Goal: Communication & Community: Answer question/provide support

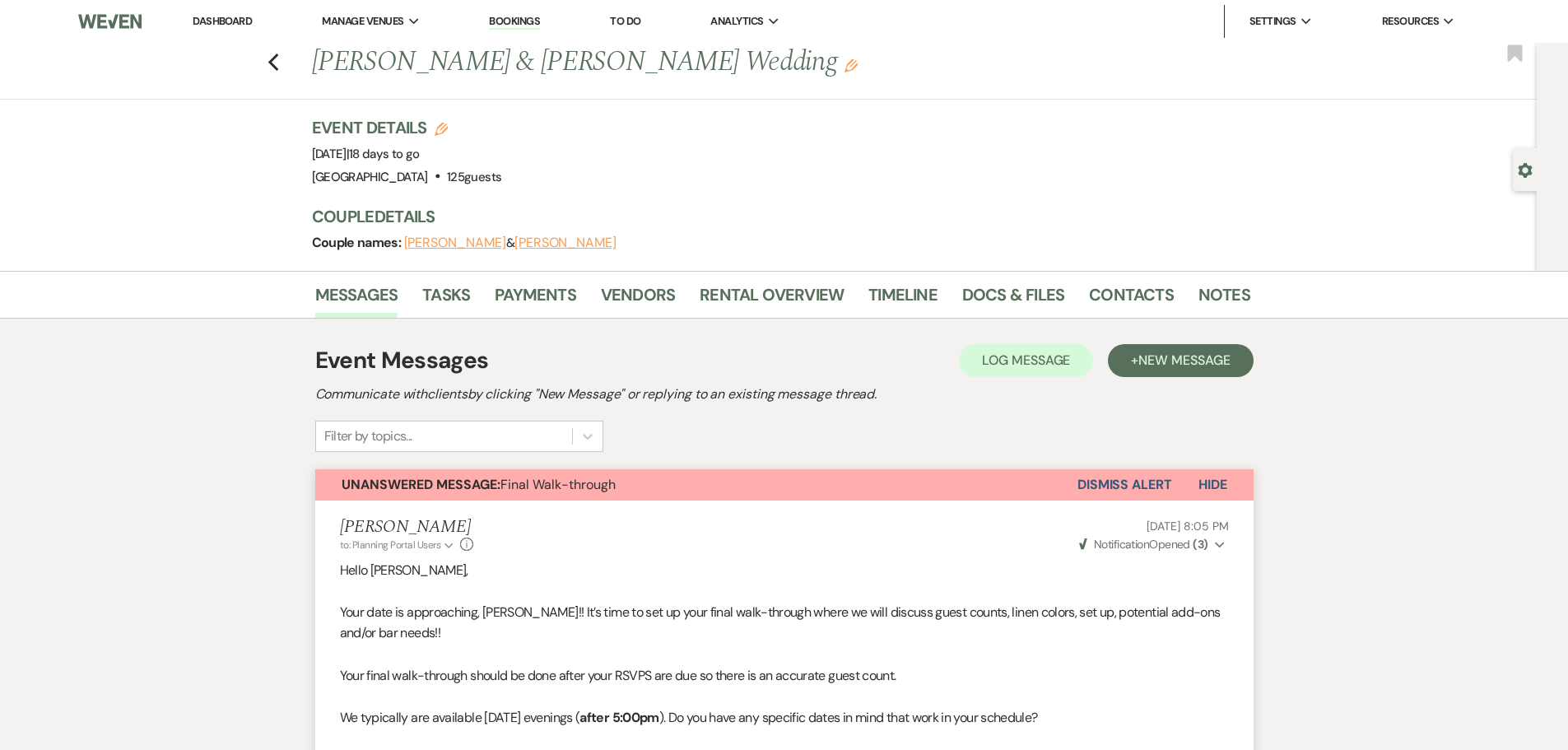
click at [286, 57] on div "Previous [PERSON_NAME] & [PERSON_NAME] Wedding Edit Bookmark" at bounding box center [764, 71] width 1546 height 57
click at [278, 58] on use "button" at bounding box center [272, 62] width 11 height 18
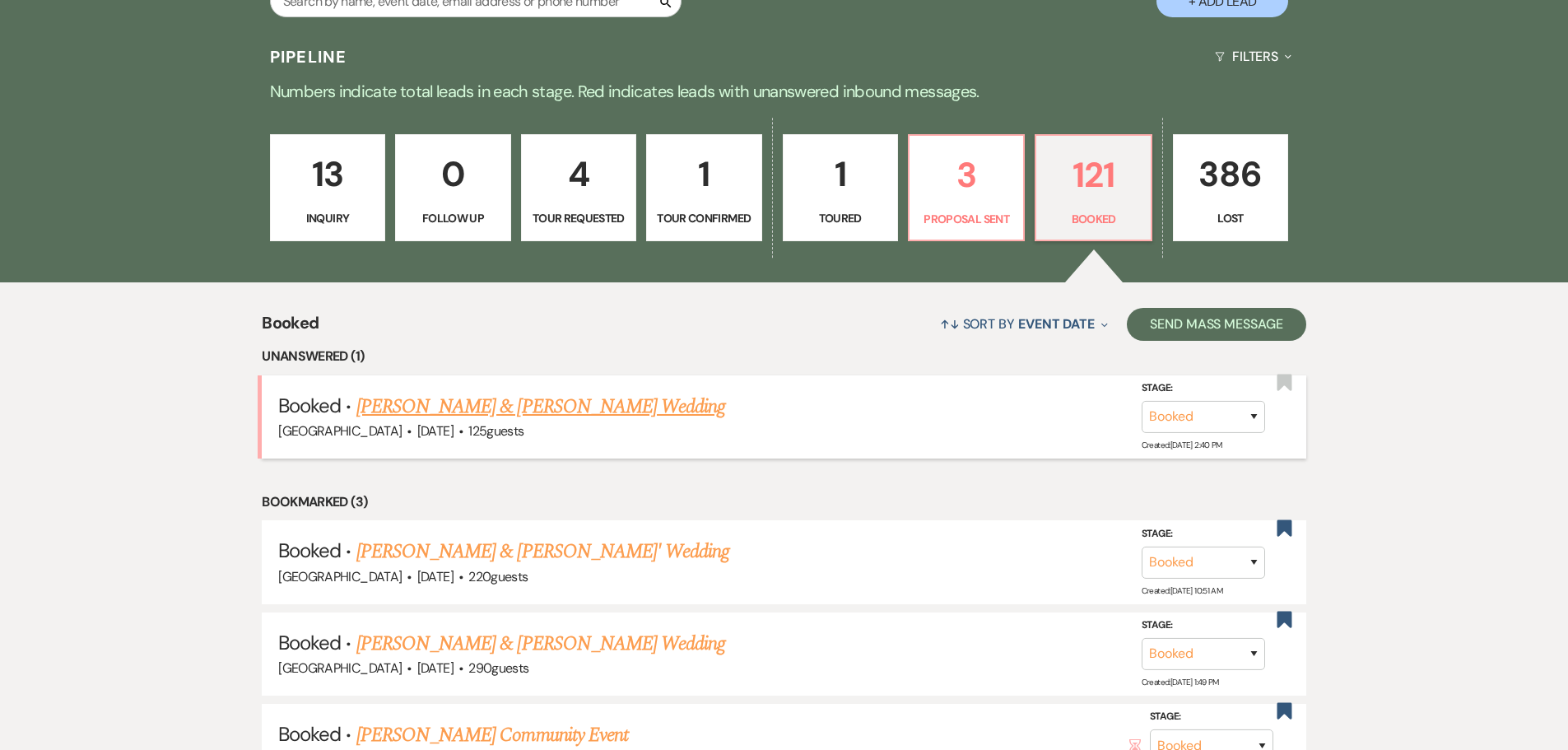
scroll to position [165, 0]
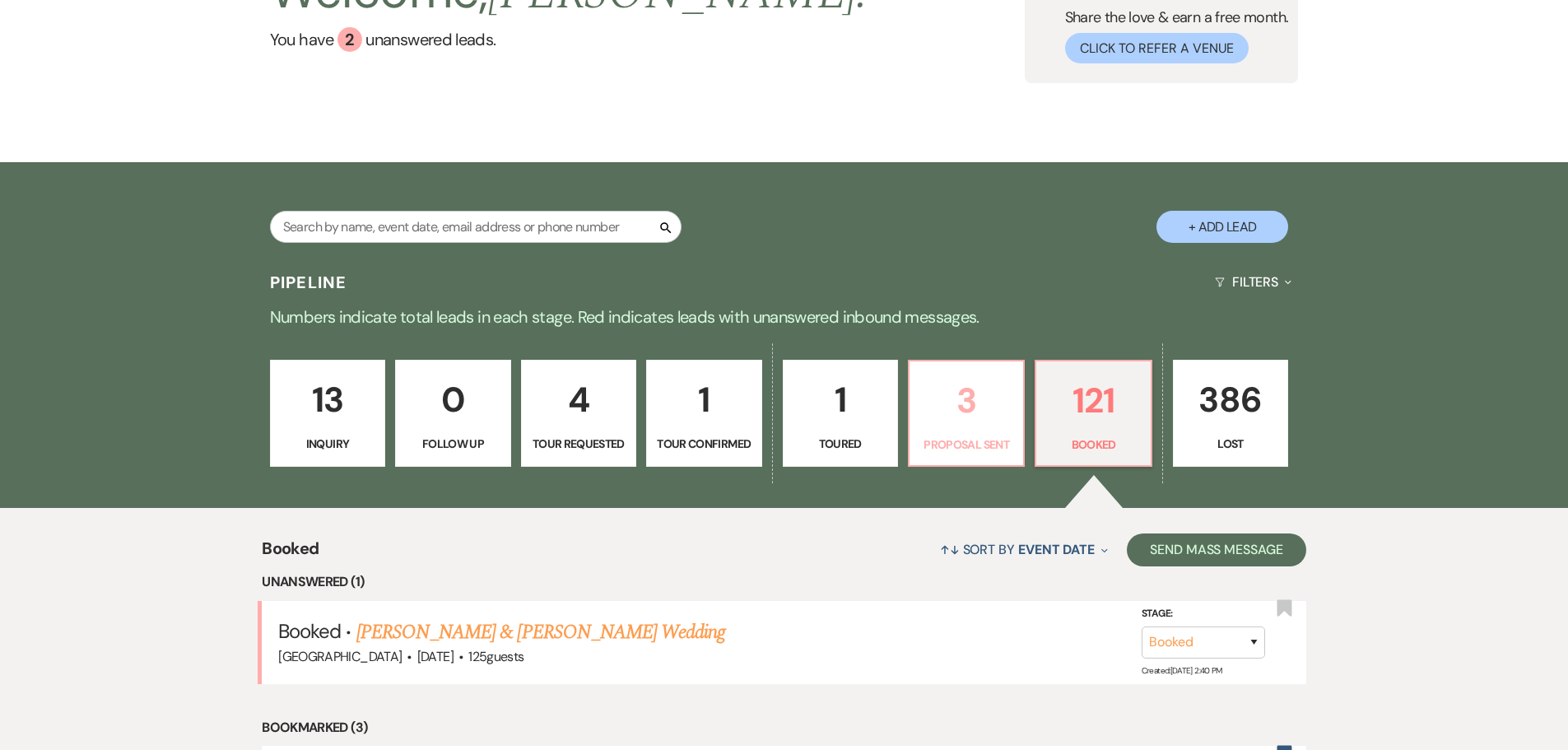
click at [973, 406] on p "3" at bounding box center [966, 400] width 94 height 55
select select "6"
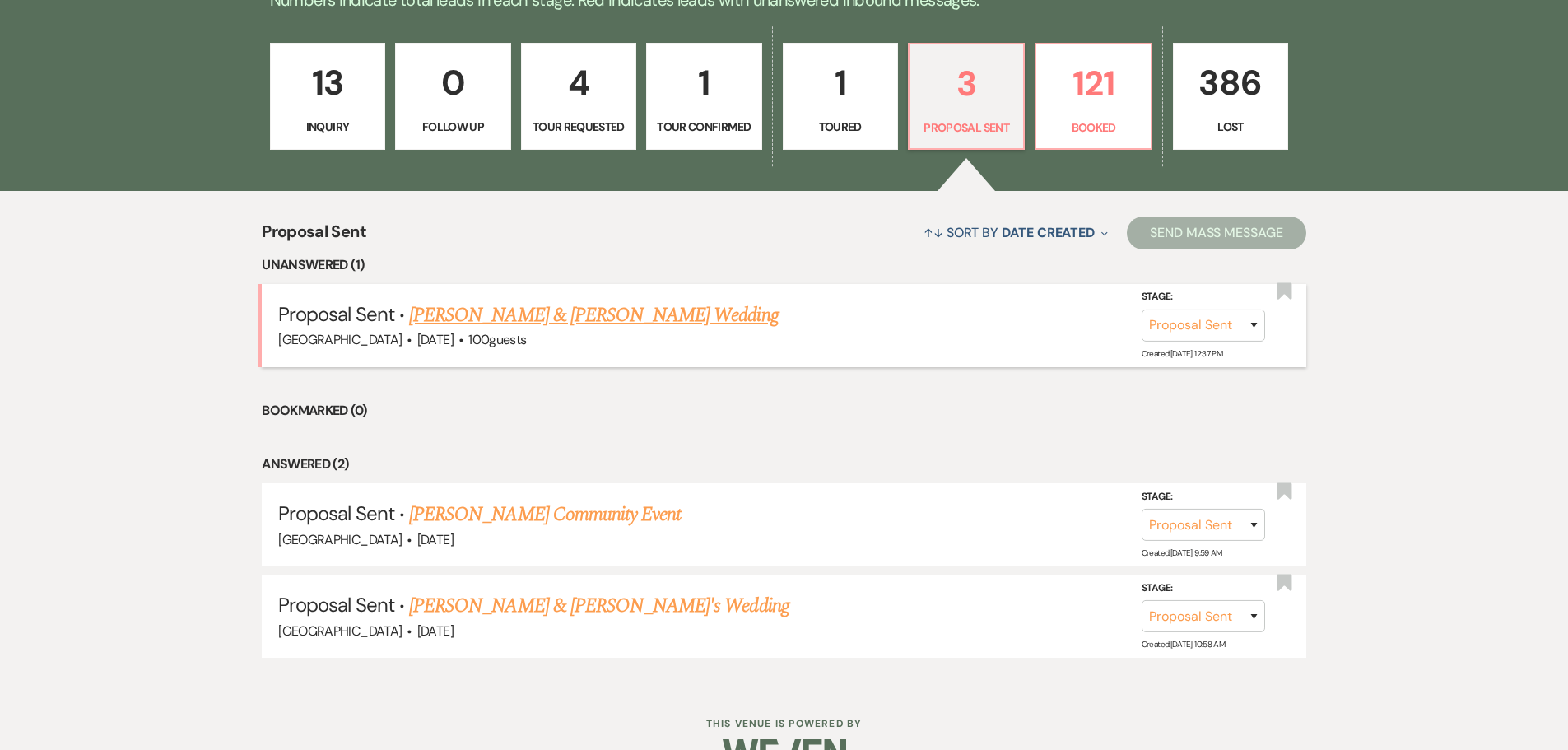
scroll to position [524, 0]
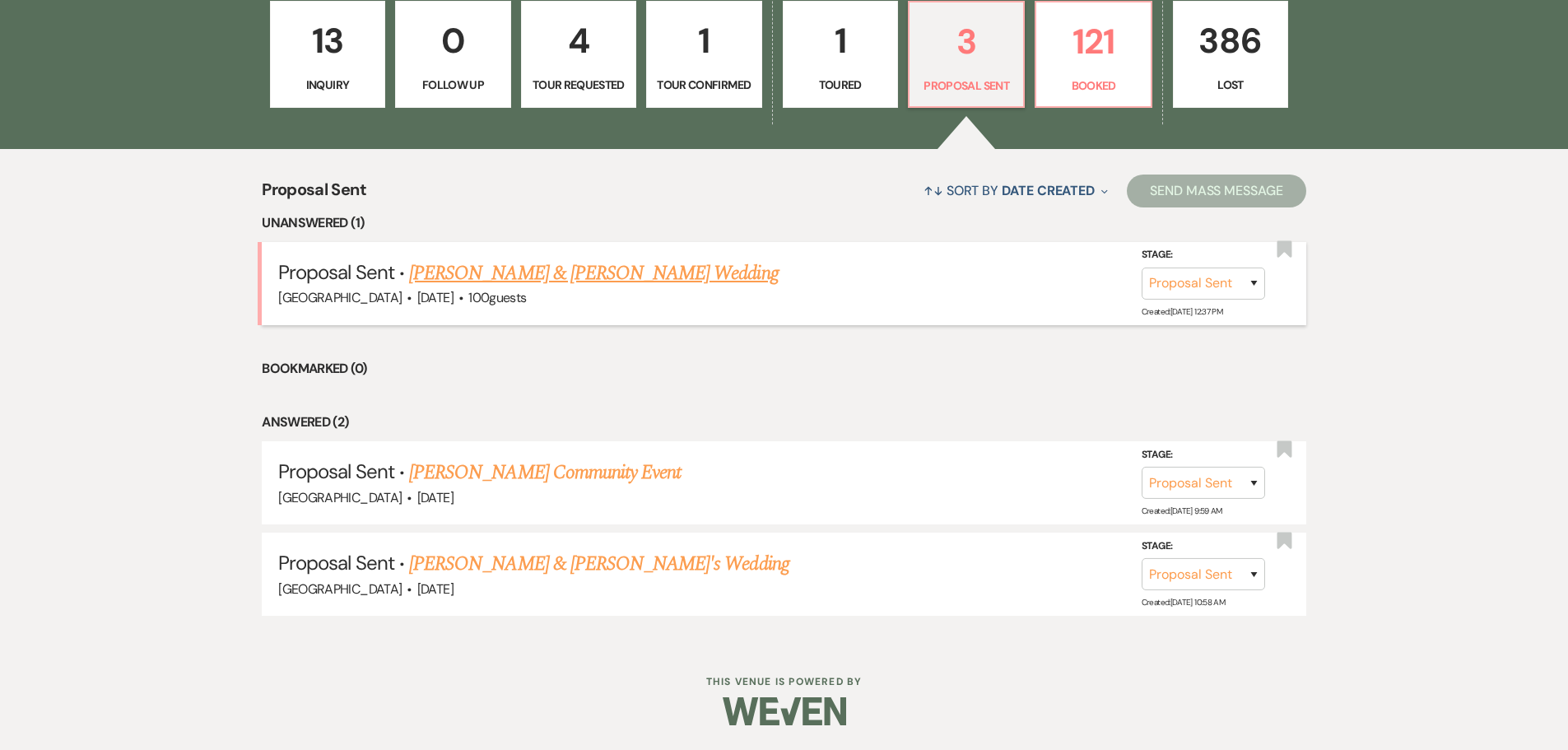
click at [569, 263] on link "Garret Olson & Ashley Gannon's Wedding" at bounding box center [593, 274] width 369 height 30
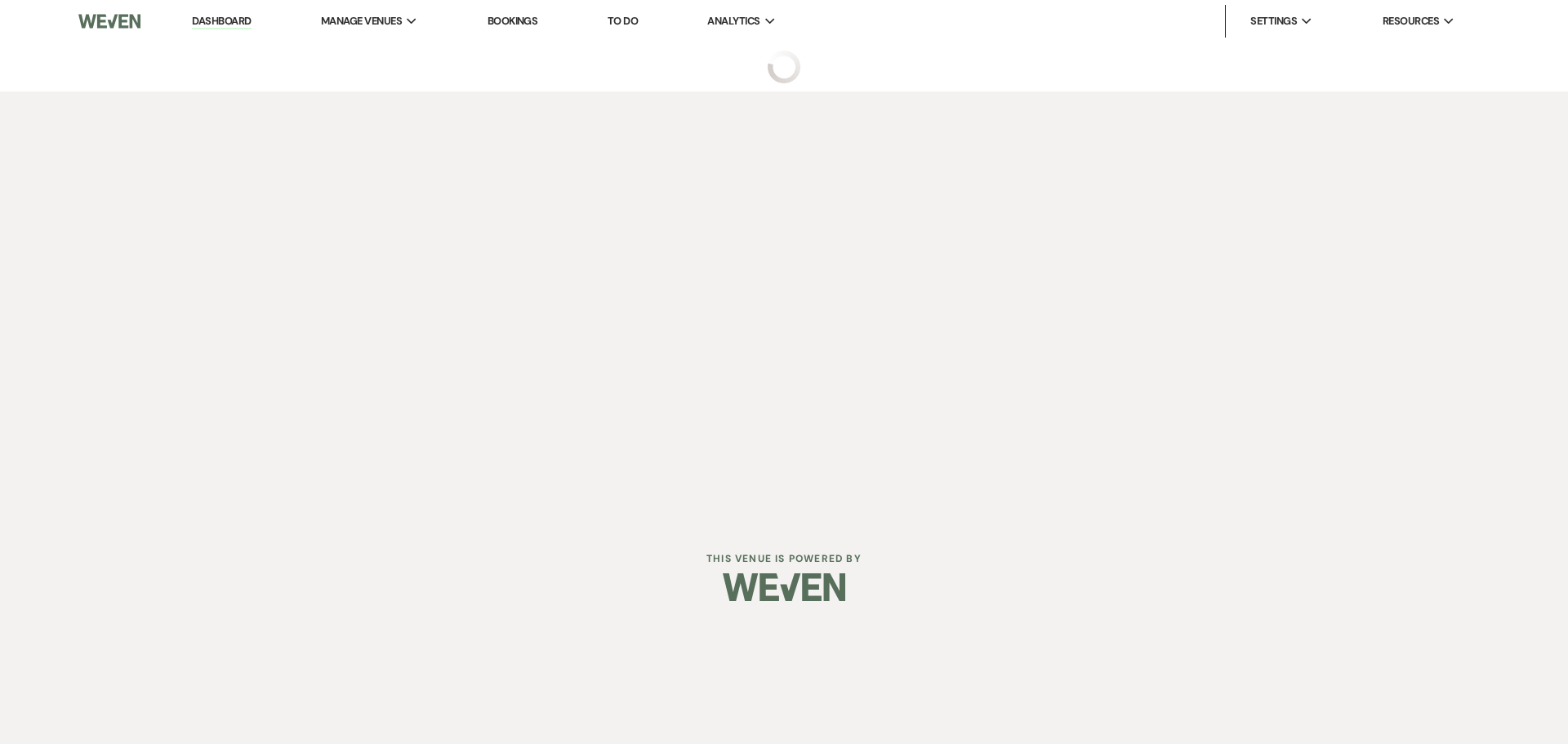
select select "6"
select select "5"
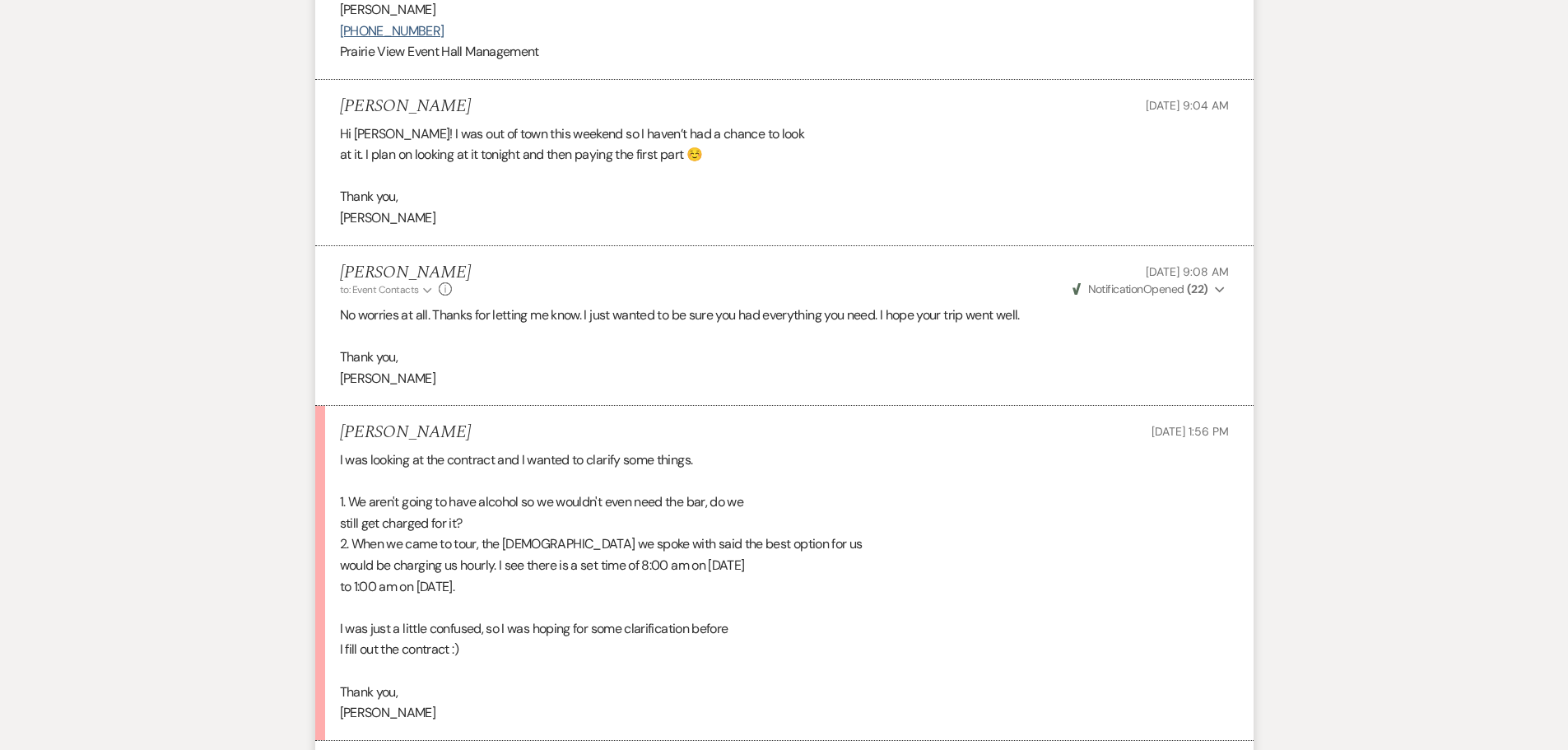
scroll to position [1625, 0]
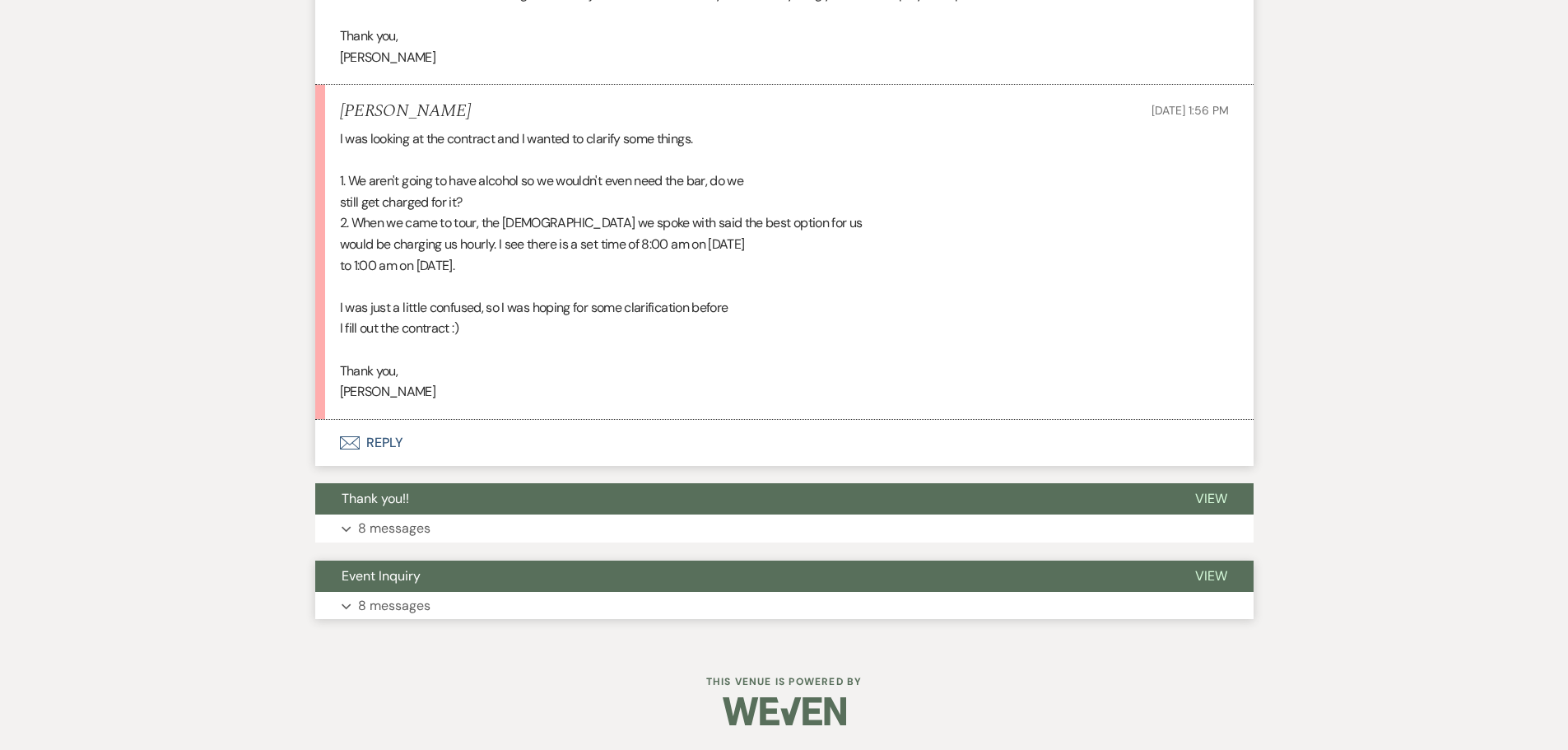
click at [505, 604] on button "Expand 8 messages" at bounding box center [785, 606] width 939 height 28
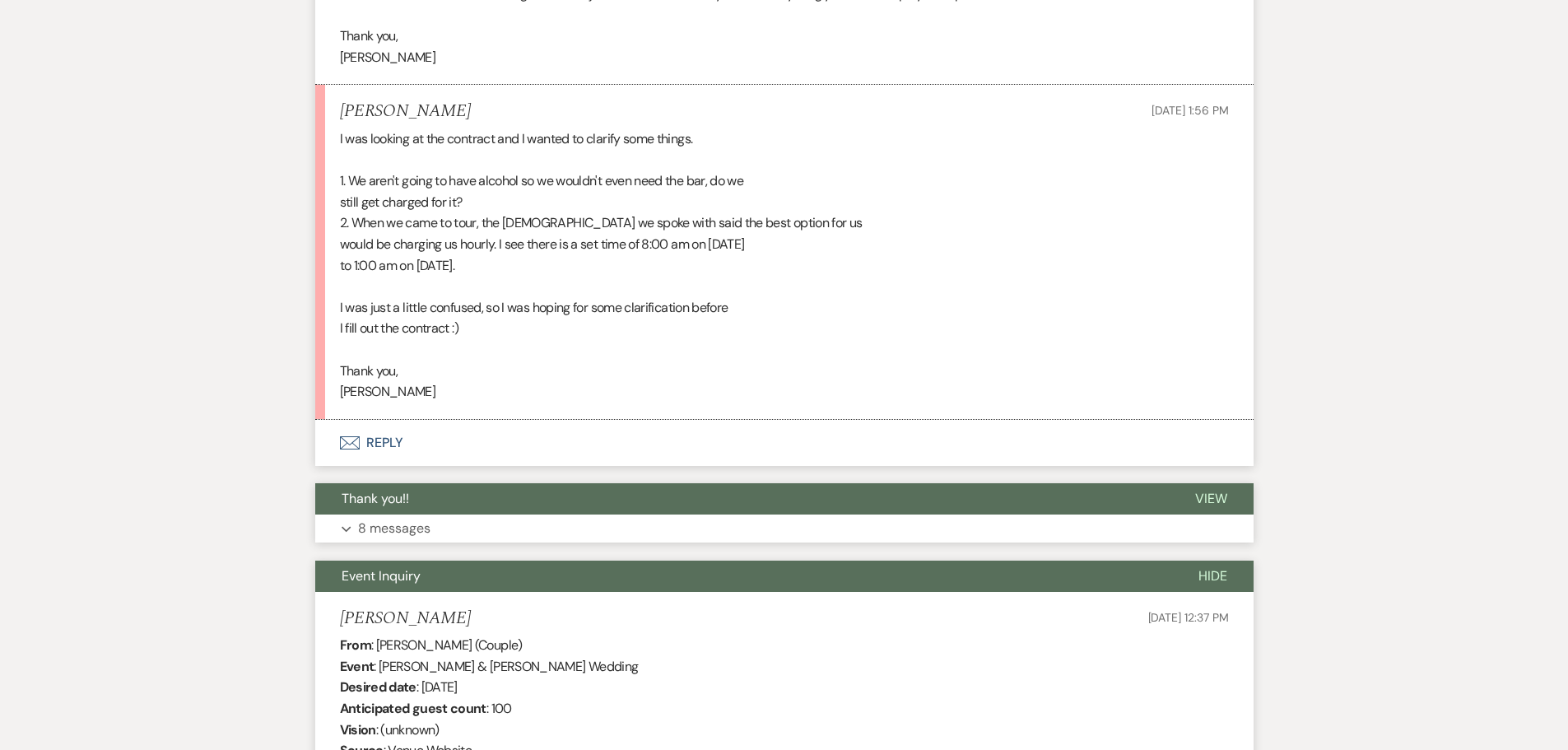
click at [493, 513] on button "Thank you!!" at bounding box center [742, 499] width 854 height 32
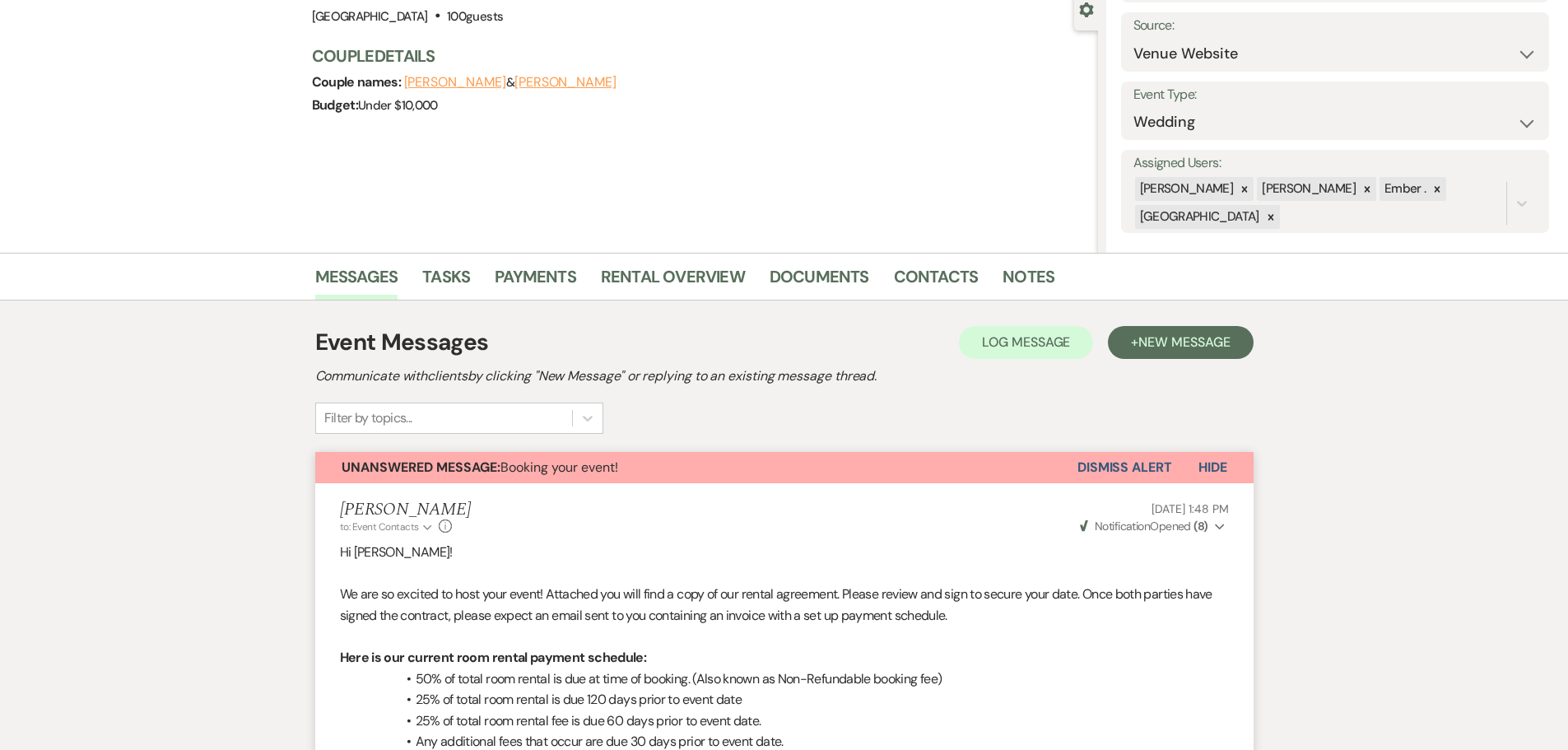
scroll to position [165, 0]
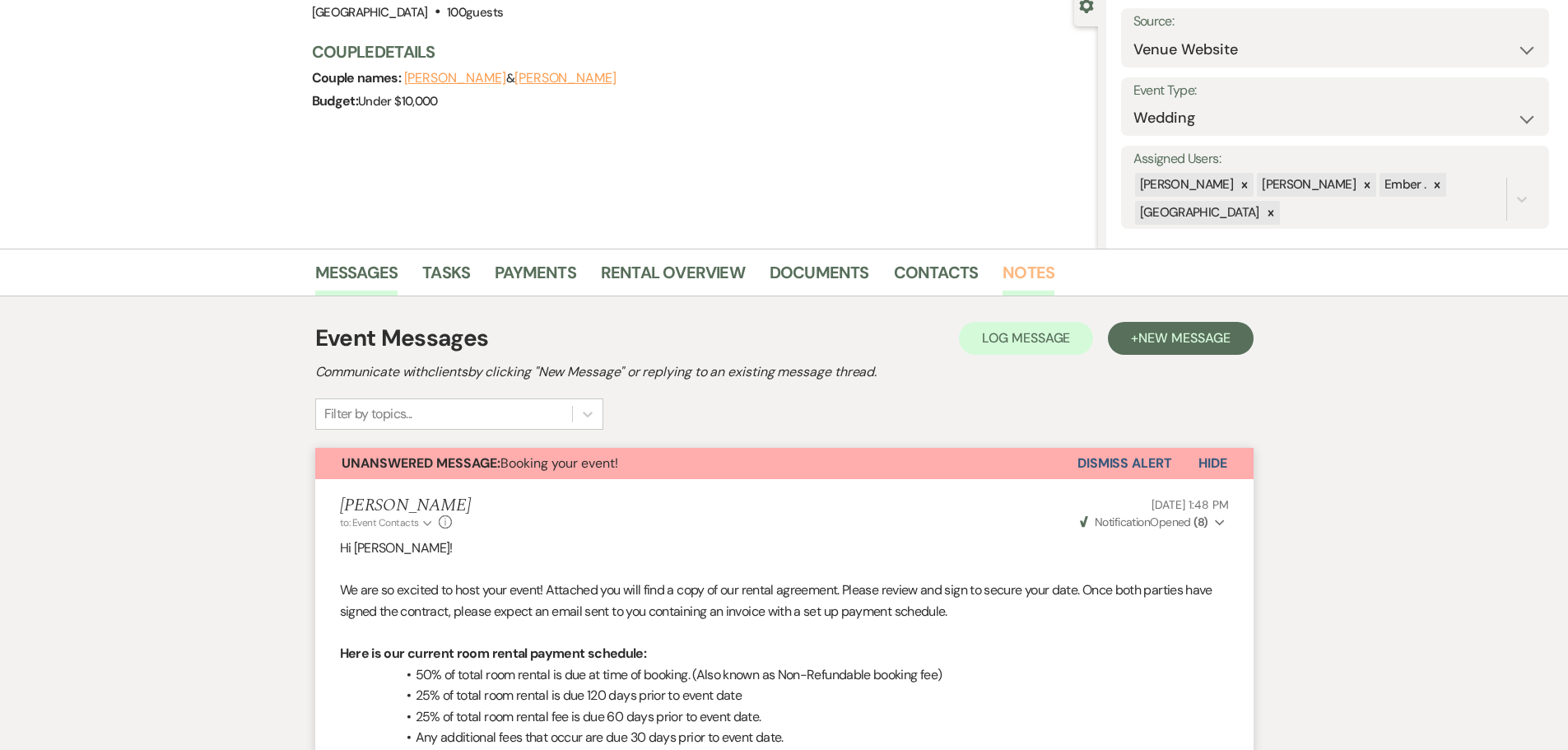
click at [1013, 268] on link "Notes" at bounding box center [1029, 278] width 52 height 37
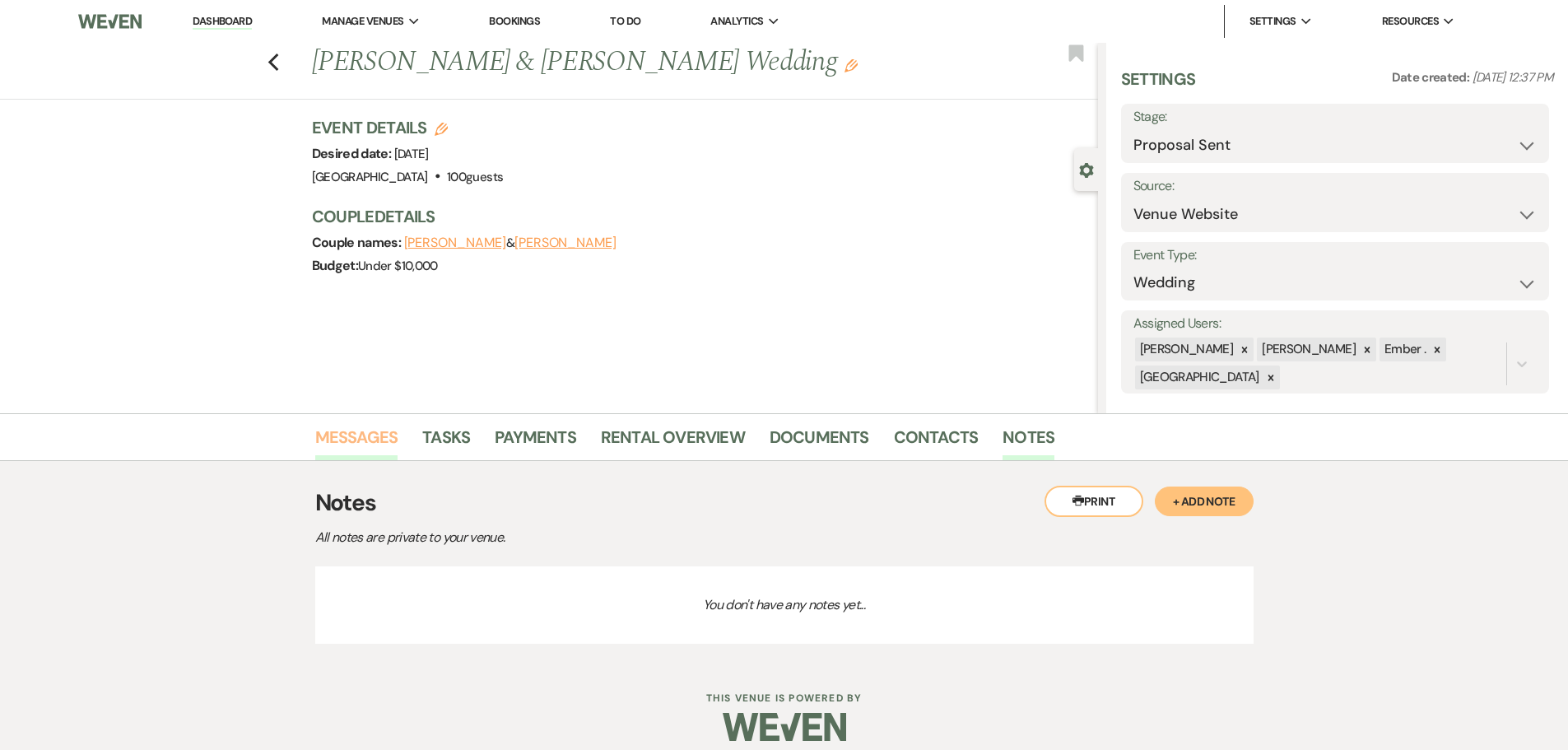
click at [376, 434] on link "Messages" at bounding box center [357, 442] width 83 height 37
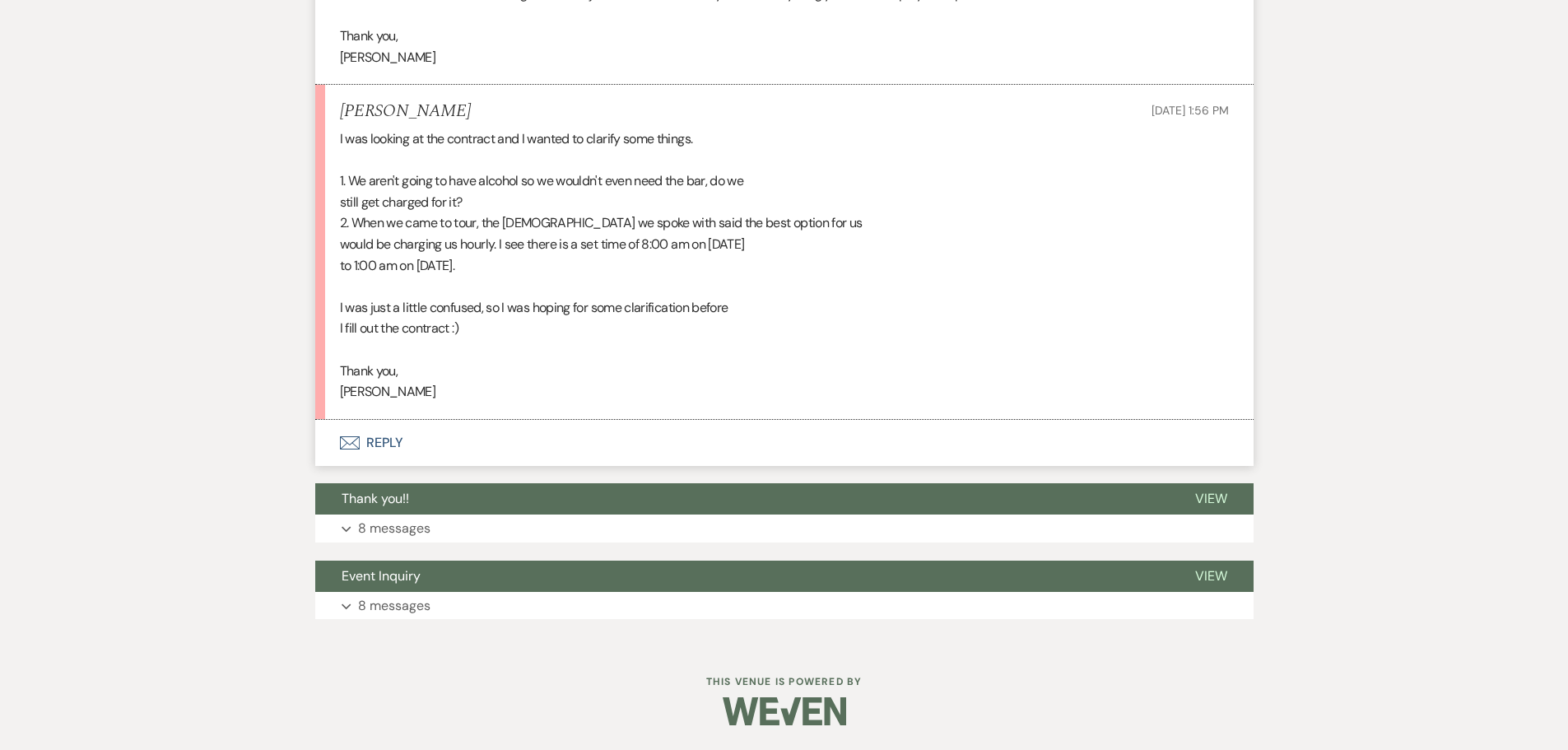
click at [391, 438] on button "Envelope Reply" at bounding box center [785, 442] width 939 height 46
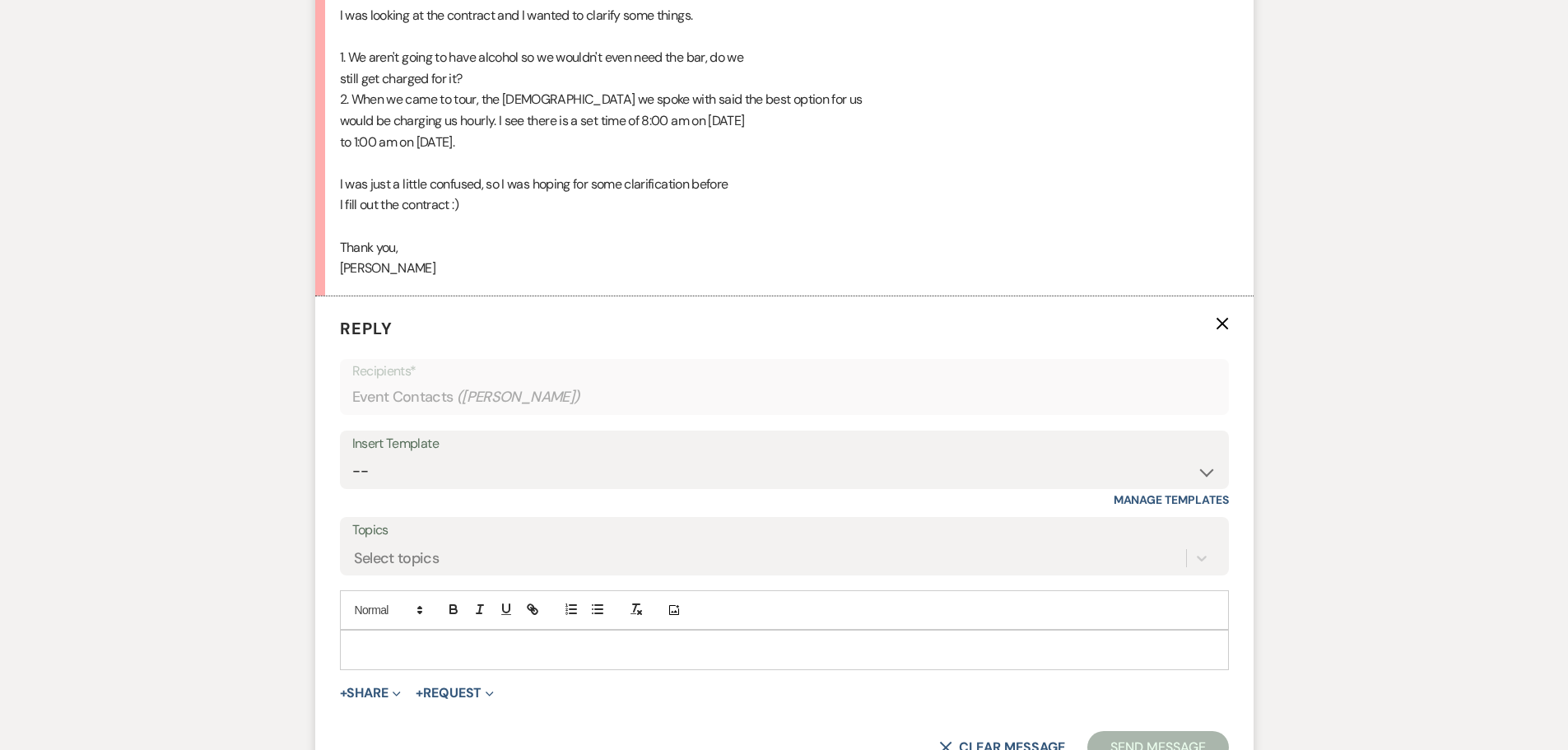
scroll to position [1749, 0]
click at [408, 657] on p at bounding box center [784, 649] width 863 height 18
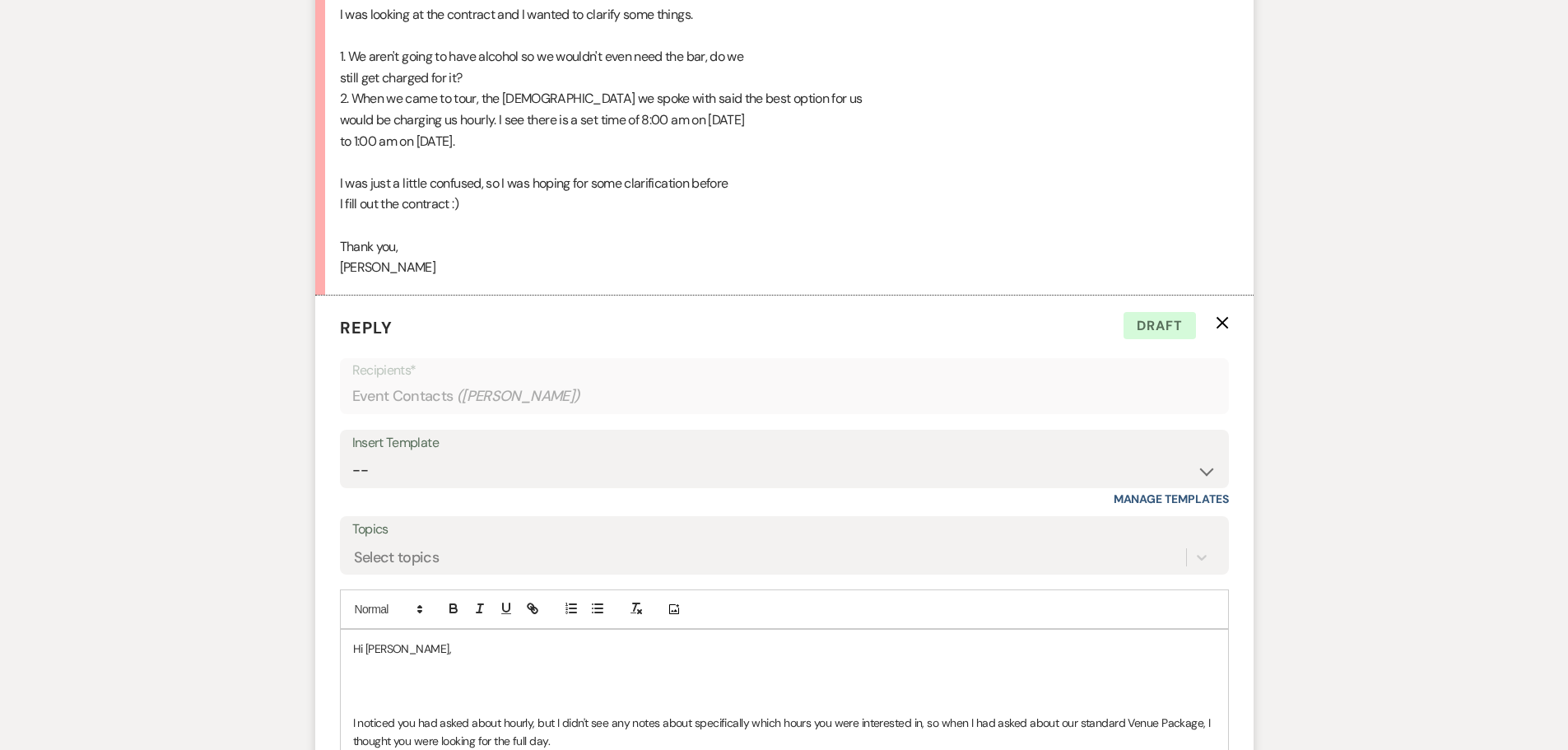
scroll to position [0, 0]
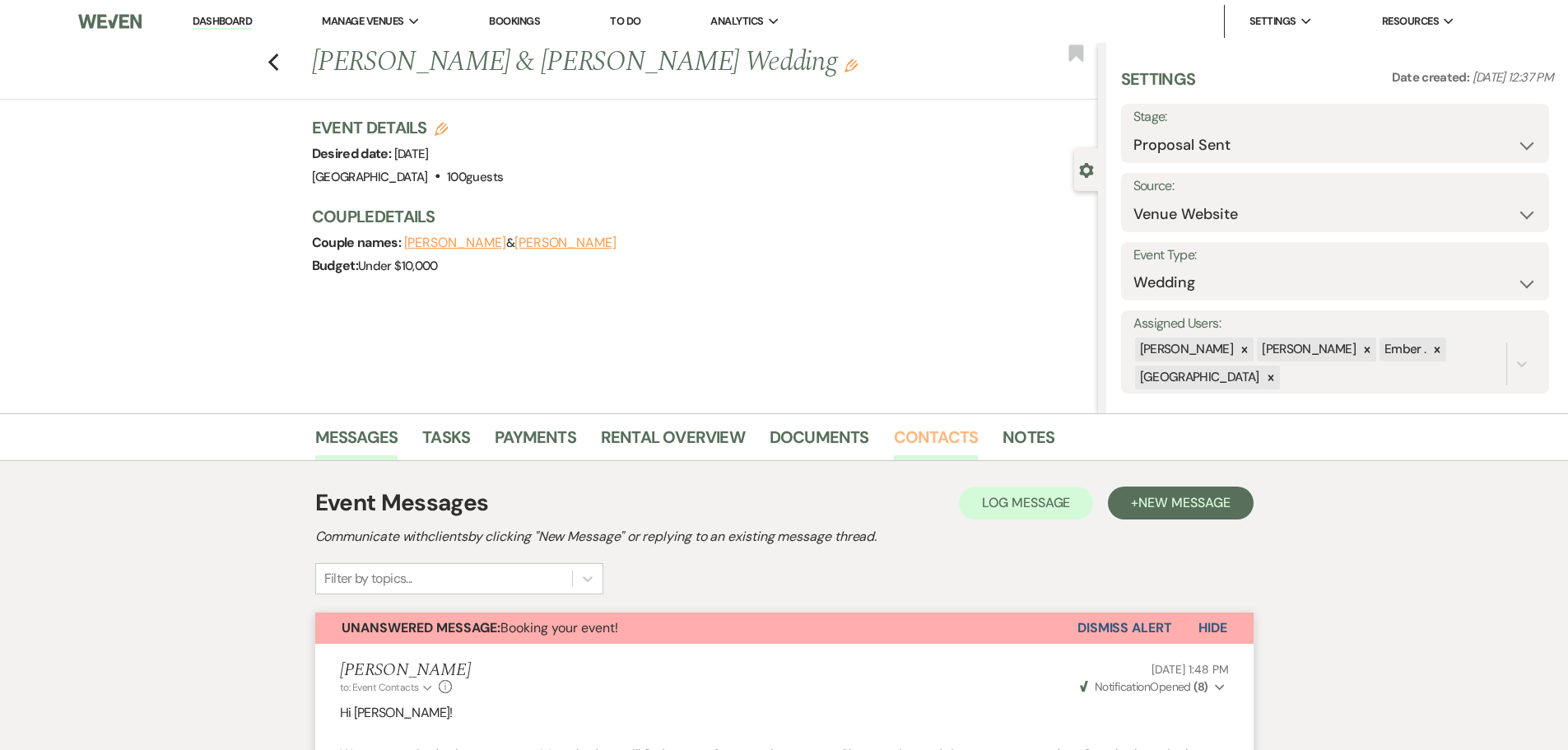
click at [939, 439] on link "Contacts" at bounding box center [936, 442] width 85 height 37
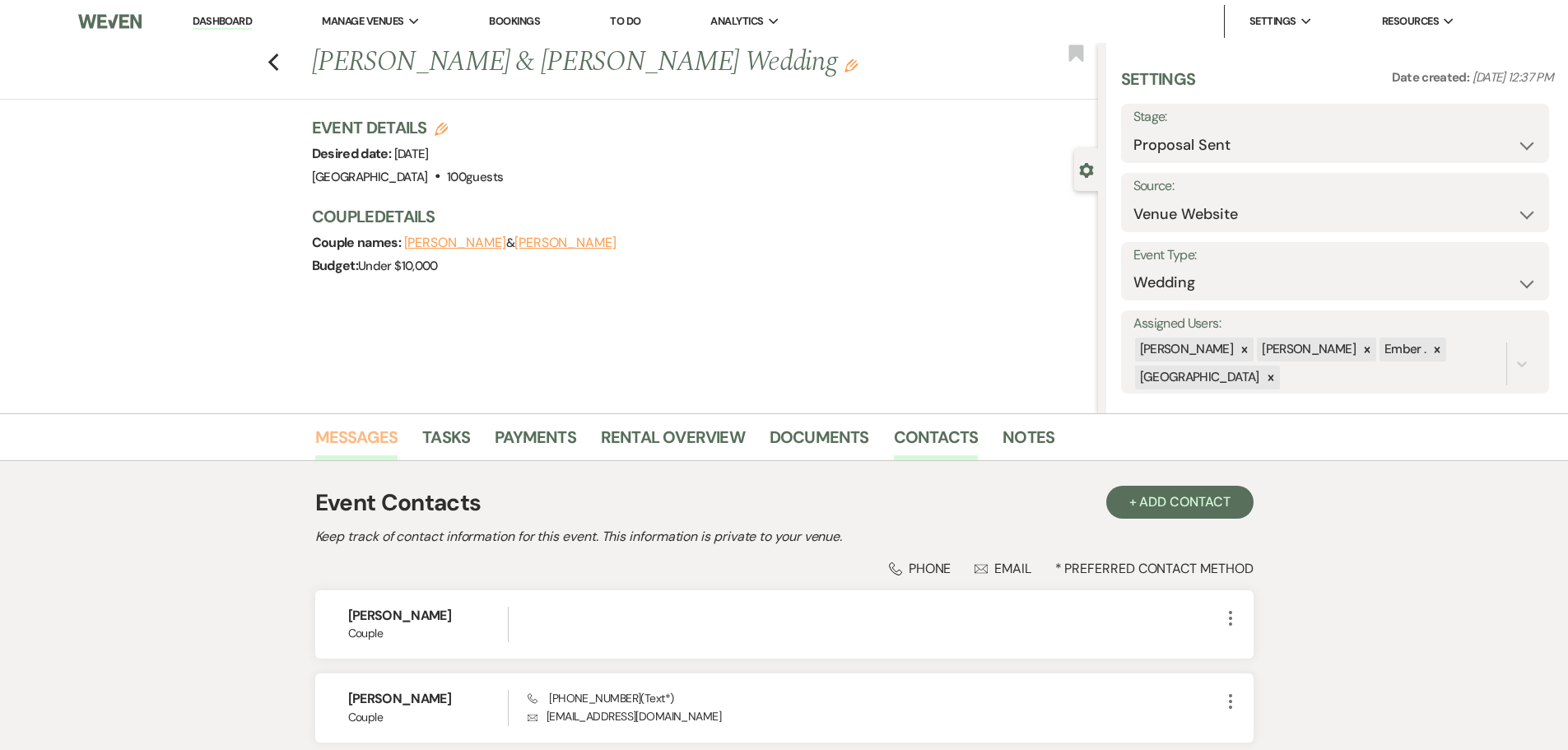
click at [380, 433] on link "Messages" at bounding box center [357, 442] width 83 height 37
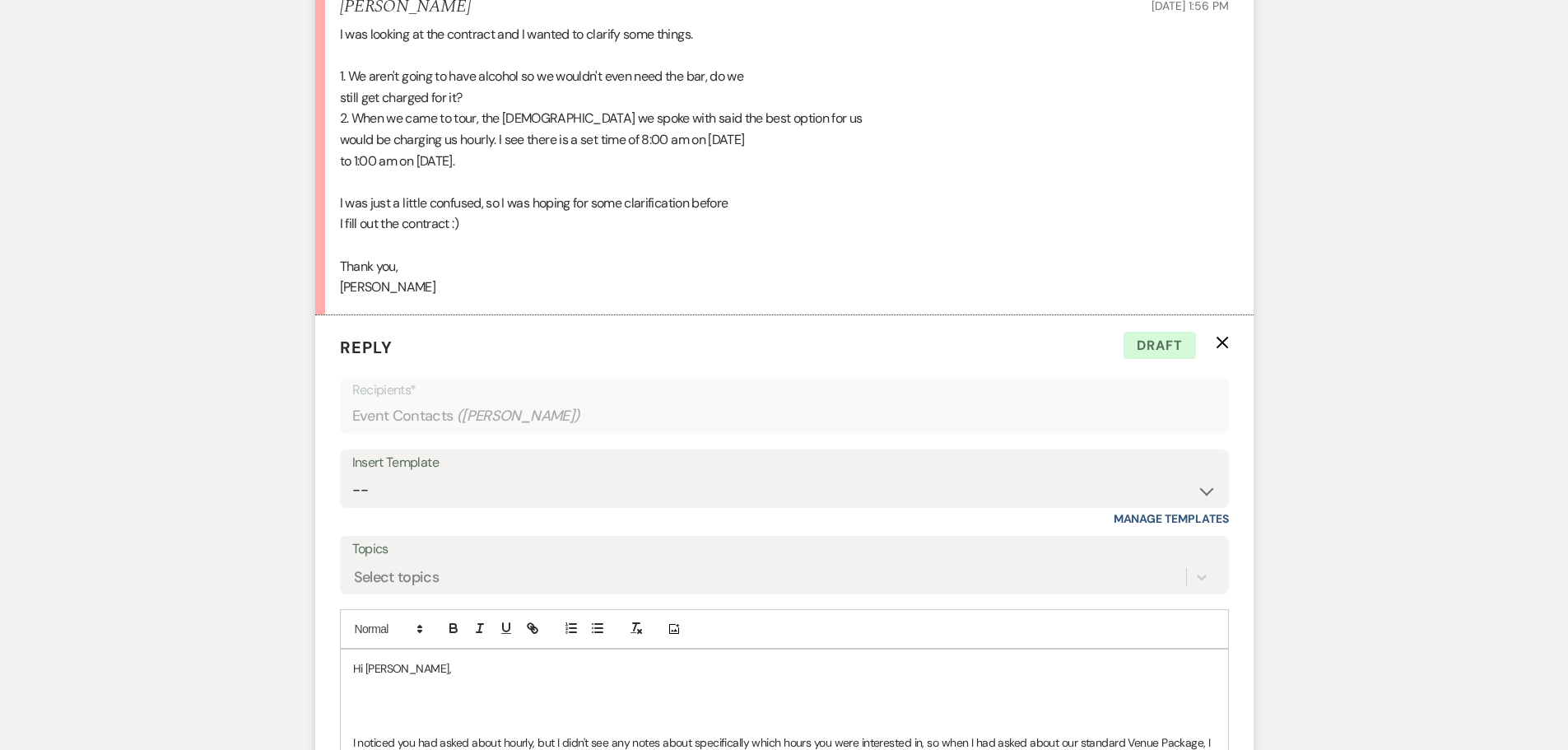
scroll to position [1811, 0]
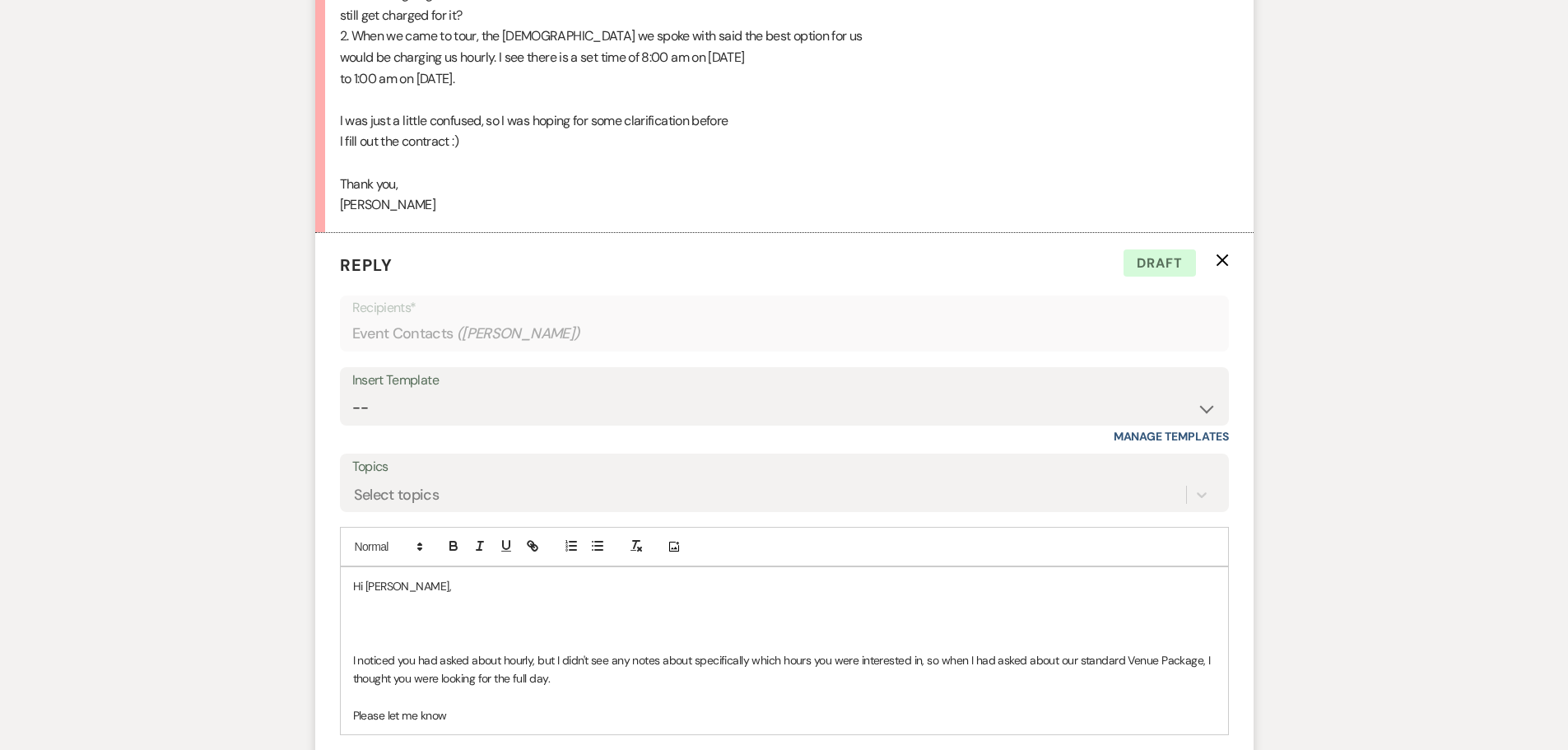
click at [394, 608] on p at bounding box center [784, 605] width 863 height 18
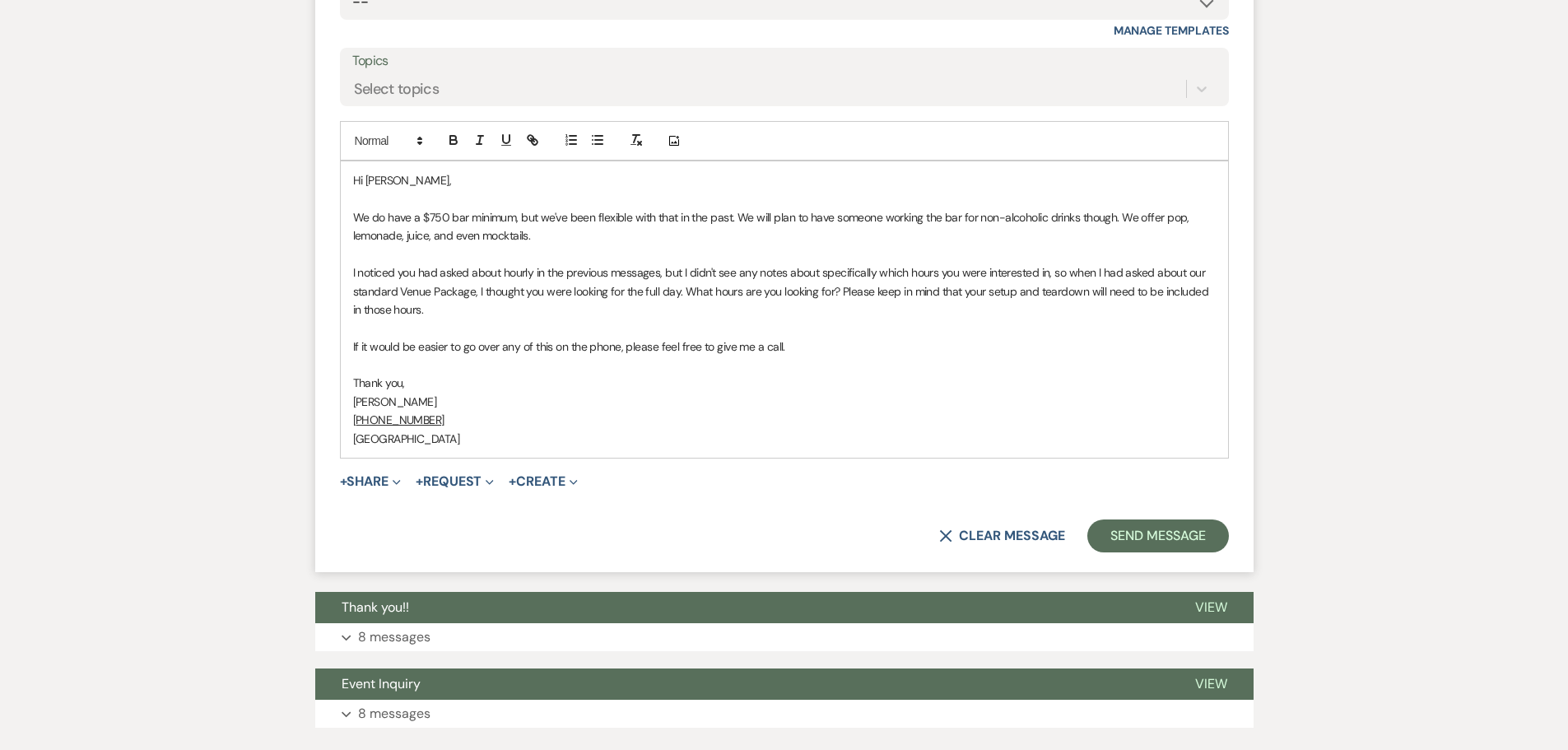
scroll to position [2223, 0]
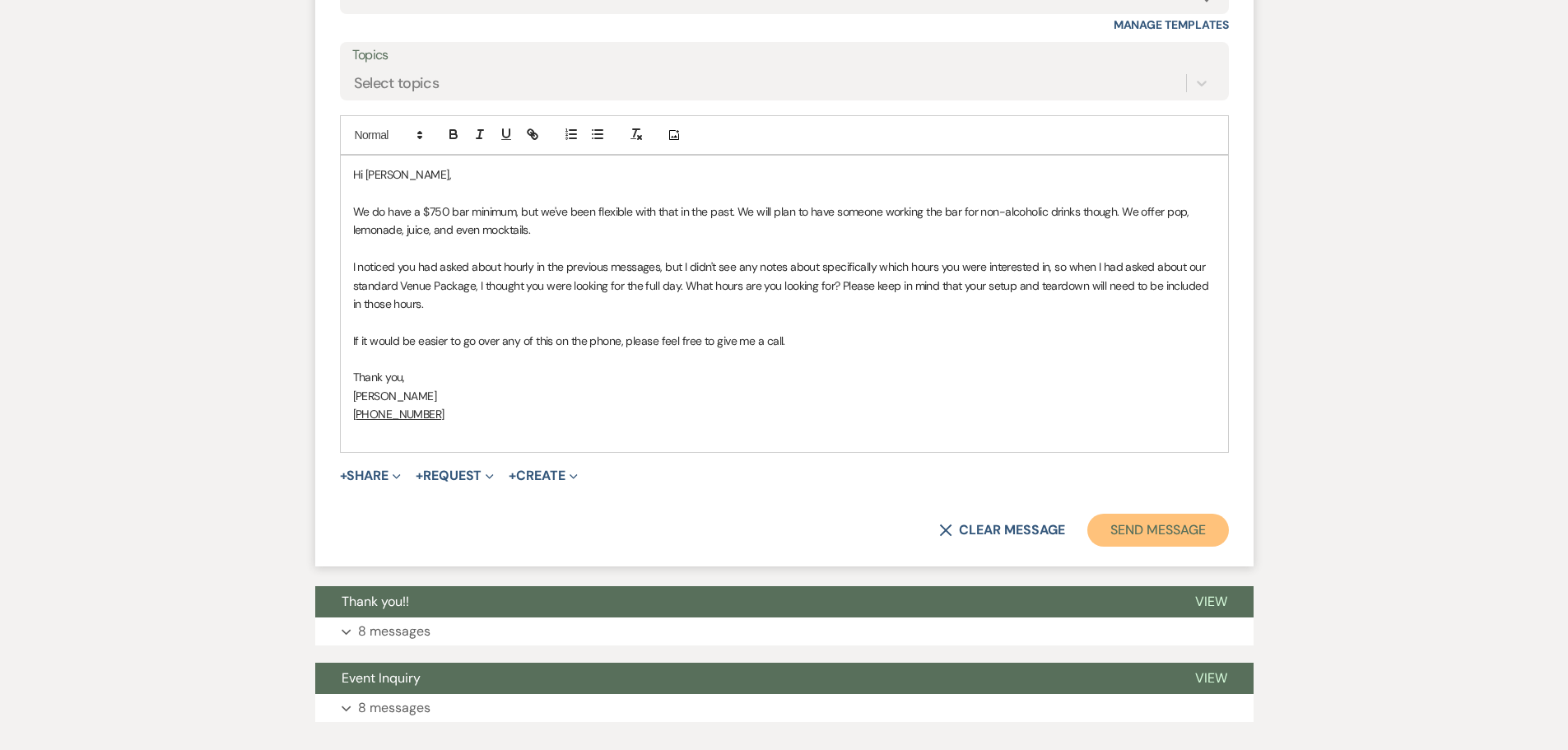
click at [1169, 529] on button "Send Message" at bounding box center [1158, 530] width 141 height 33
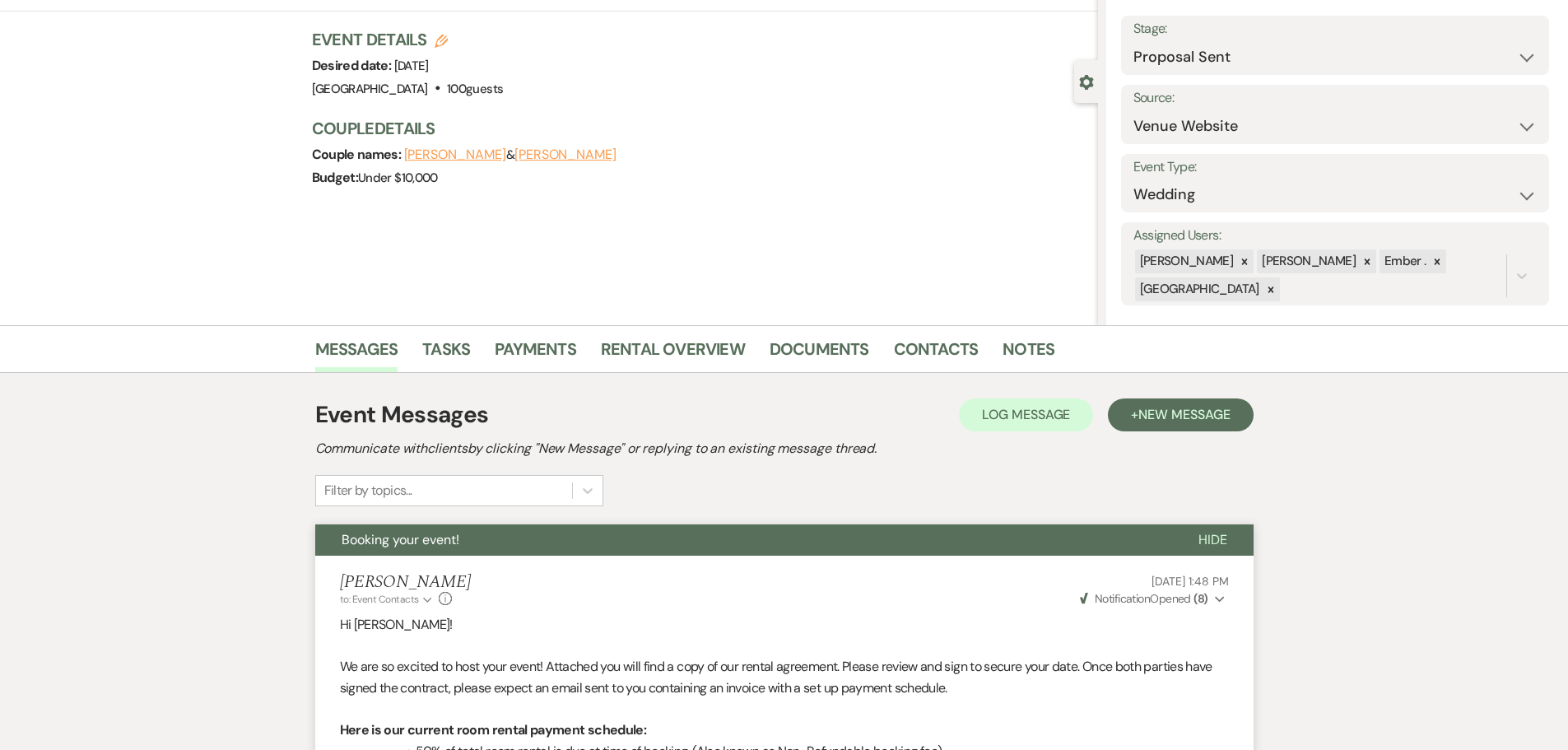
scroll to position [0, 0]
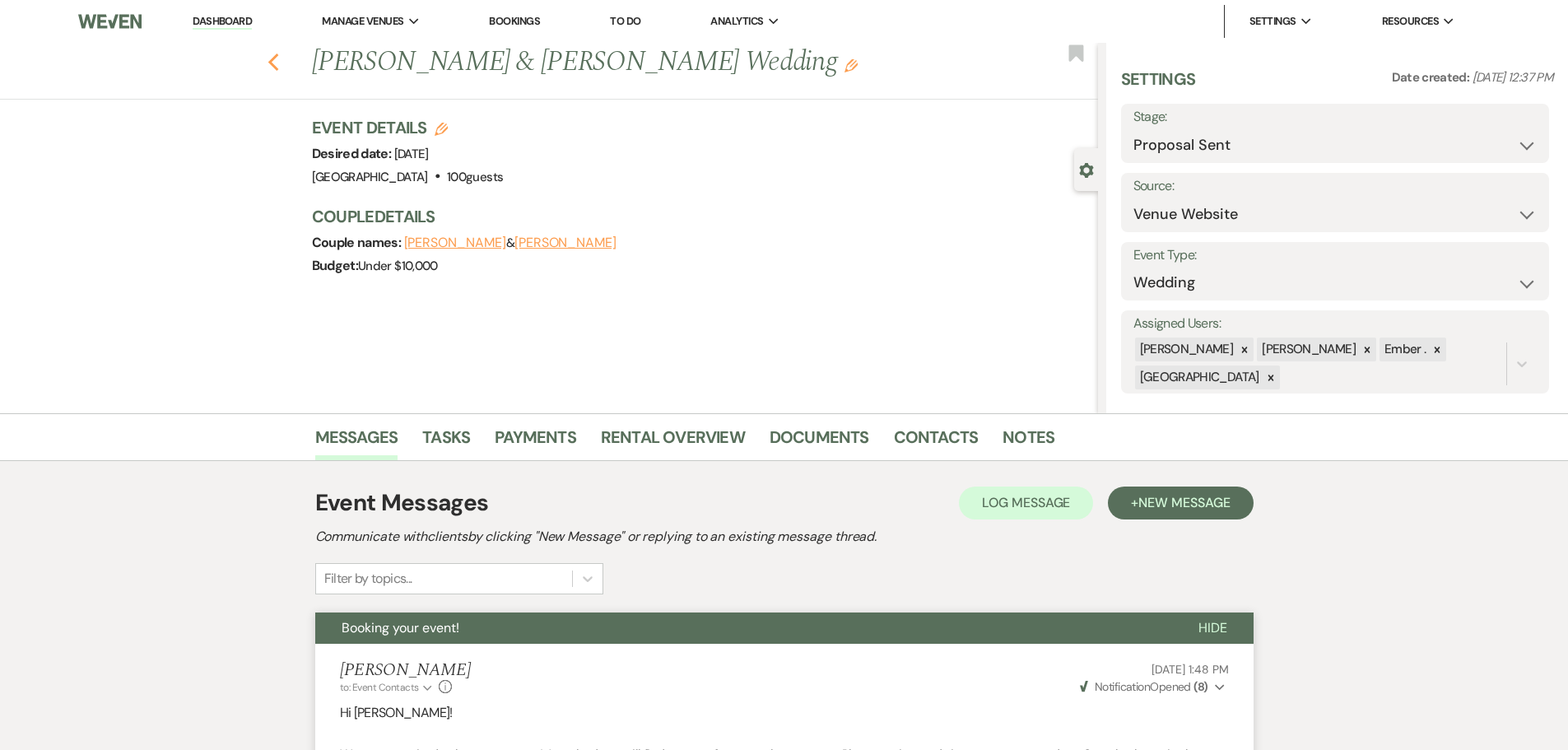
click at [275, 52] on icon "Previous" at bounding box center [273, 62] width 12 height 20
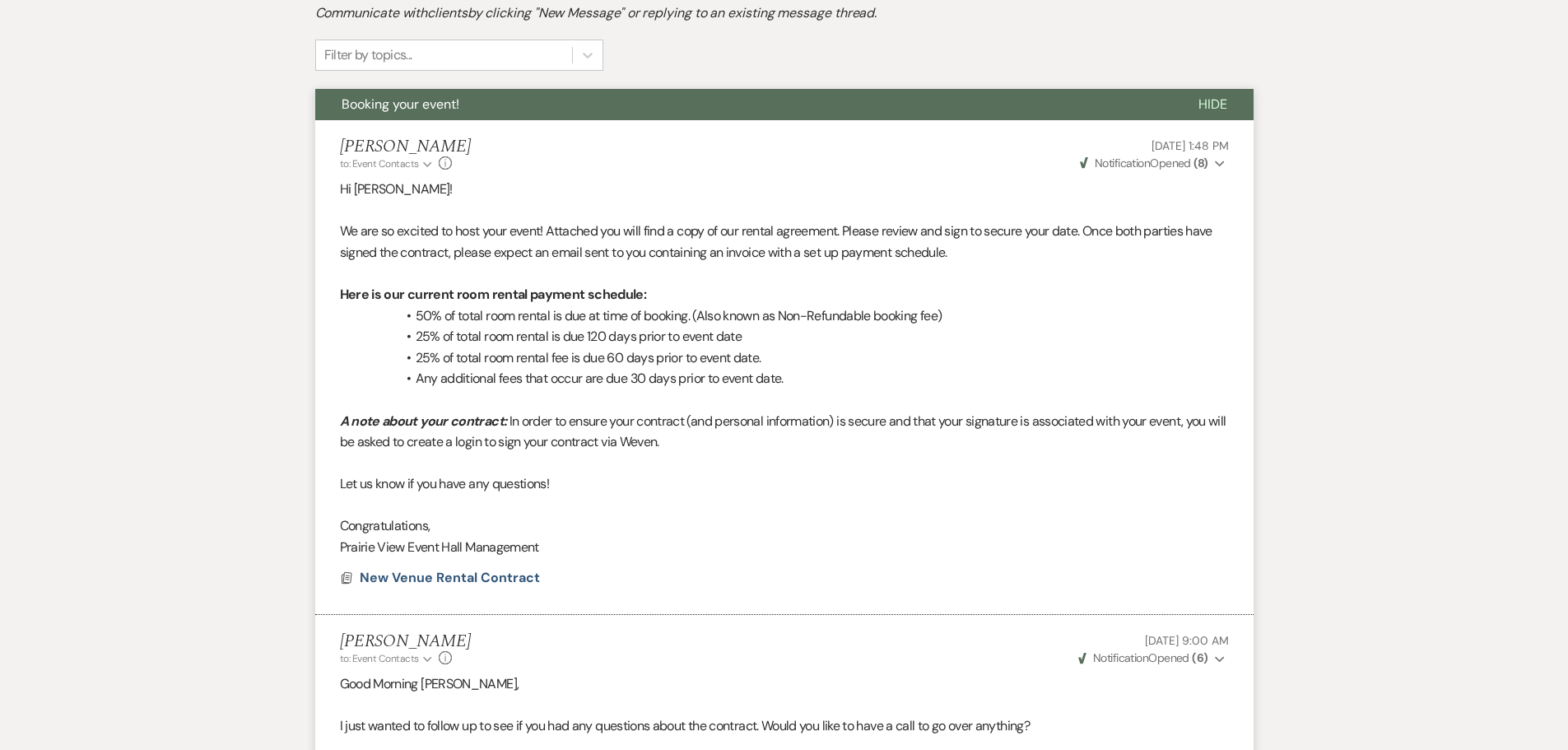
select select "6"
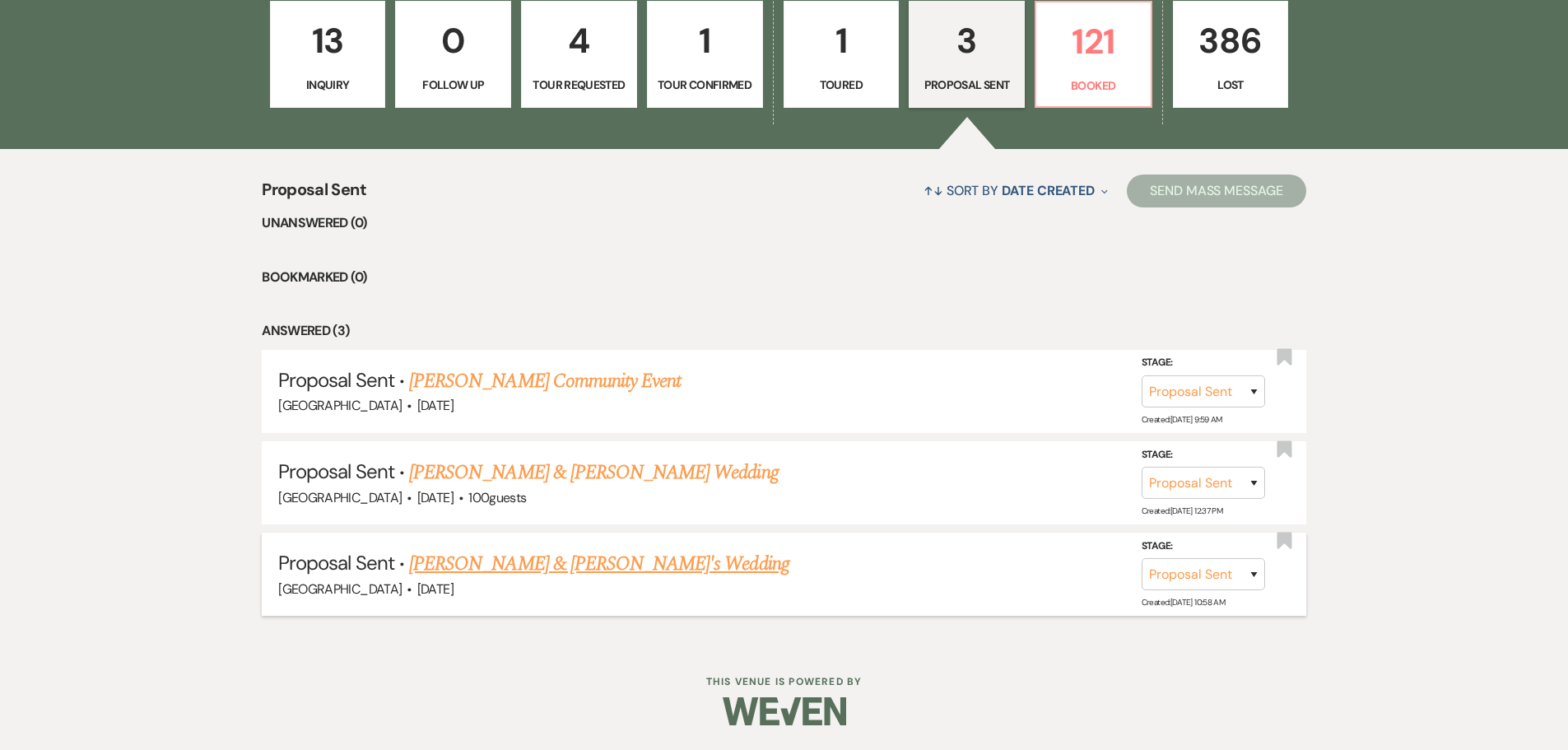
click at [496, 564] on link "Jayden Behnke & Fiance's Wedding" at bounding box center [599, 564] width 380 height 30
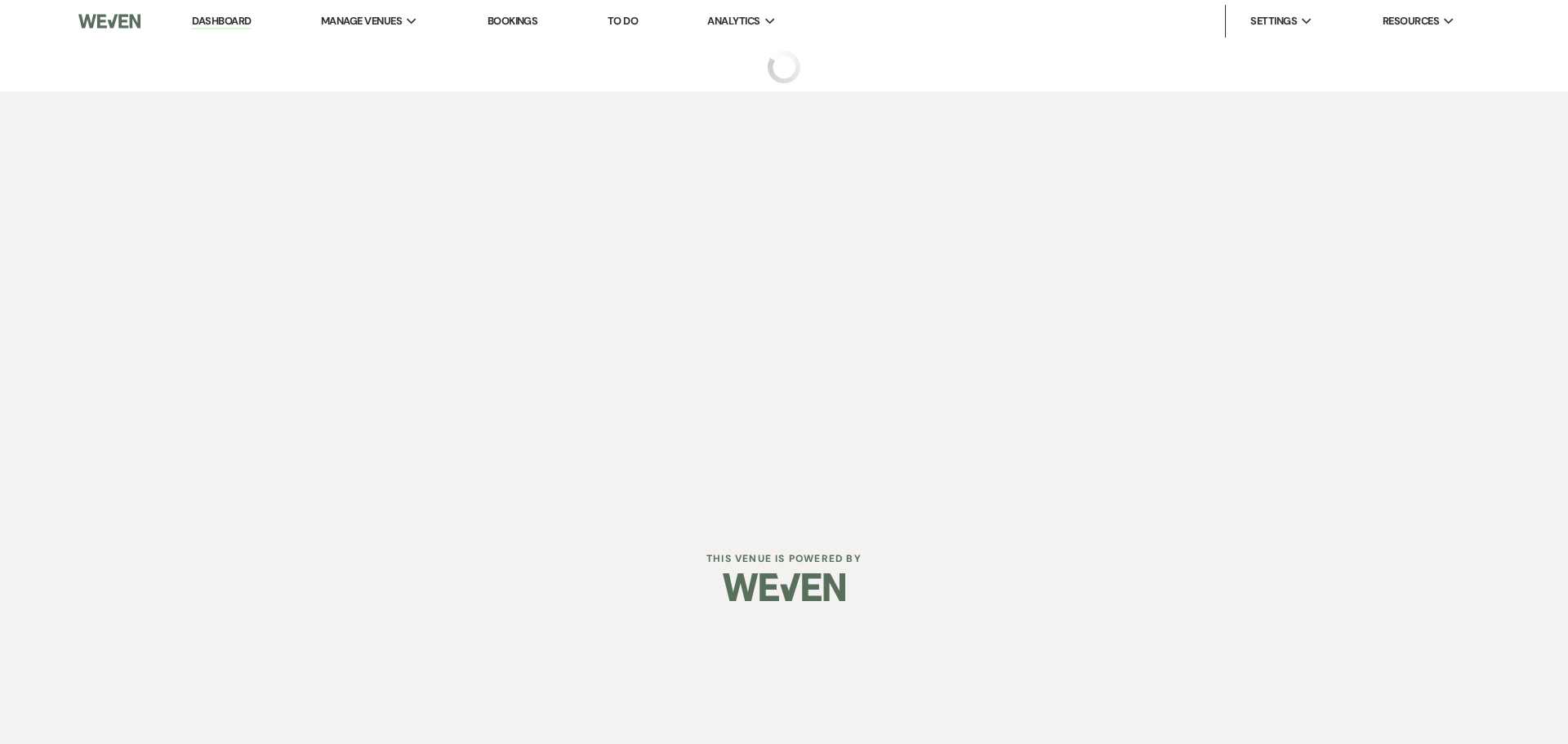
select select "6"
select select "5"
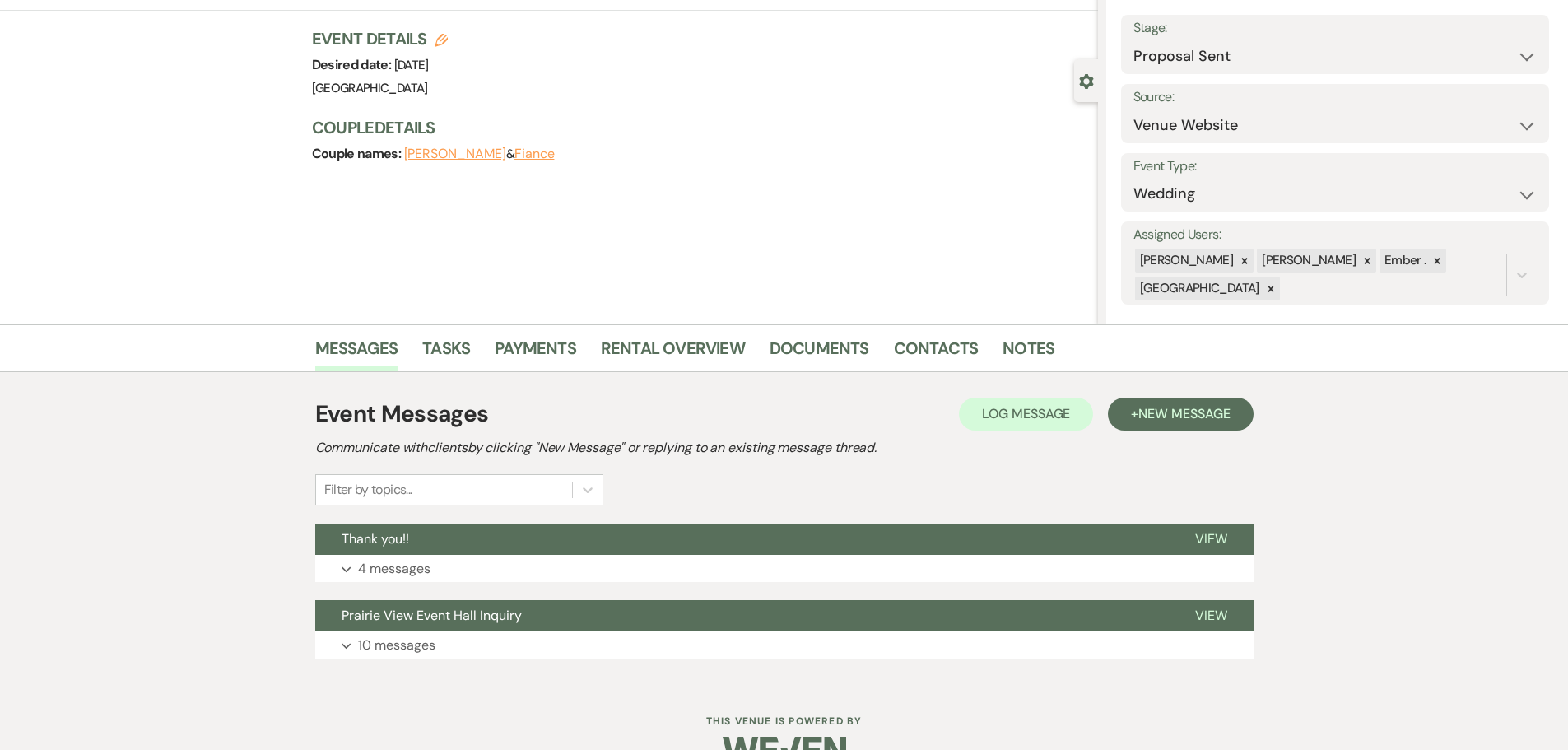
scroll to position [128, 0]
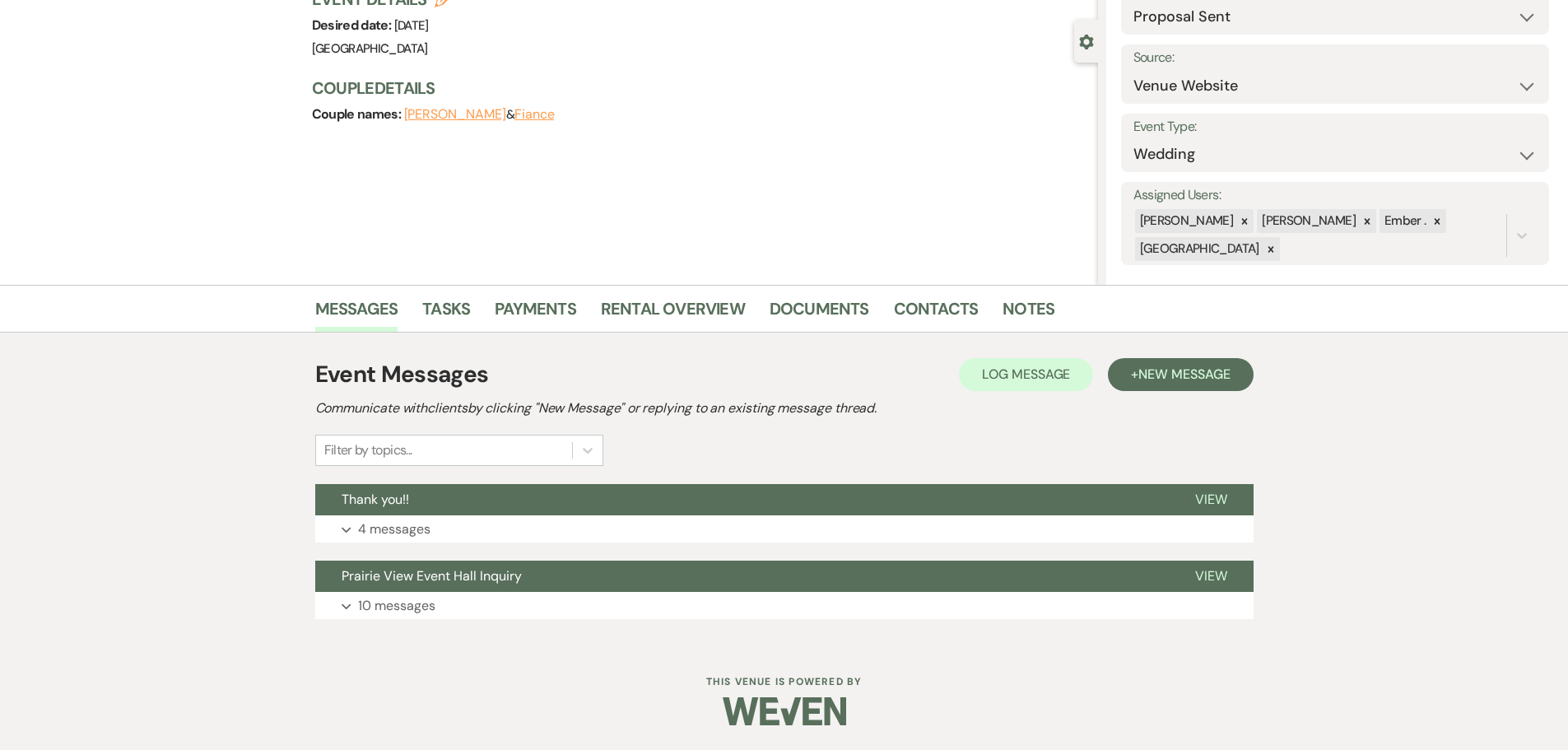
click at [413, 547] on div "Event Messages Log Log Message + New Message Communicate with clients by clicki…" at bounding box center [785, 488] width 939 height 278
click at [415, 541] on button "Expand 4 messages" at bounding box center [785, 529] width 939 height 28
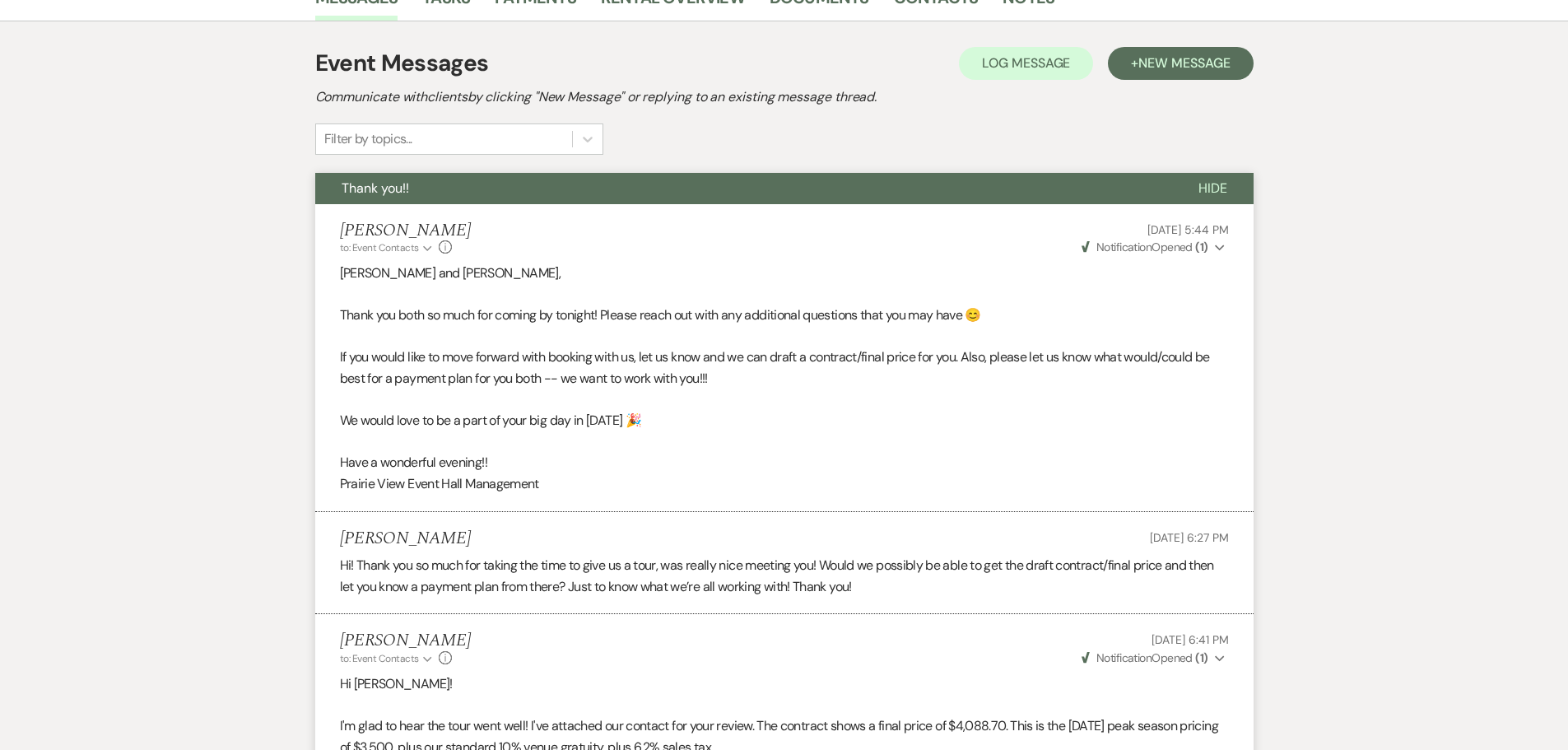
scroll to position [0, 0]
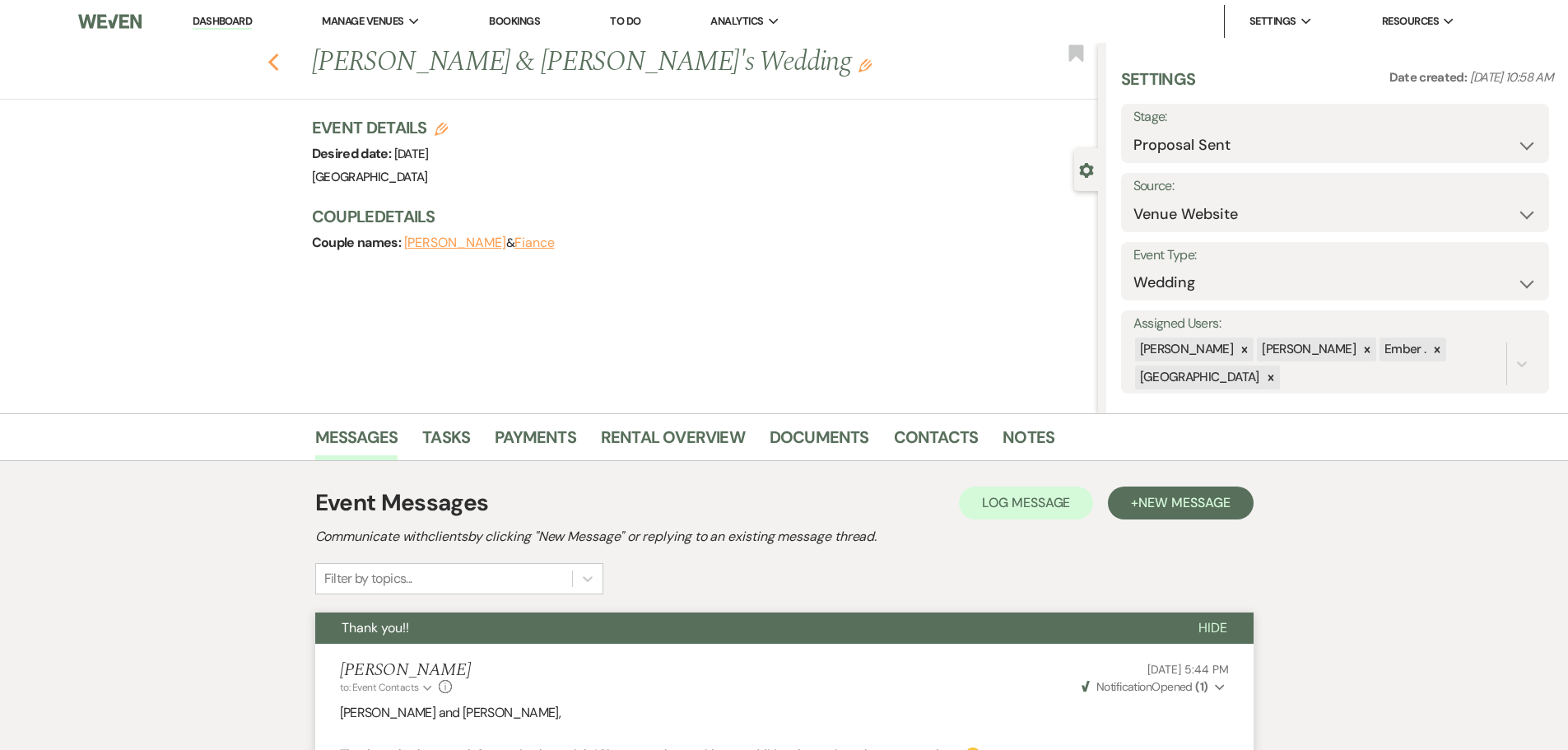
click at [275, 62] on use "button" at bounding box center [272, 62] width 11 height 18
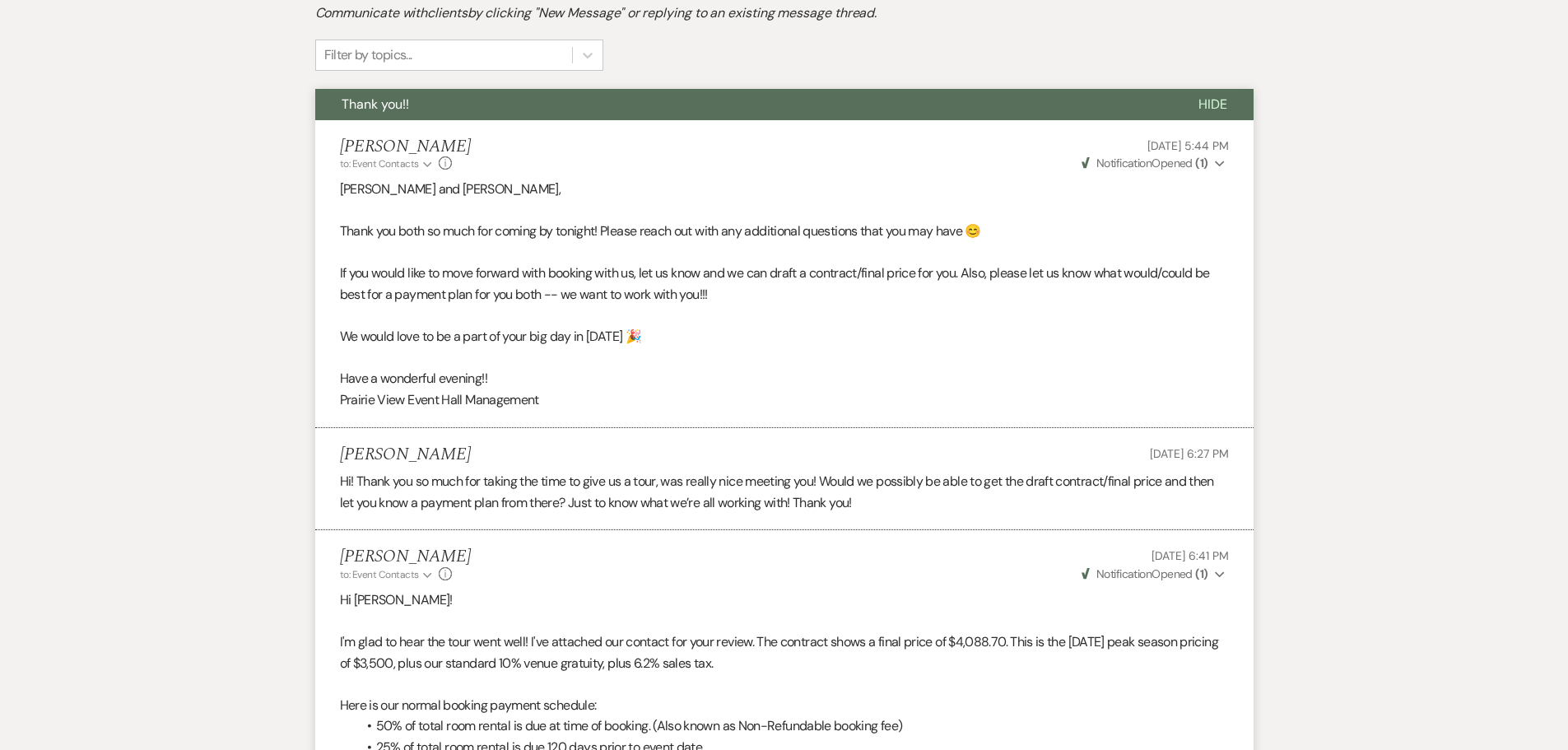
select select "6"
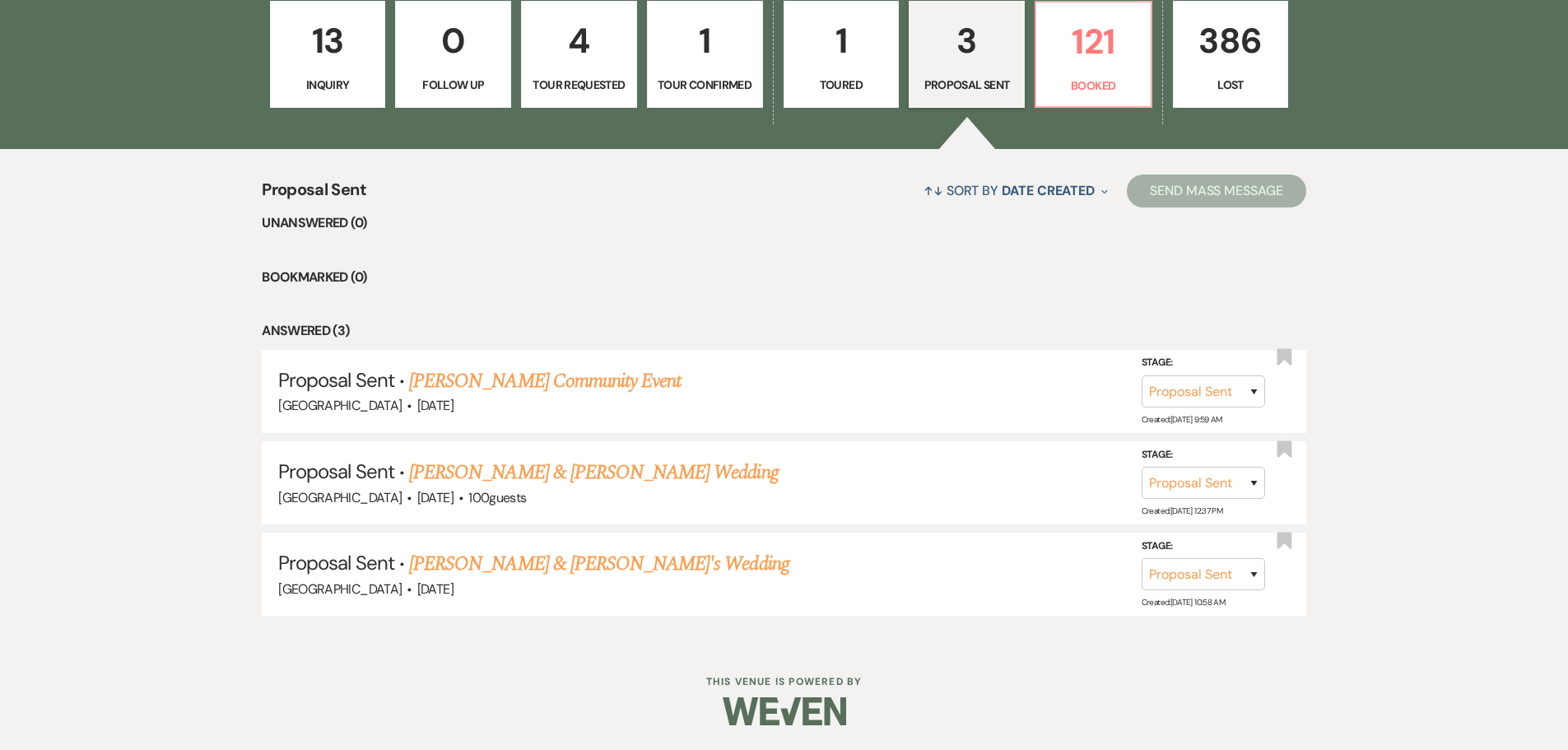
click at [362, 70] on link "13 Inquiry" at bounding box center [327, 54] width 116 height 107
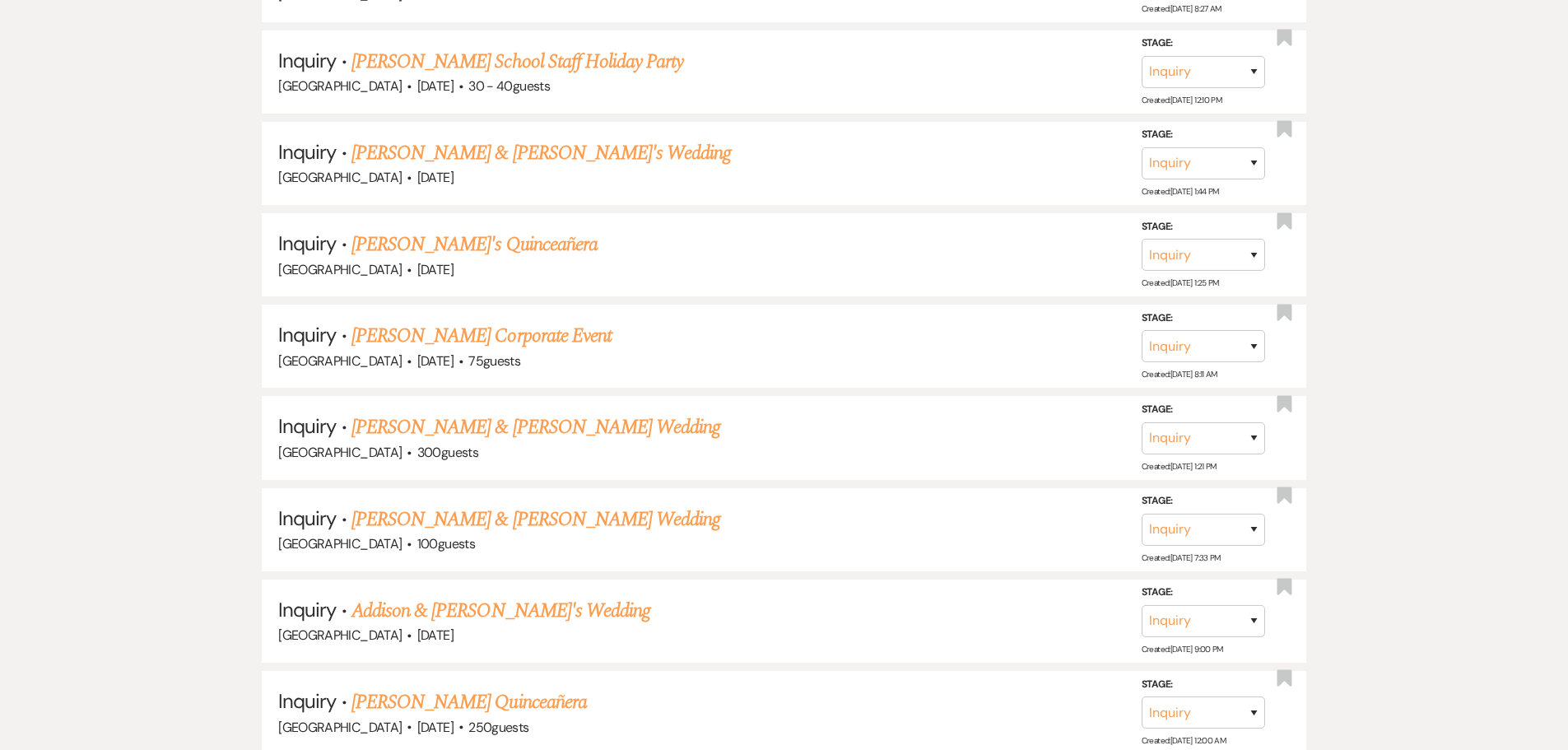
scroll to position [1439, 0]
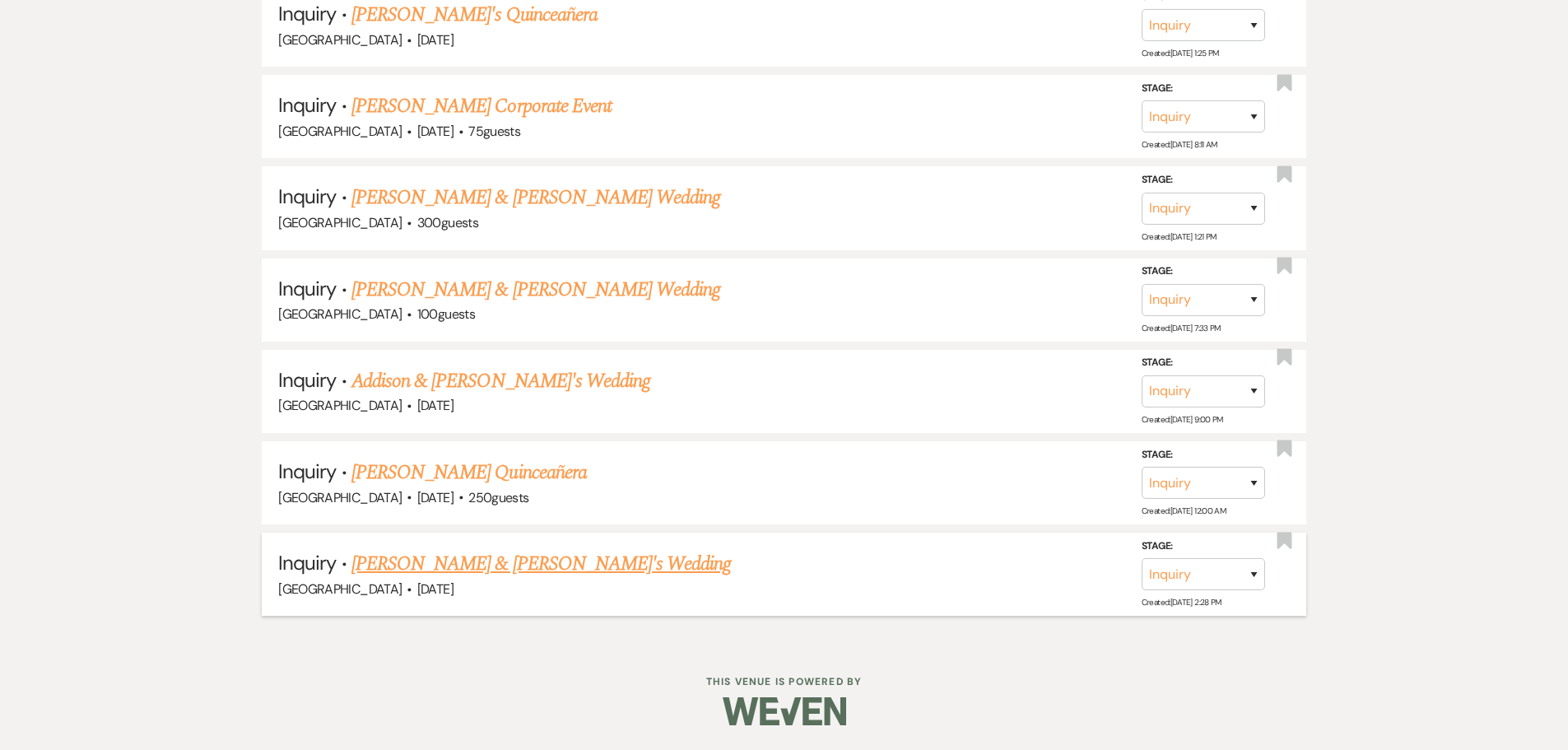
click at [478, 567] on link "[PERSON_NAME] & [PERSON_NAME]'s Wedding" at bounding box center [541, 564] width 380 height 30
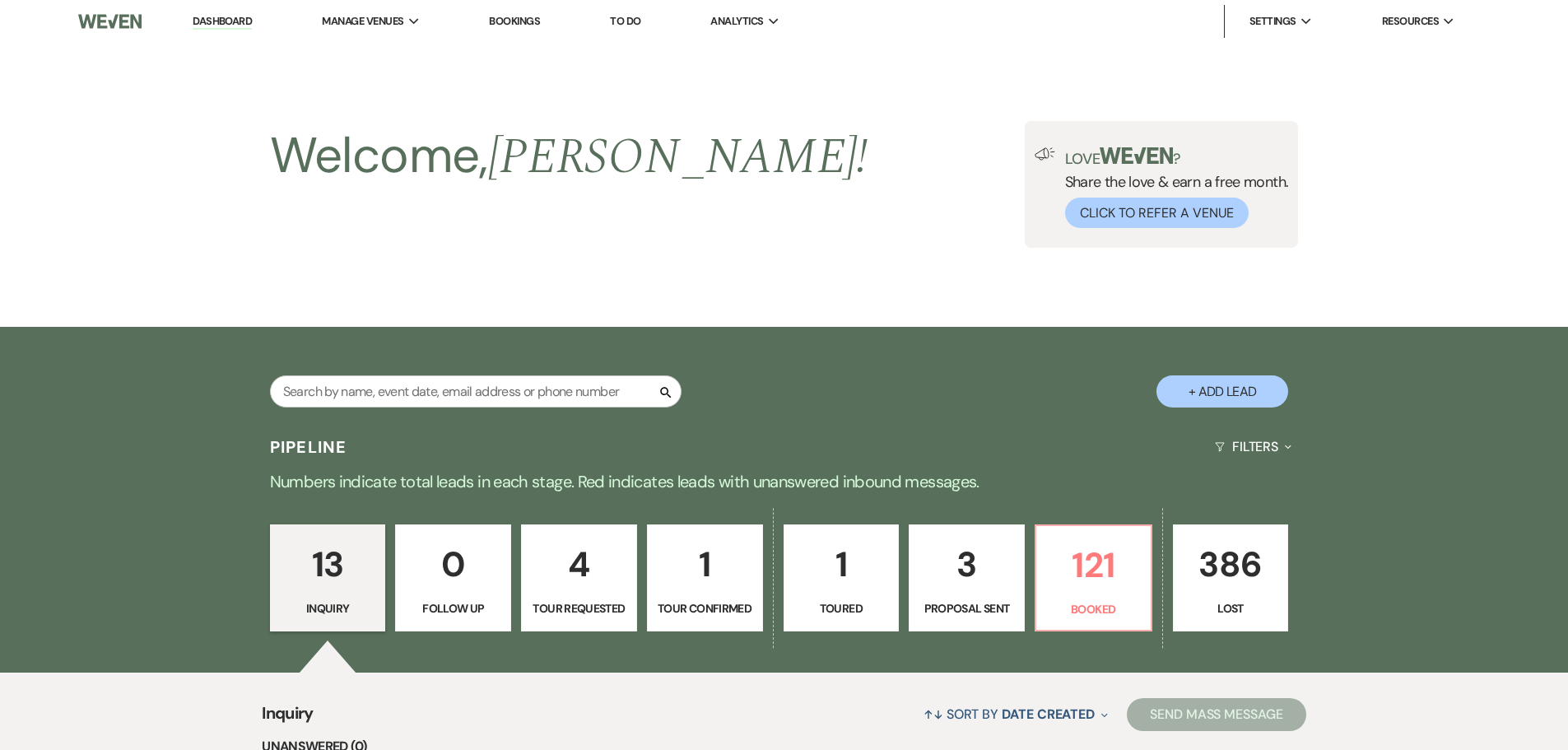
select select "5"
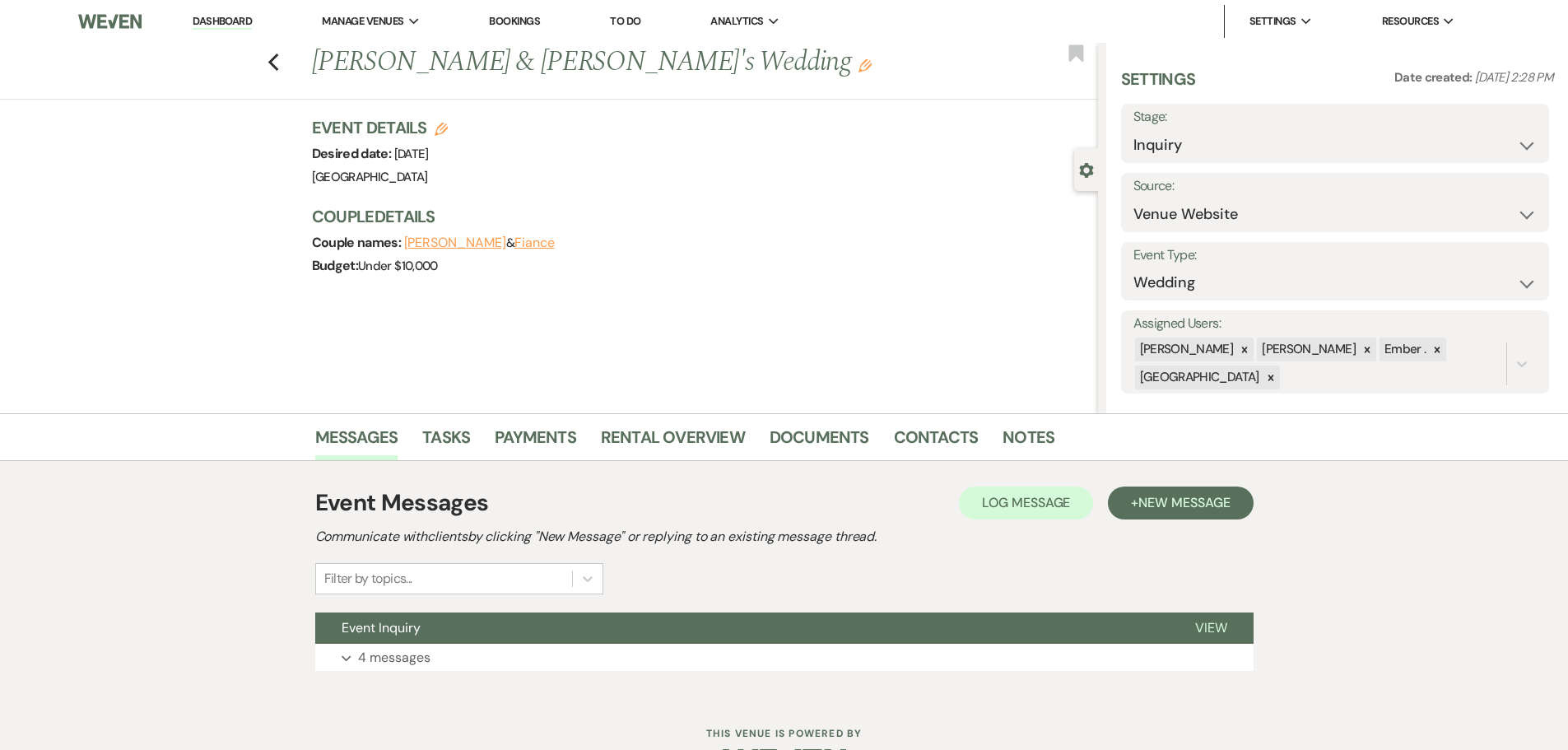
scroll to position [52, 0]
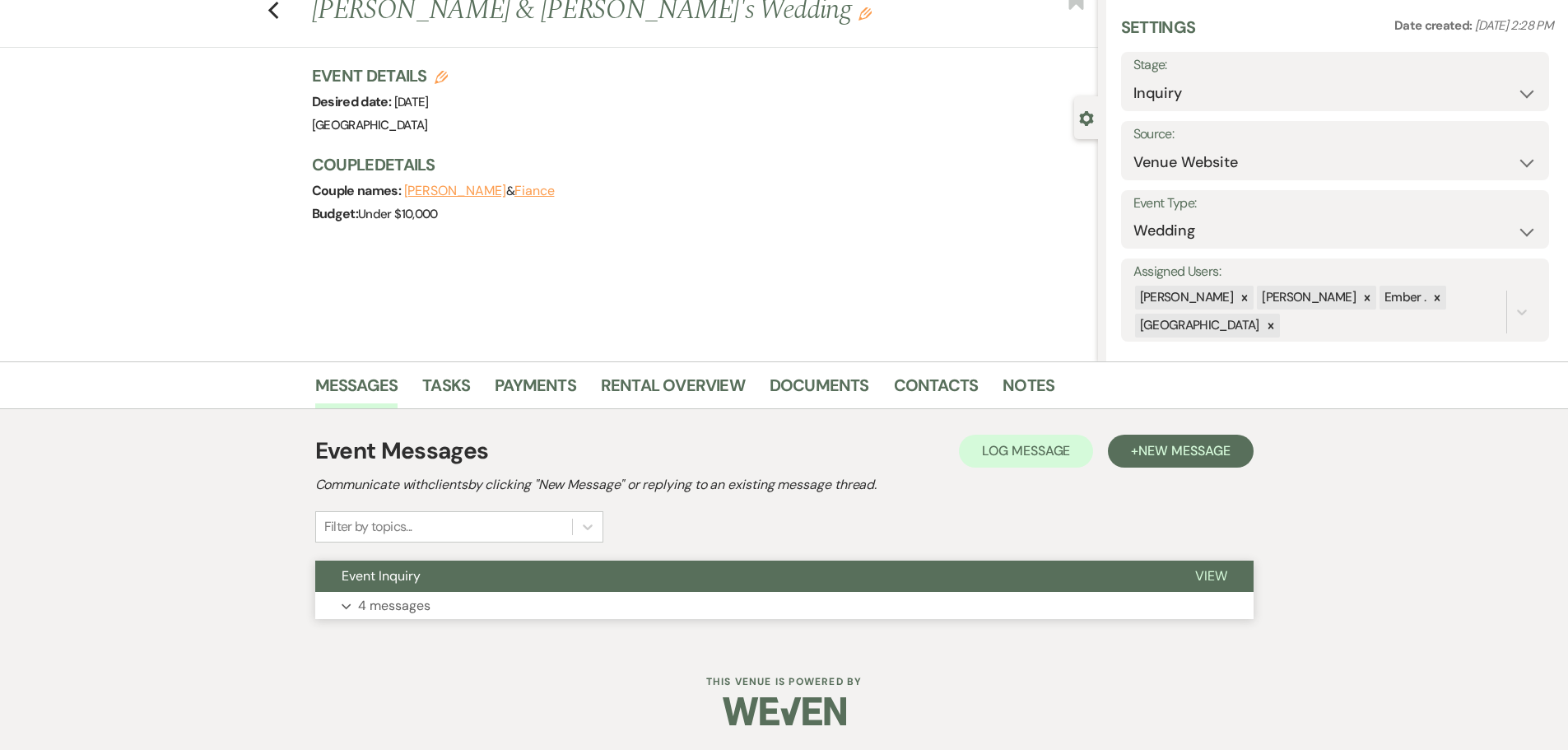
click at [390, 611] on p "4 messages" at bounding box center [394, 606] width 72 height 22
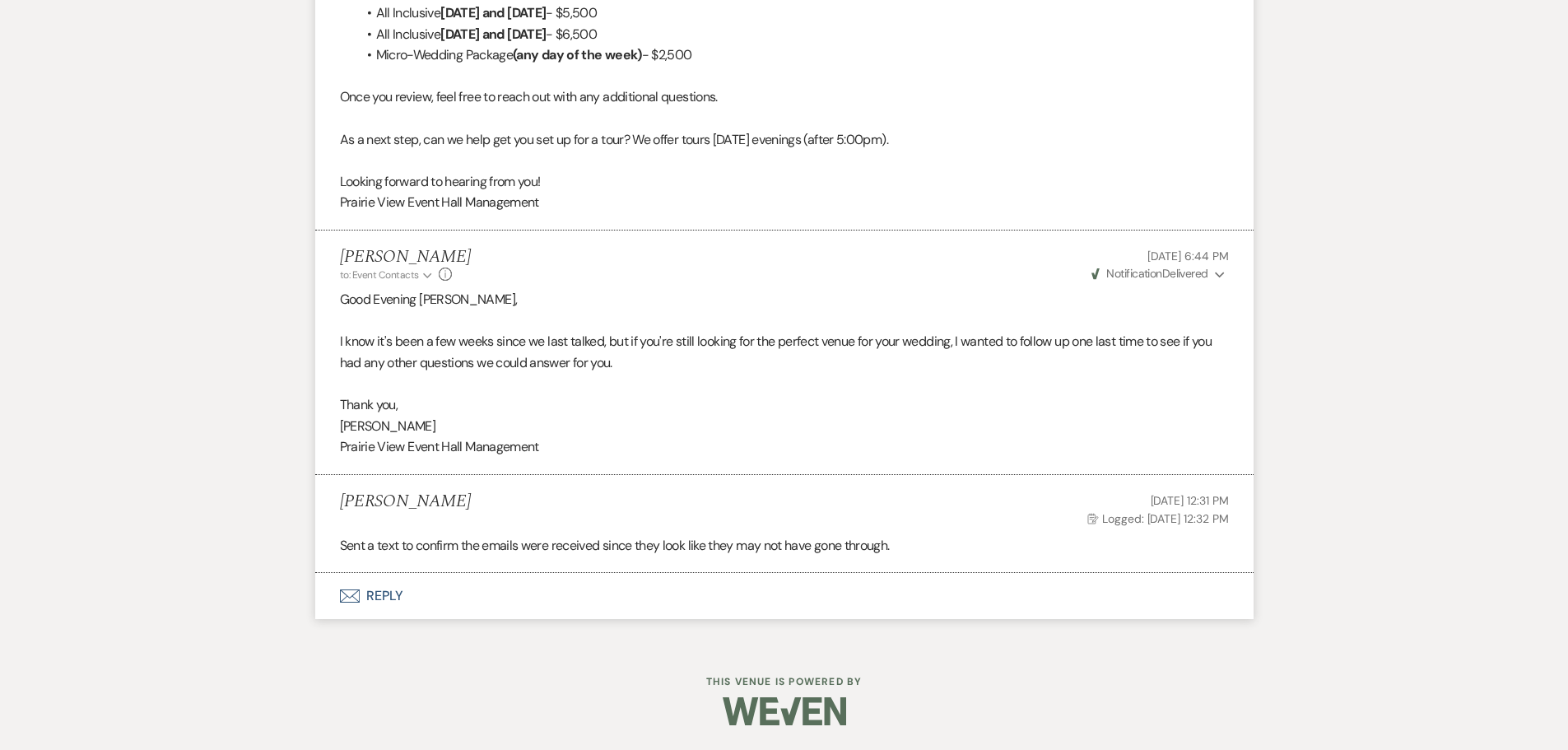
scroll to position [0, 0]
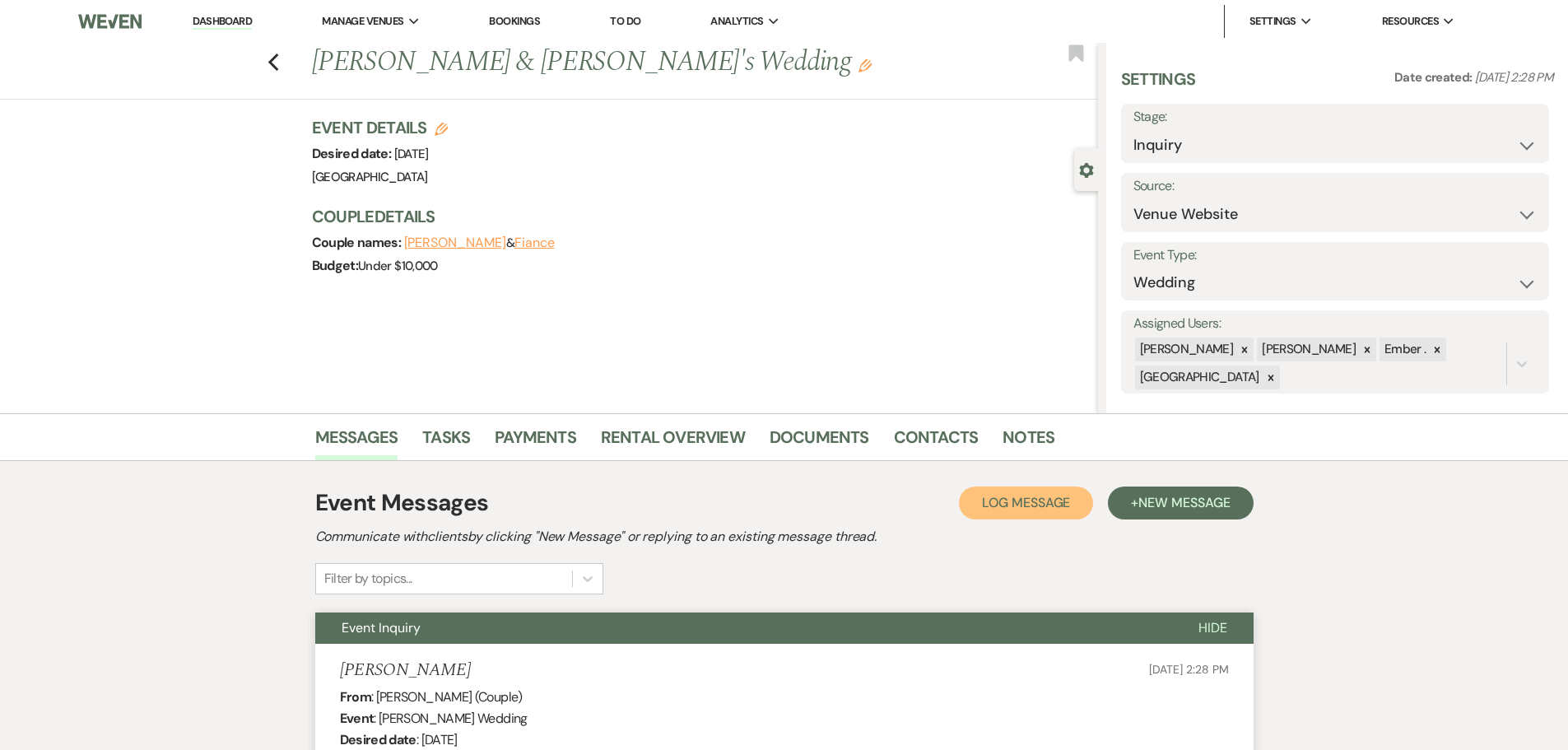
click at [1010, 507] on span "Log Message" at bounding box center [1026, 502] width 88 height 17
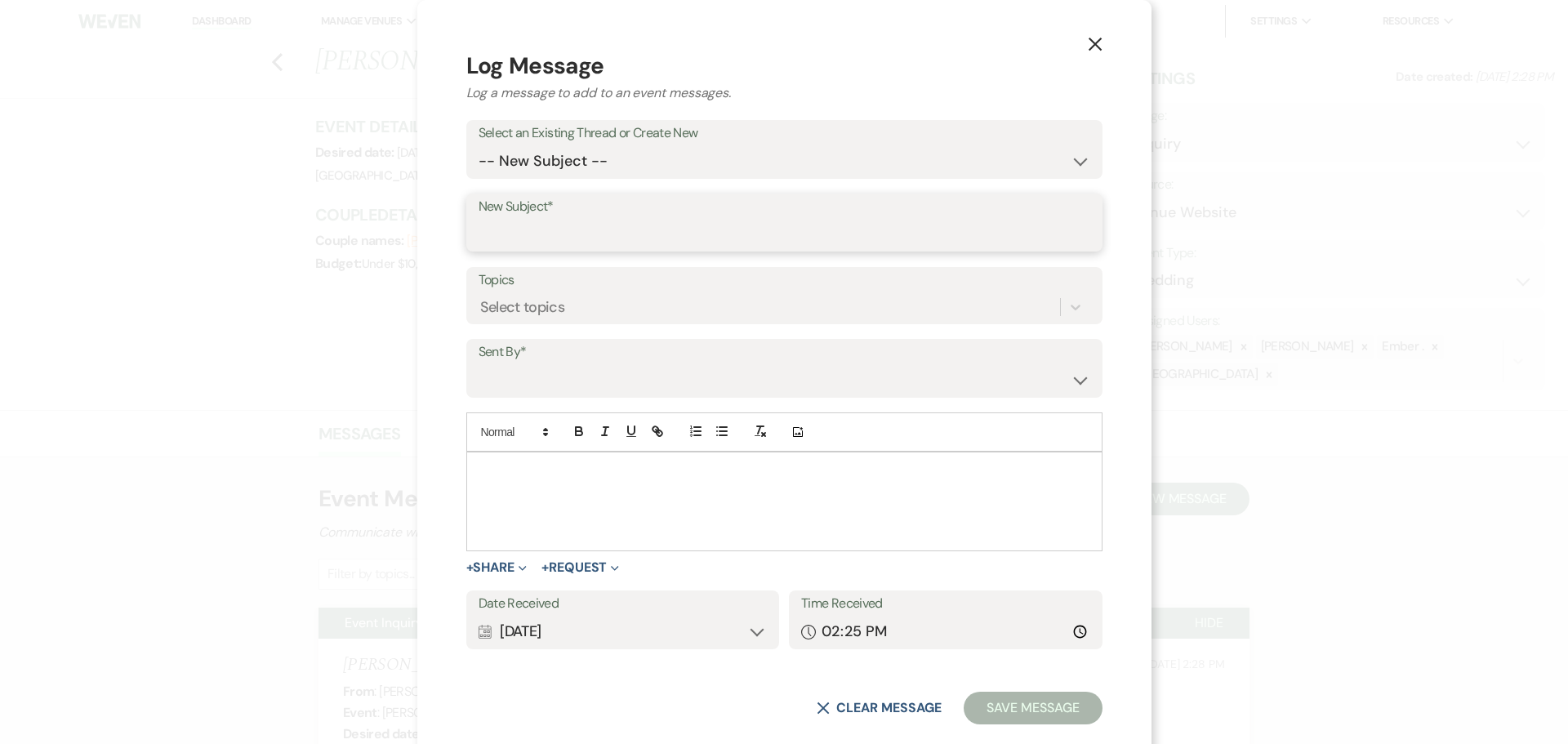
click at [633, 227] on input "New Subject*" at bounding box center [784, 234] width 612 height 32
click at [606, 224] on input "New Subject*" at bounding box center [784, 234] width 612 height 32
click at [618, 169] on select "-- New Subject -- Event Inquiry" at bounding box center [784, 161] width 612 height 32
select select "447919"
click at [576, 167] on select "-- New Subject -- Event Inquiry" at bounding box center [784, 161] width 612 height 32
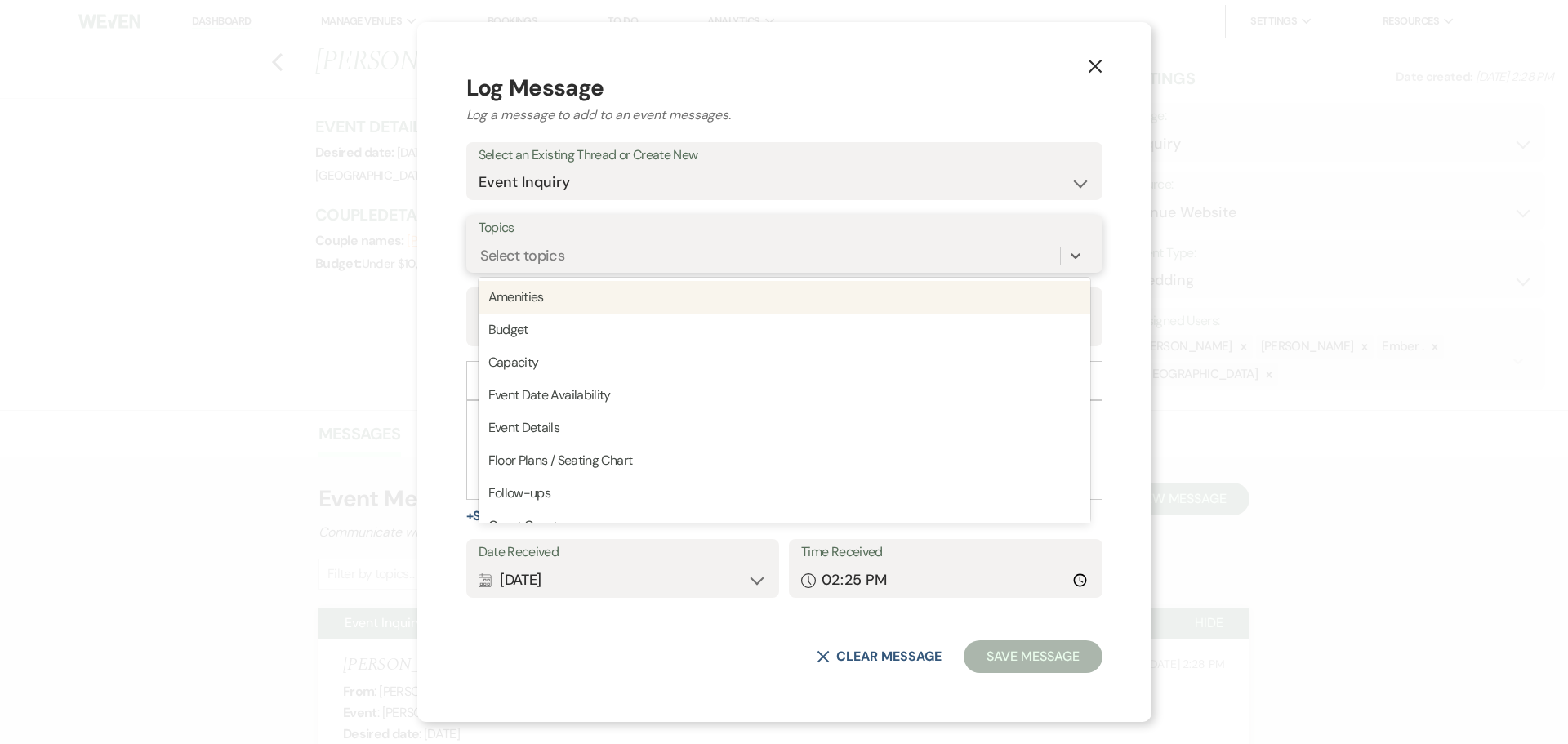
click at [565, 262] on div "Select topics" at bounding box center [523, 256] width 85 height 22
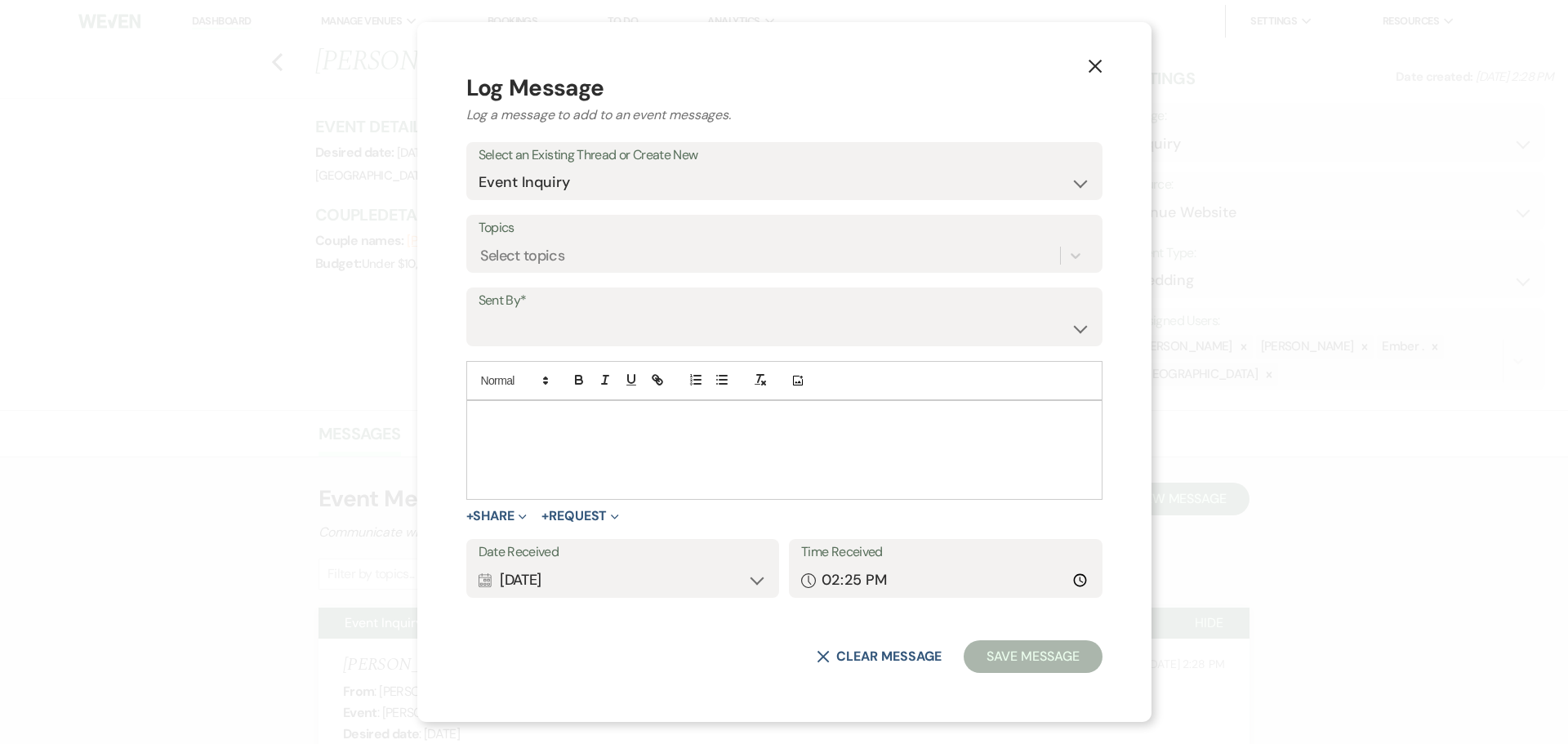
click at [560, 280] on div "X Log Message Log a message to add to an event messages. Select an Existing Thr…" at bounding box center [784, 372] width 734 height 700
click at [578, 308] on label "Sent By*" at bounding box center [784, 301] width 612 height 24
click at [586, 331] on select "Laura Davis (laura.e.meisinger@gmail.com) Chad Davis (dynamiccookies@gmail.com)…" at bounding box center [784, 329] width 612 height 32
select select "user-197739"
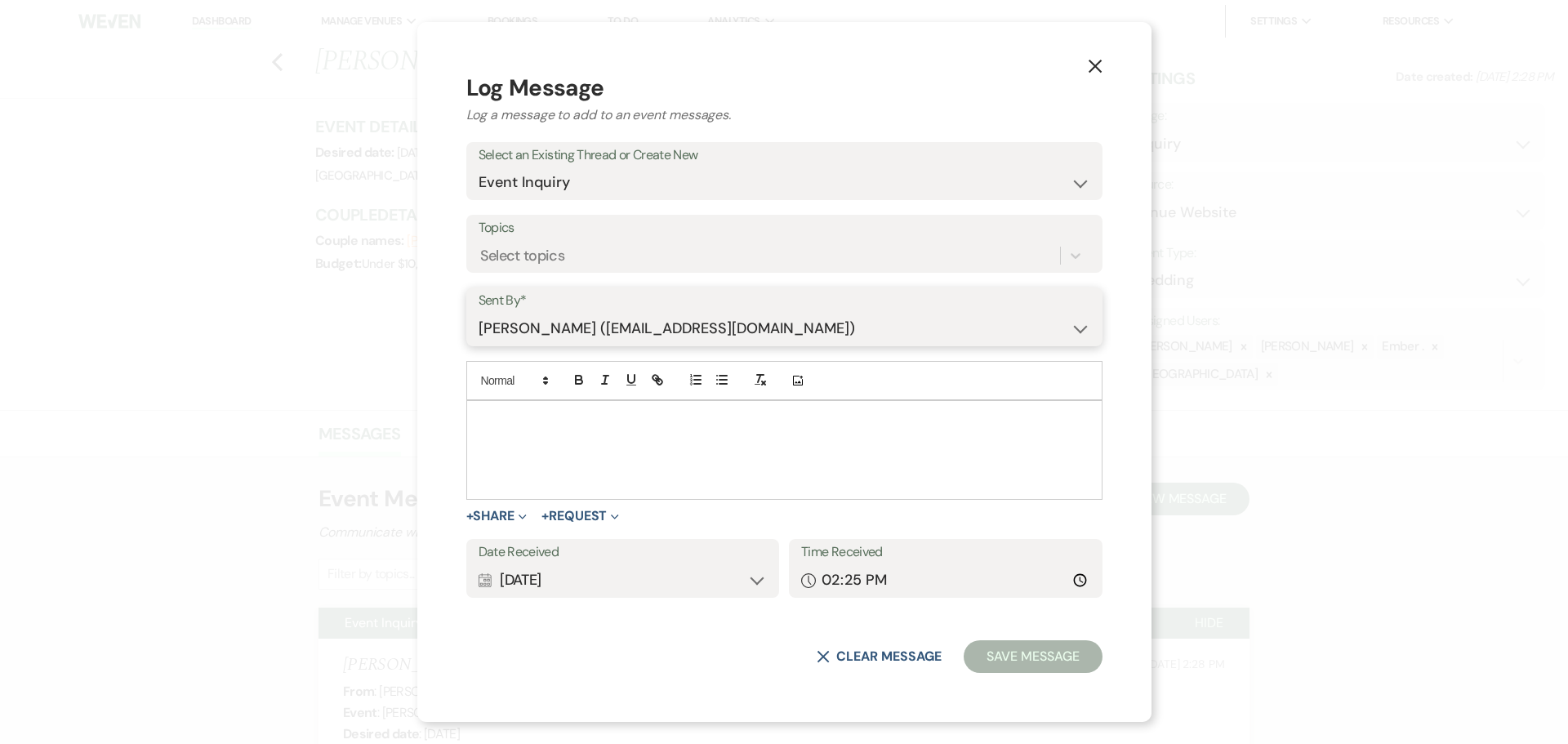
click at [576, 313] on select "Laura Davis (laura.e.meisinger@gmail.com) Chad Davis (dynamiccookies@gmail.com)…" at bounding box center [784, 329] width 612 height 32
click at [611, 429] on p at bounding box center [784, 420] width 610 height 18
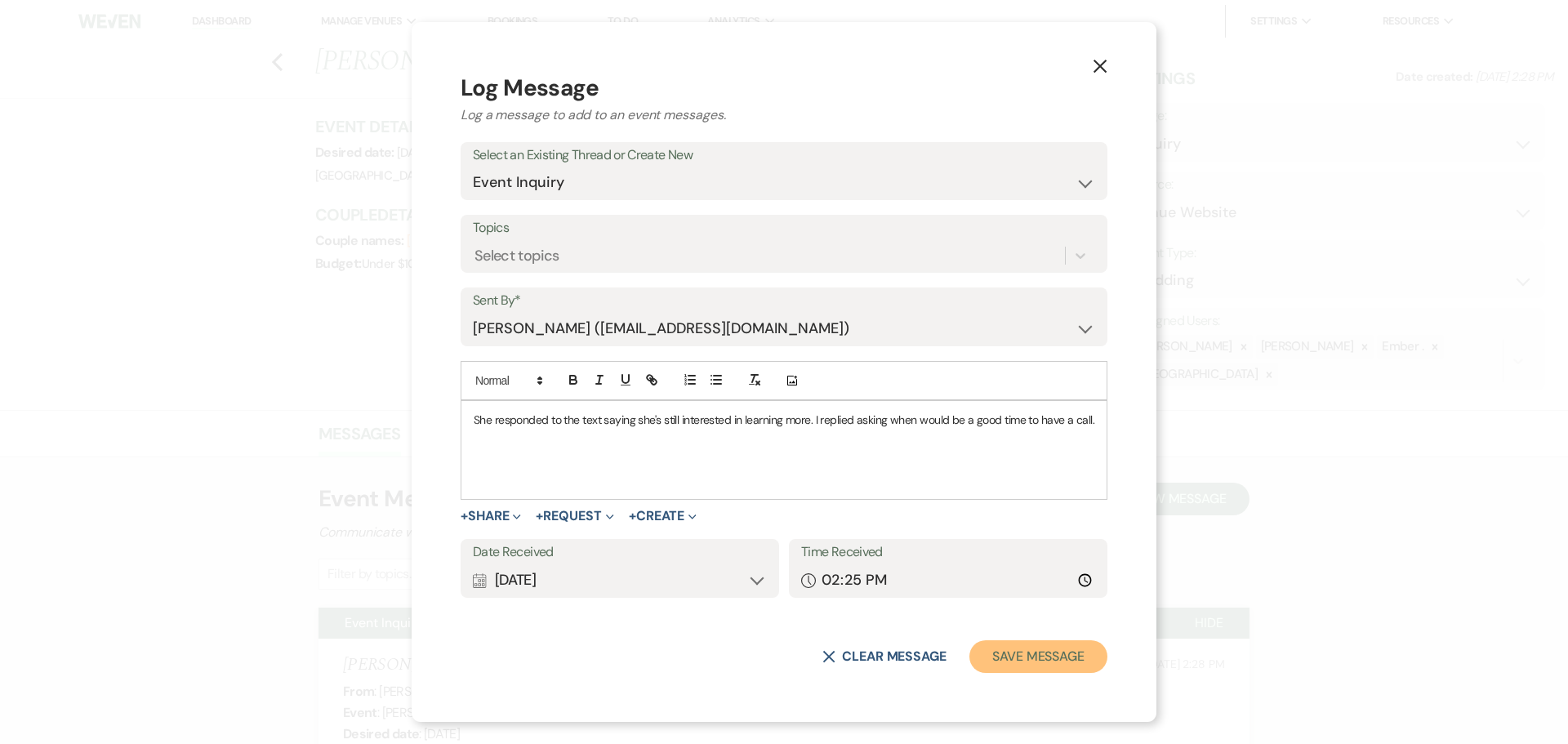
click at [1043, 661] on button "Save Message" at bounding box center [1038, 656] width 138 height 33
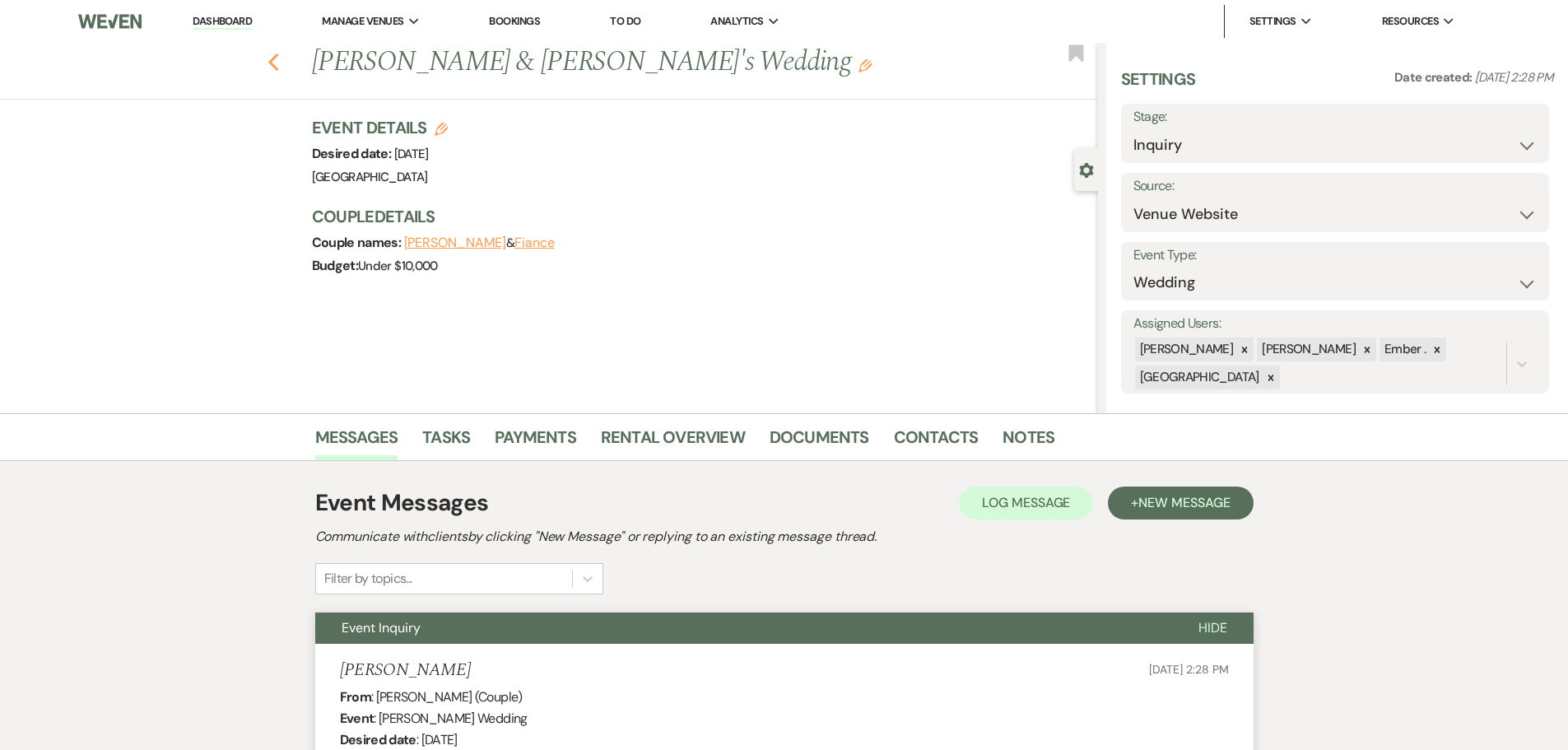
click at [278, 67] on use "button" at bounding box center [272, 62] width 11 height 18
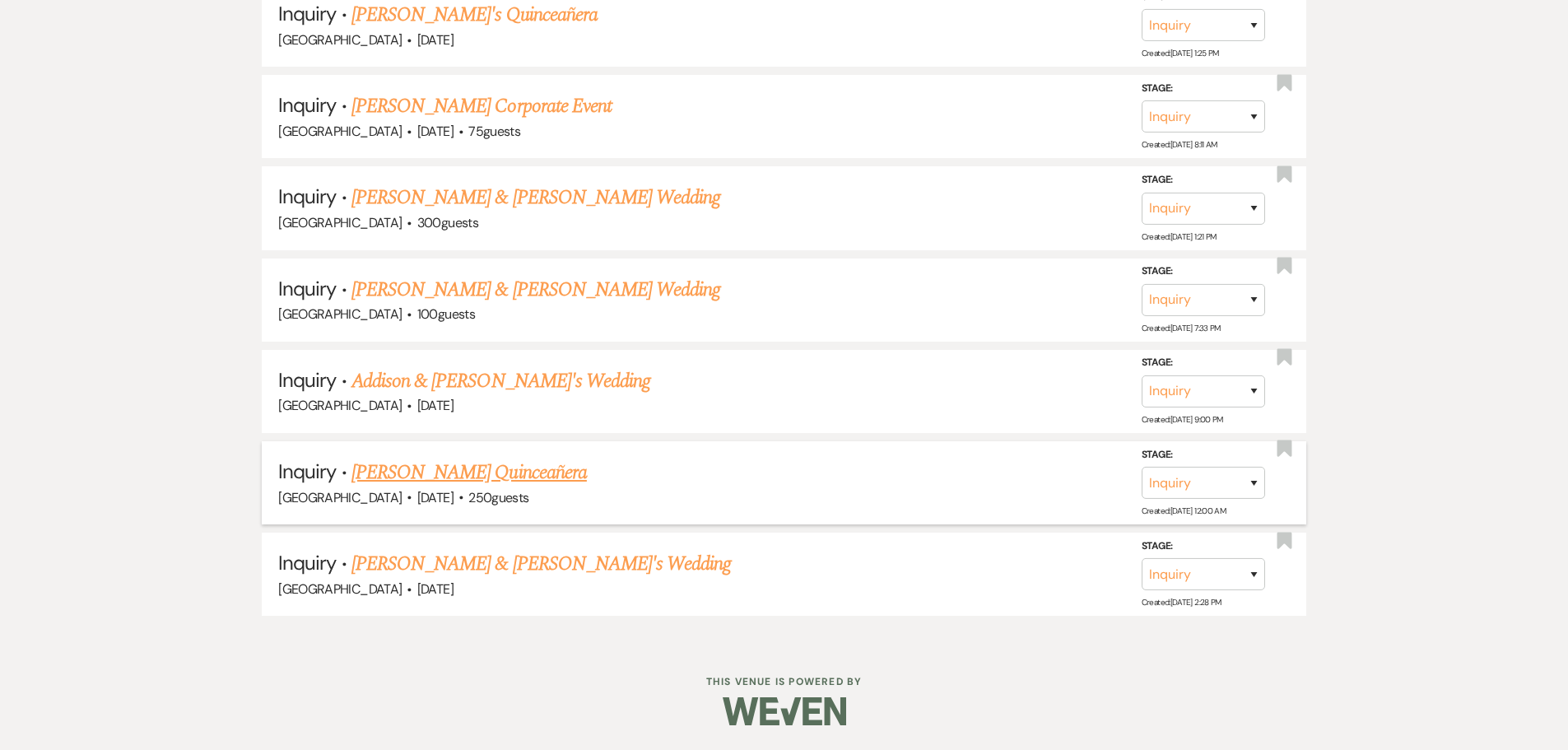
click at [479, 471] on link "[PERSON_NAME] Quinceañera" at bounding box center [469, 473] width 236 height 30
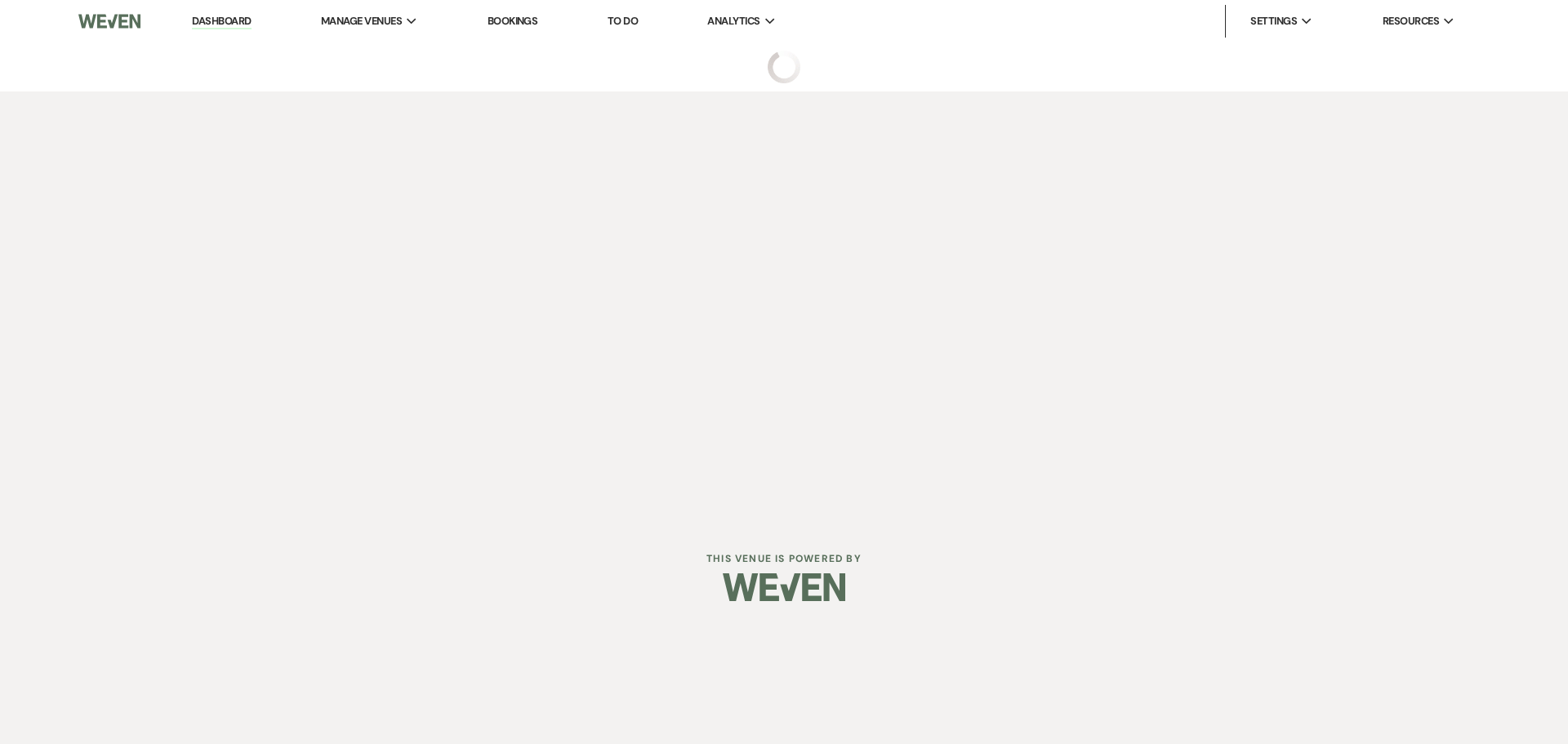
select select "5"
select select "15"
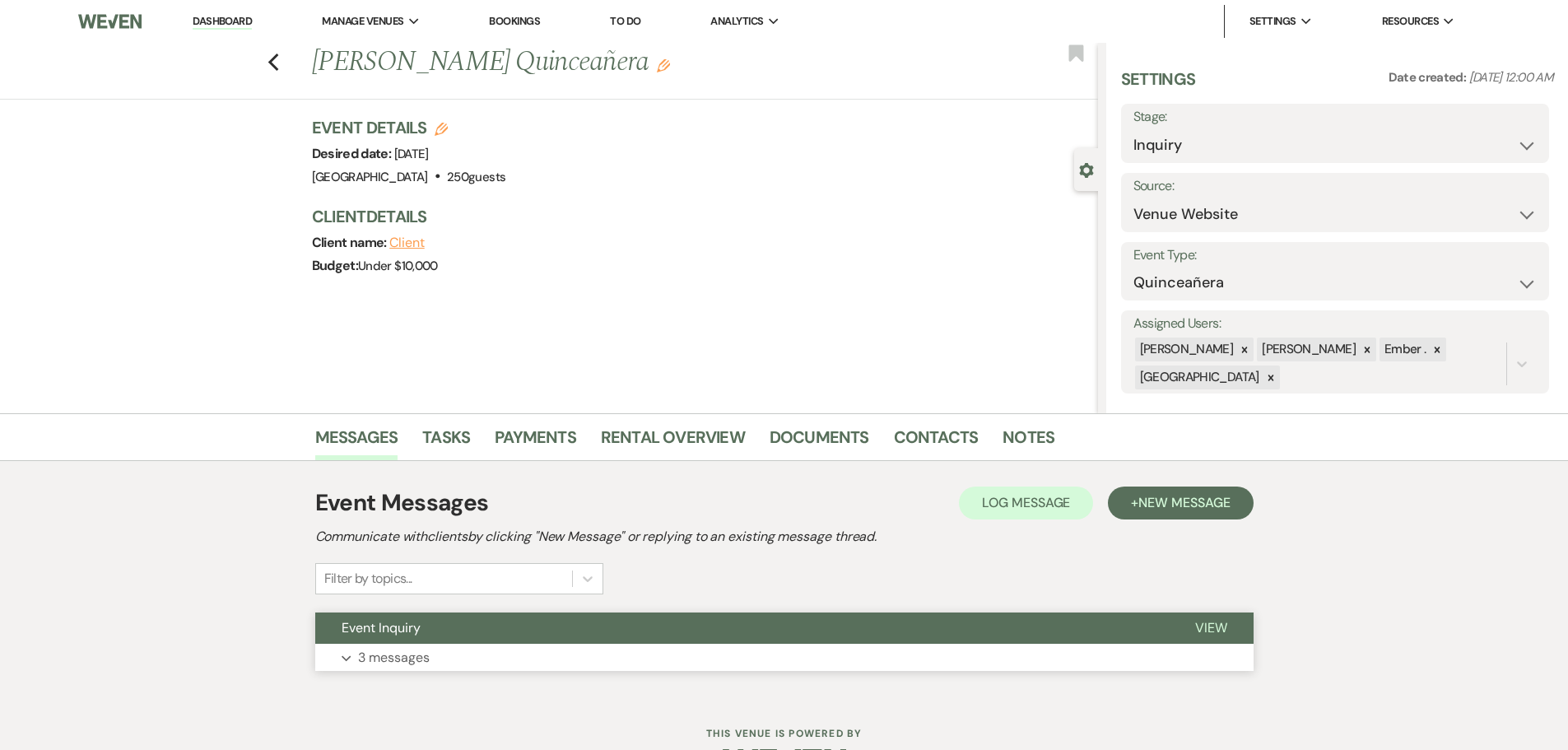
click at [377, 649] on p "3 messages" at bounding box center [394, 658] width 72 height 22
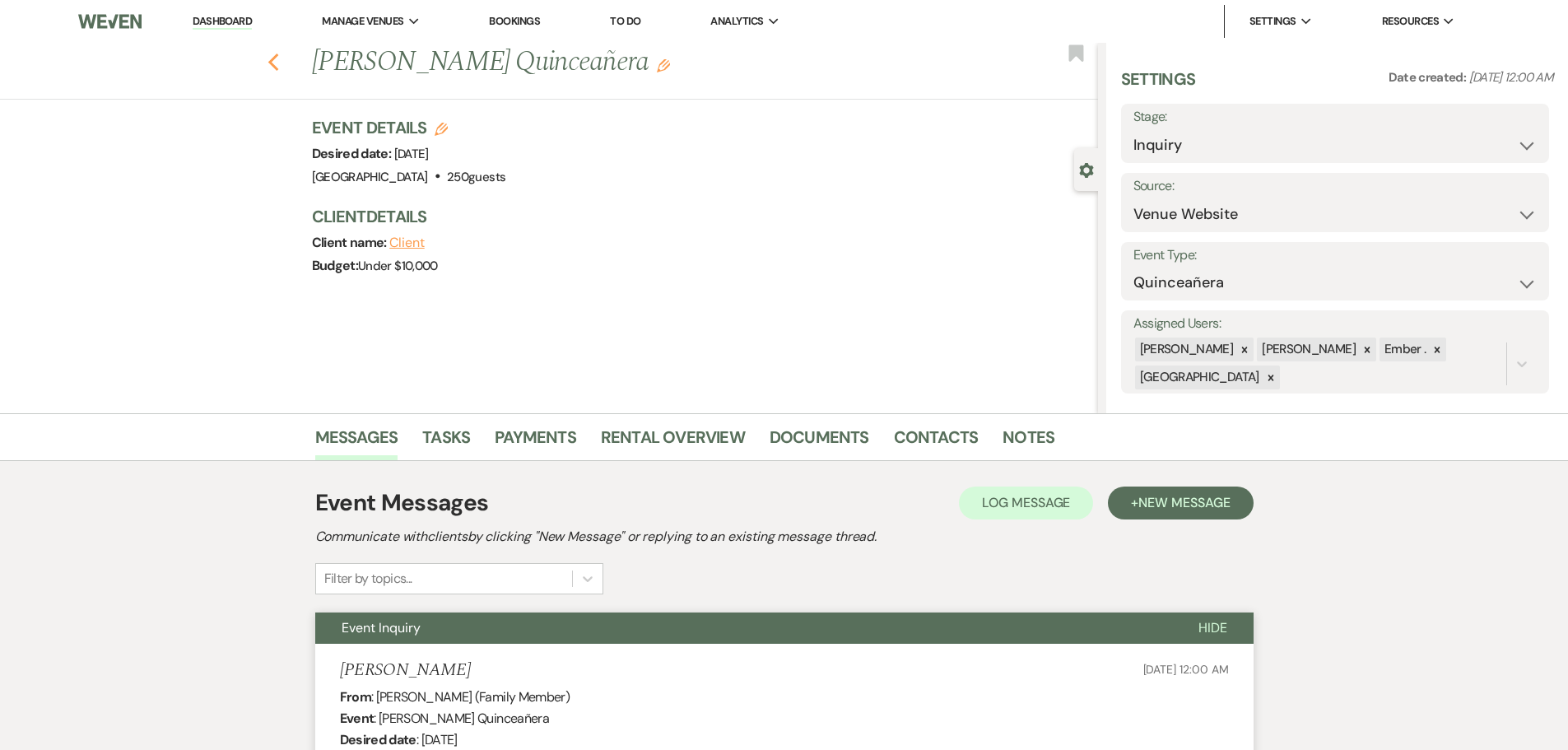
click at [277, 62] on use "button" at bounding box center [272, 62] width 11 height 18
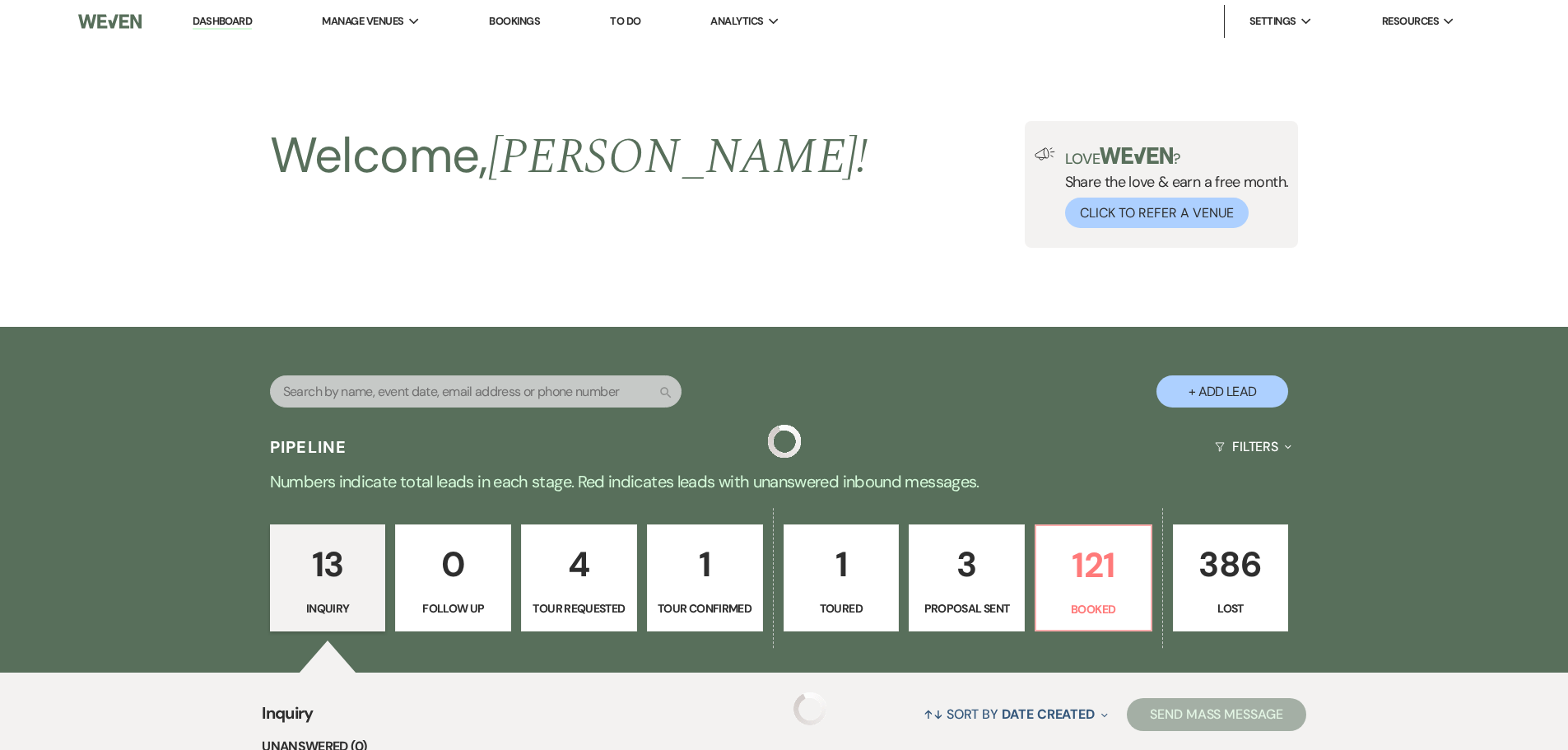
scroll to position [1439, 0]
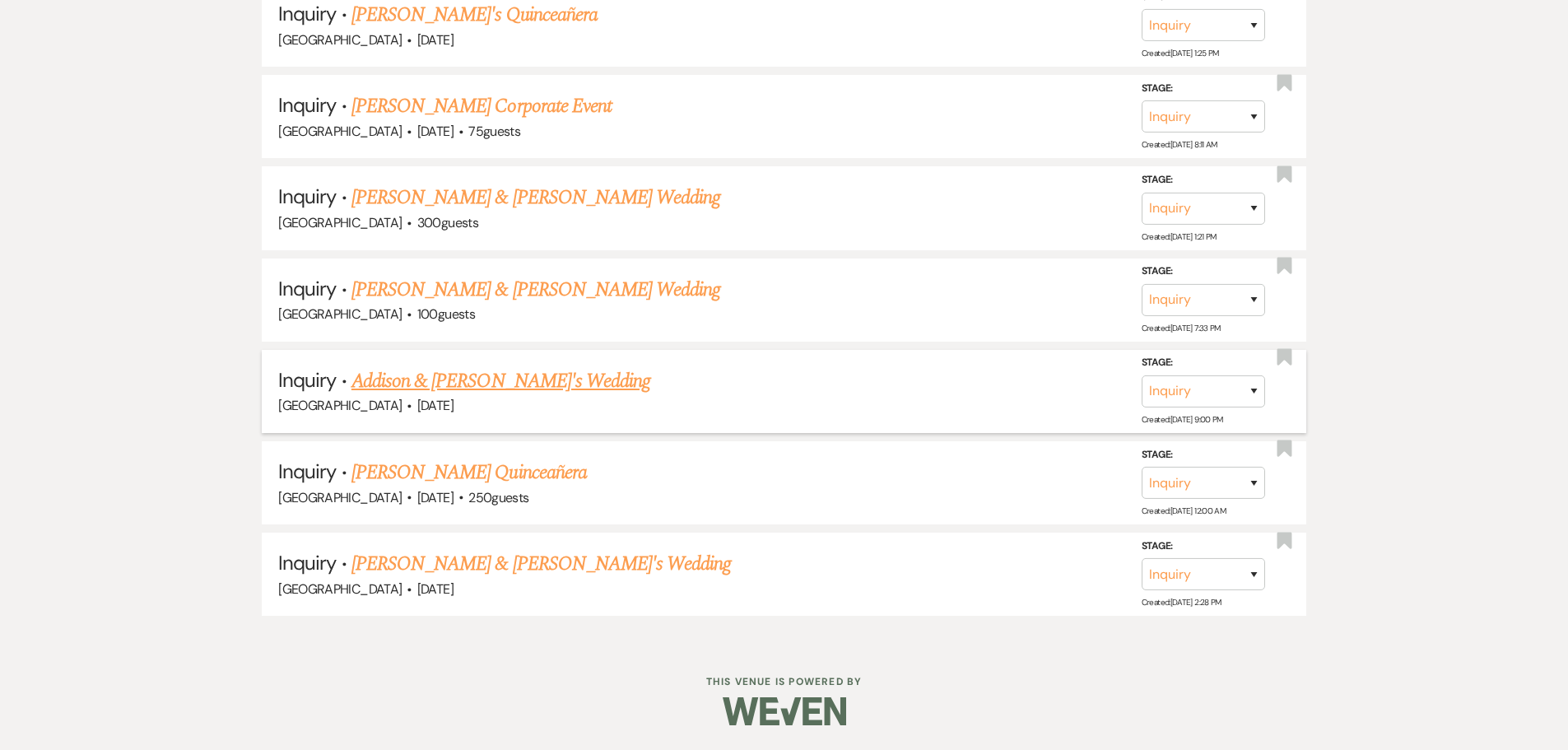
click at [486, 380] on link "Addison & Luke's Wedding" at bounding box center [500, 381] width 299 height 30
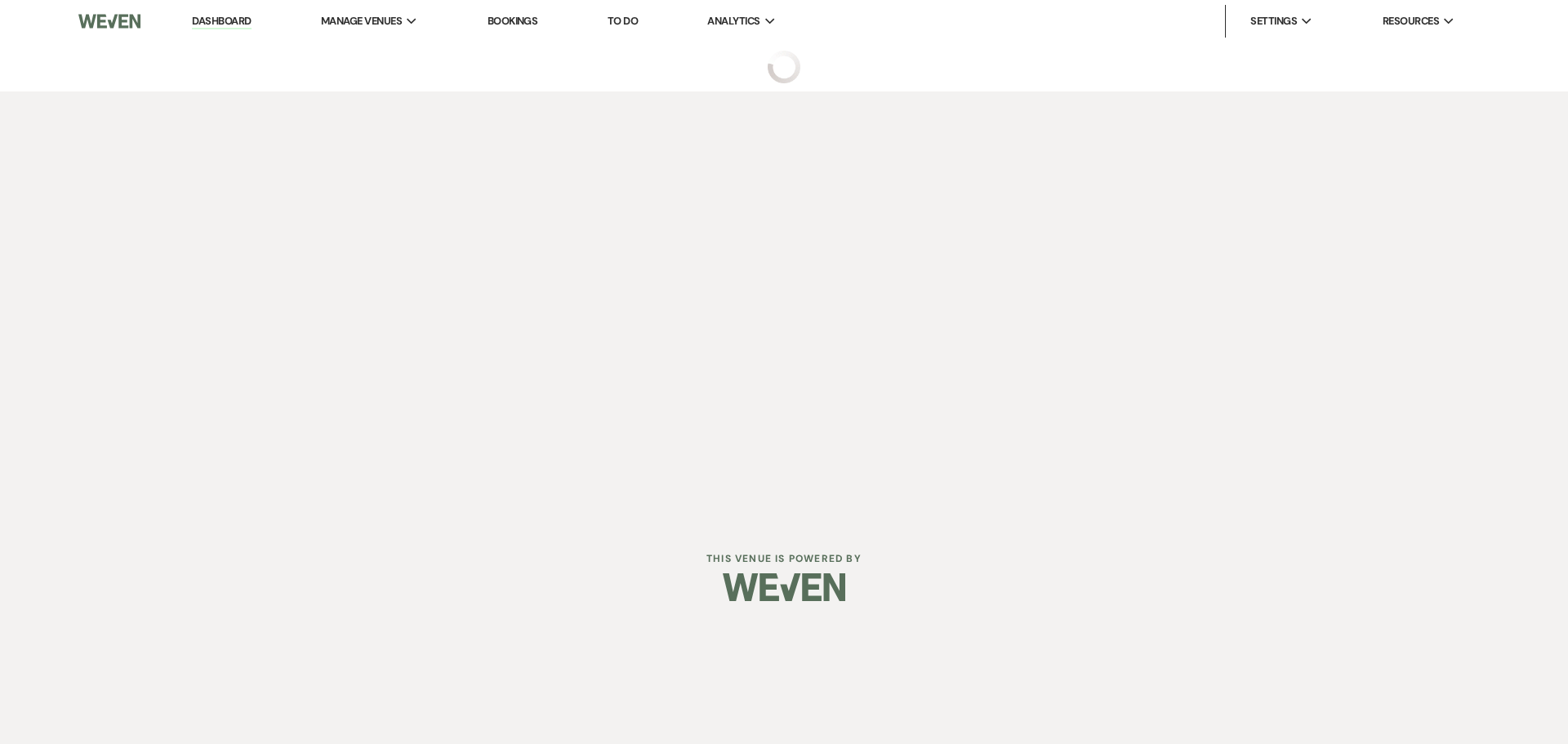
select select "5"
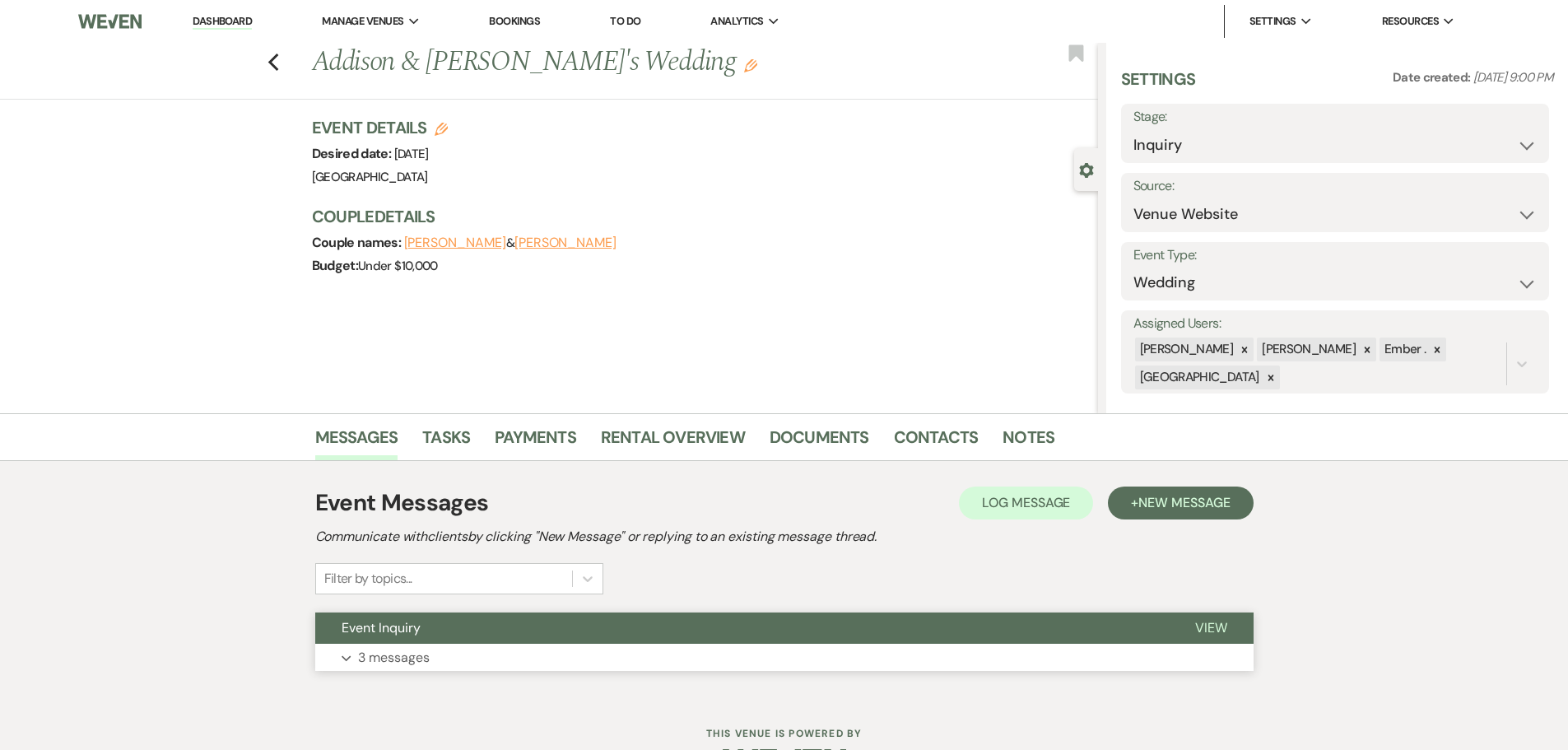
click at [372, 669] on button "Expand 3 messages" at bounding box center [785, 658] width 939 height 28
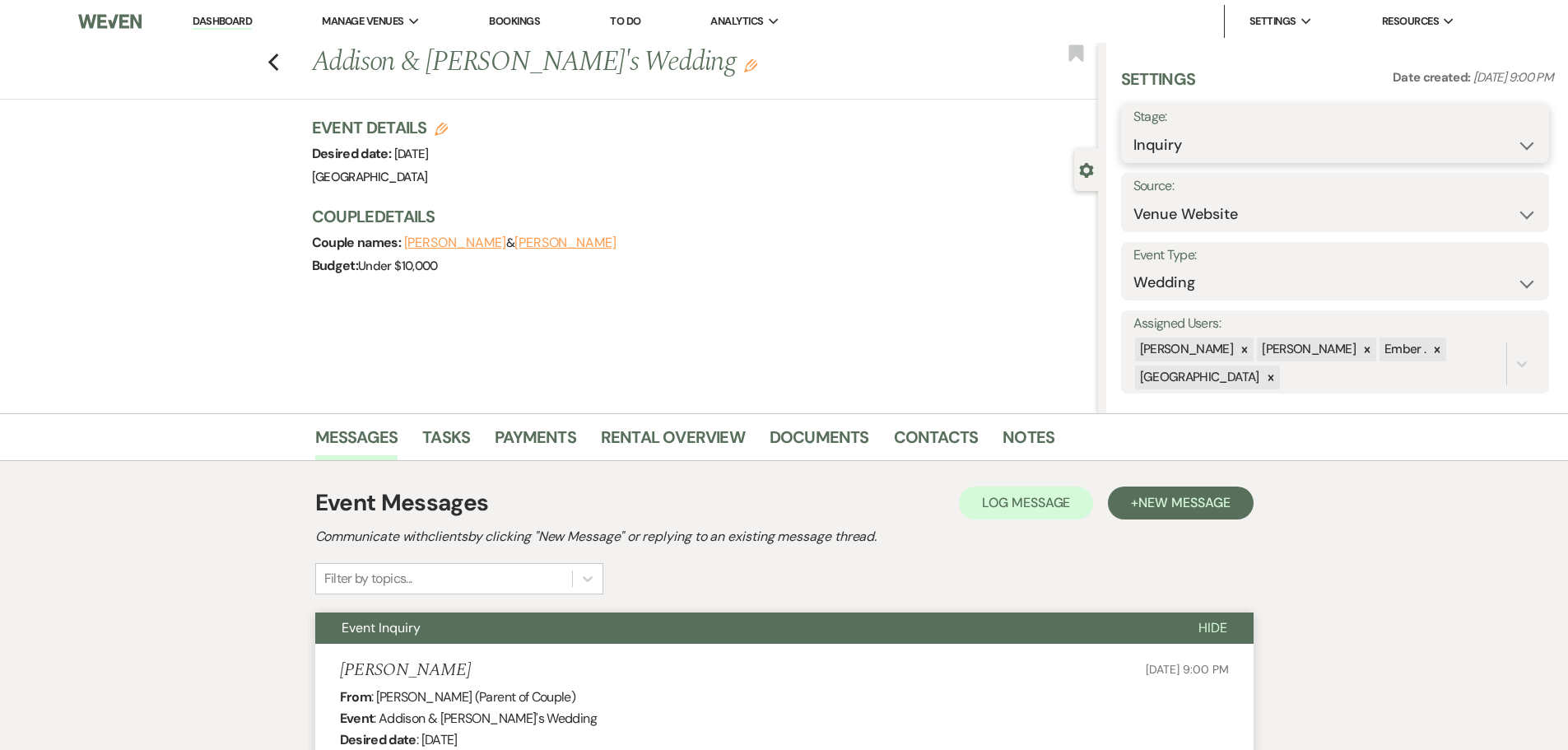
click at [1257, 149] on select "Inquiry Follow Up Tour Requested Tour Confirmed Toured Proposal Sent Booked Lost" at bounding box center [1335, 145] width 404 height 32
select select "8"
click at [1134, 129] on select "Inquiry Follow Up Tour Requested Tour Confirmed Toured Proposal Sent Booked Lost" at bounding box center [1335, 145] width 404 height 32
select select "5"
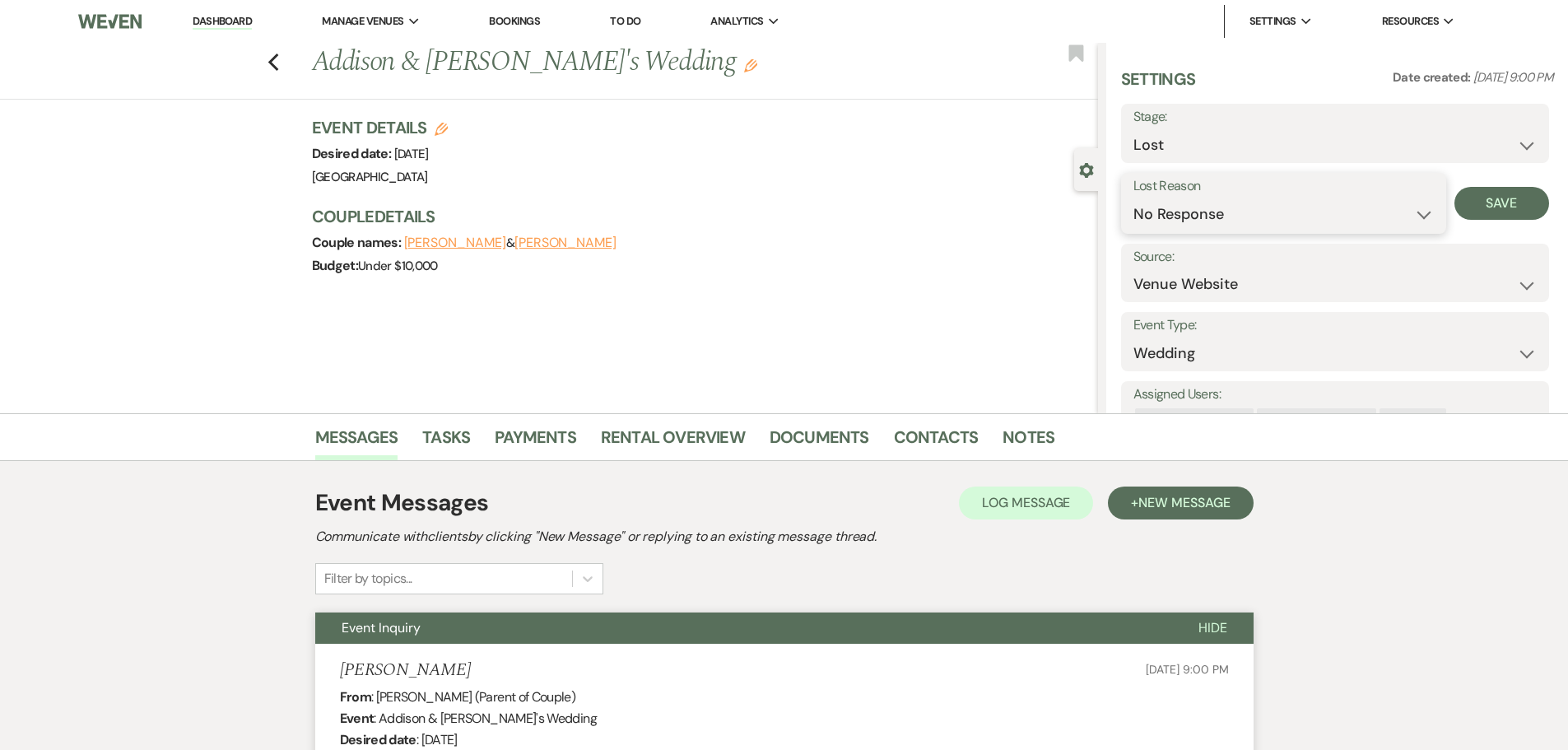
click at [1221, 211] on select "Booked Elsewhere Budget Date Unavailable No Response Not a Good Match Capacity …" at bounding box center [1283, 214] width 300 height 32
click at [1134, 198] on select "Booked Elsewhere Budget Date Unavailable No Response Not a Good Match Capacity …" at bounding box center [1283, 214] width 300 height 32
click at [1498, 205] on button "Save" at bounding box center [1502, 204] width 95 height 33
click at [280, 62] on icon "Previous" at bounding box center [273, 62] width 12 height 20
select select "8"
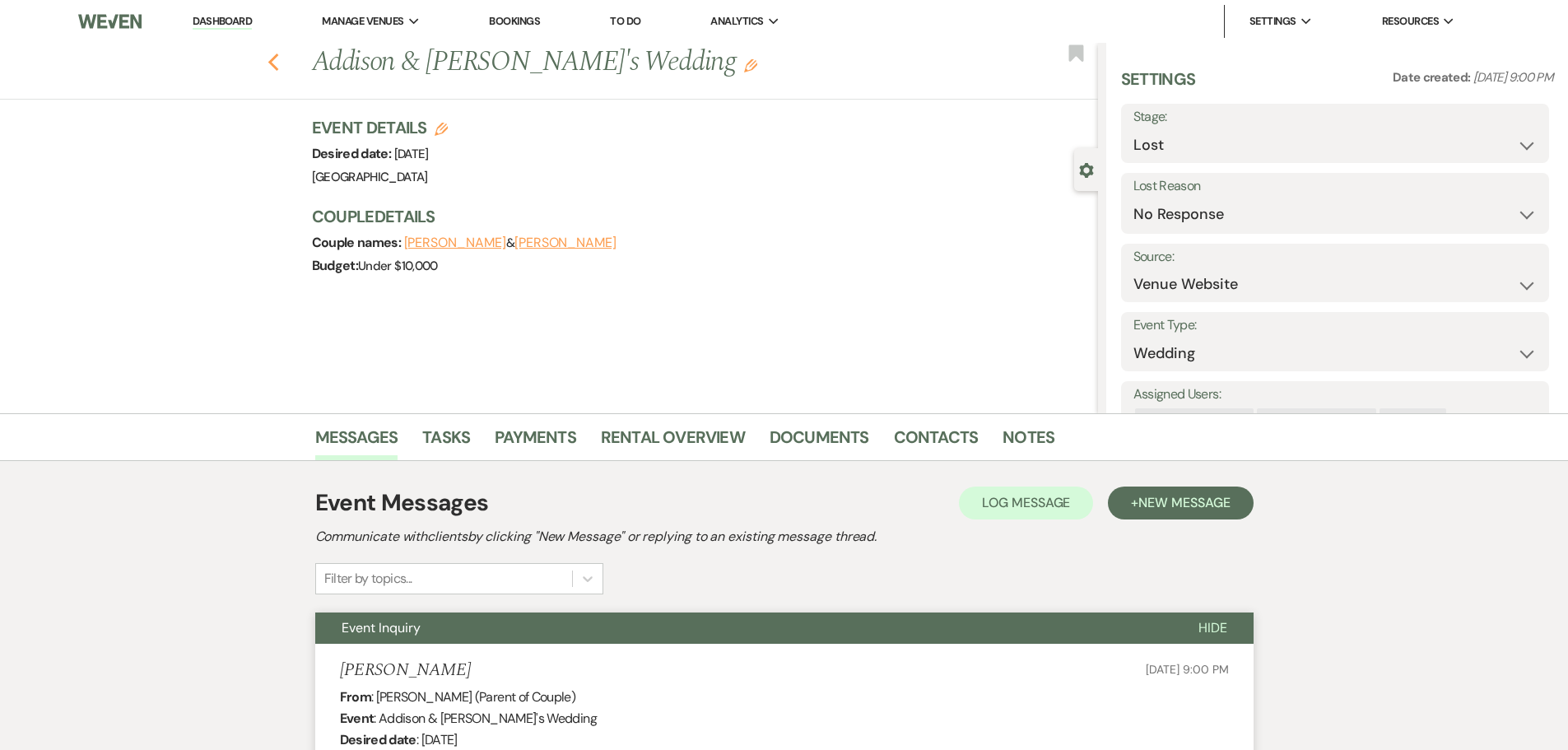
select select "5"
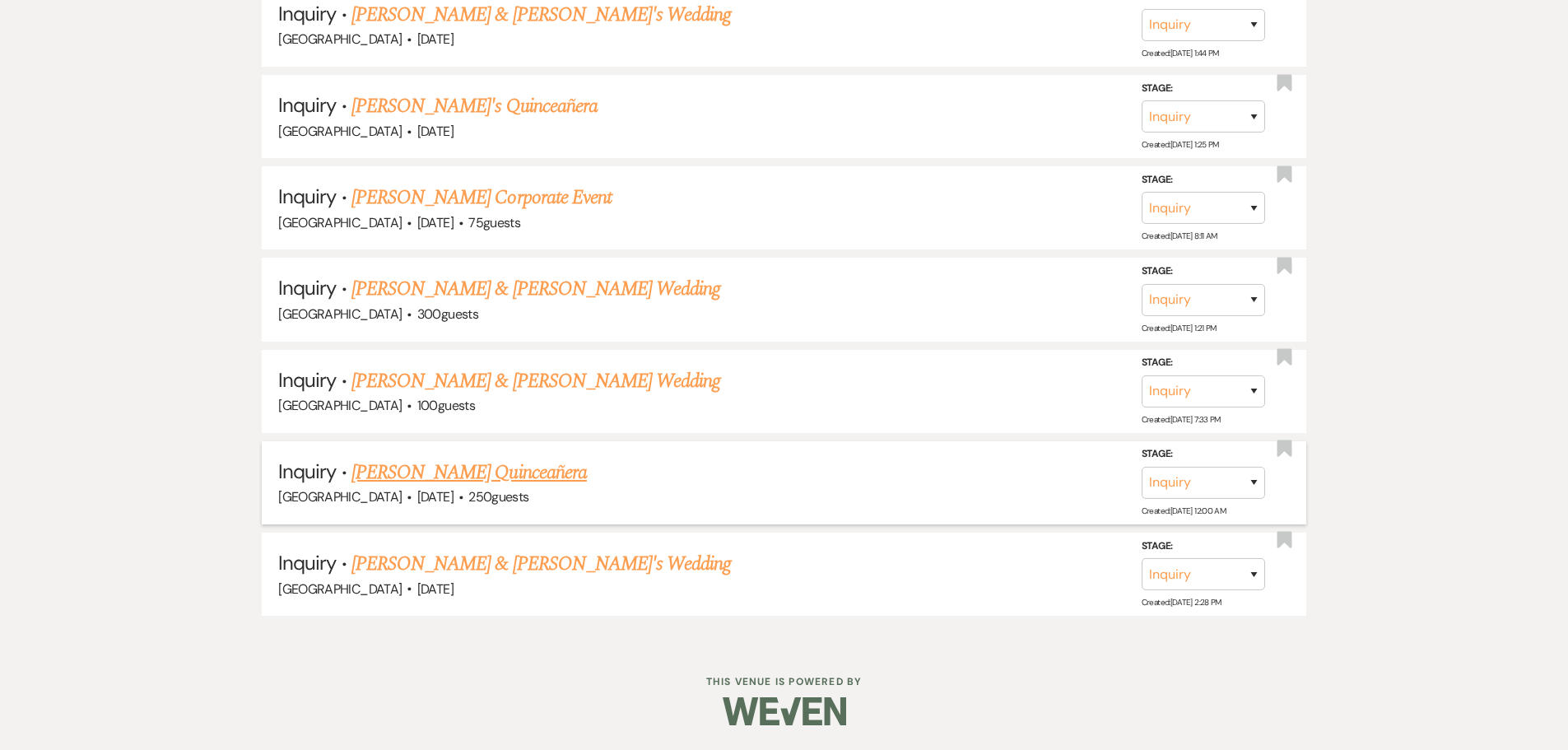
scroll to position [1348, 0]
click at [516, 386] on link "[PERSON_NAME] & [PERSON_NAME] Wedding" at bounding box center [535, 381] width 369 height 30
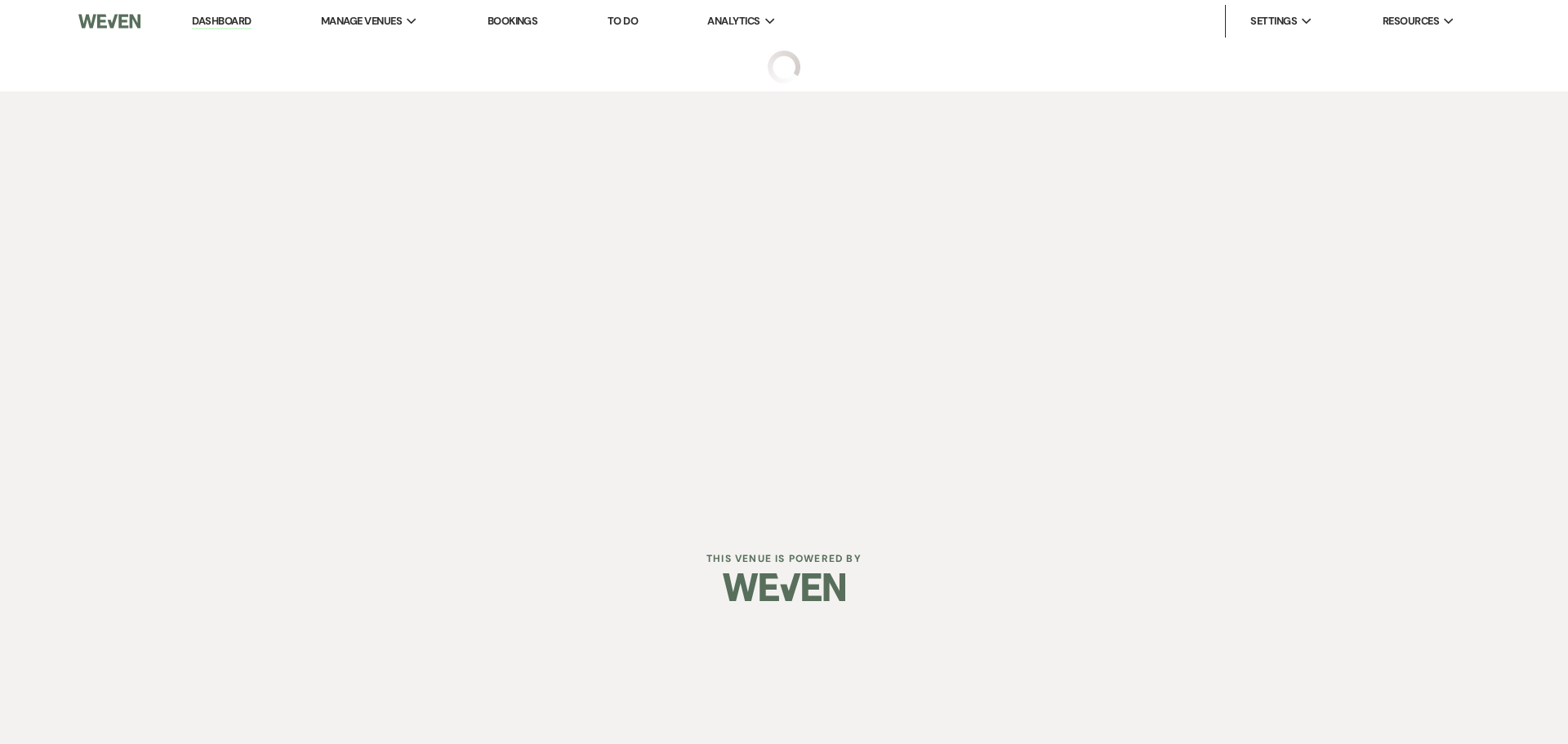
select select "5"
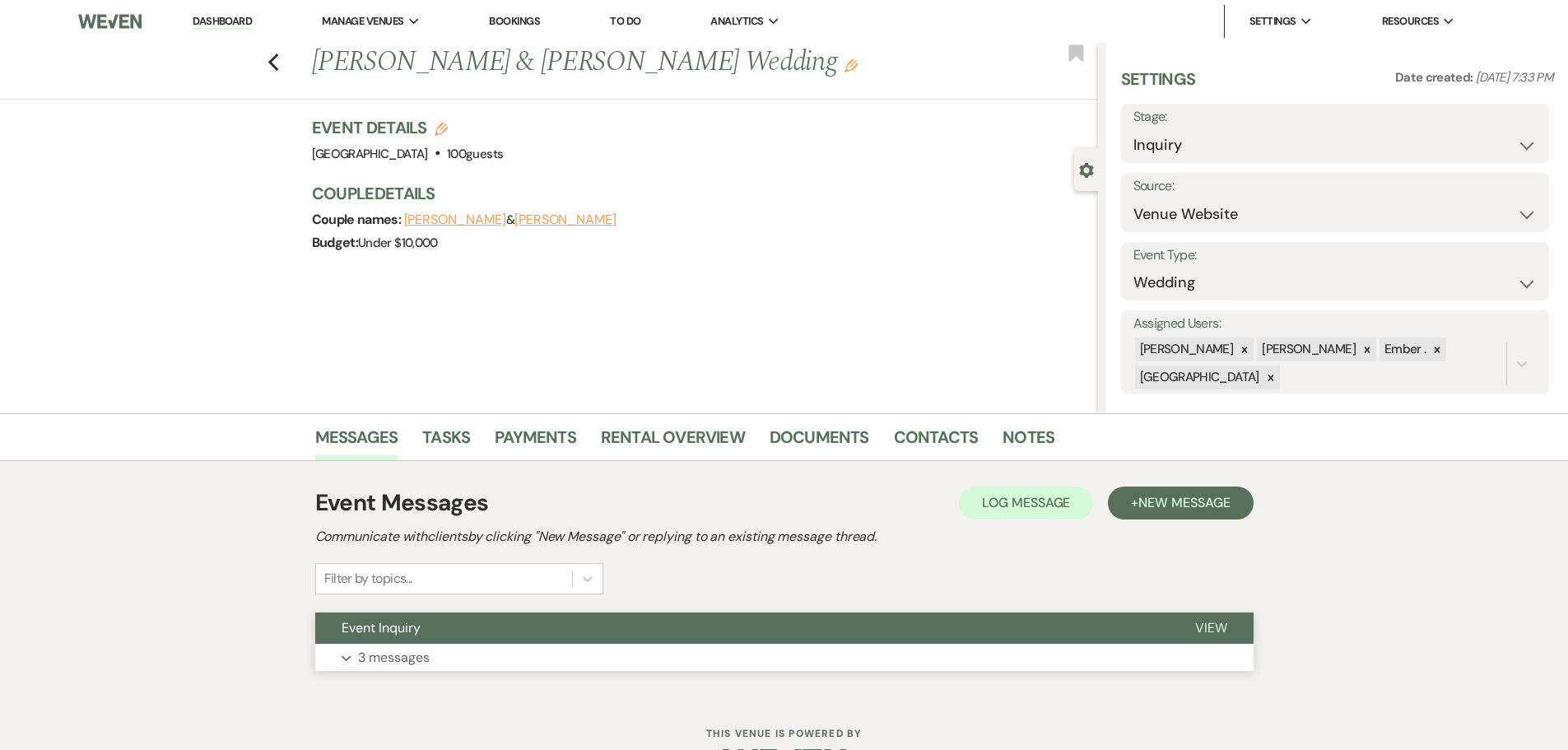
drag, startPoint x: 434, startPoint y: 653, endPoint x: 416, endPoint y: 628, distance: 30.8
click at [435, 653] on button "Expand 3 messages" at bounding box center [785, 658] width 939 height 28
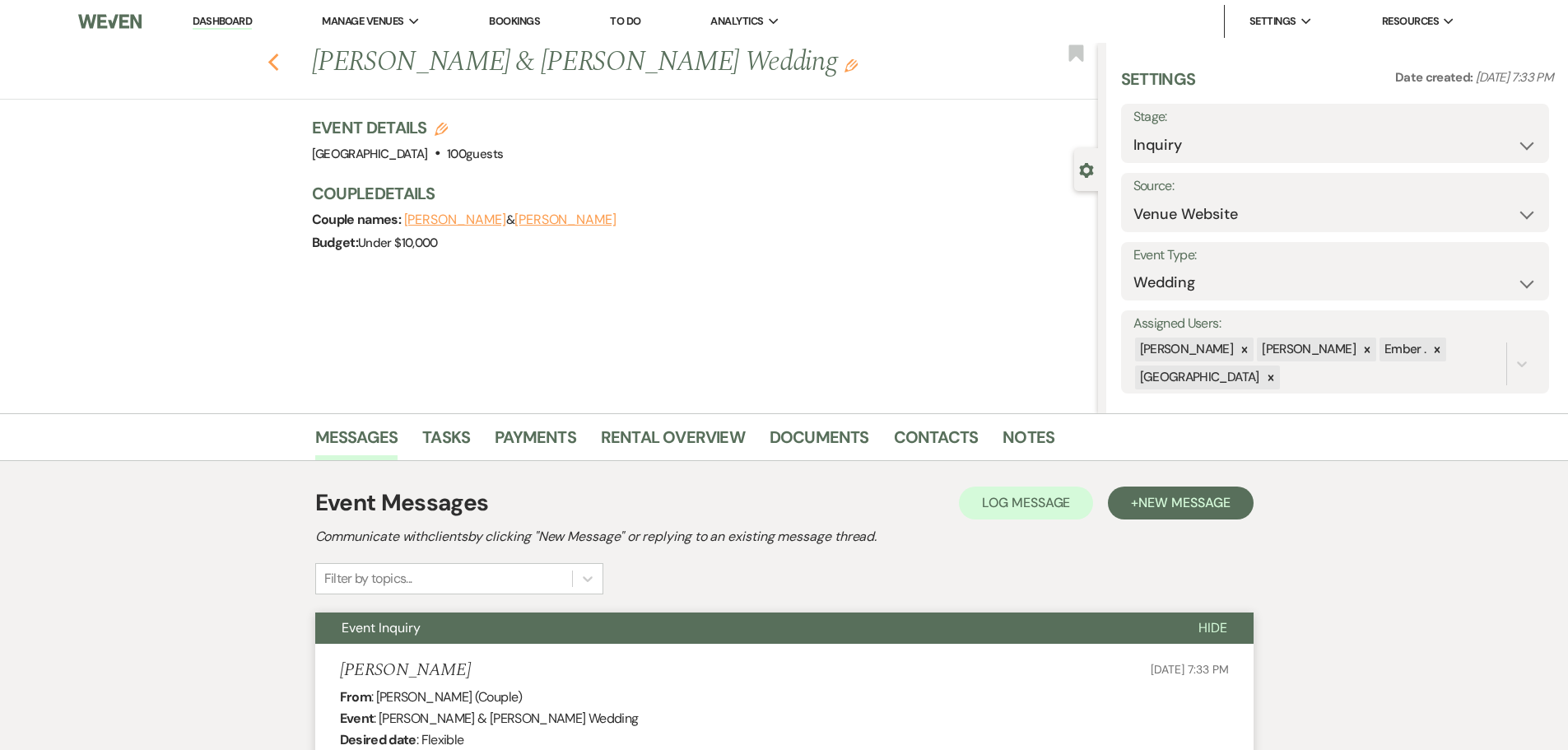
click at [280, 52] on icon "Previous" at bounding box center [273, 62] width 12 height 20
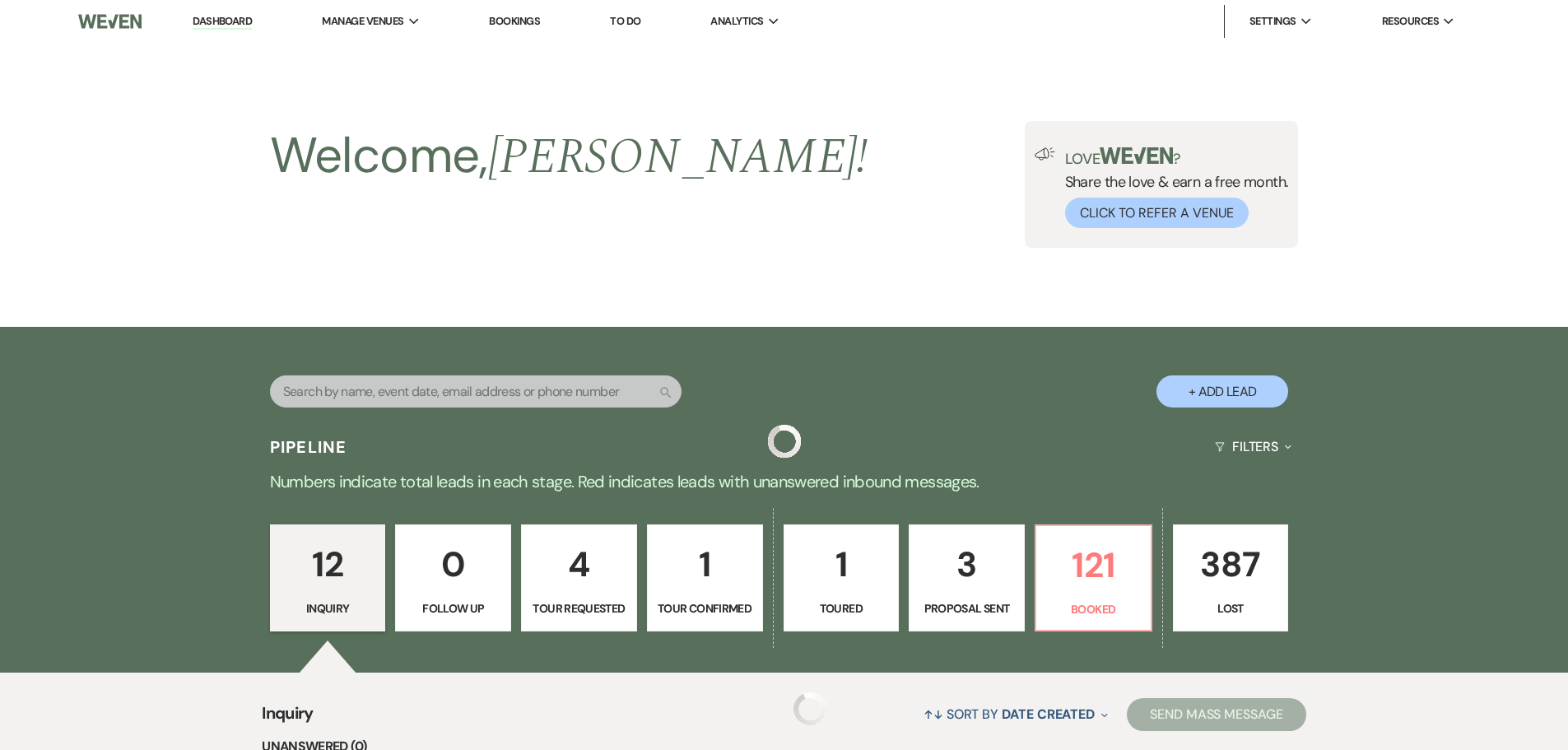
scroll to position [1348, 0]
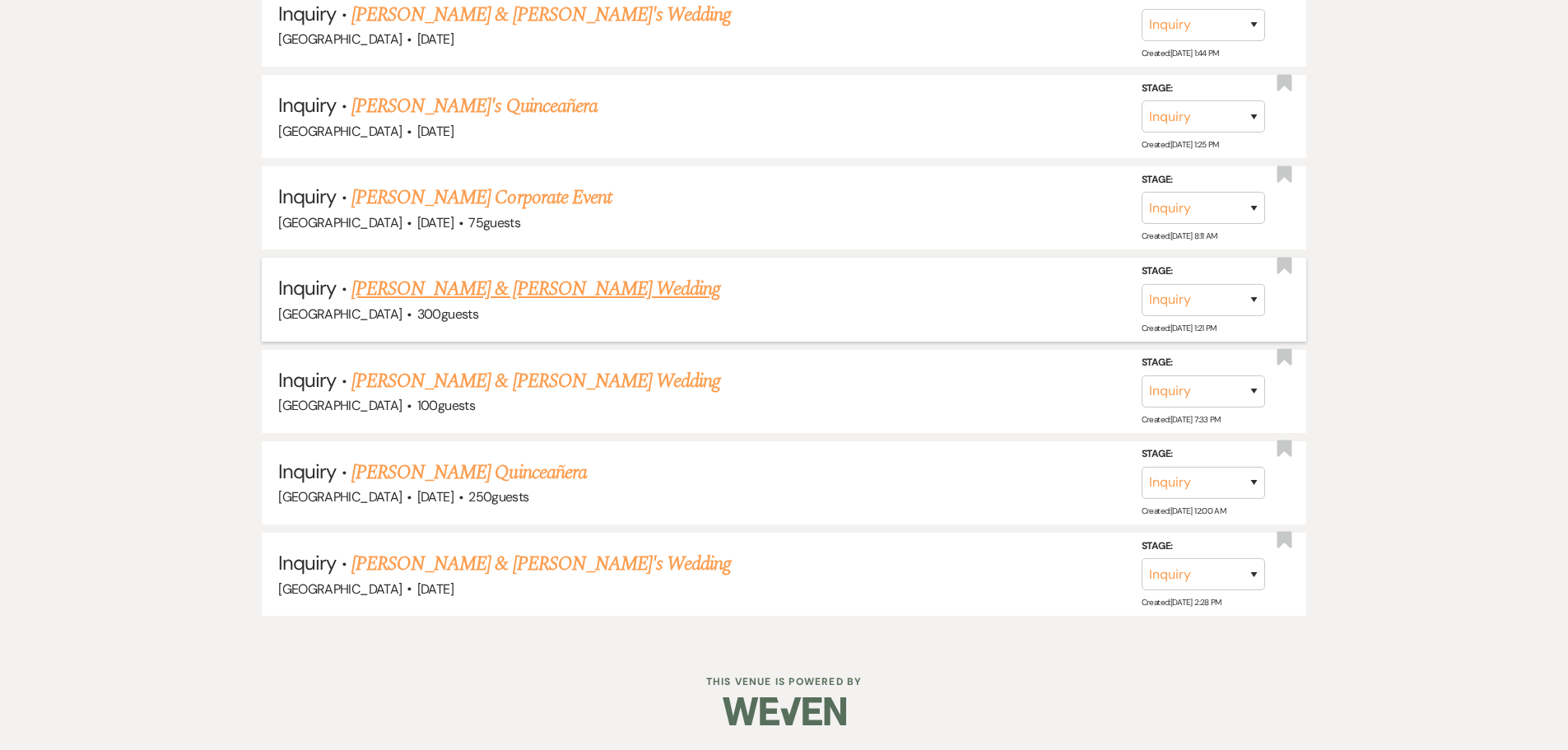
click at [445, 284] on link "[PERSON_NAME] & [PERSON_NAME] Wedding" at bounding box center [535, 289] width 369 height 30
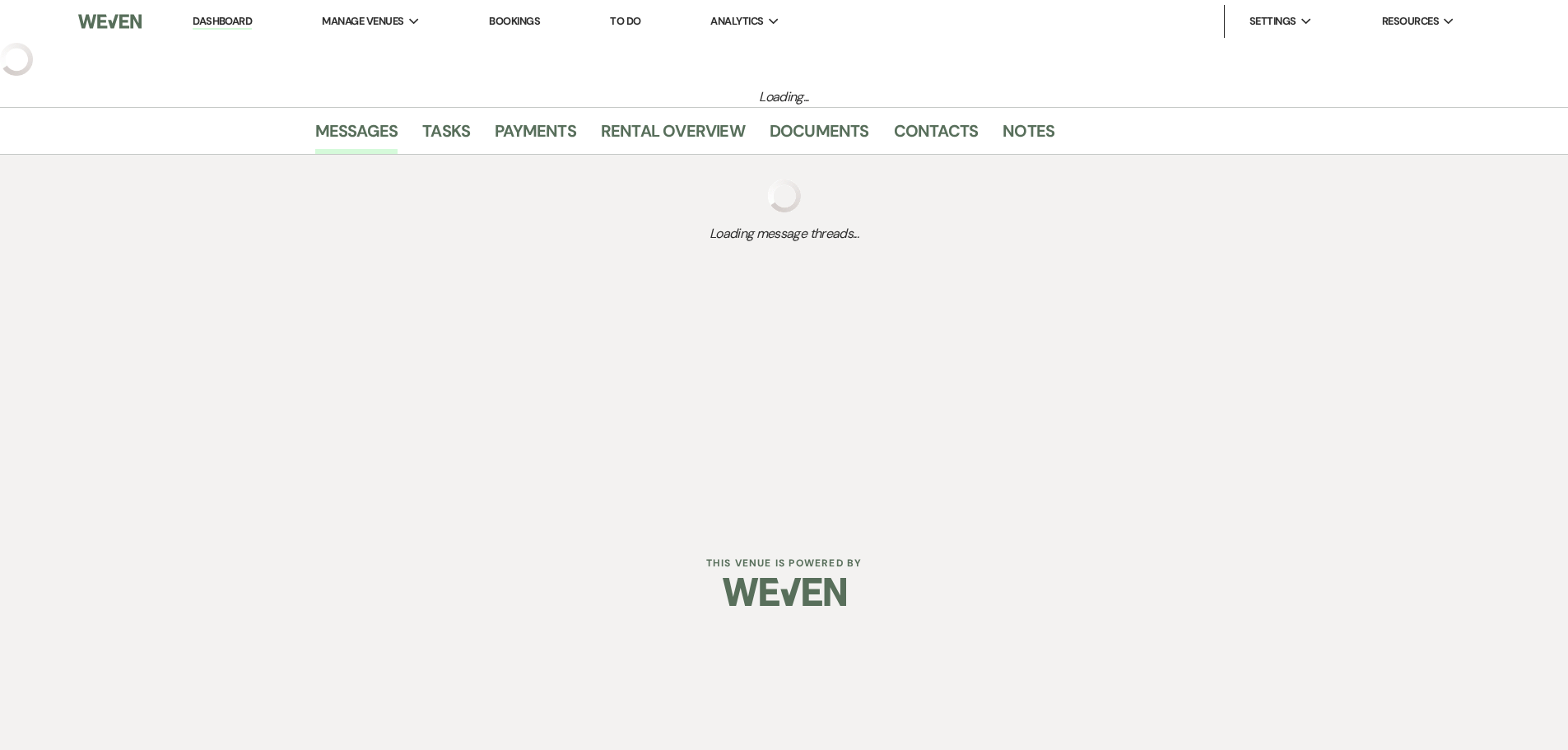
select select "5"
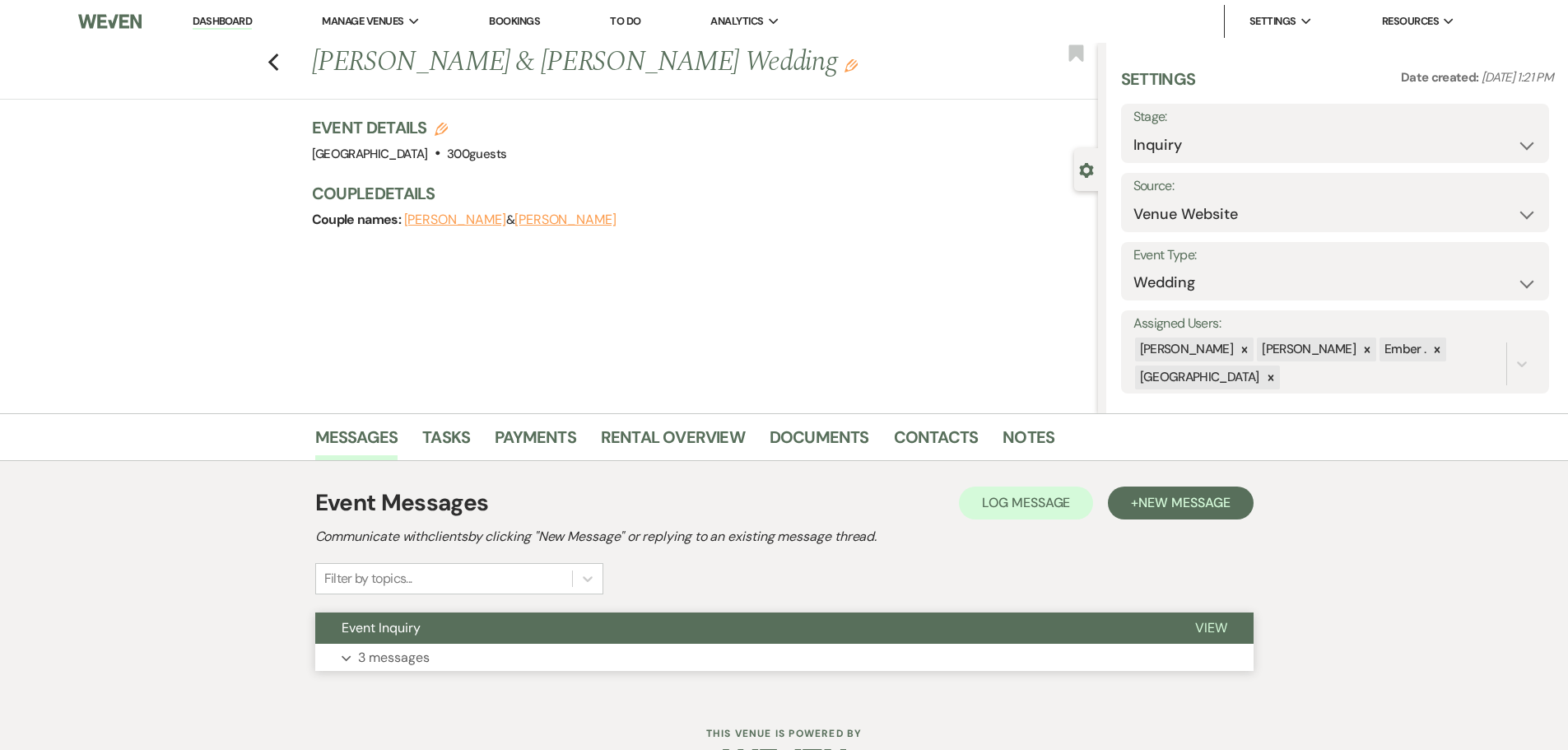
click at [365, 664] on p "3 messages" at bounding box center [394, 658] width 72 height 22
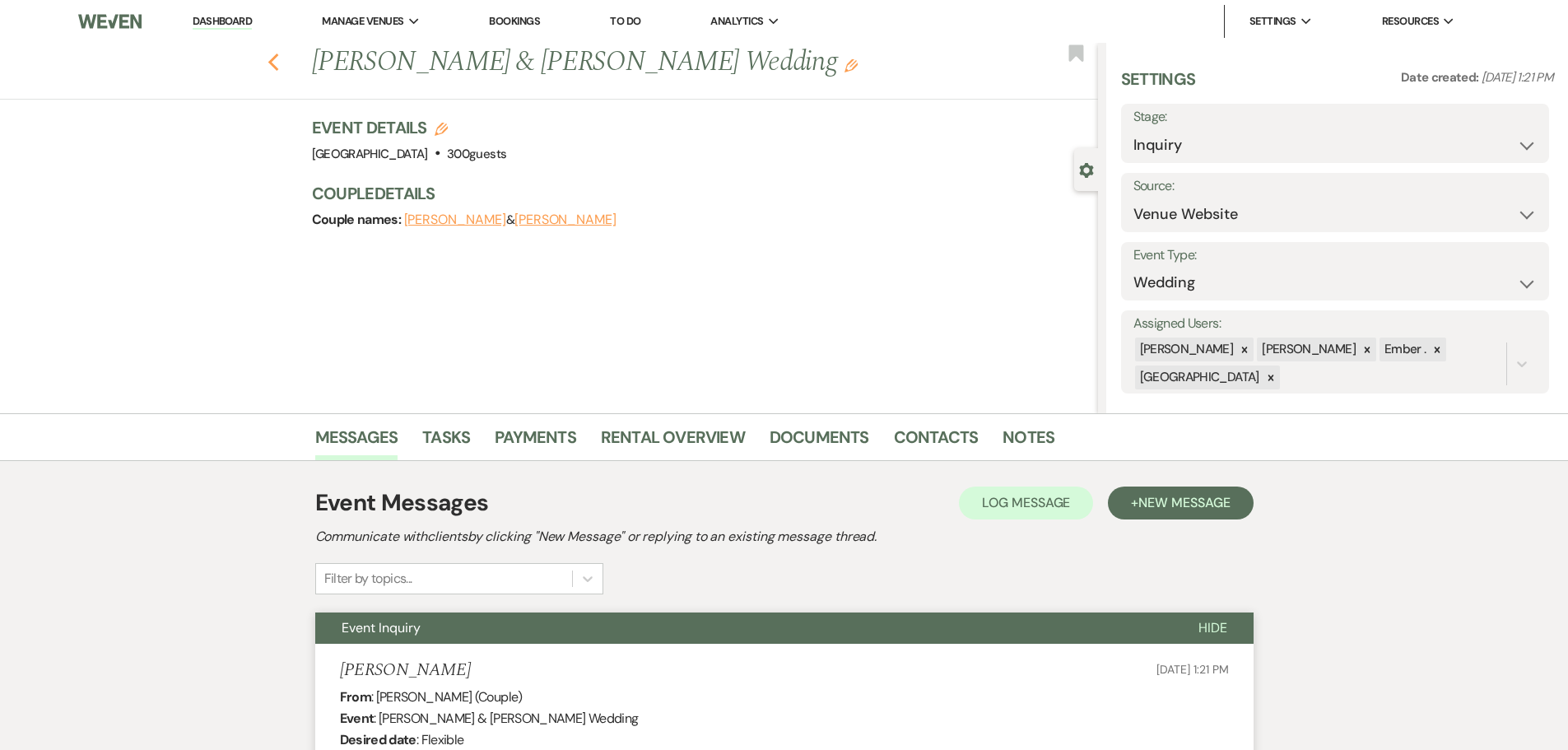
click at [277, 59] on use "button" at bounding box center [272, 62] width 11 height 18
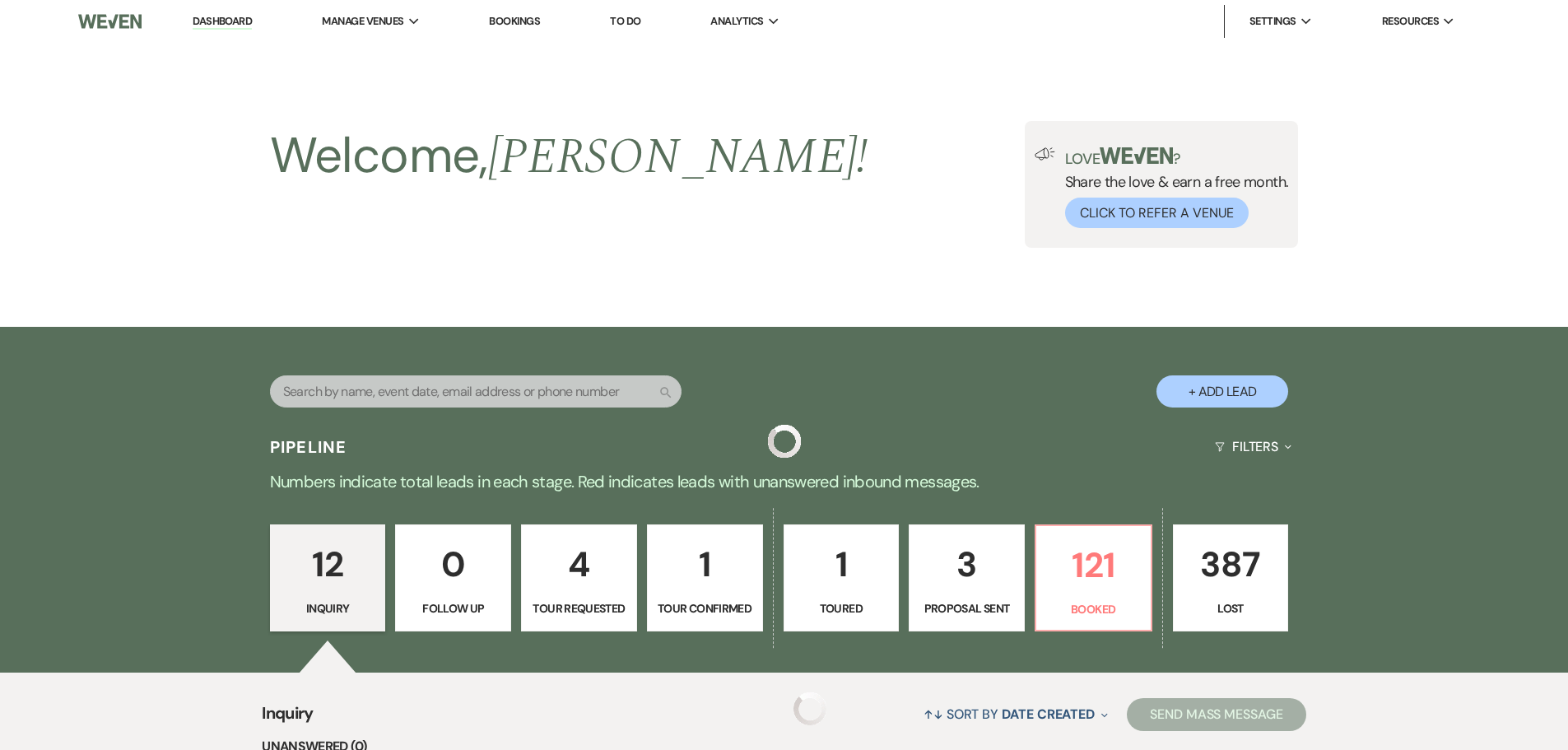
scroll to position [1348, 0]
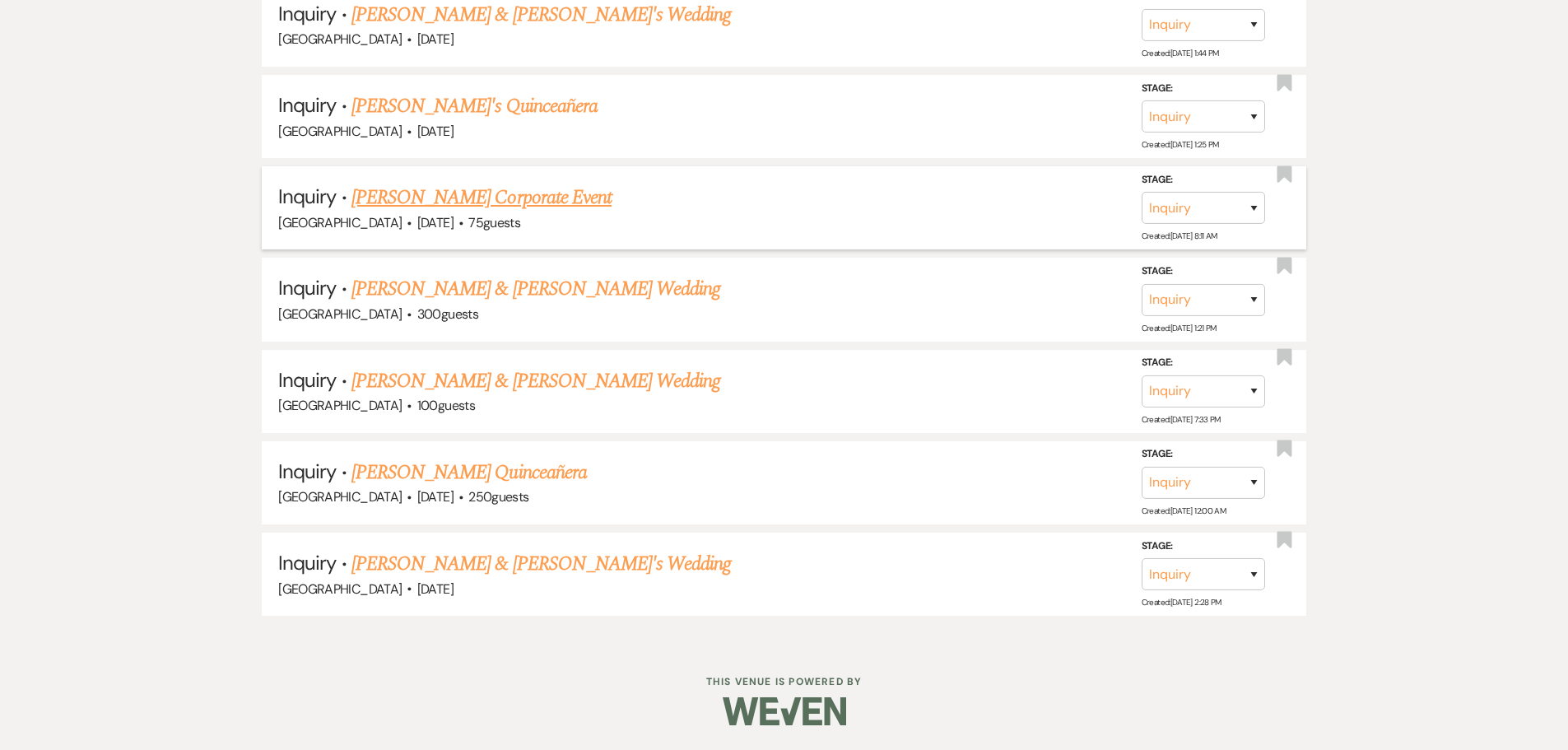
click at [479, 196] on link "[PERSON_NAME] Corporate Event" at bounding box center [481, 198] width 261 height 30
select select "5"
select select "9"
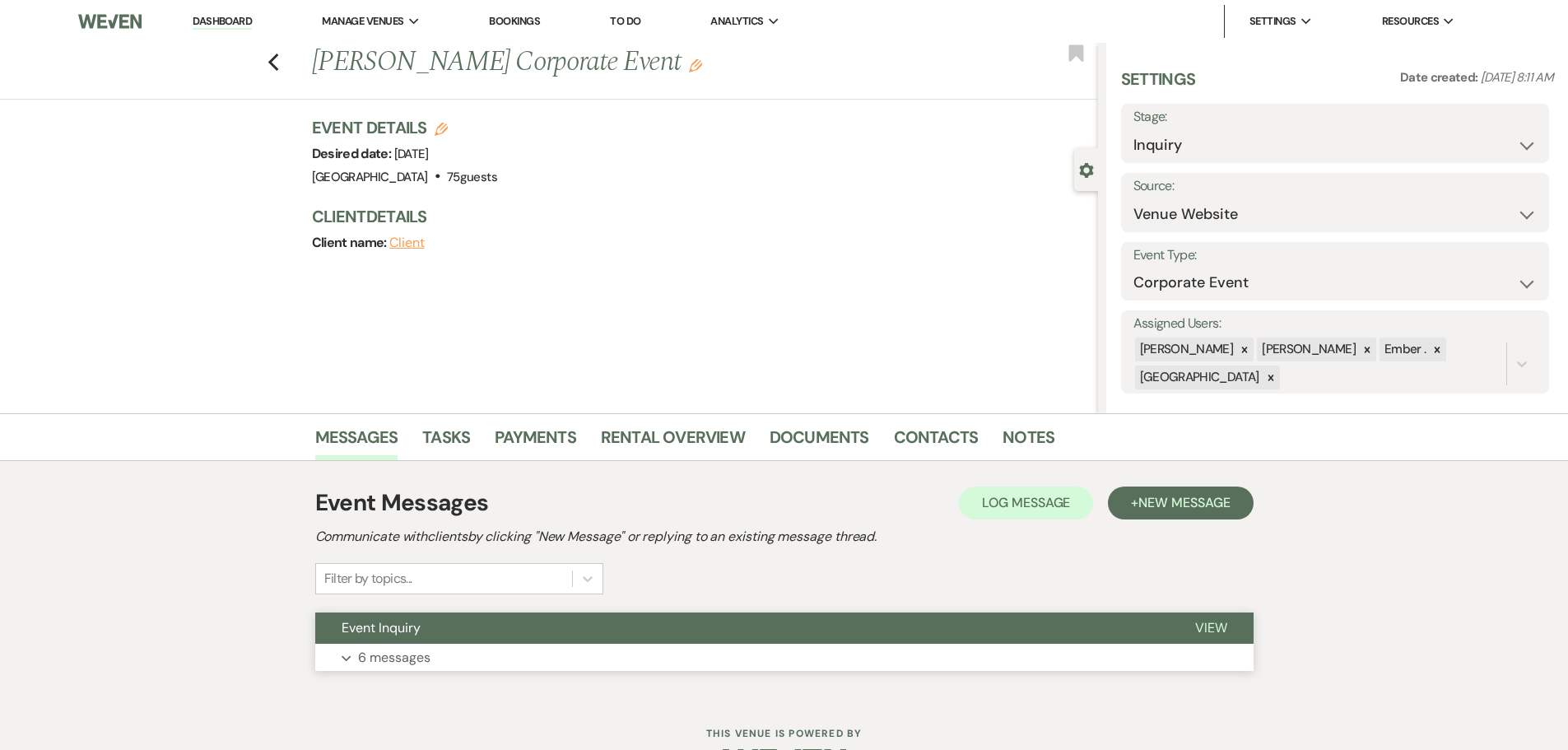
click at [387, 645] on button "Expand 6 messages" at bounding box center [785, 658] width 939 height 28
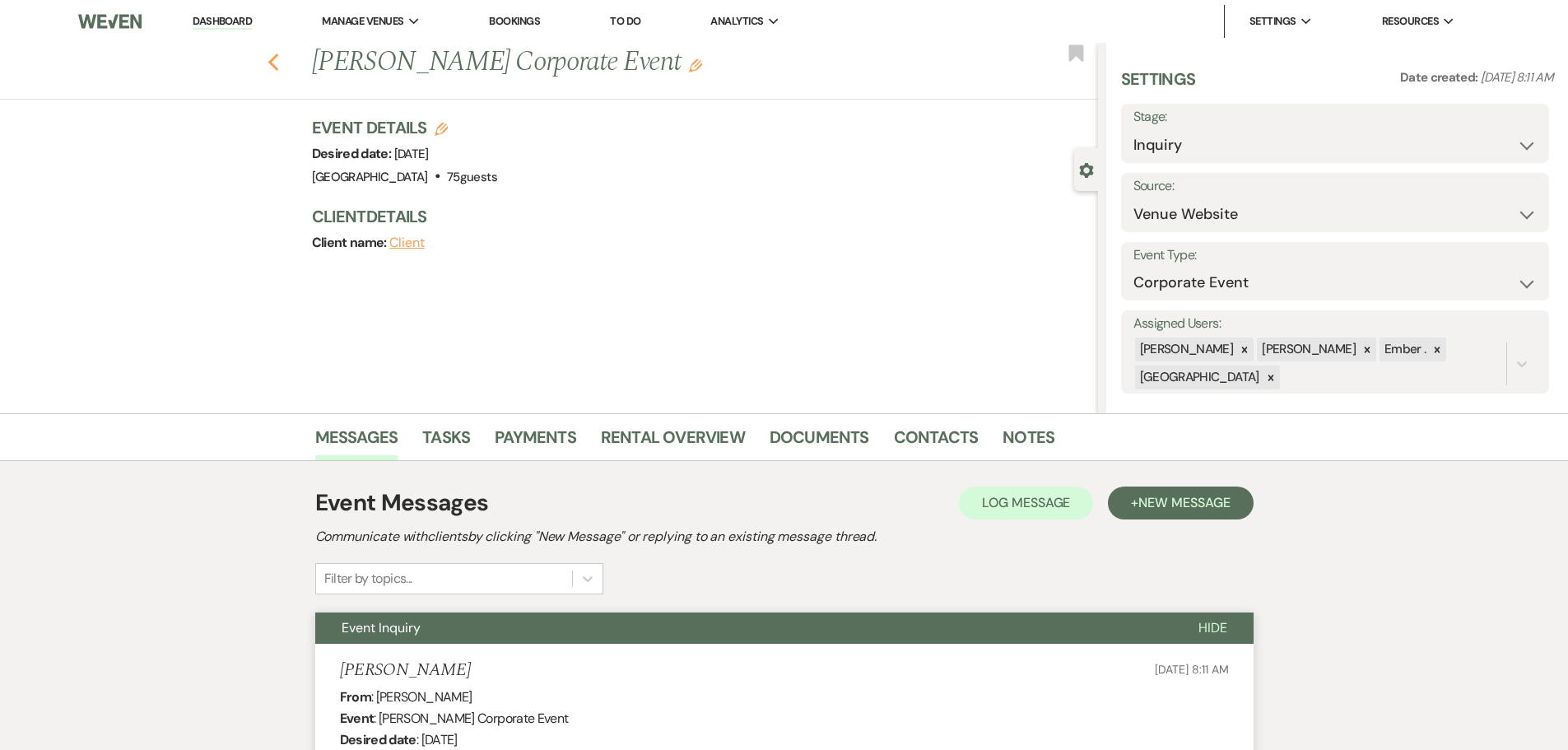
click at [278, 57] on use "button" at bounding box center [272, 62] width 11 height 18
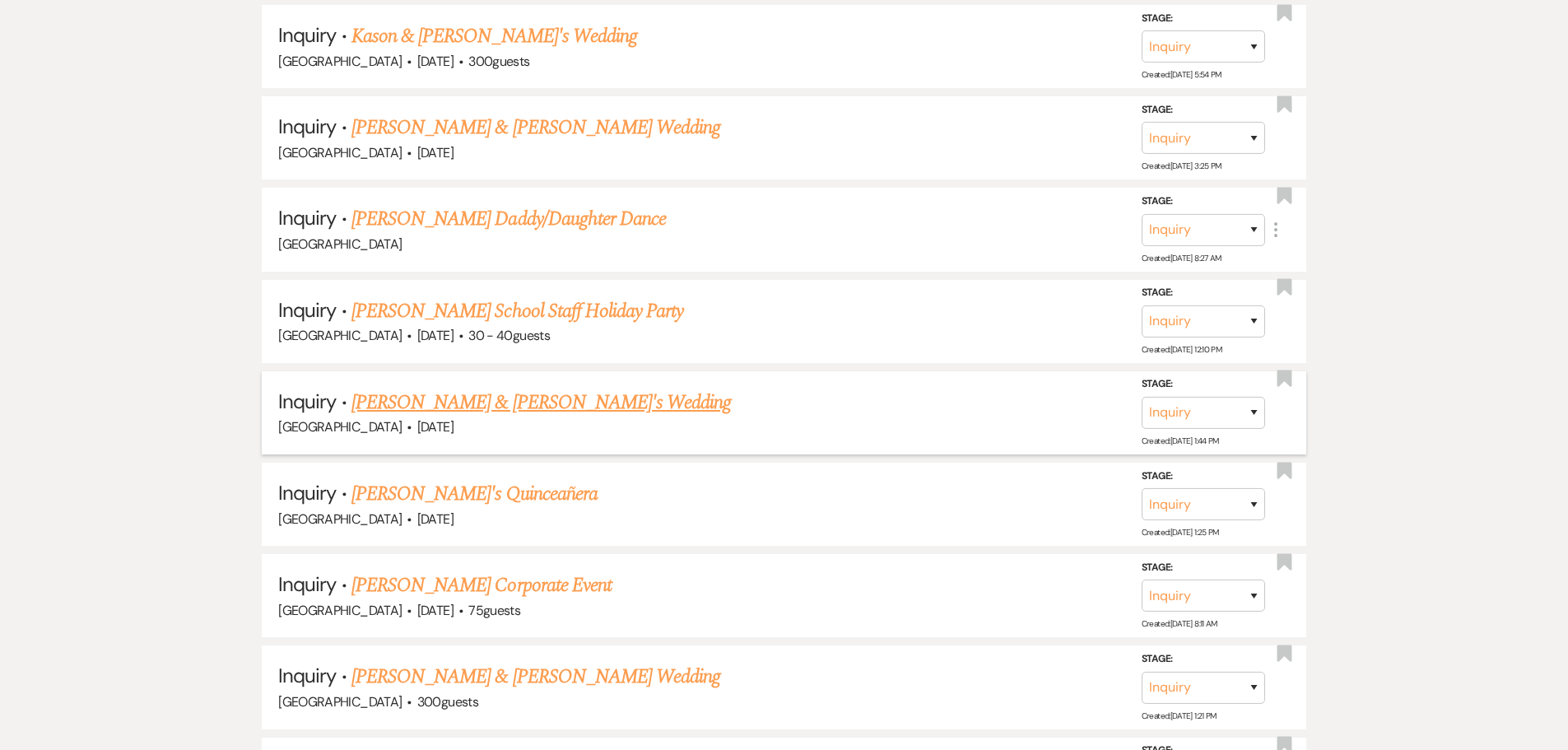
scroll to position [936, 0]
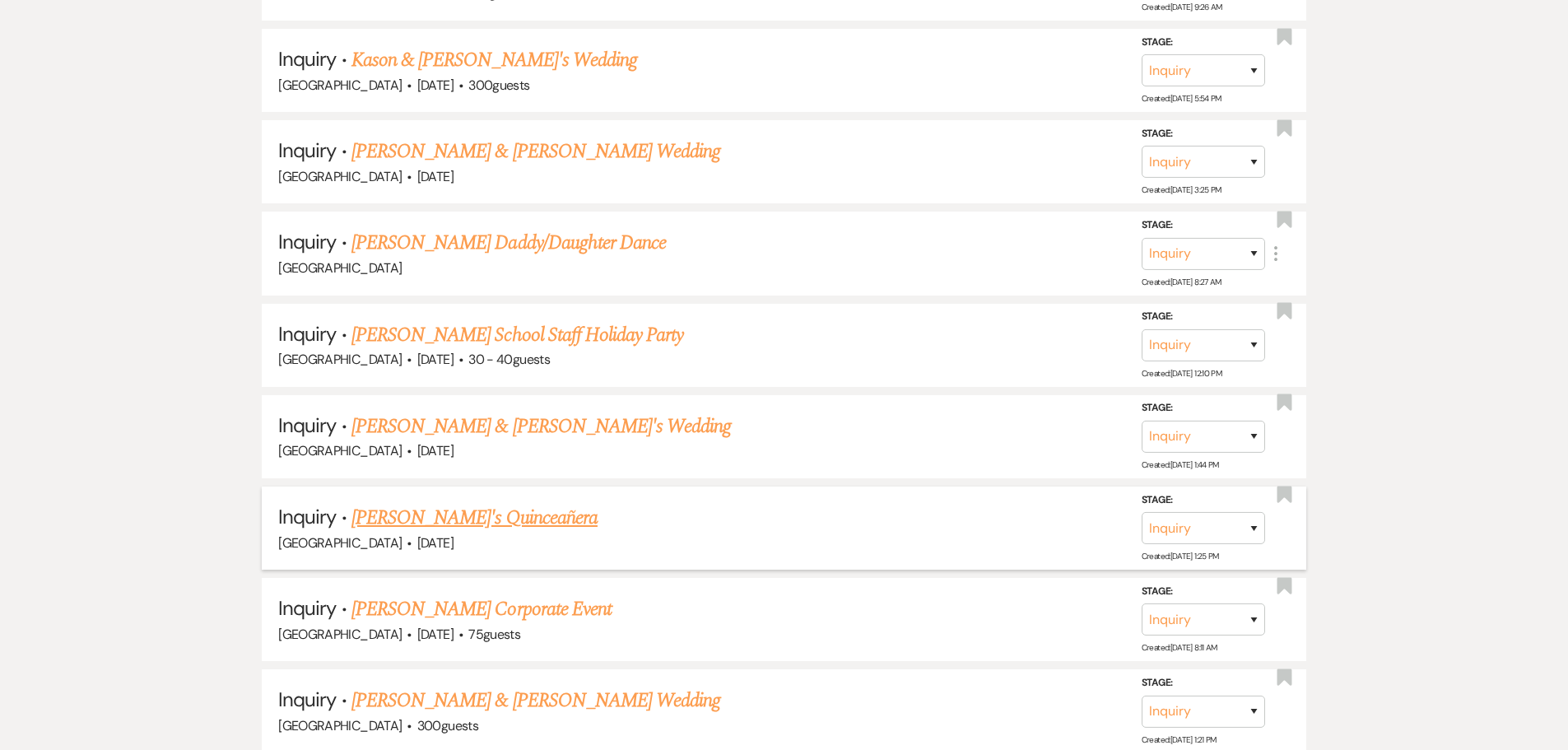
click at [426, 514] on link "[PERSON_NAME]'s Quinceañera" at bounding box center [474, 518] width 246 height 30
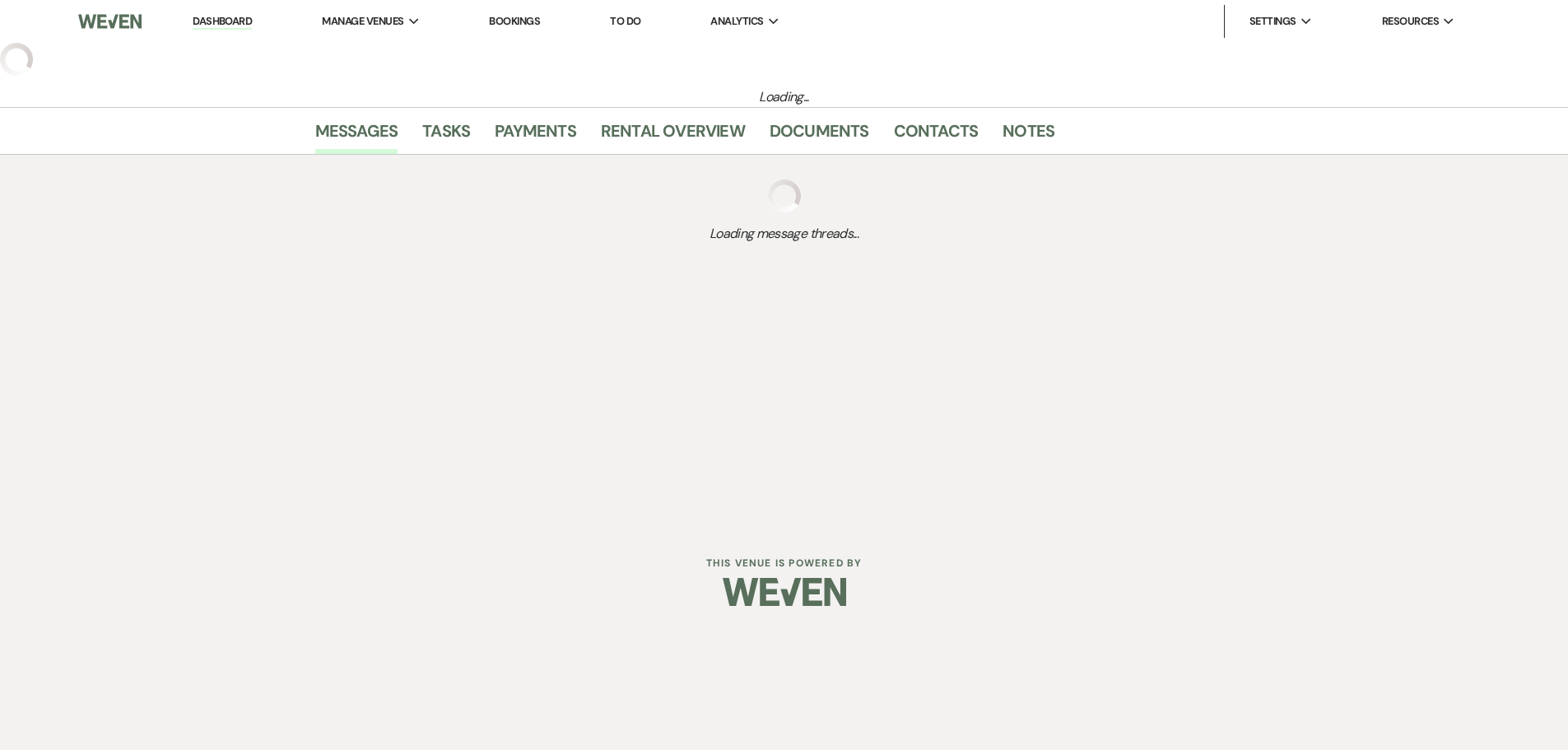
select select "5"
select select "15"
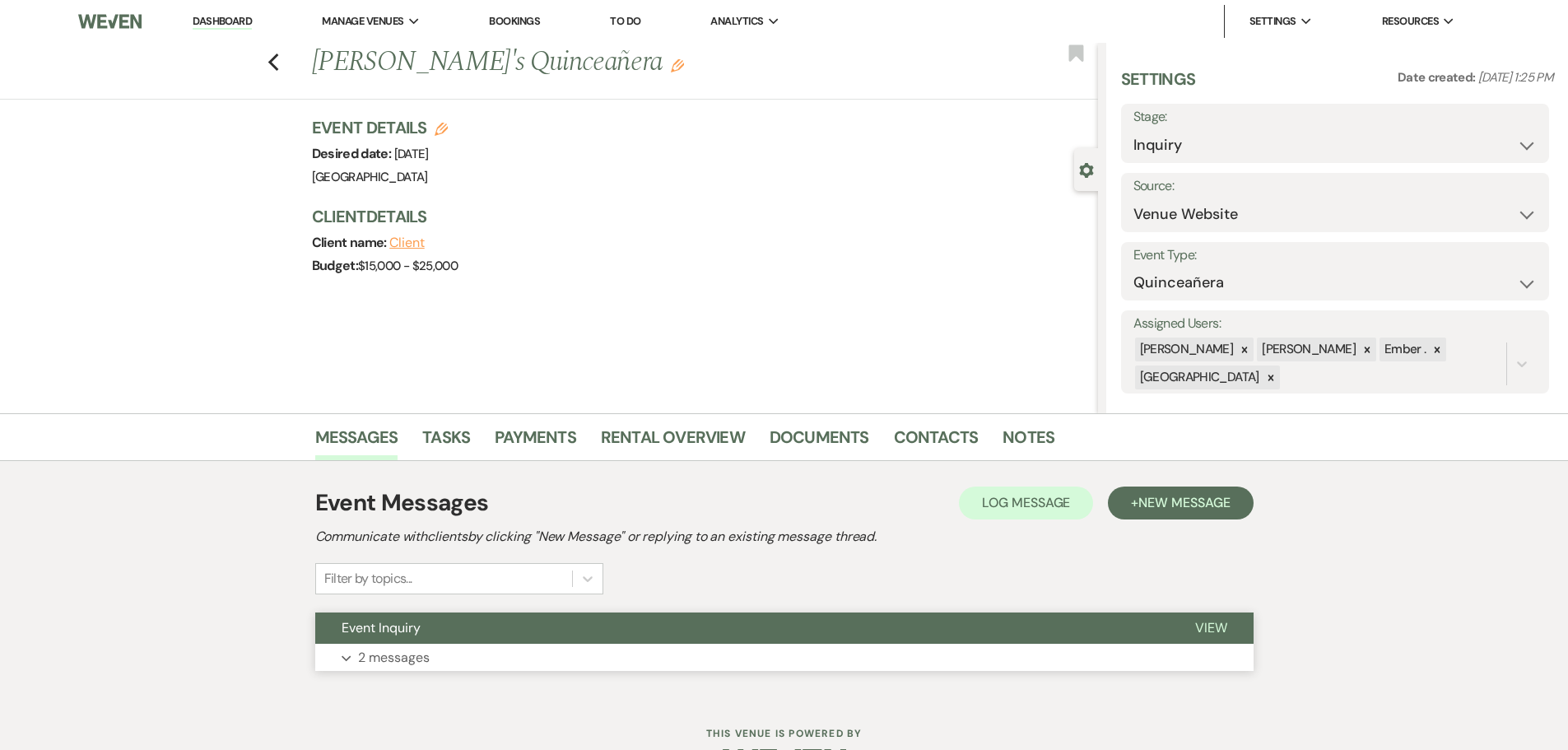
click at [501, 652] on button "Expand 2 messages" at bounding box center [785, 658] width 939 height 28
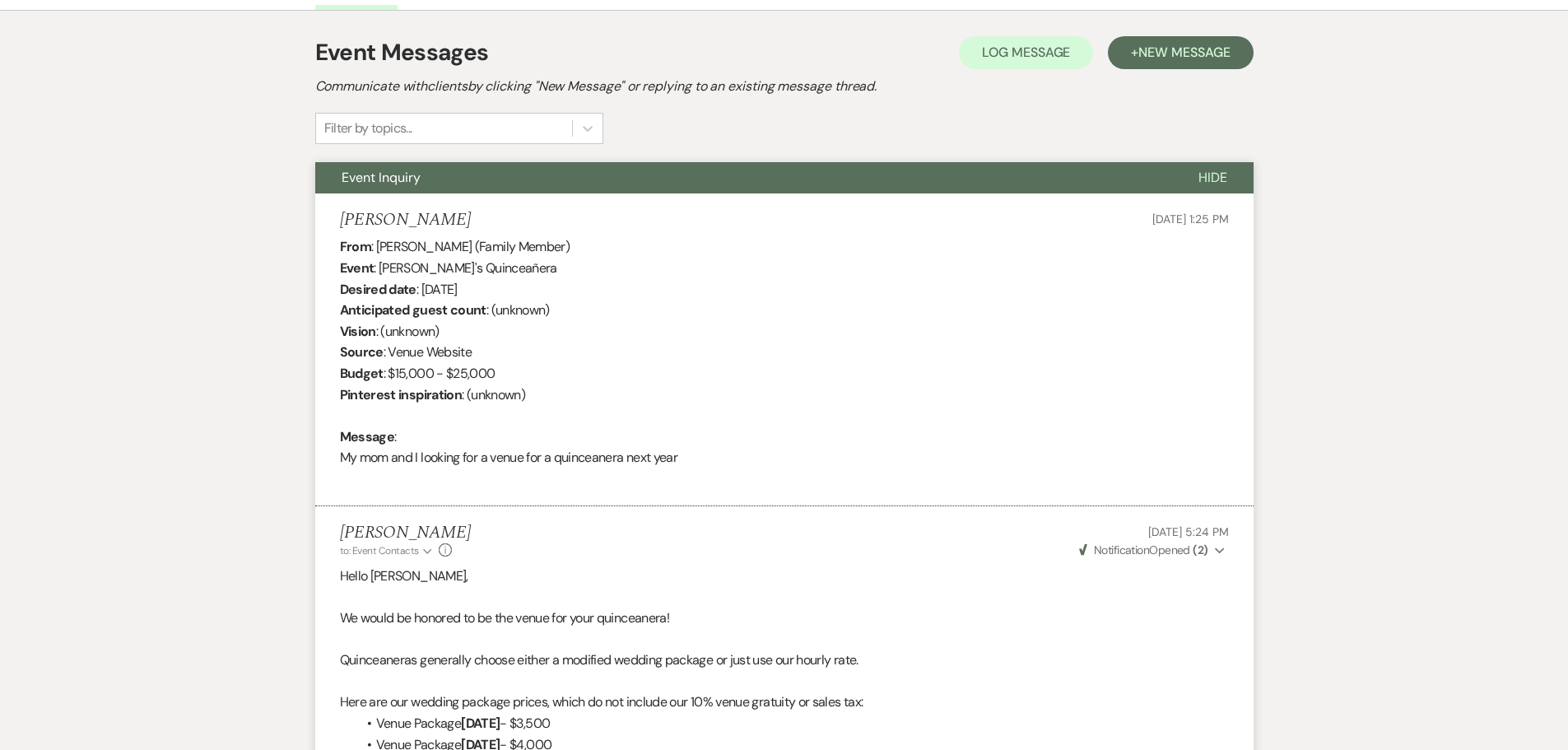
scroll to position [554, 0]
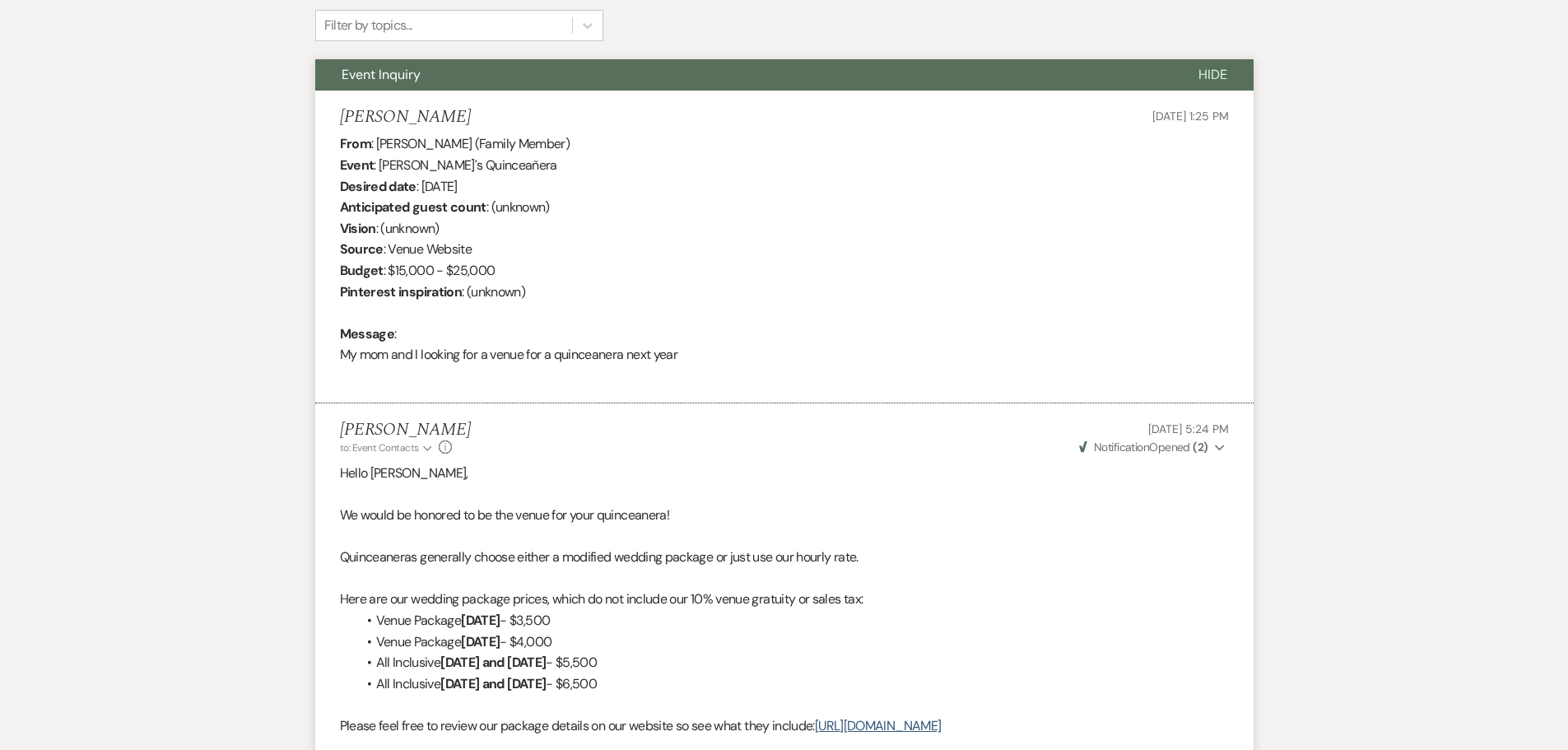
click at [935, 552] on p "Quinceaneras generally choose either a modified wedding package or just use our…" at bounding box center [785, 558] width 889 height 22
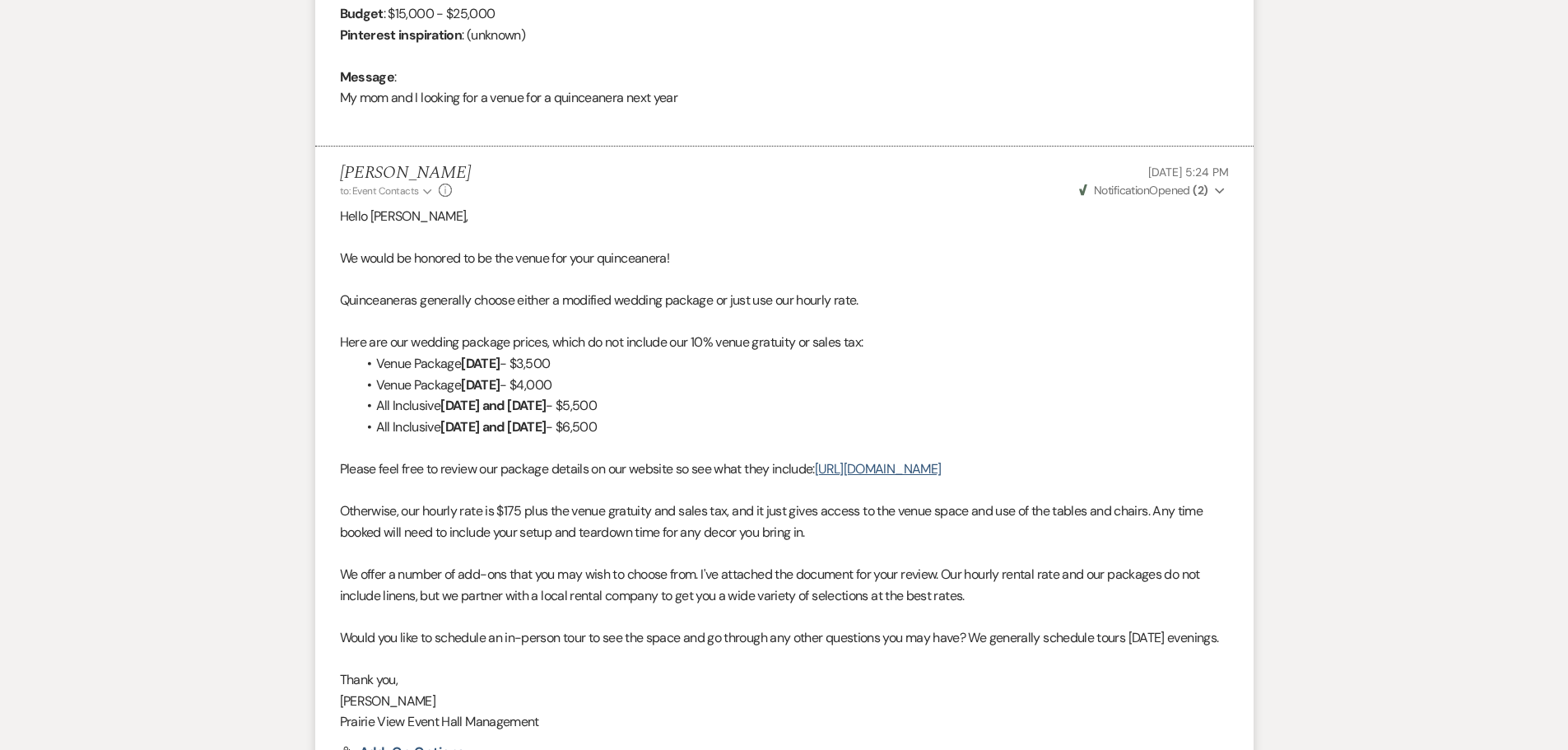
scroll to position [1047, 0]
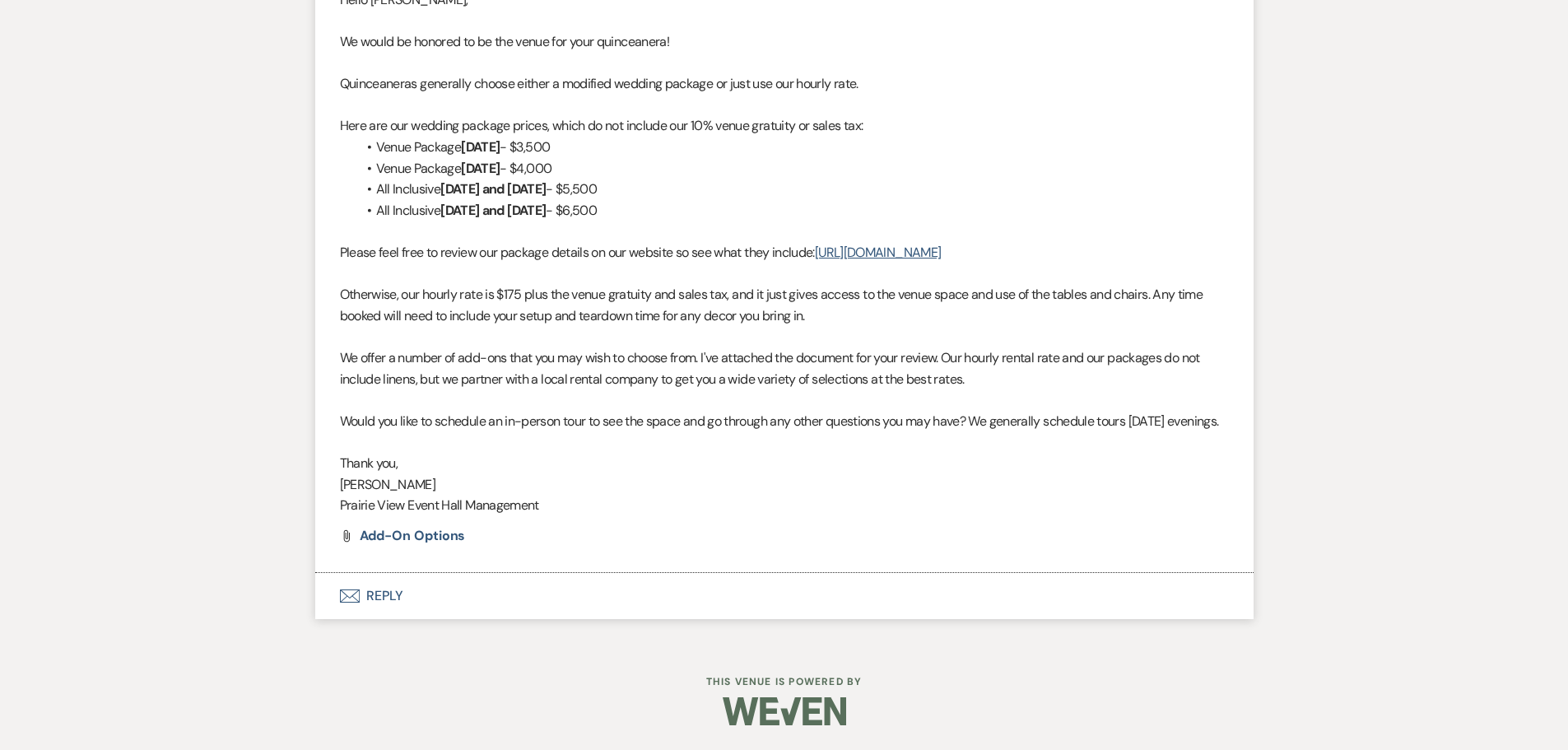
click at [385, 588] on button "Envelope Reply" at bounding box center [785, 595] width 939 height 46
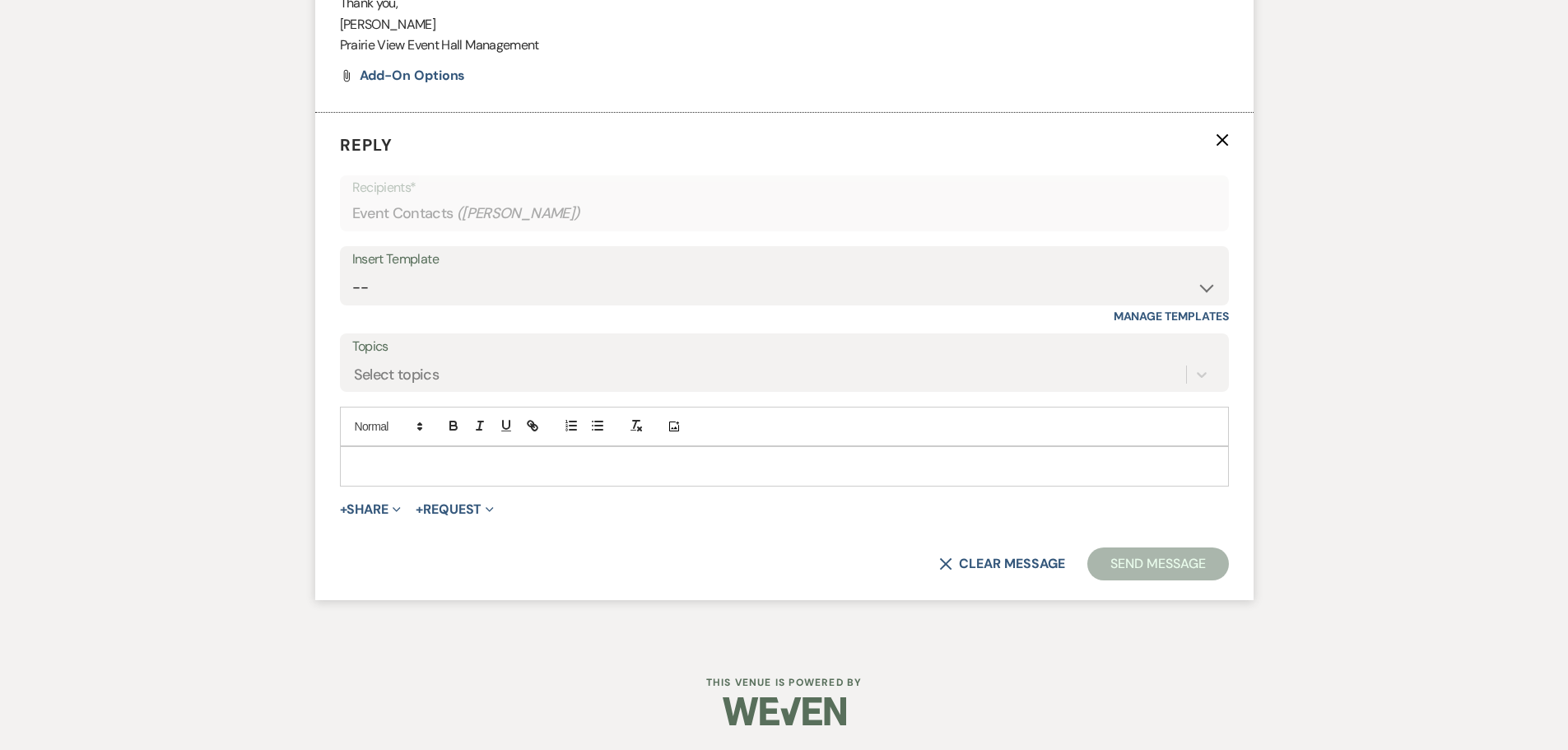
scroll to position [1489, 0]
click at [400, 472] on div at bounding box center [784, 465] width 887 height 37
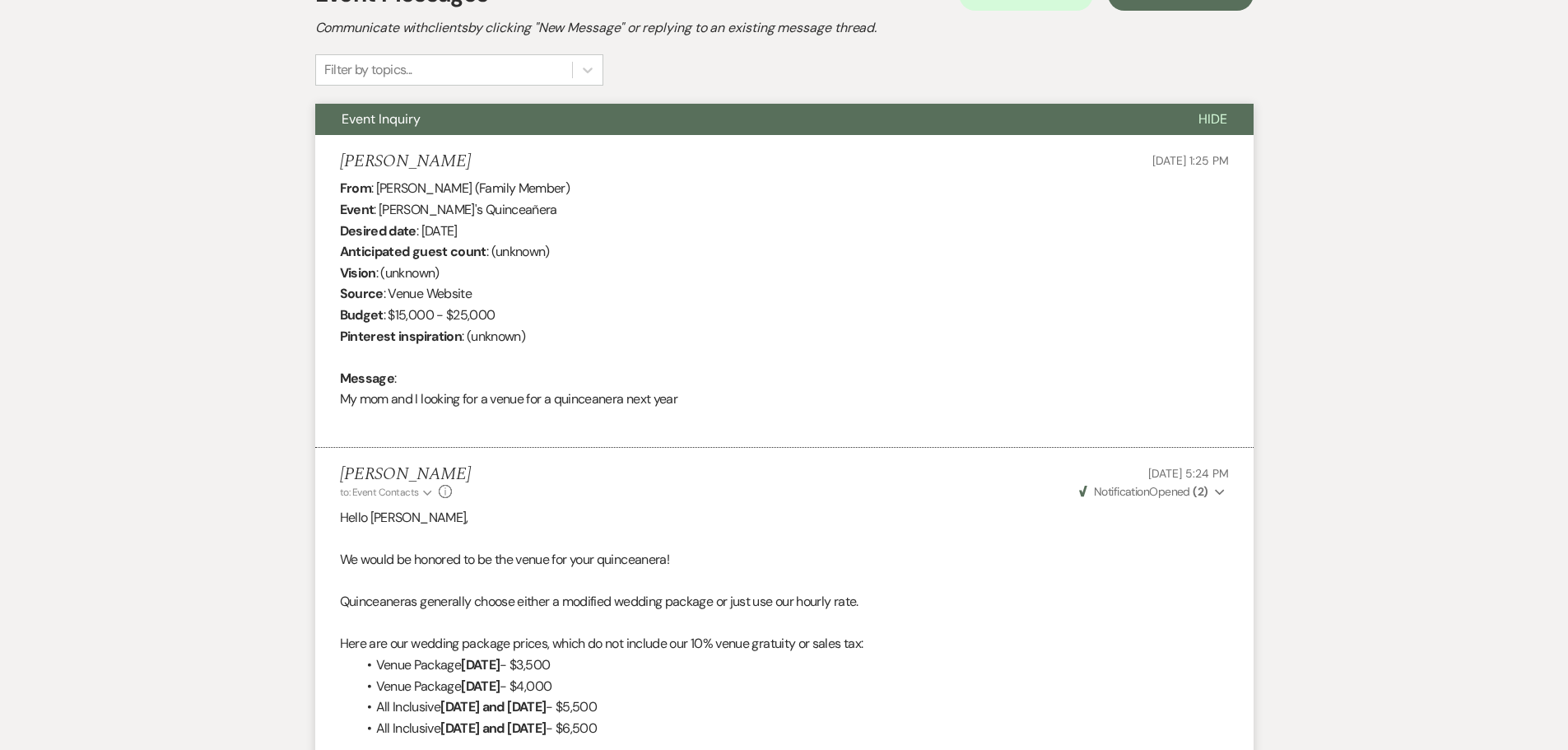
scroll to position [501, 0]
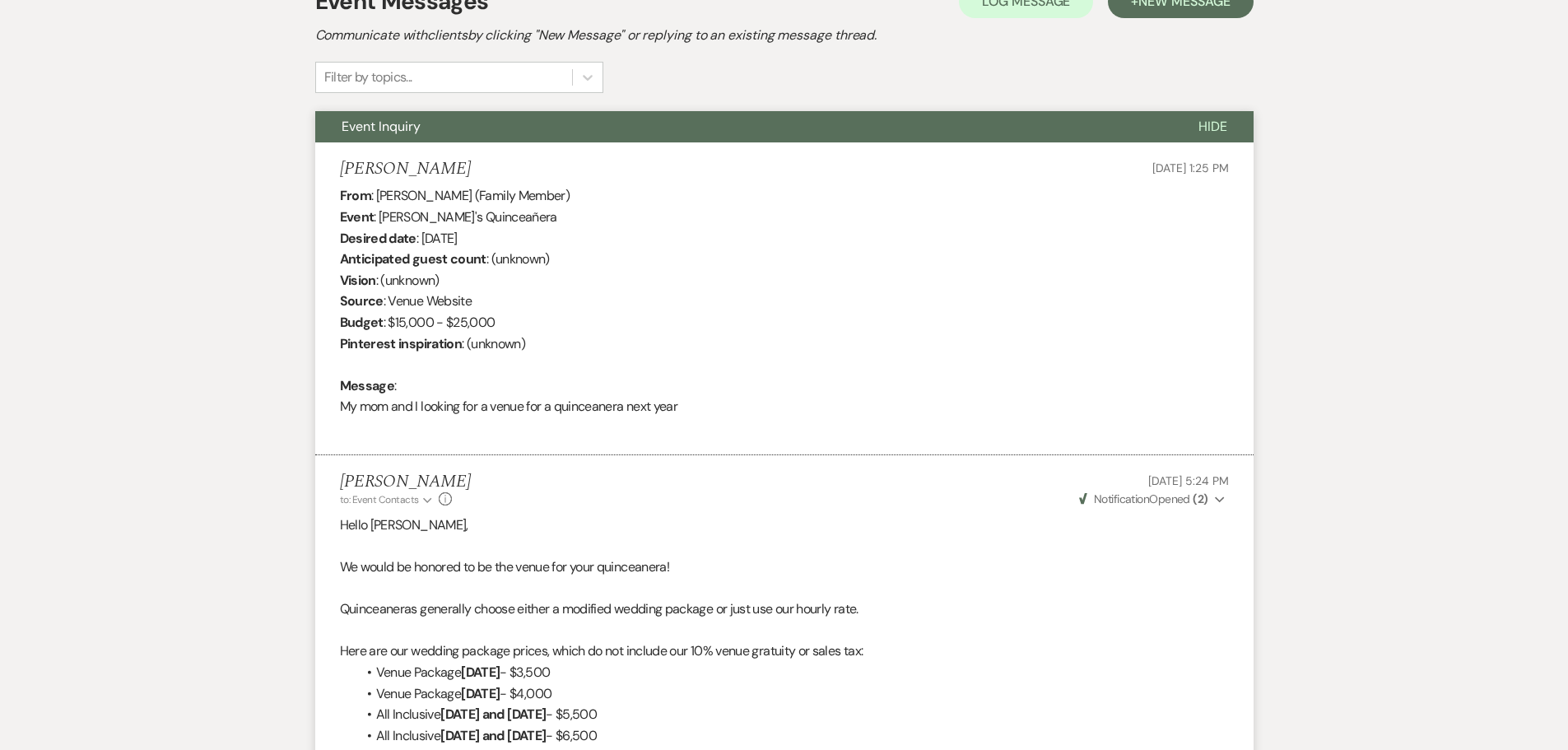
click at [590, 404] on div "From : Luis (Family Member) Event : Luis's Quinceañera Desired date : September…" at bounding box center [785, 312] width 889 height 253
copy div "quinceanera"
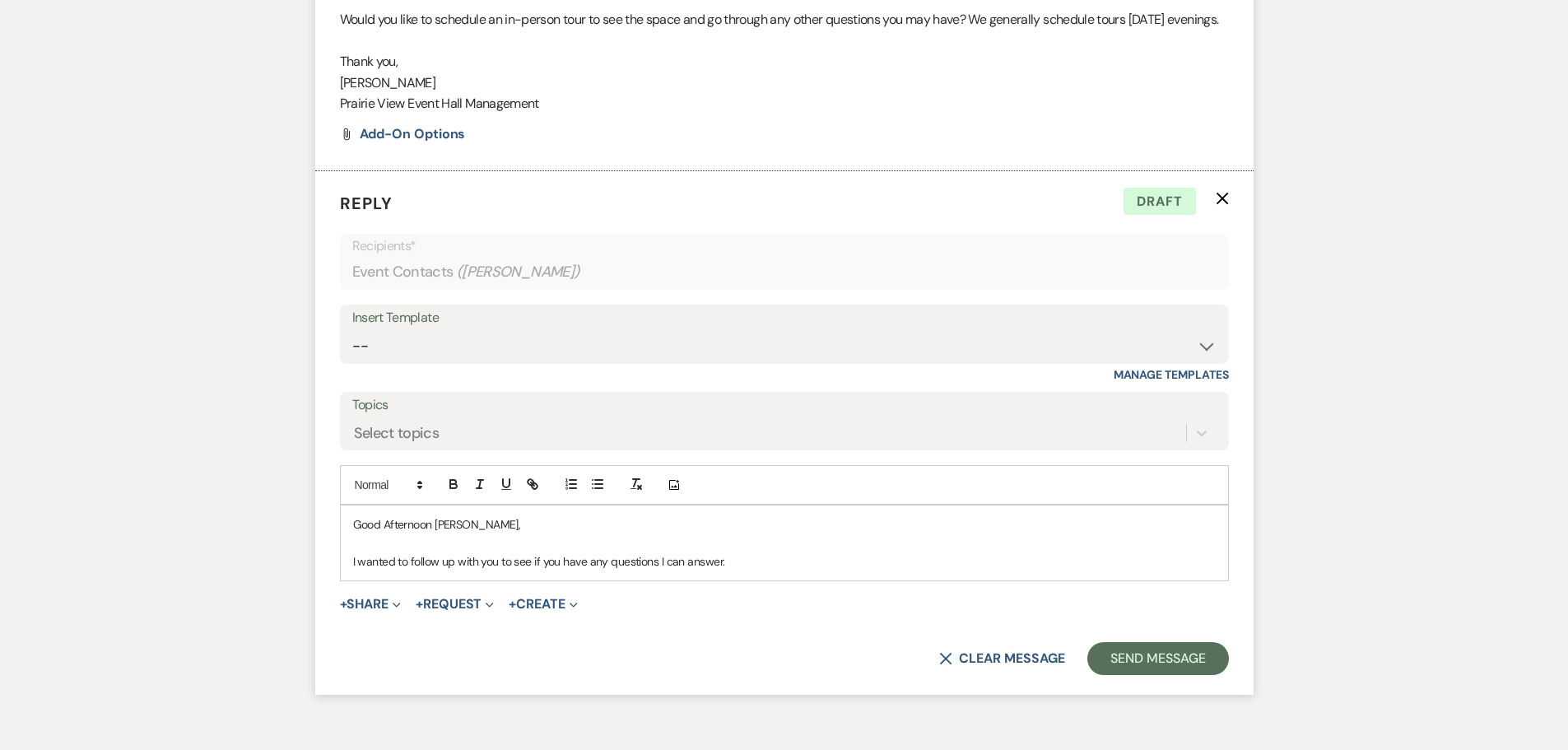
scroll to position [1489, 0]
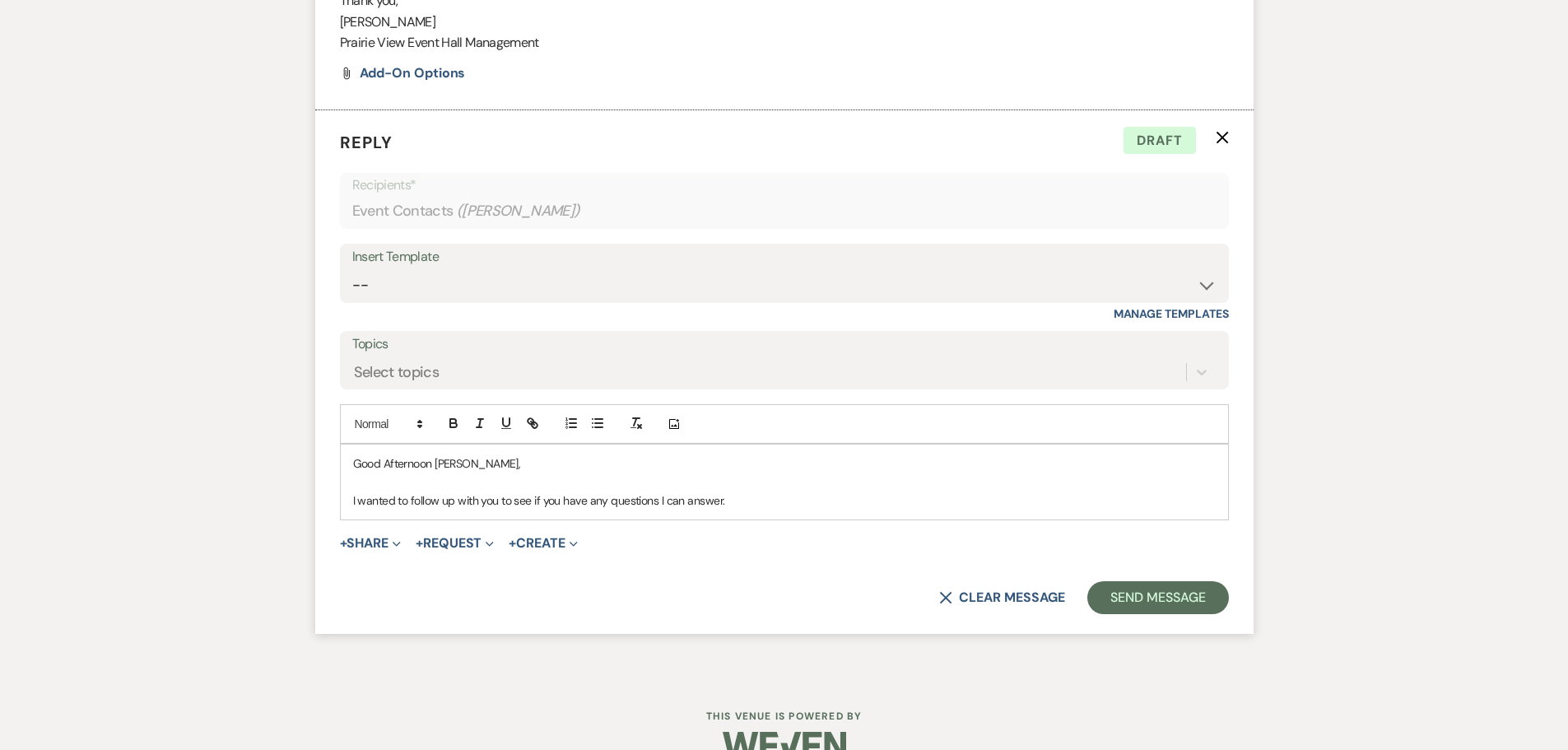
click at [740, 519] on div "Good Afternoon Luis, I wanted to follow up with you to see if you have any ques…" at bounding box center [784, 482] width 887 height 75
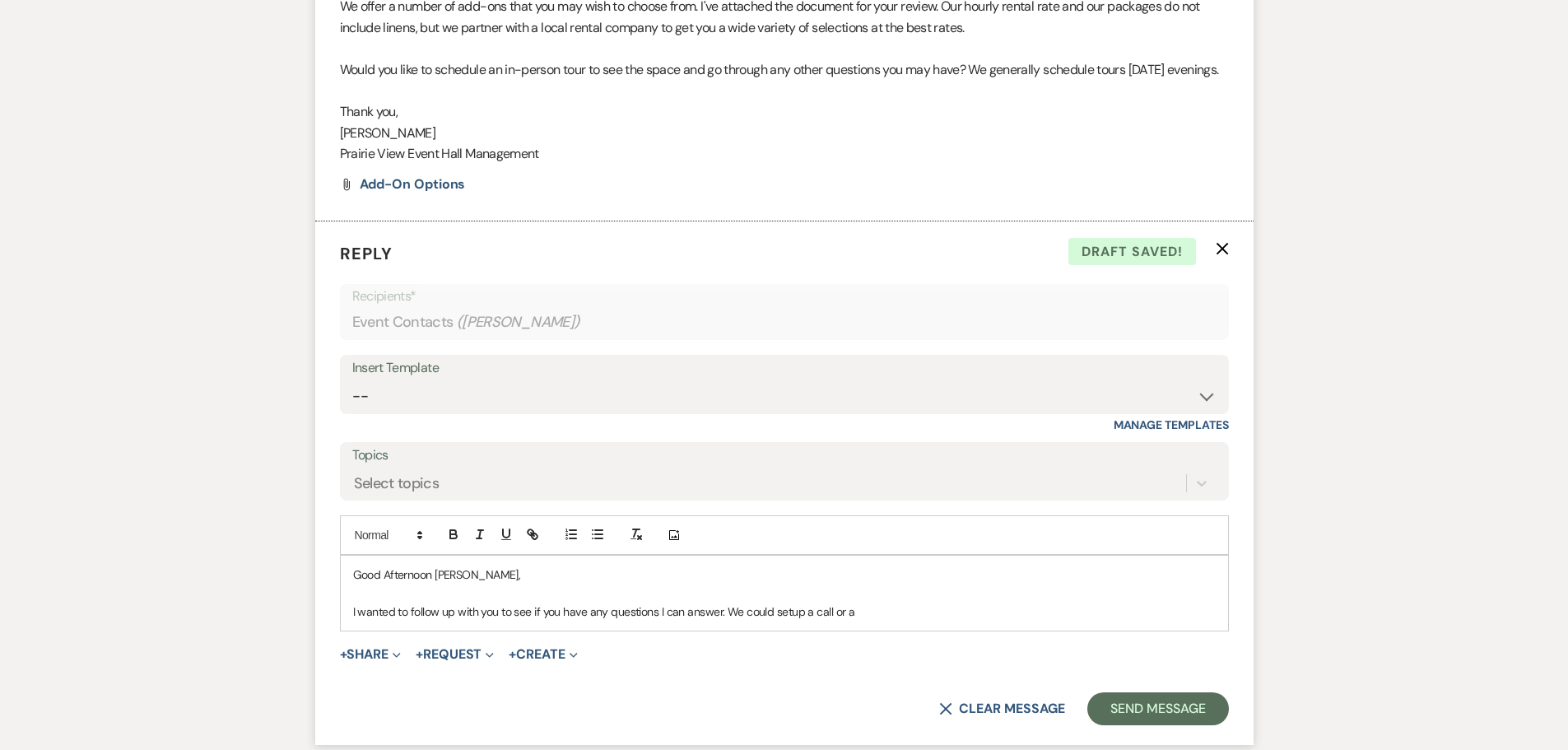
scroll to position [1407, 0]
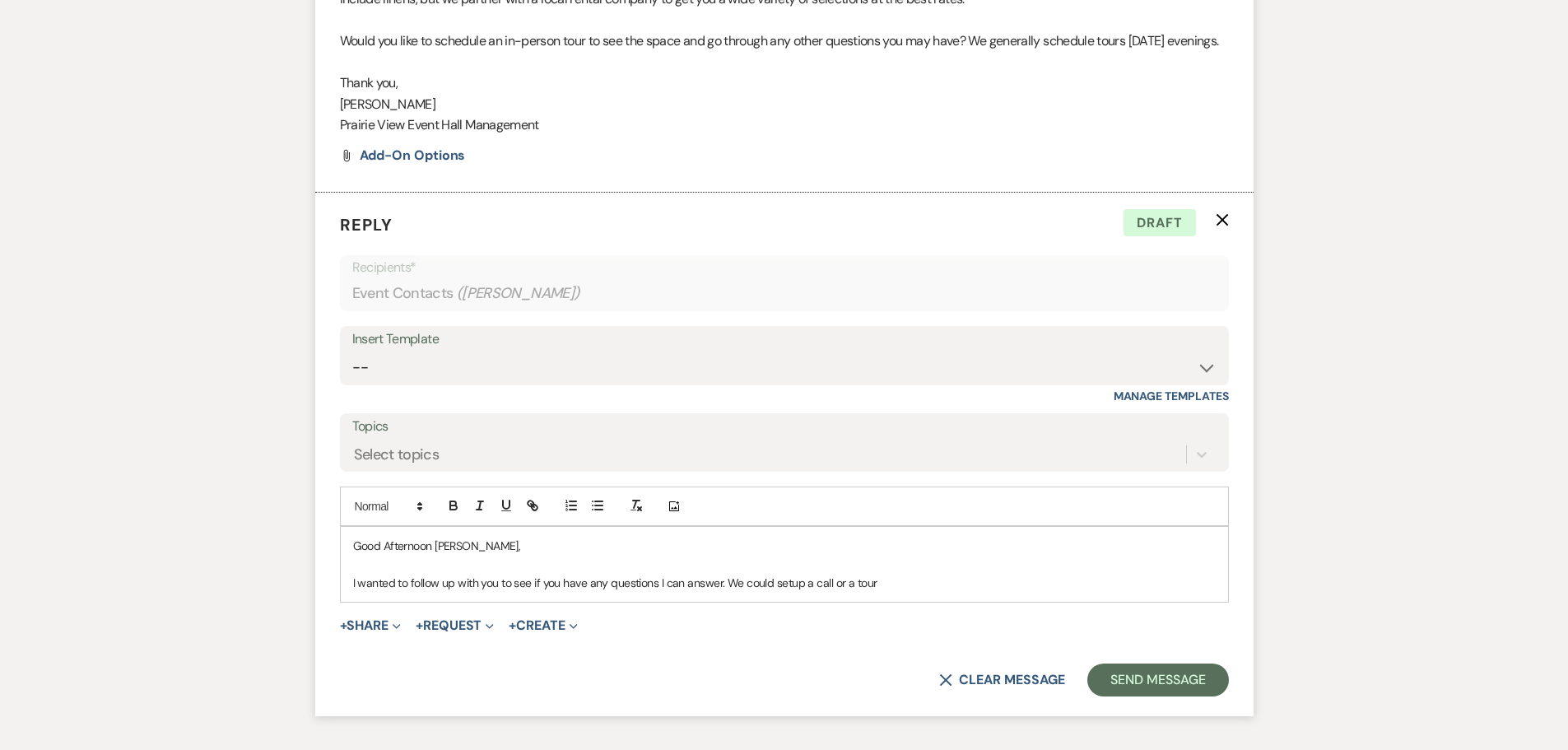
drag, startPoint x: 221, startPoint y: 489, endPoint x: 243, endPoint y: 508, distance: 29.1
click at [455, 592] on p "I wanted to follow up with you to see if you have any questions I can answer. W…" at bounding box center [784, 583] width 863 height 18
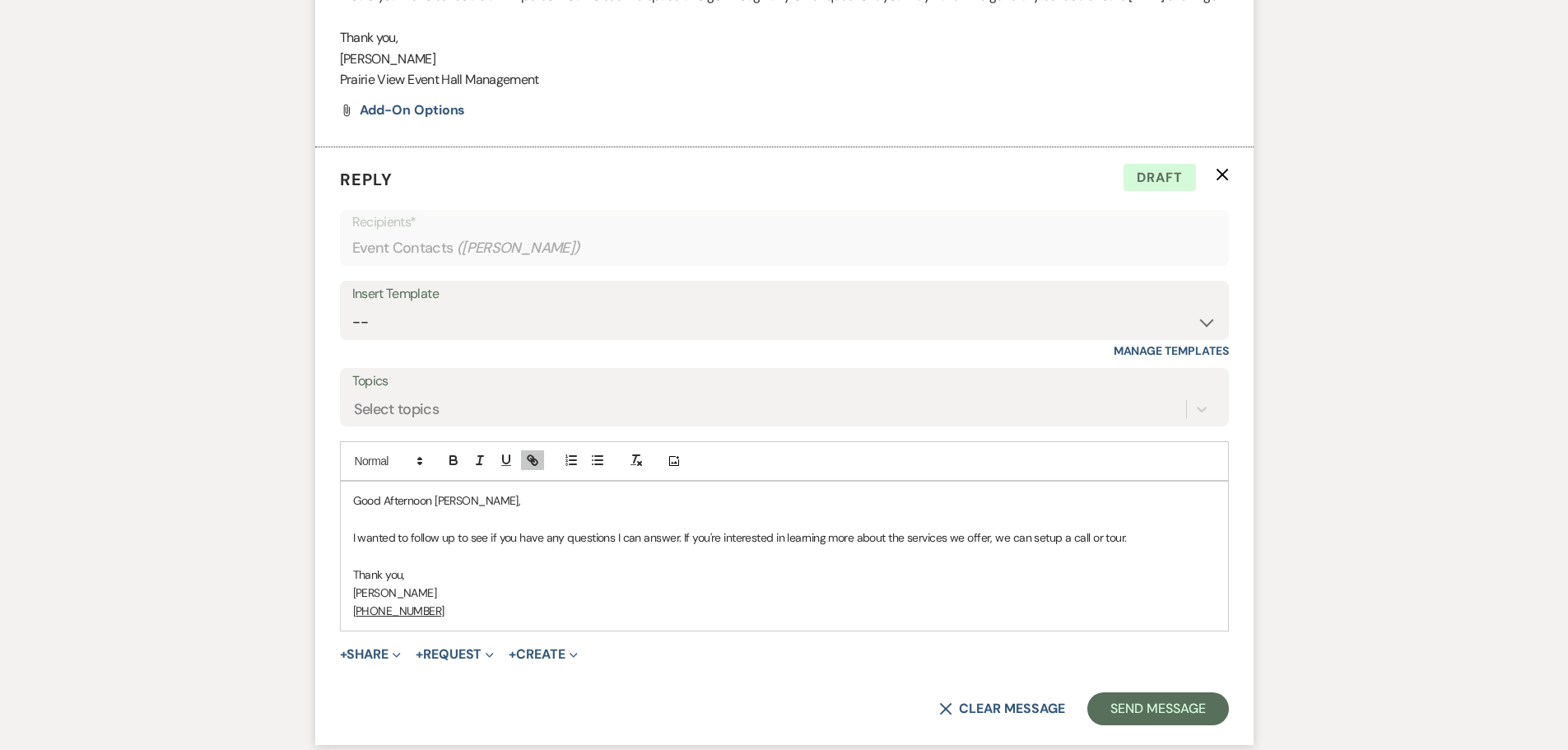
scroll to position [1482, 0]
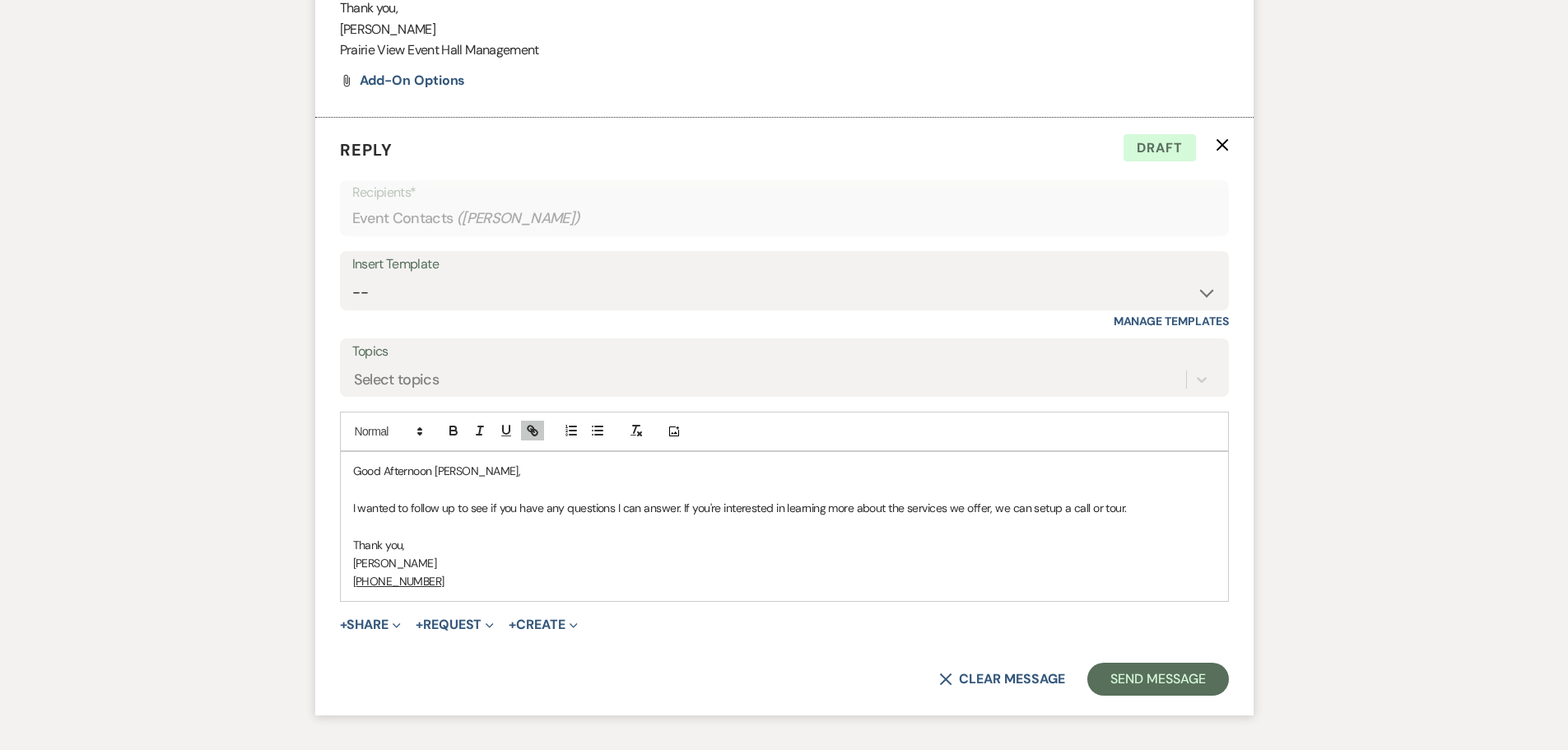
click at [1097, 517] on p "I wanted to follow up to see if you have any questions I can answer. If you're …" at bounding box center [784, 508] width 863 height 18
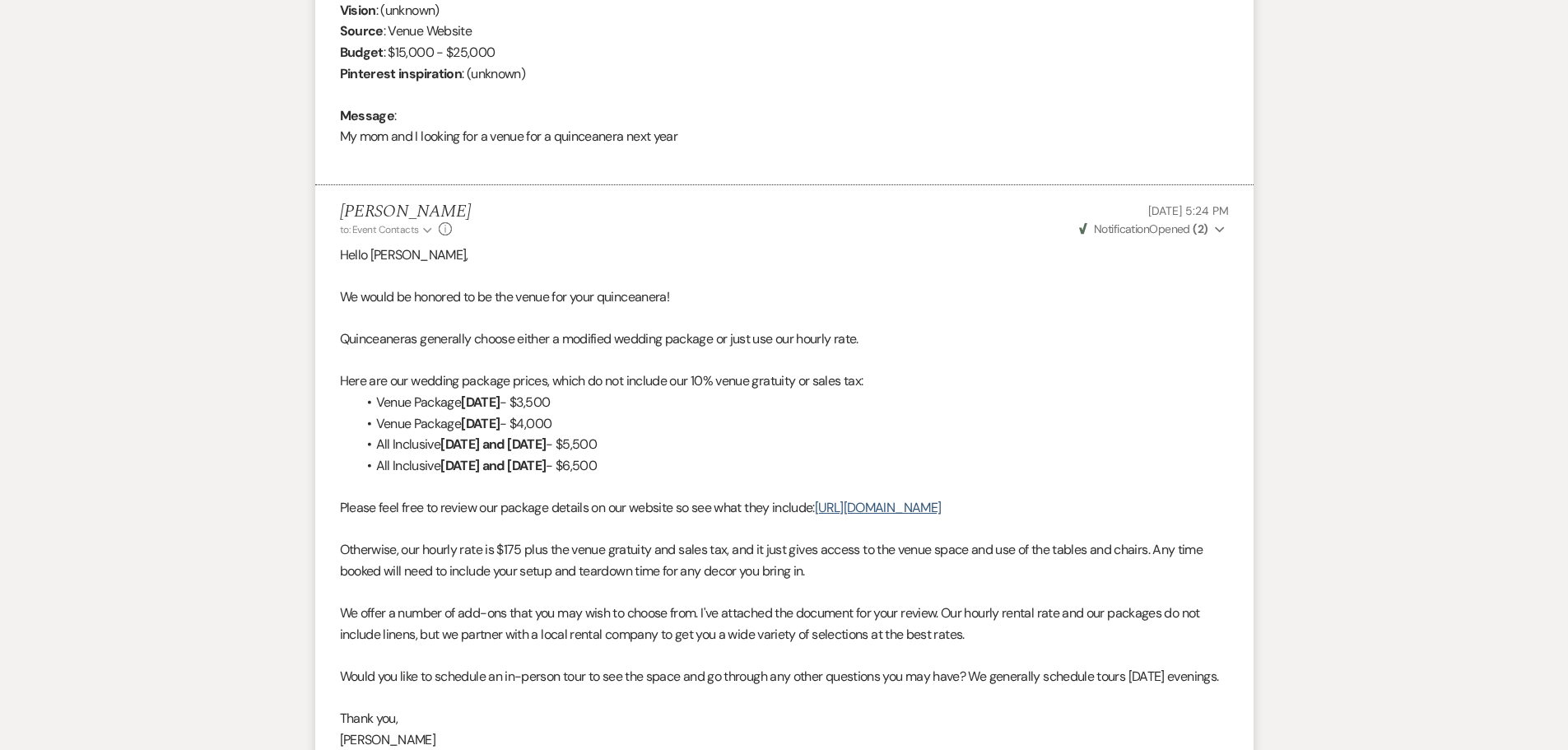
scroll to position [741, 0]
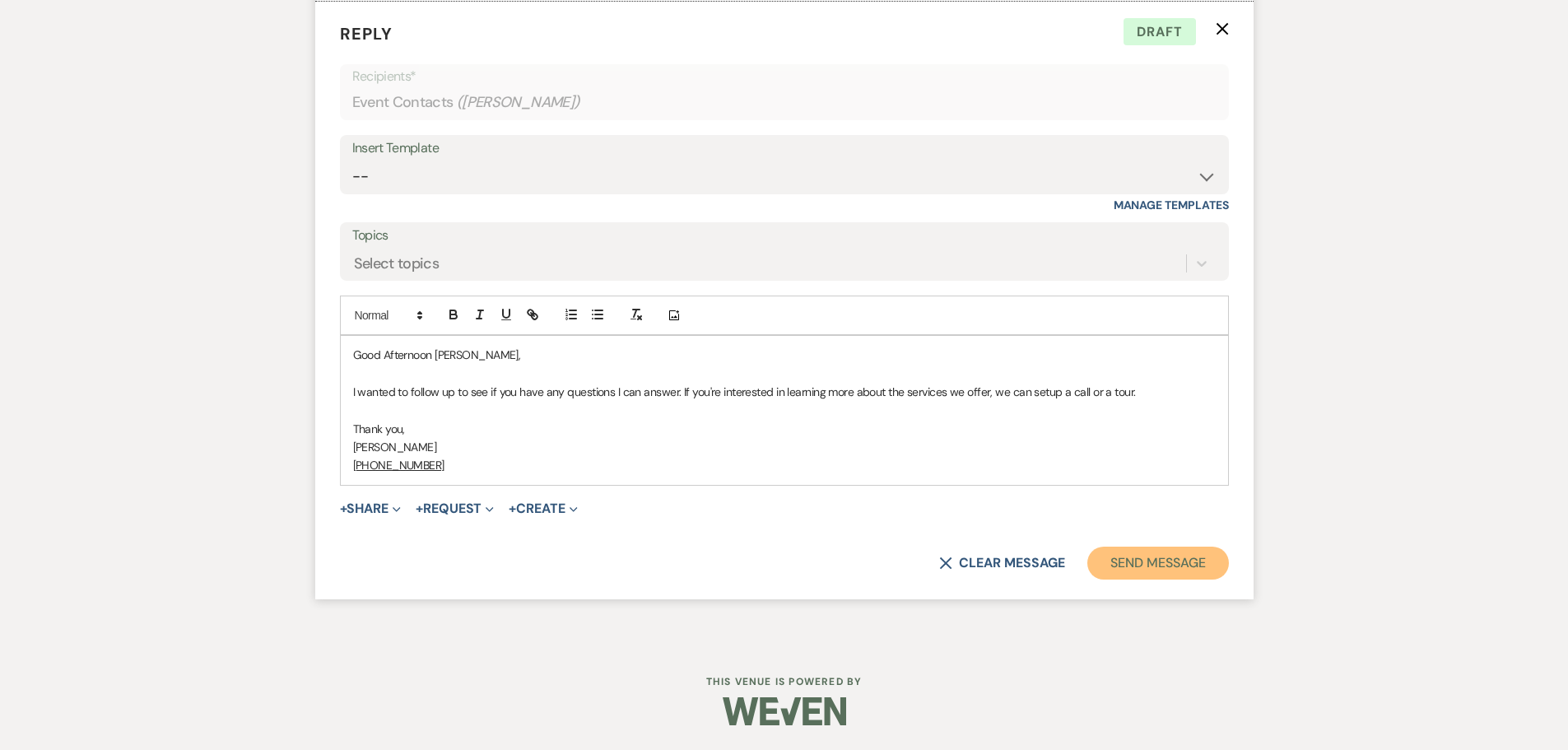
click at [1164, 570] on button "Send Message" at bounding box center [1158, 564] width 141 height 33
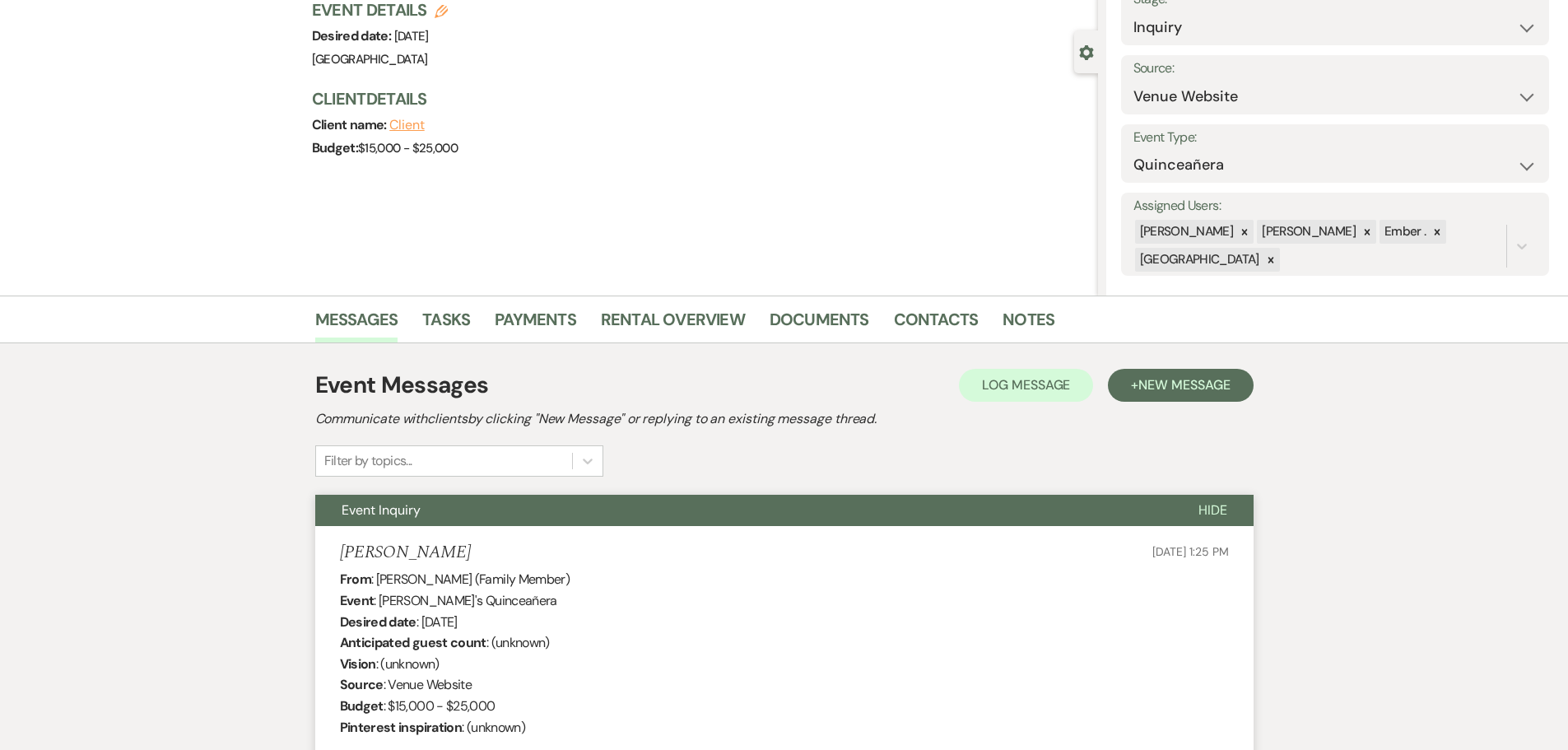
scroll to position [0, 0]
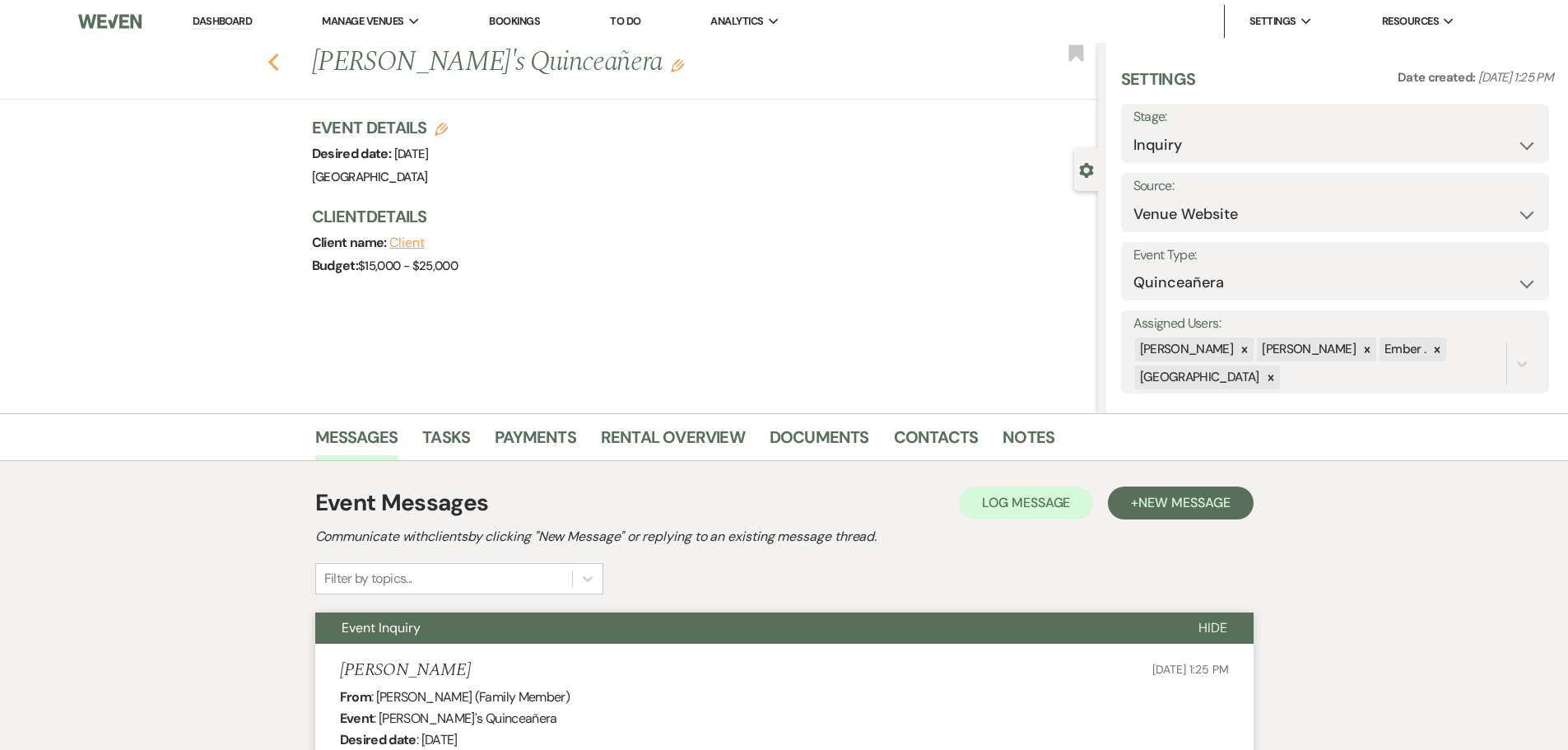
click at [280, 61] on icon "Previous" at bounding box center [273, 62] width 12 height 20
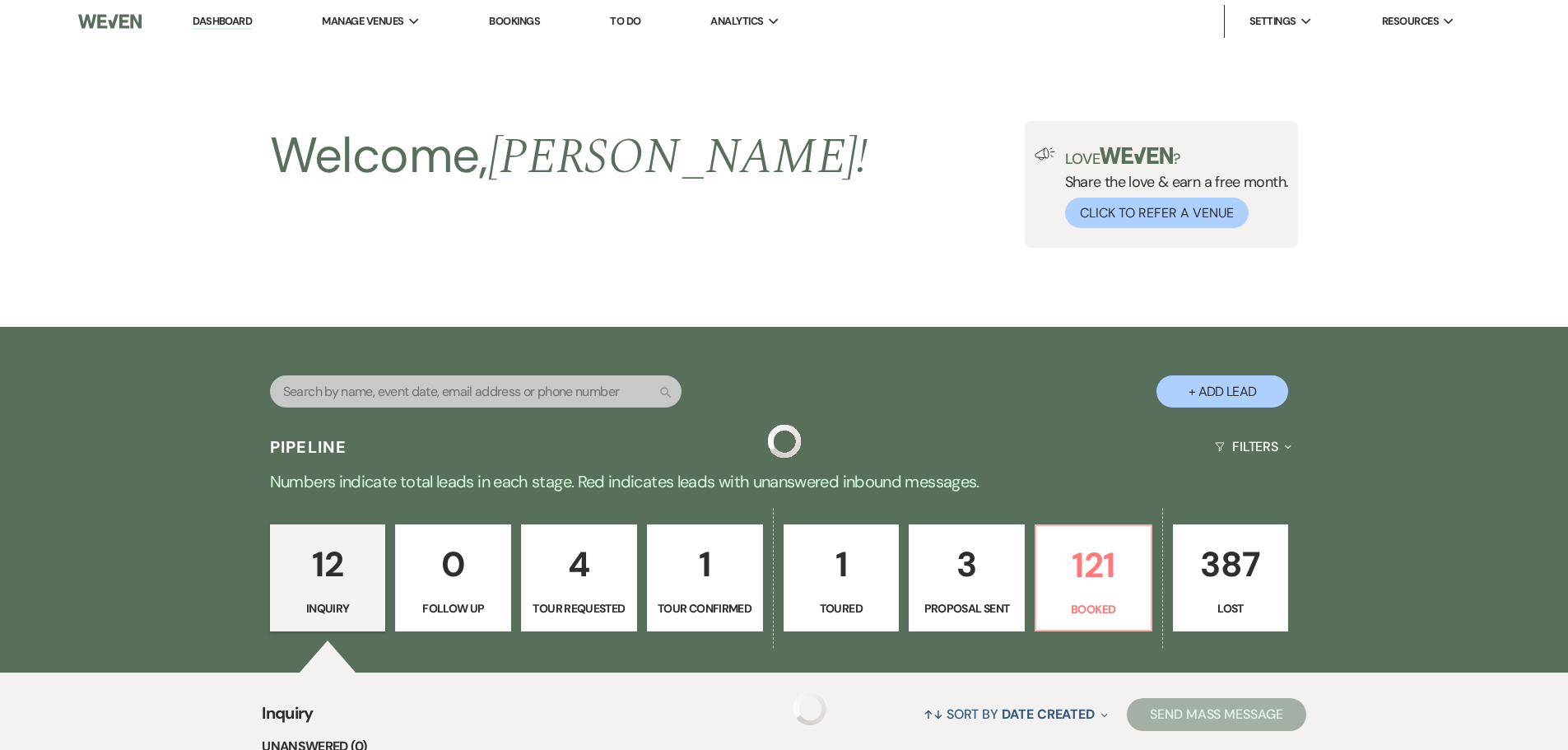
scroll to position [936, 0]
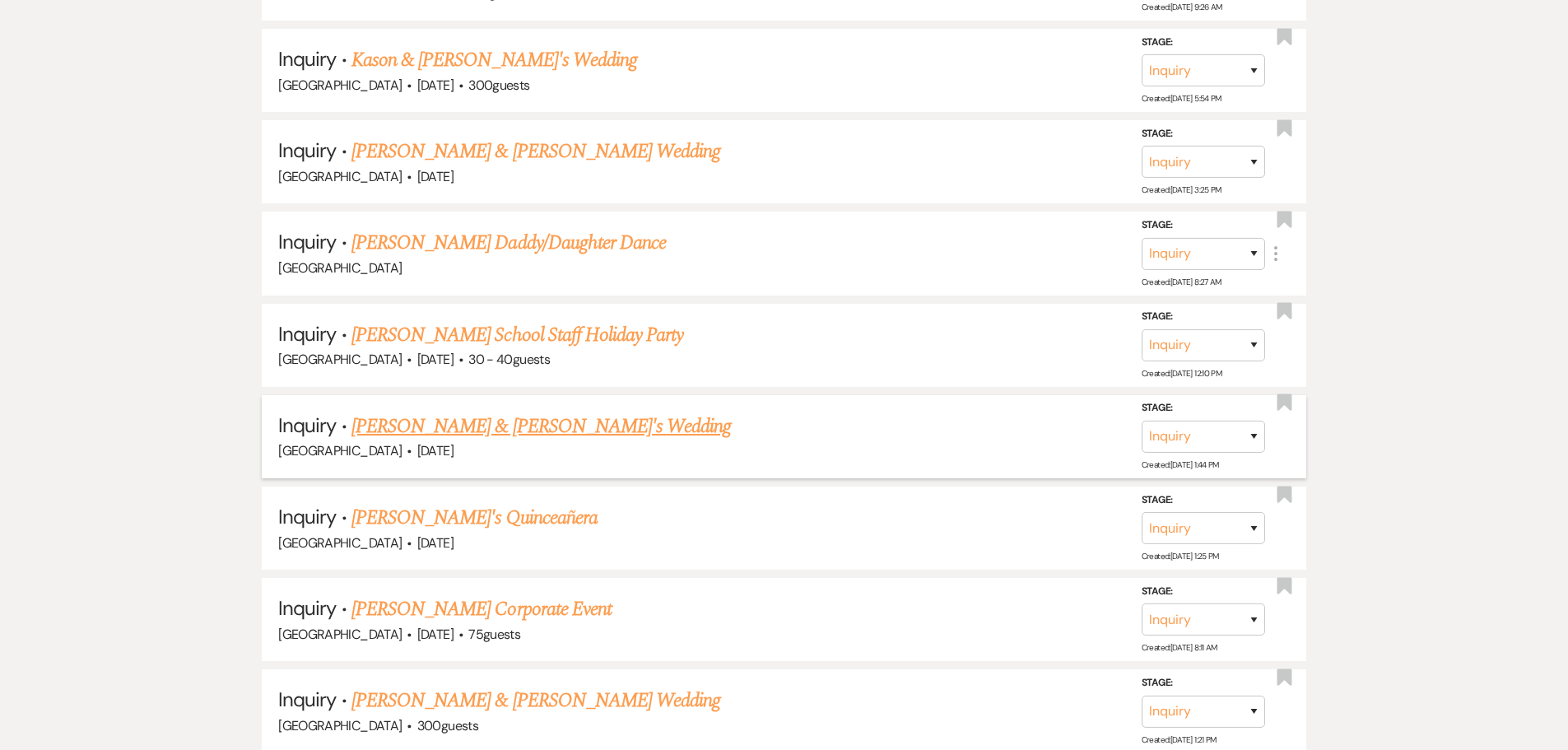
click at [444, 430] on link "[PERSON_NAME] & [PERSON_NAME]'s Wedding" at bounding box center [541, 427] width 380 height 30
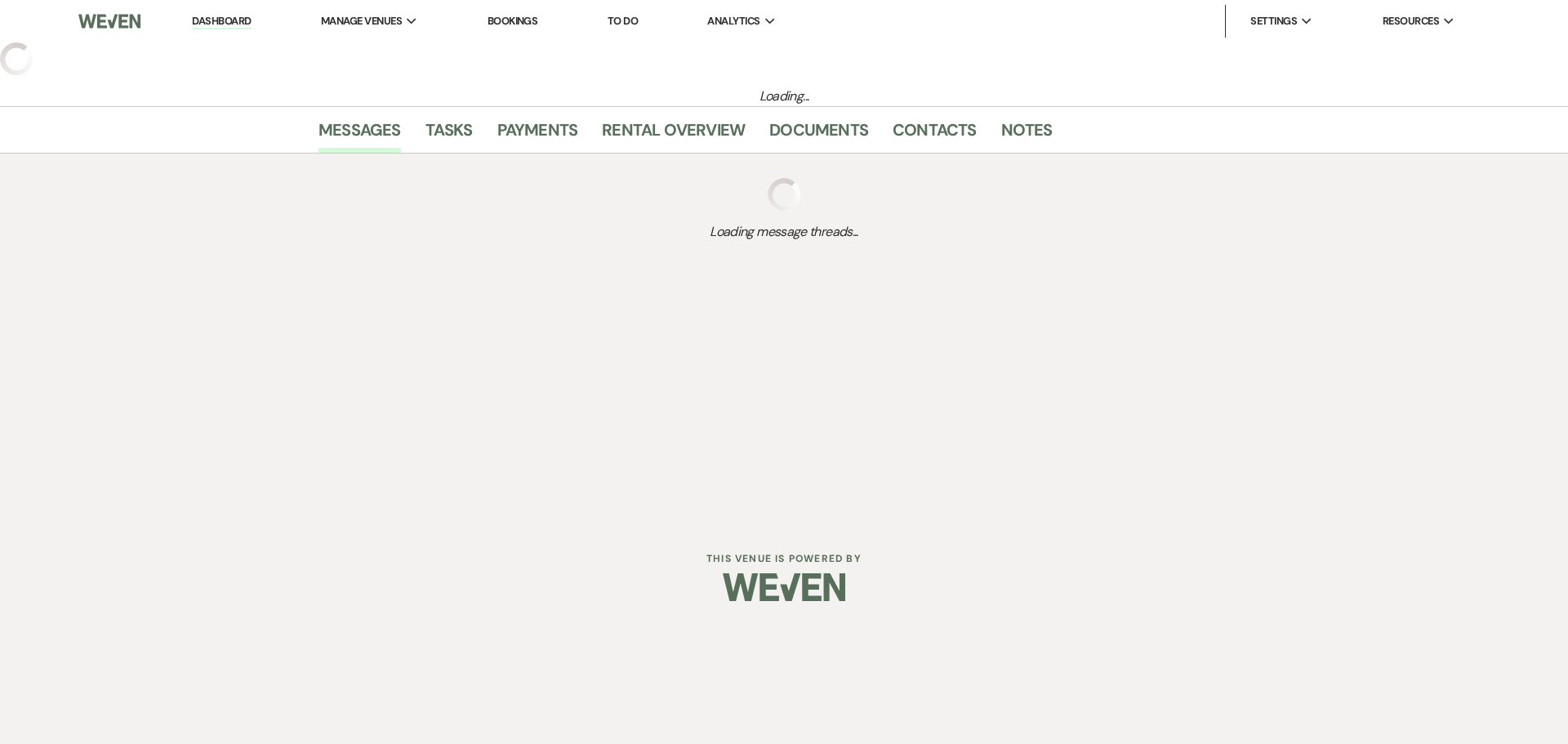
select select "5"
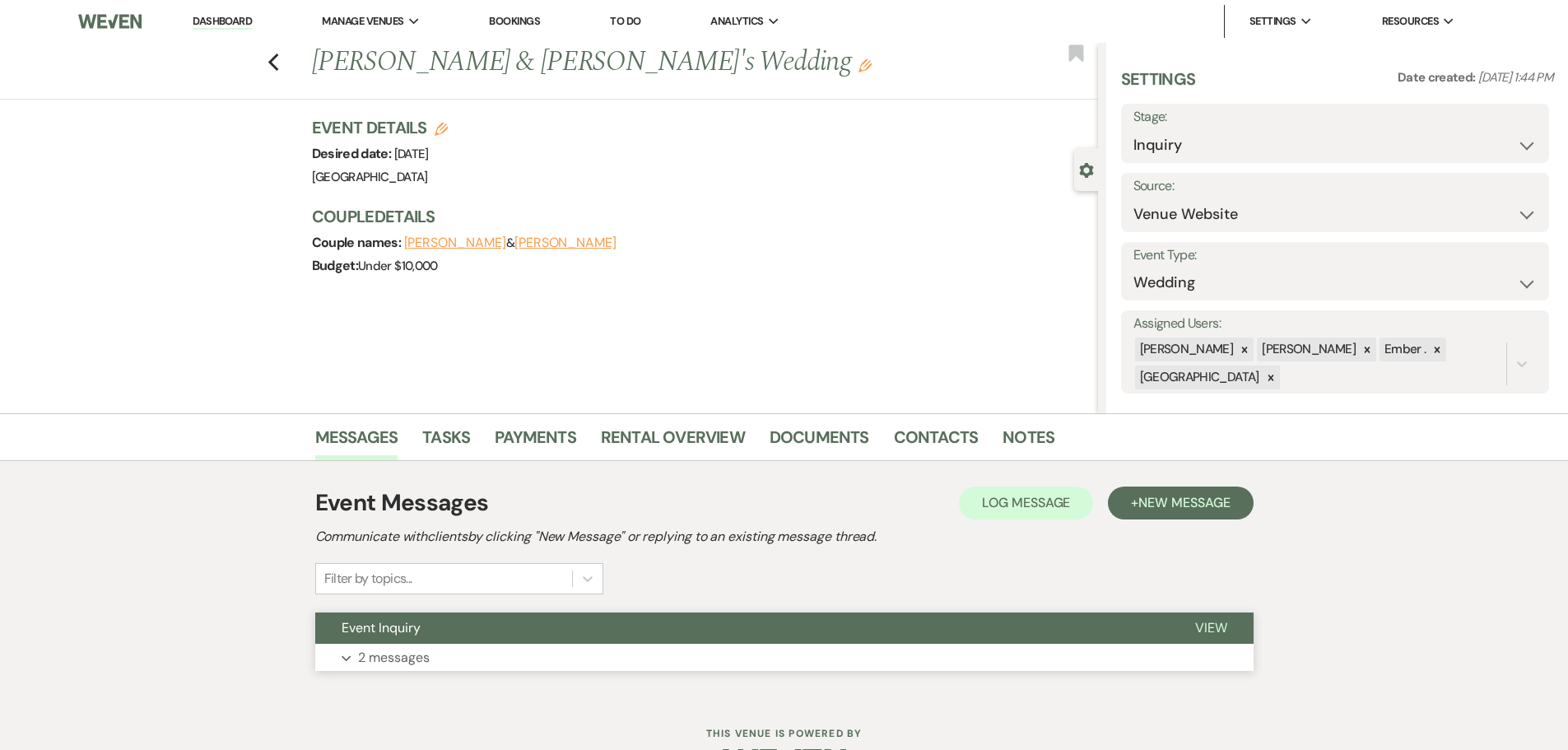
click at [473, 665] on button "Expand 2 messages" at bounding box center [785, 658] width 939 height 28
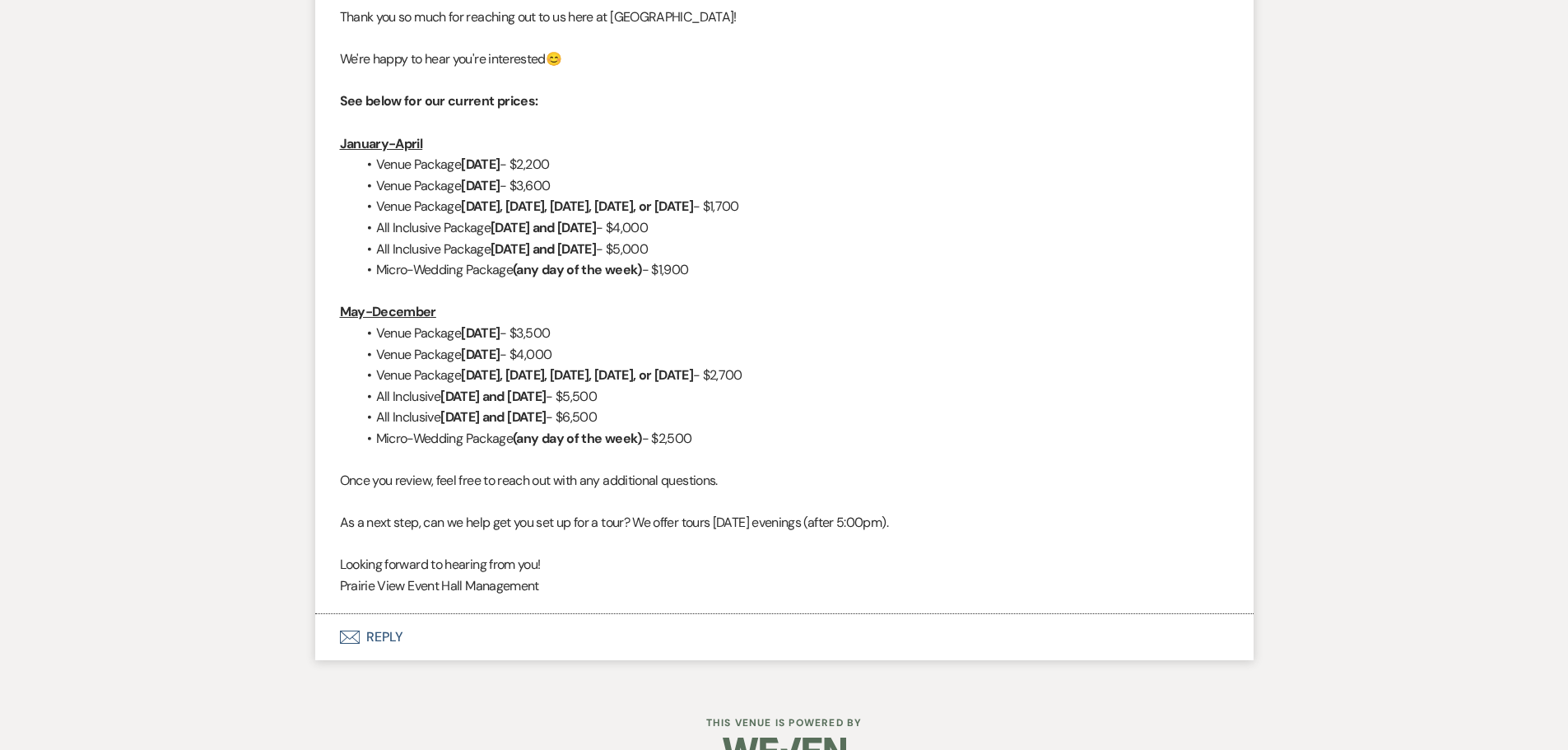
scroll to position [1092, 0]
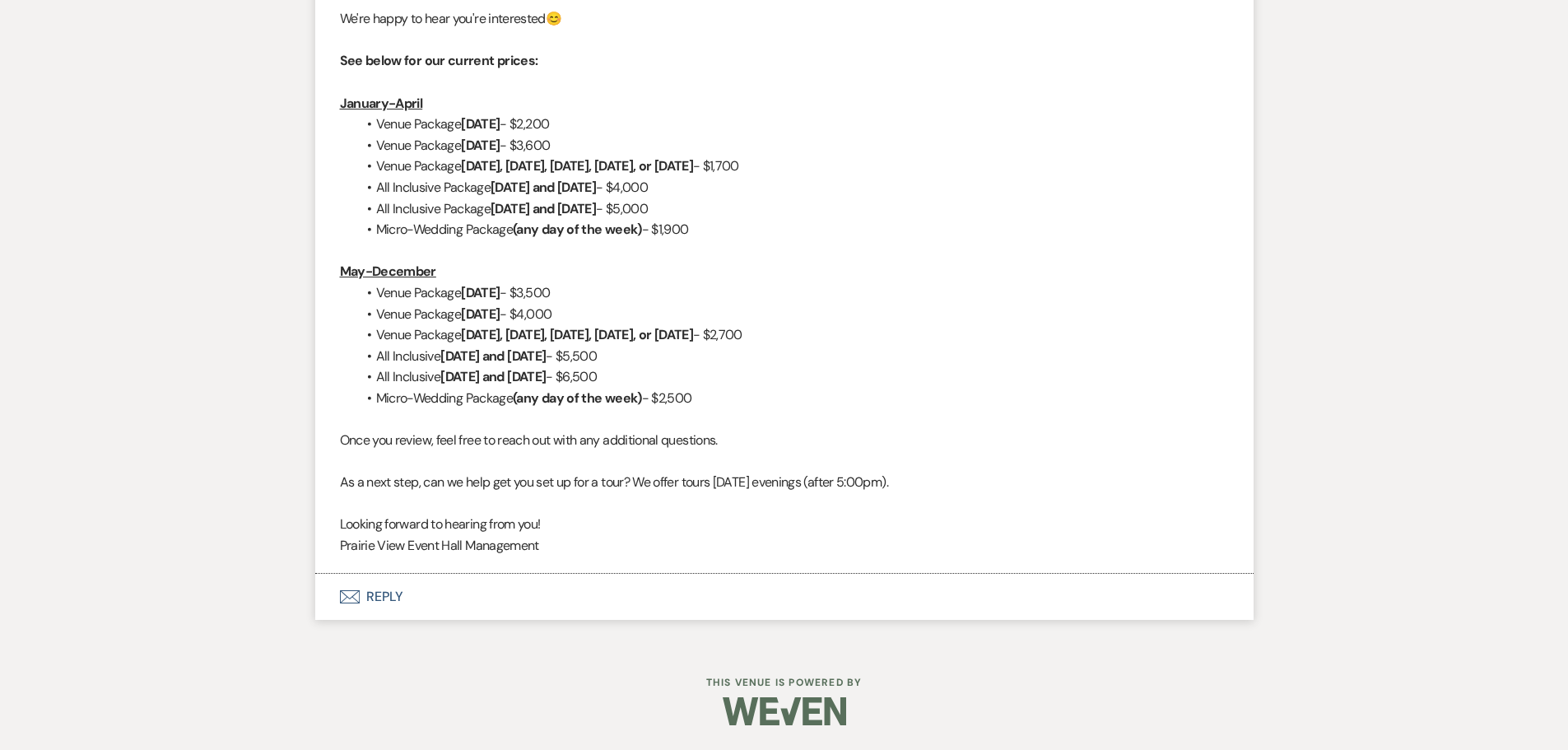
click at [388, 599] on button "Envelope Reply" at bounding box center [785, 596] width 939 height 46
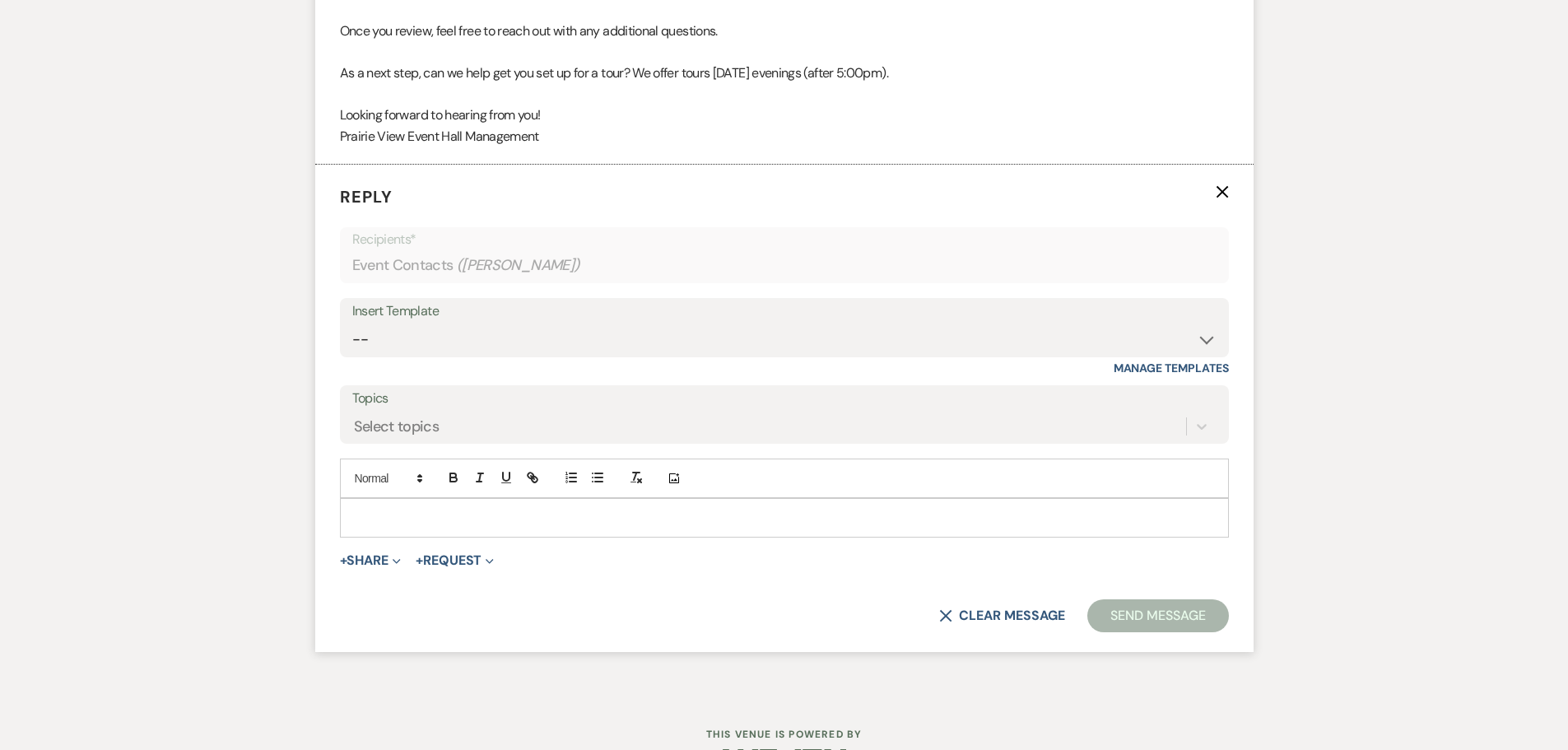
scroll to position [1535, 0]
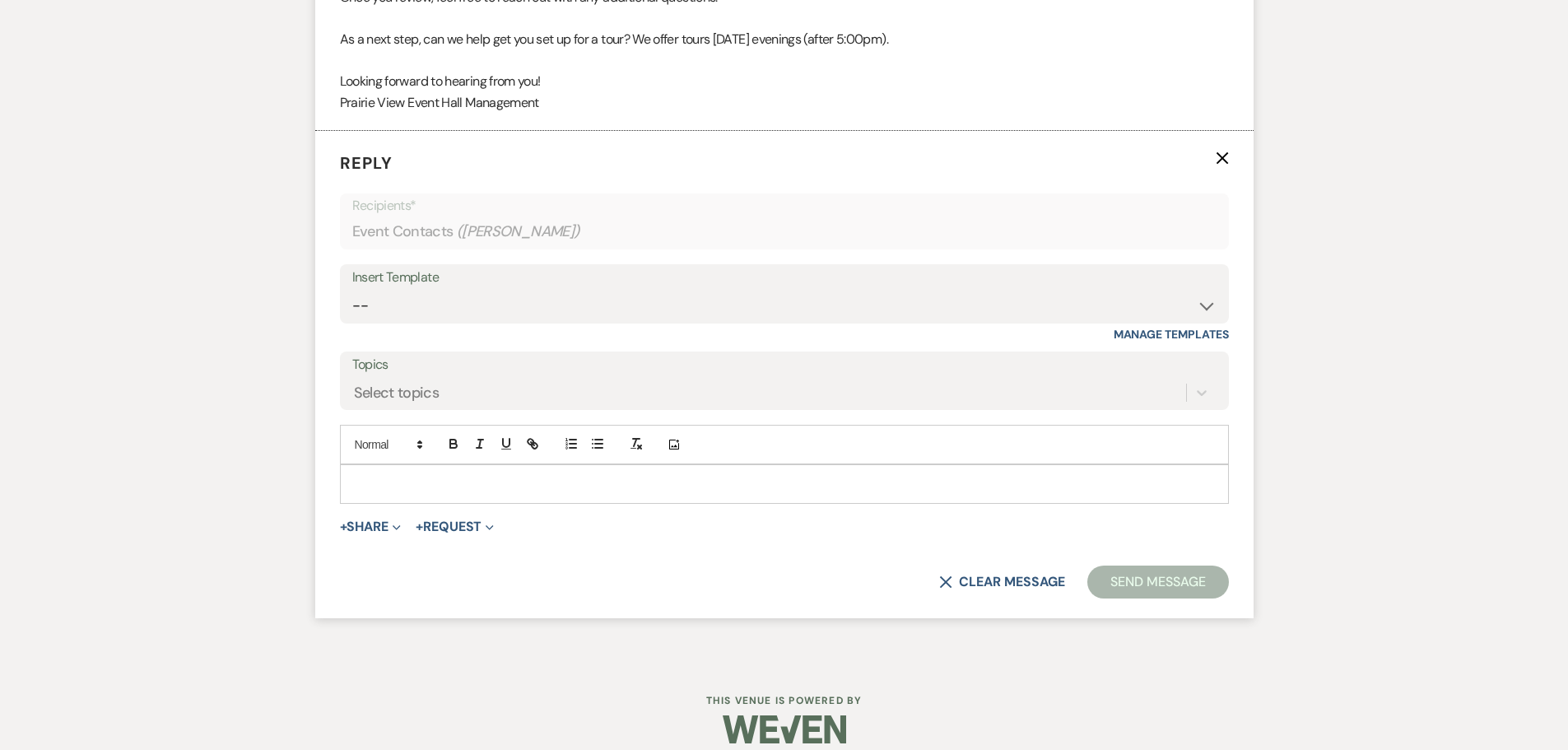
click at [386, 489] on p at bounding box center [784, 484] width 863 height 18
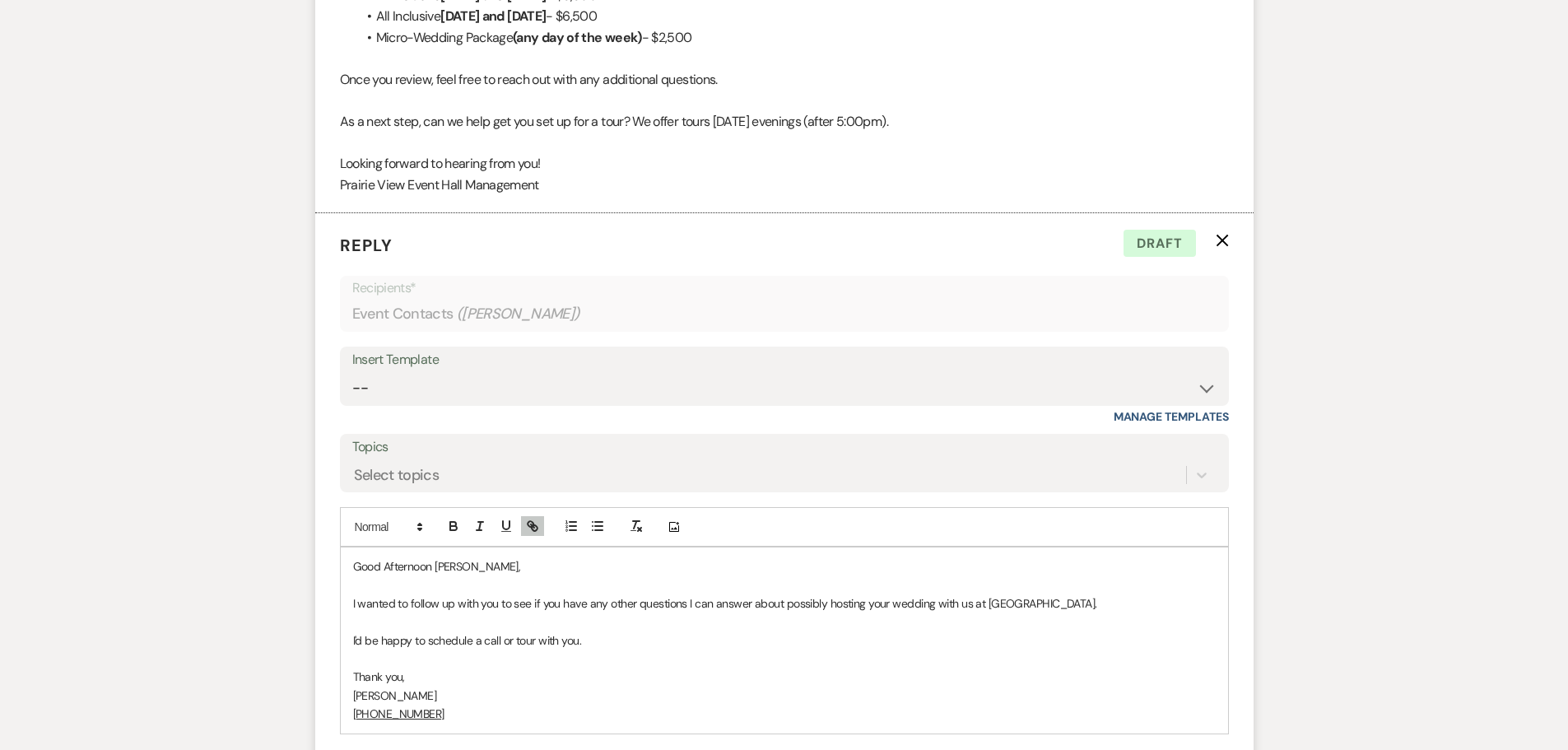
scroll to position [1700, 0]
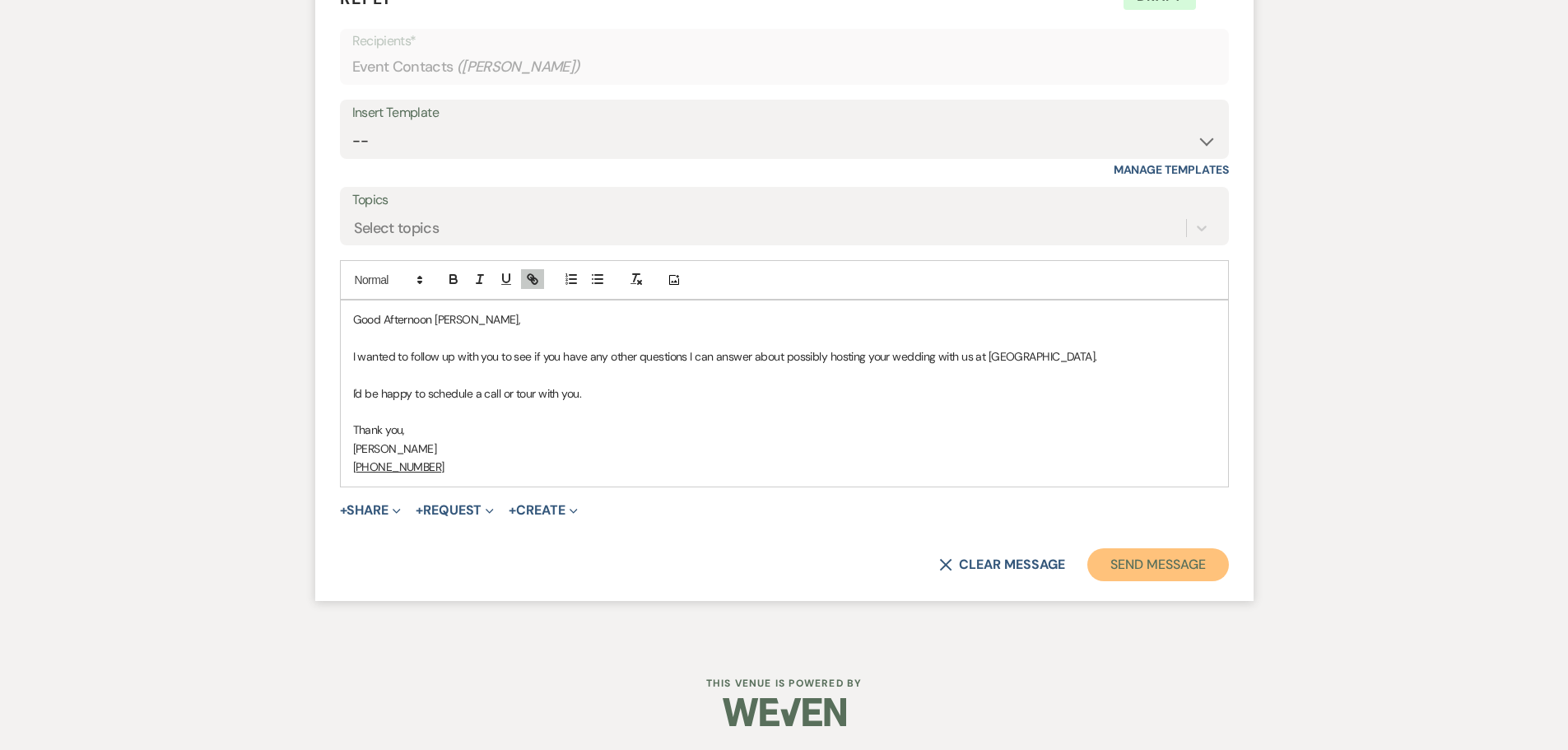
click at [1158, 568] on button "Send Message" at bounding box center [1158, 565] width 141 height 33
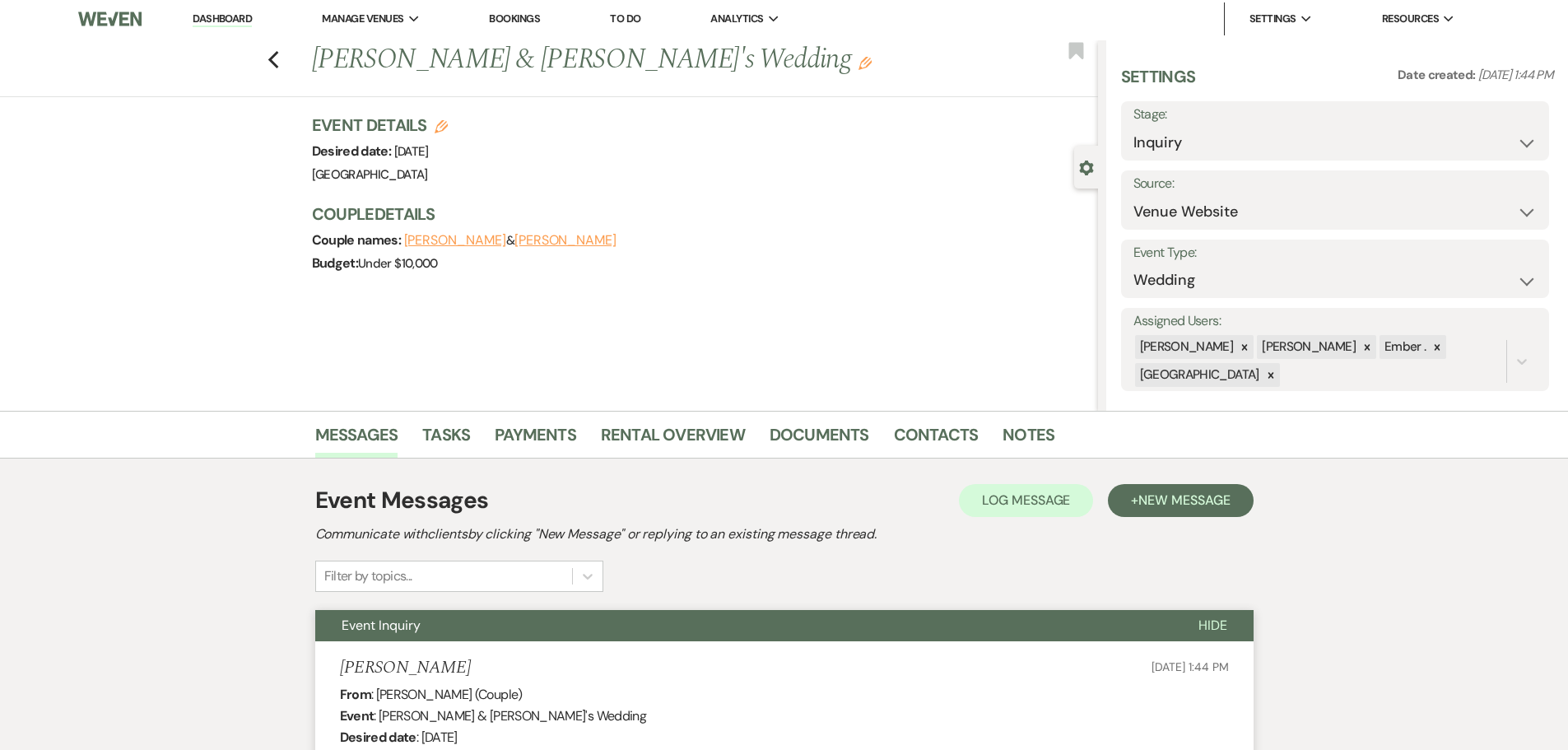
scroll to position [0, 0]
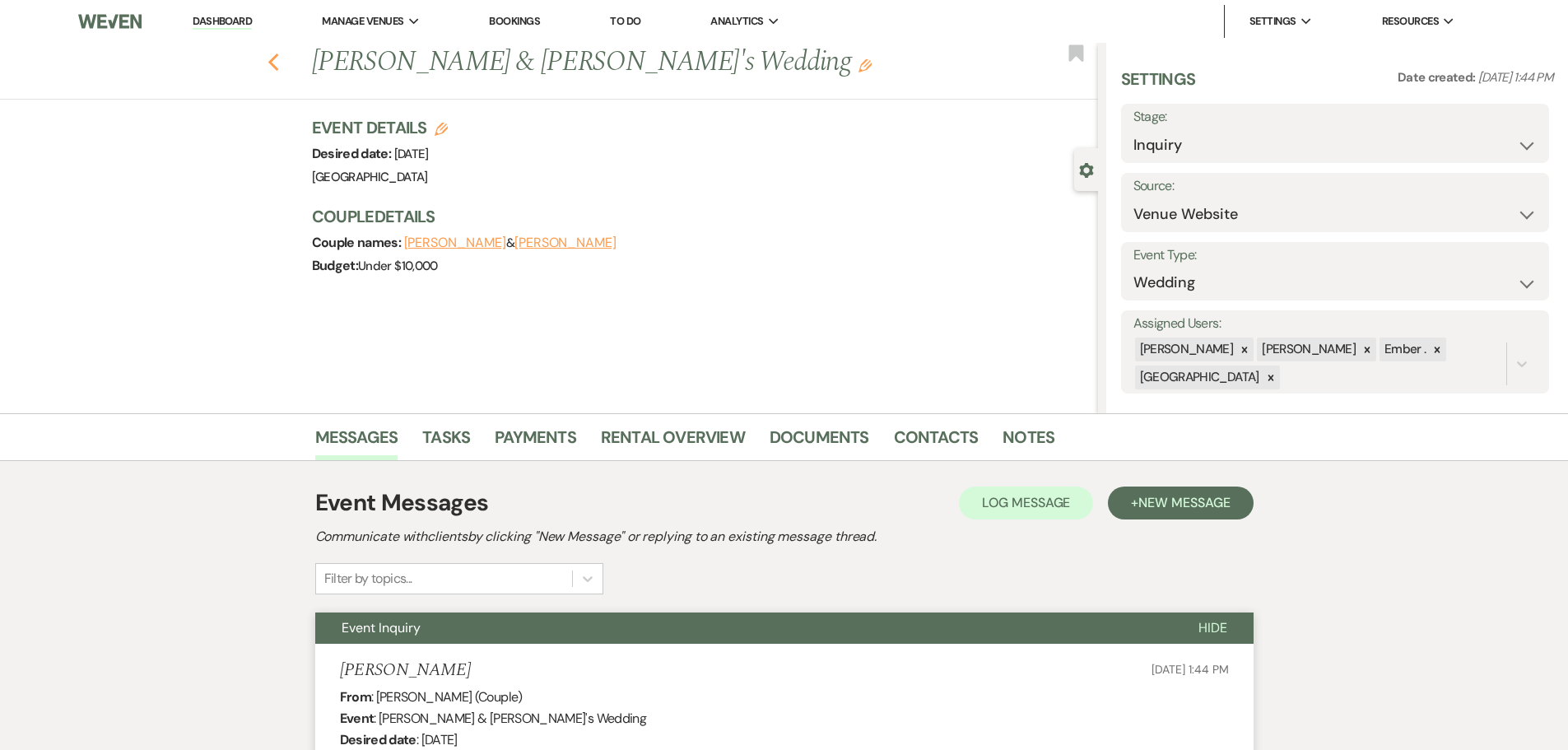
click at [278, 57] on use "button" at bounding box center [272, 62] width 11 height 18
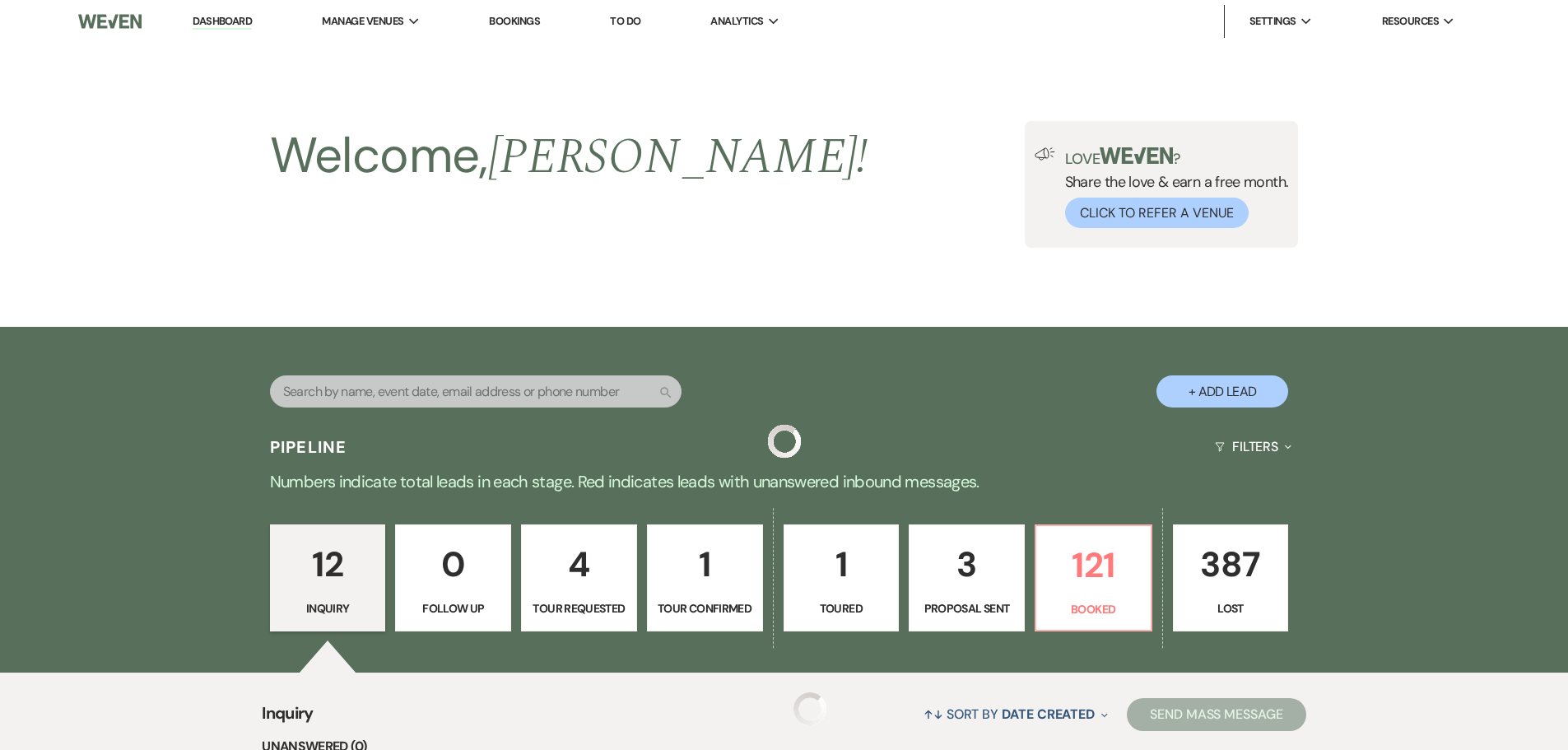
scroll to position [936, 0]
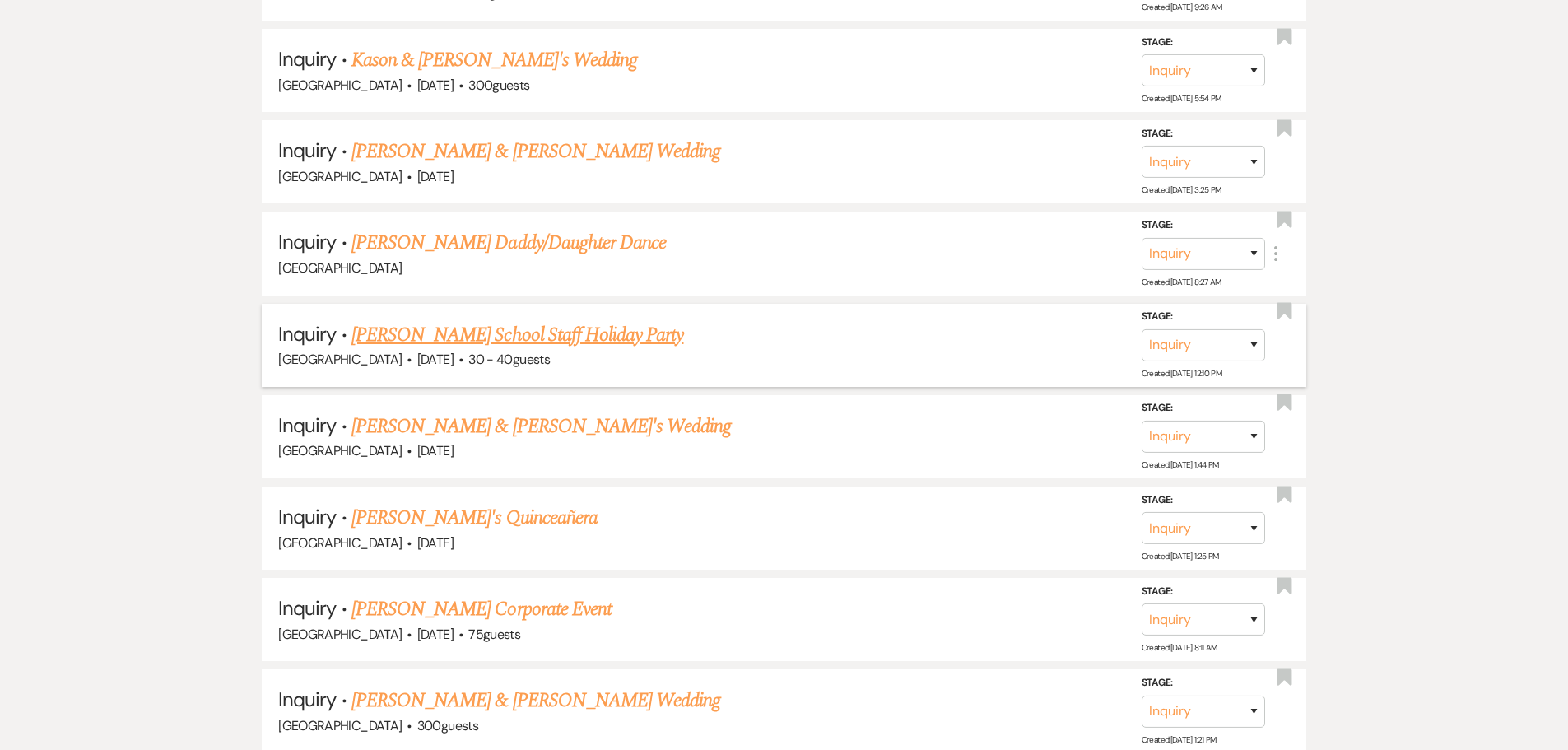
click at [494, 335] on link "[PERSON_NAME] School Staff Holiday Party" at bounding box center [518, 335] width 333 height 30
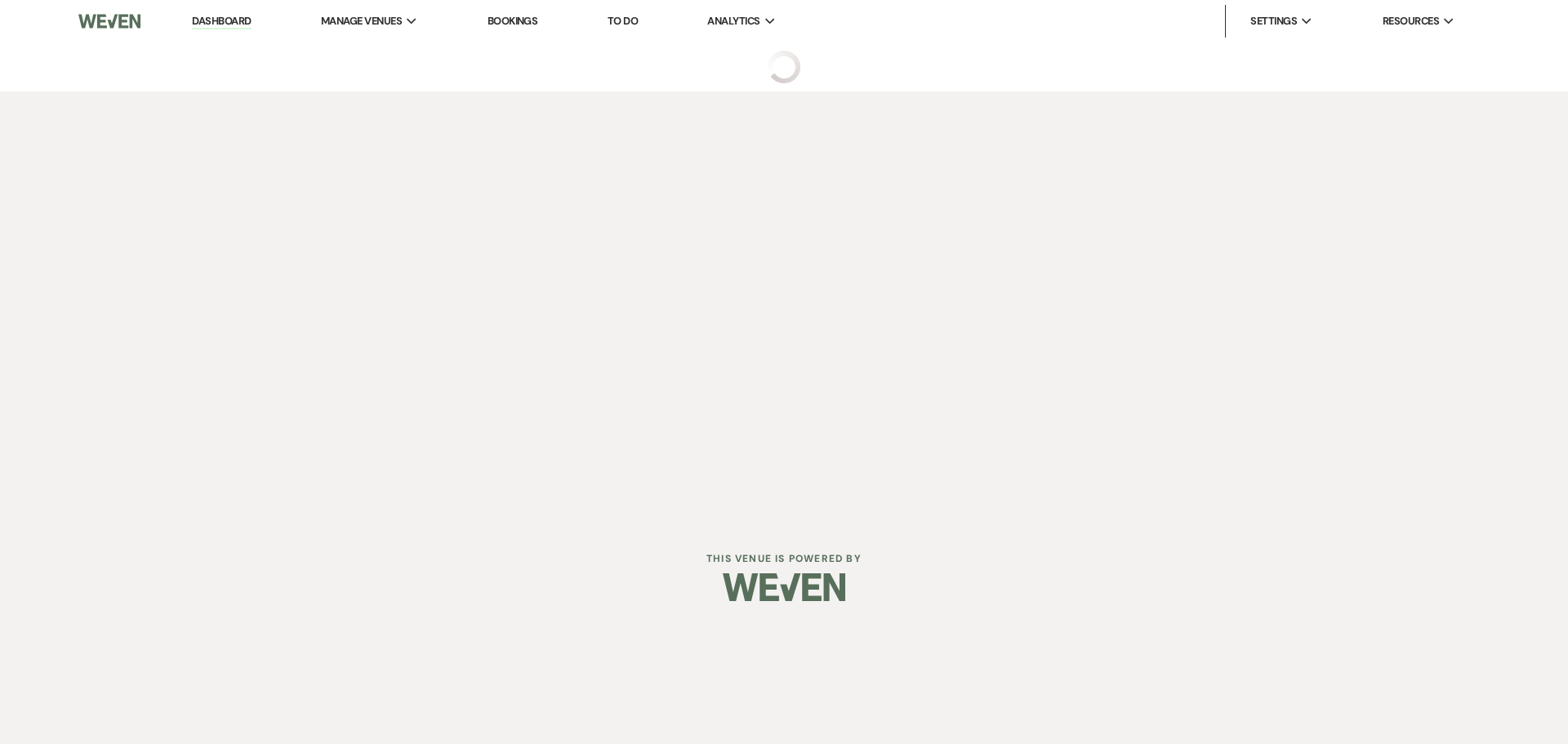
select select "8"
select select "13"
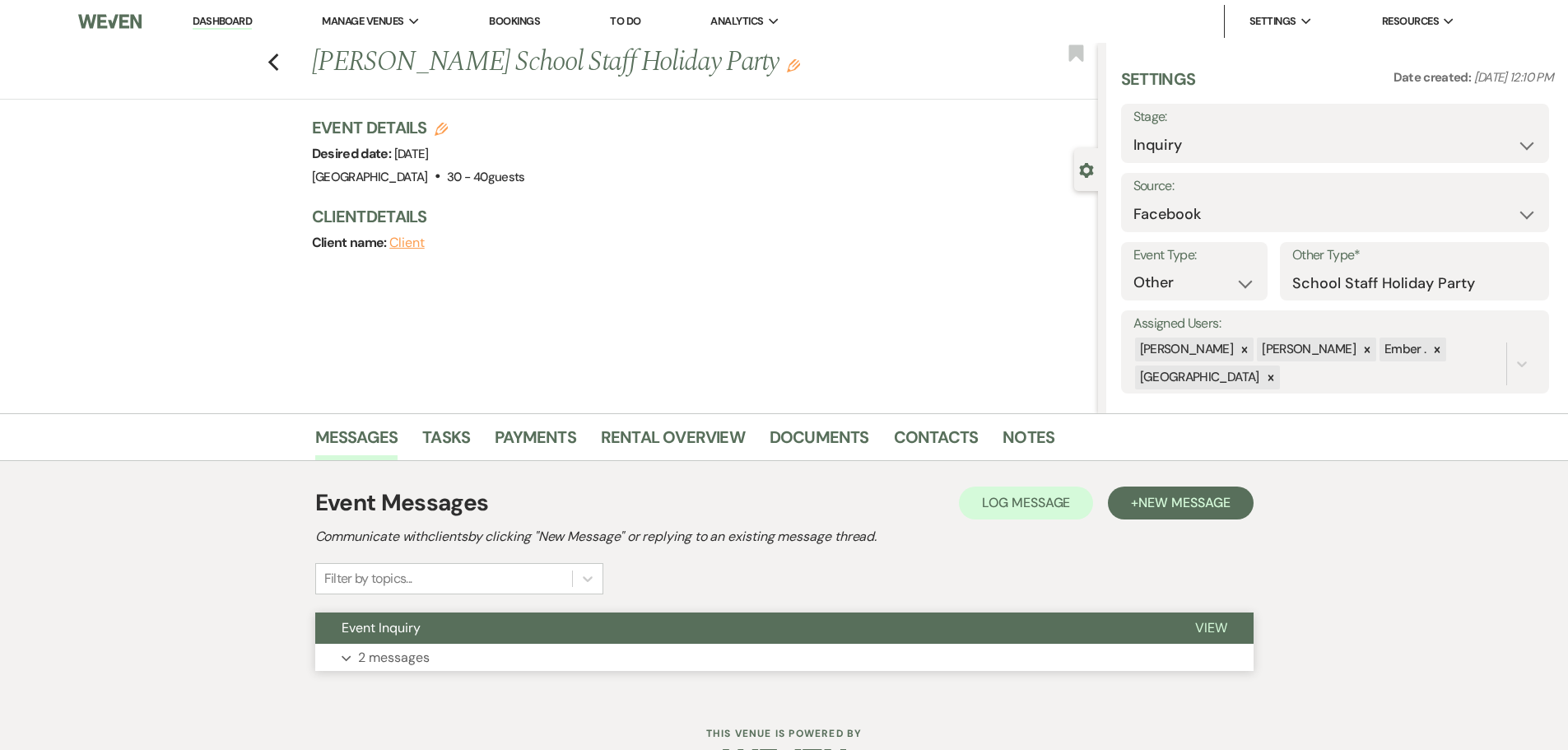
click at [558, 663] on button "Expand 2 messages" at bounding box center [785, 658] width 939 height 28
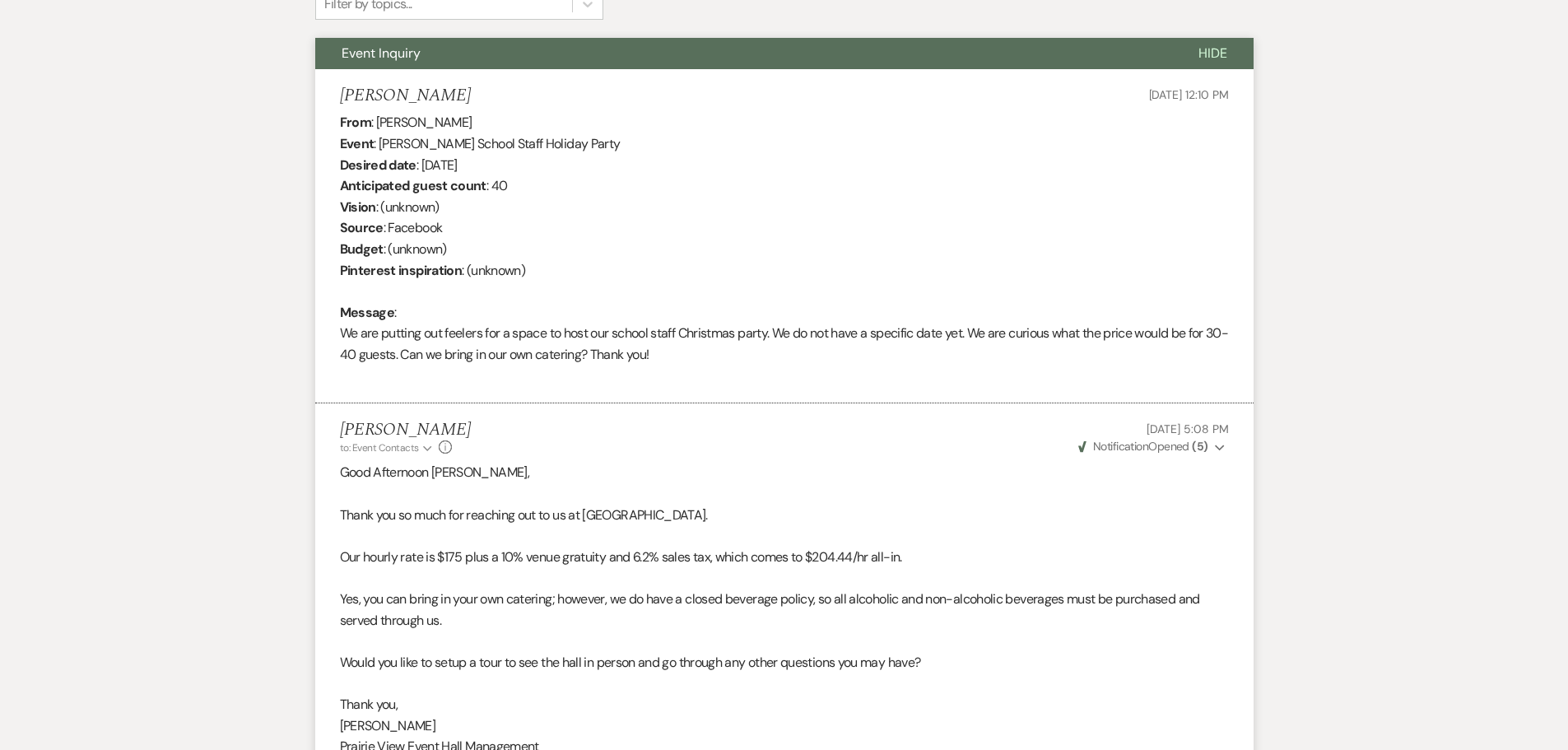
scroll to position [494, 0]
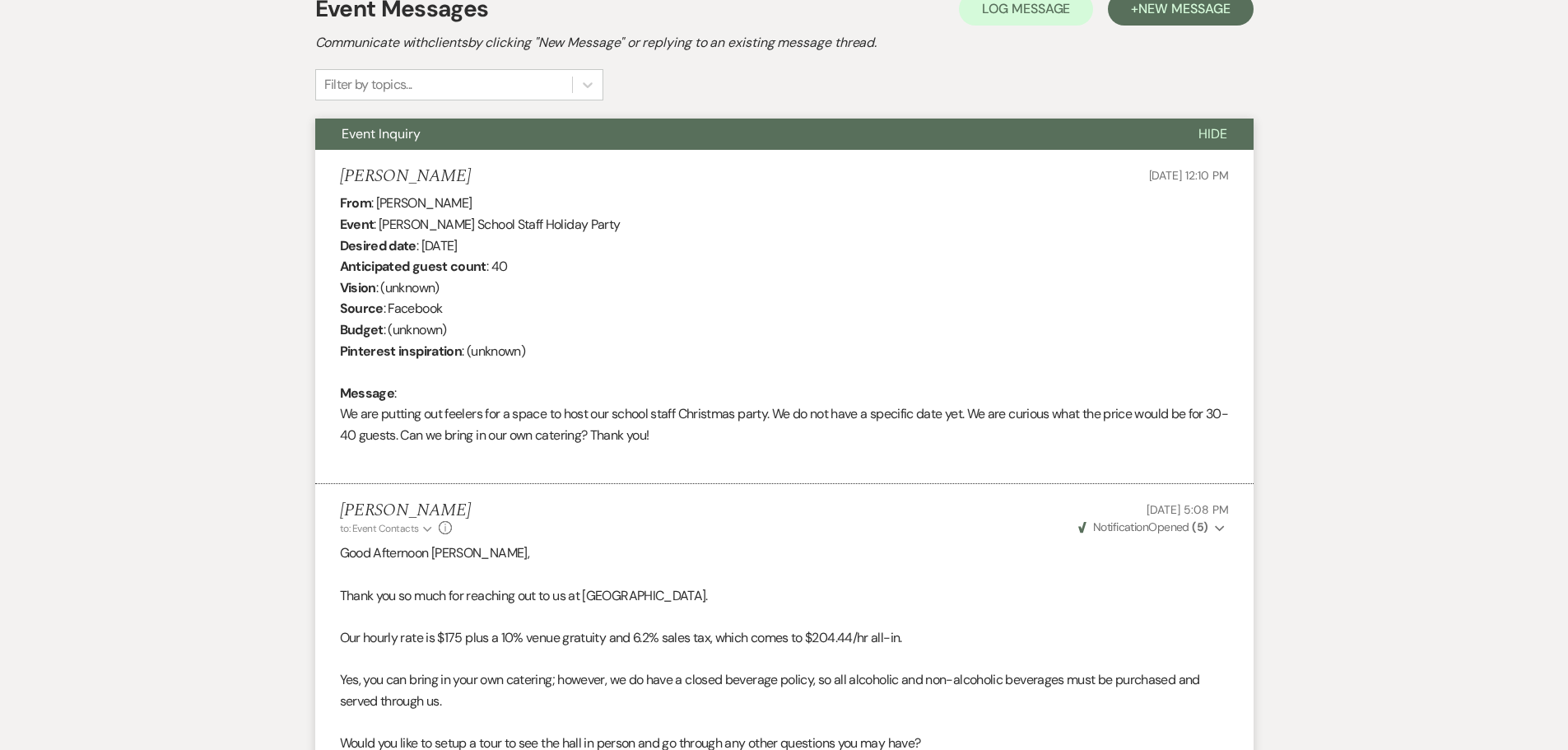
click at [929, 537] on li "Chad Davis to: Event Contacts Expand Info Sep 09, 2025, 5:08 PM Weven Check Not…" at bounding box center [785, 670] width 939 height 371
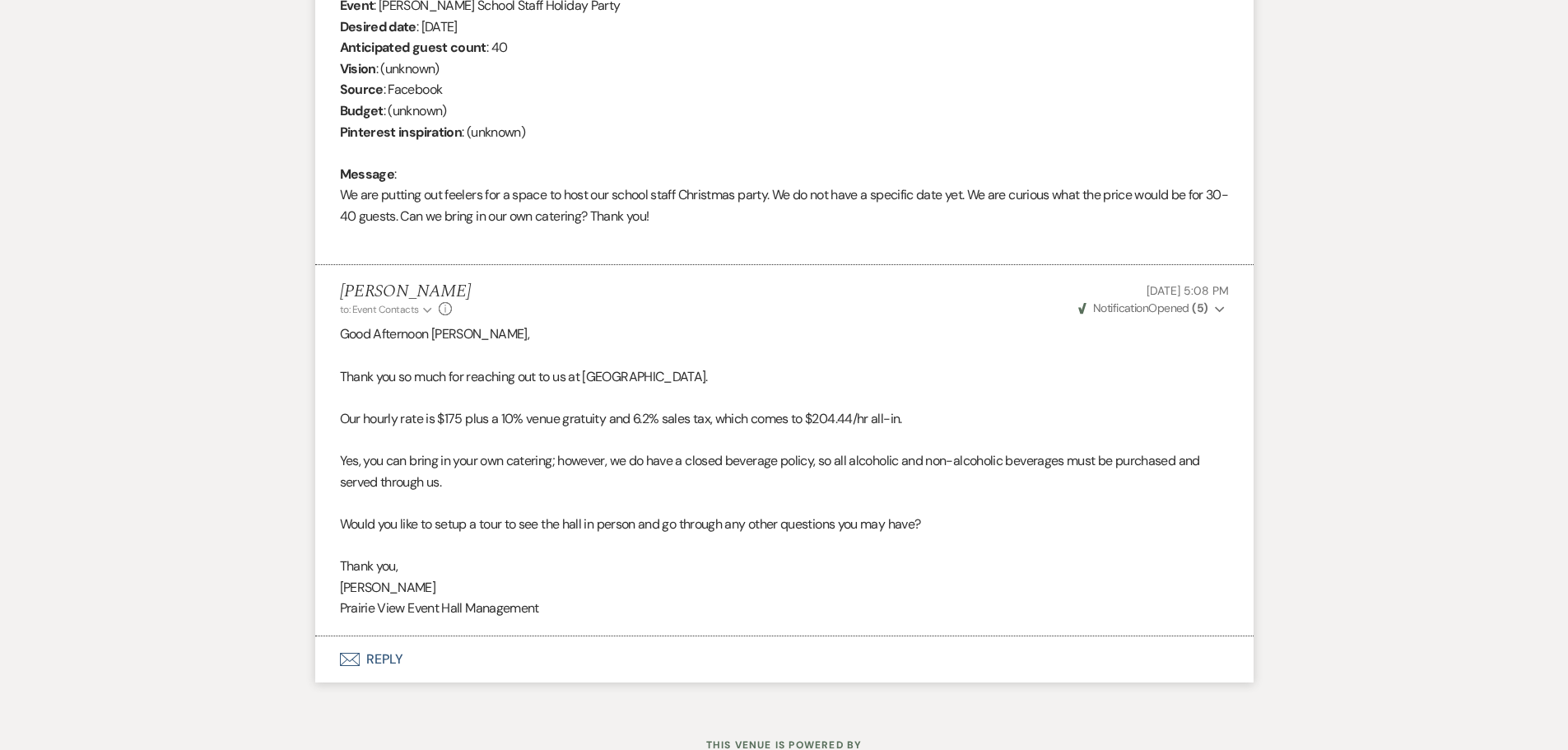
scroll to position [741, 0]
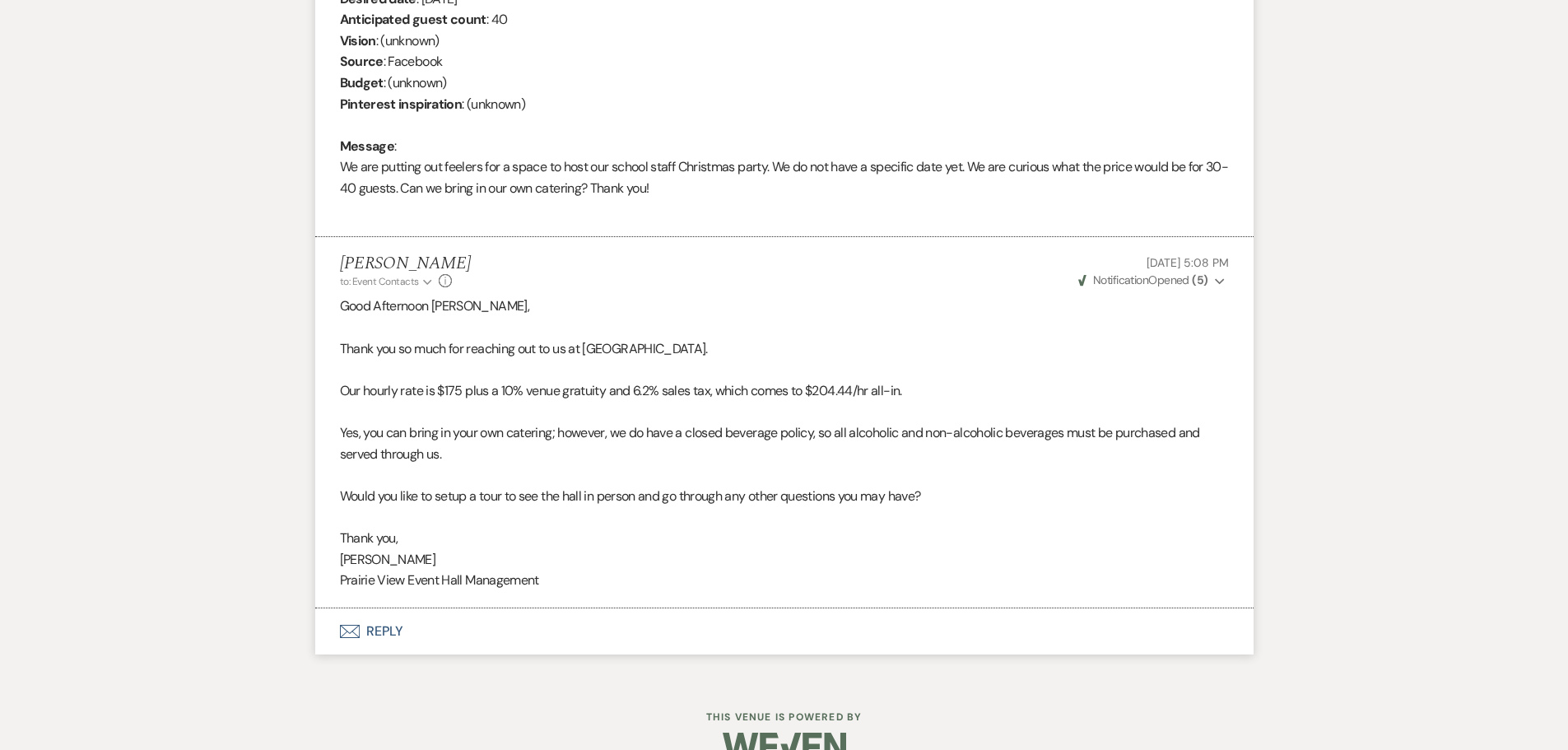
click at [385, 628] on button "Envelope Reply" at bounding box center [785, 631] width 939 height 46
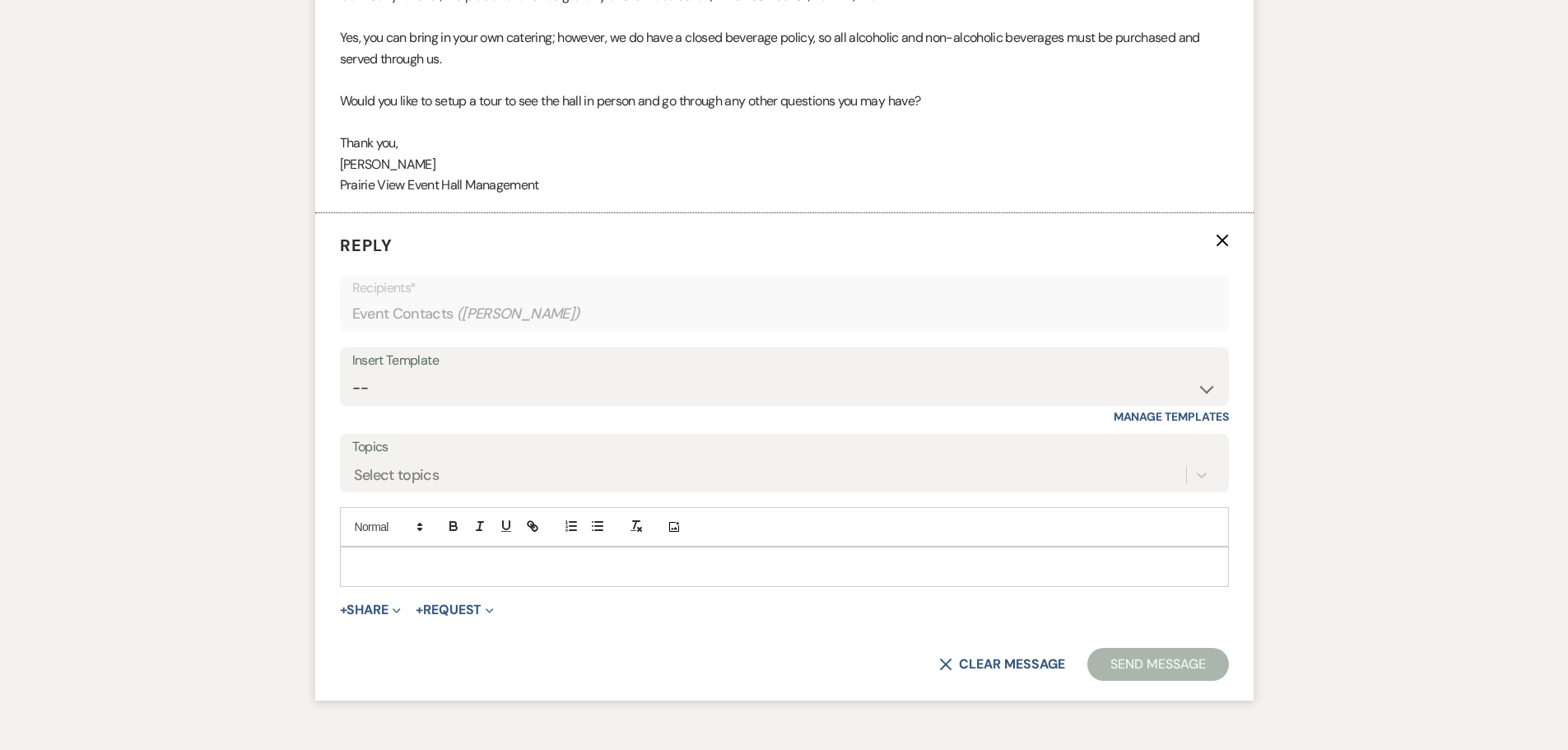
scroll to position [1054, 0]
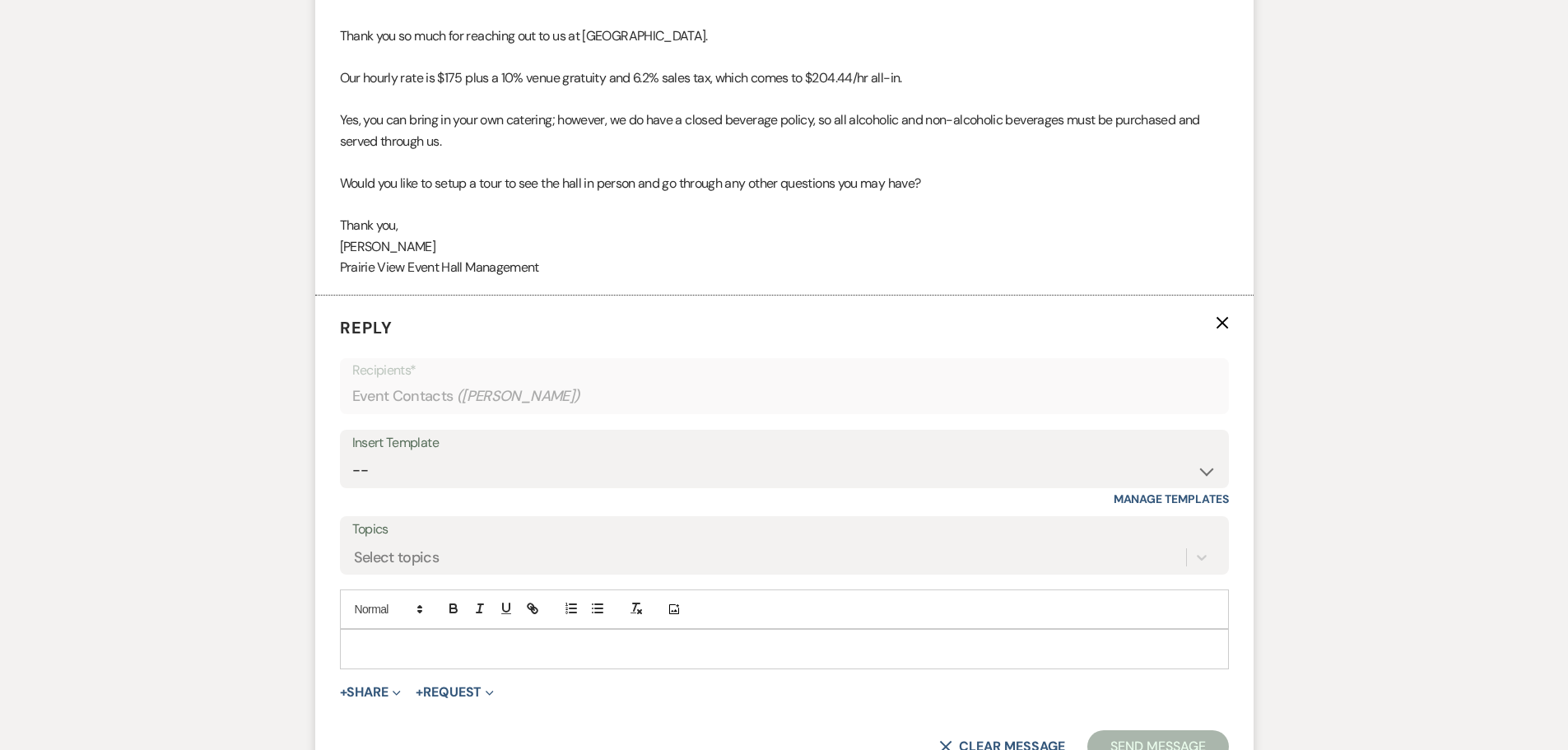
click at [380, 654] on p at bounding box center [784, 649] width 863 height 18
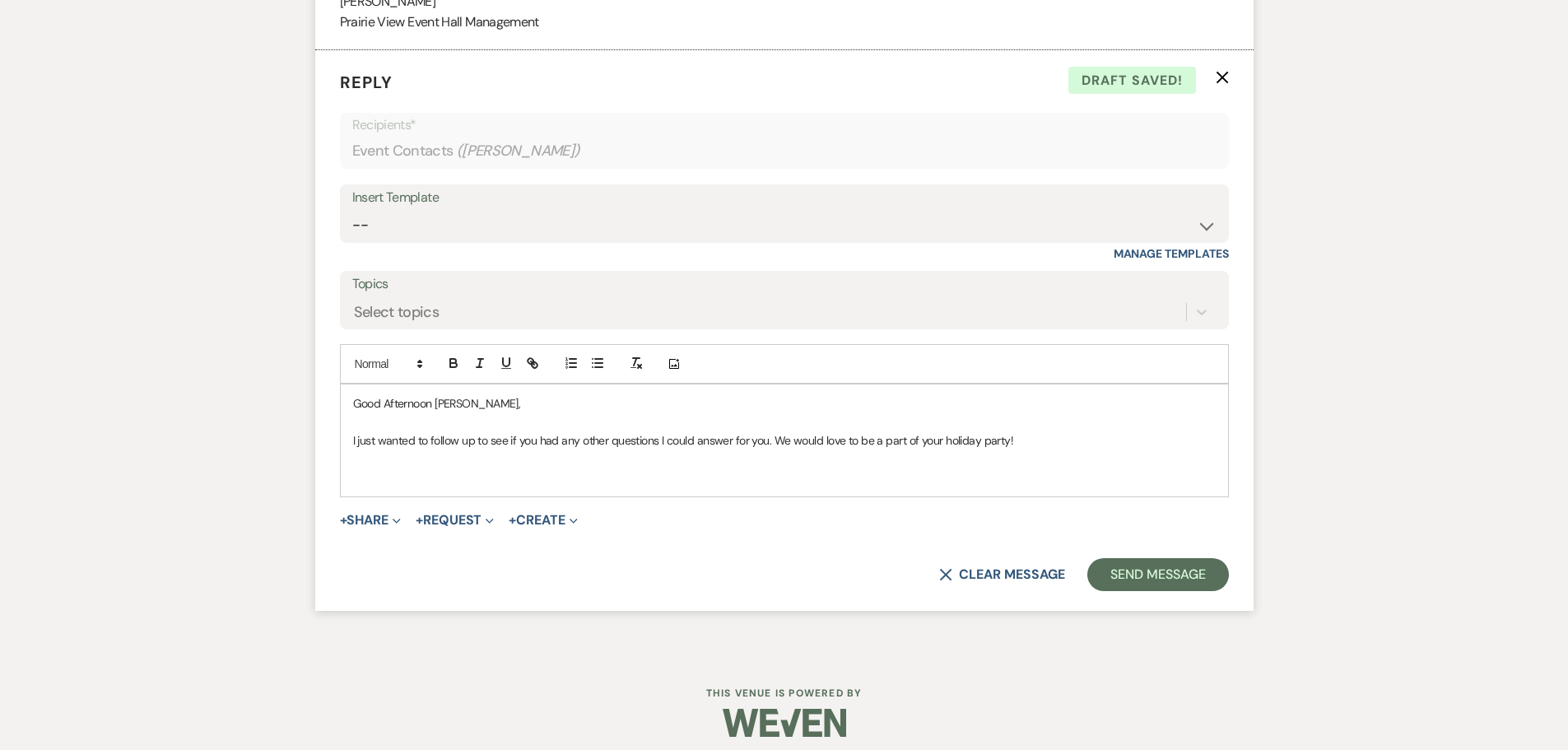
scroll to position [1301, 0]
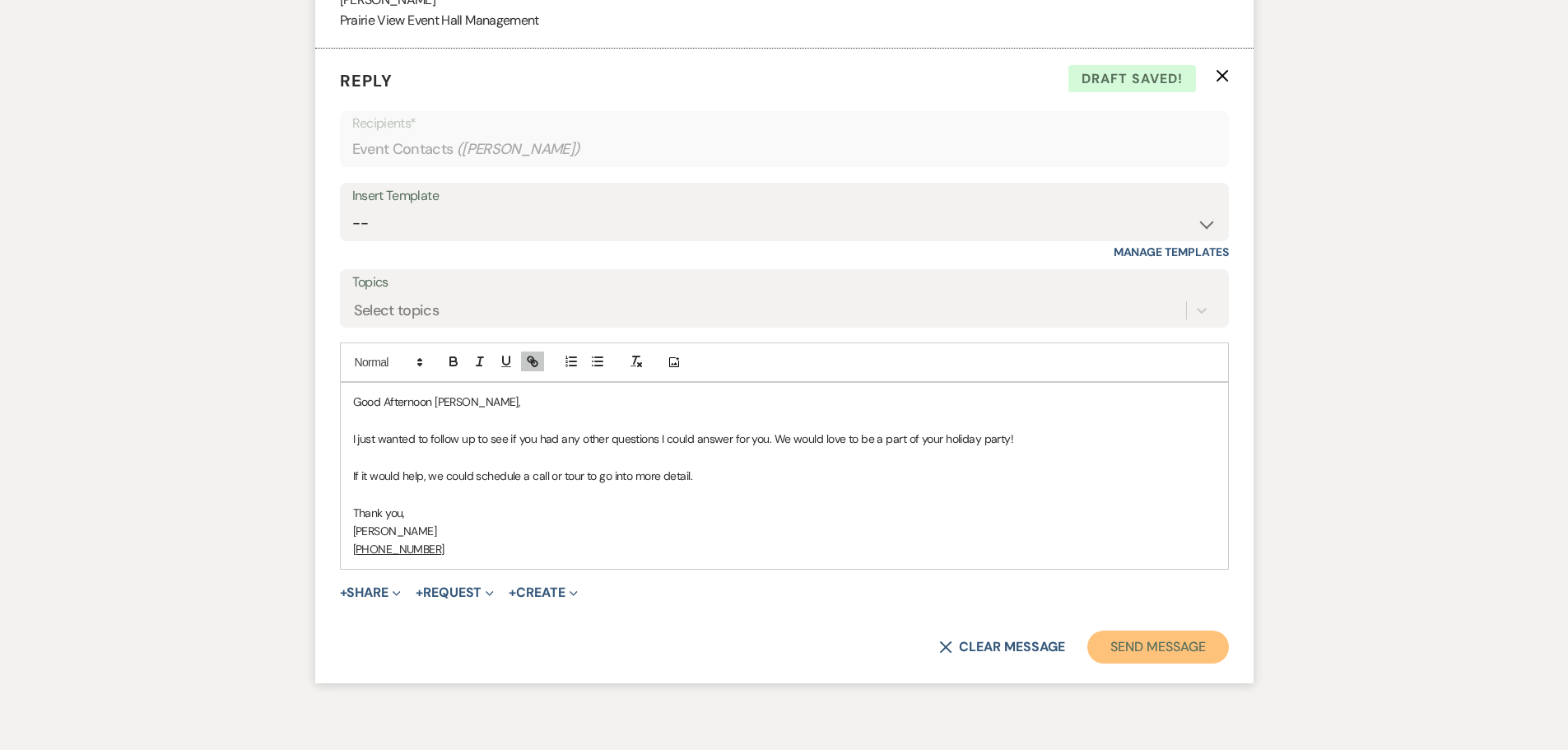
click at [1168, 643] on button "Send Message" at bounding box center [1158, 648] width 141 height 33
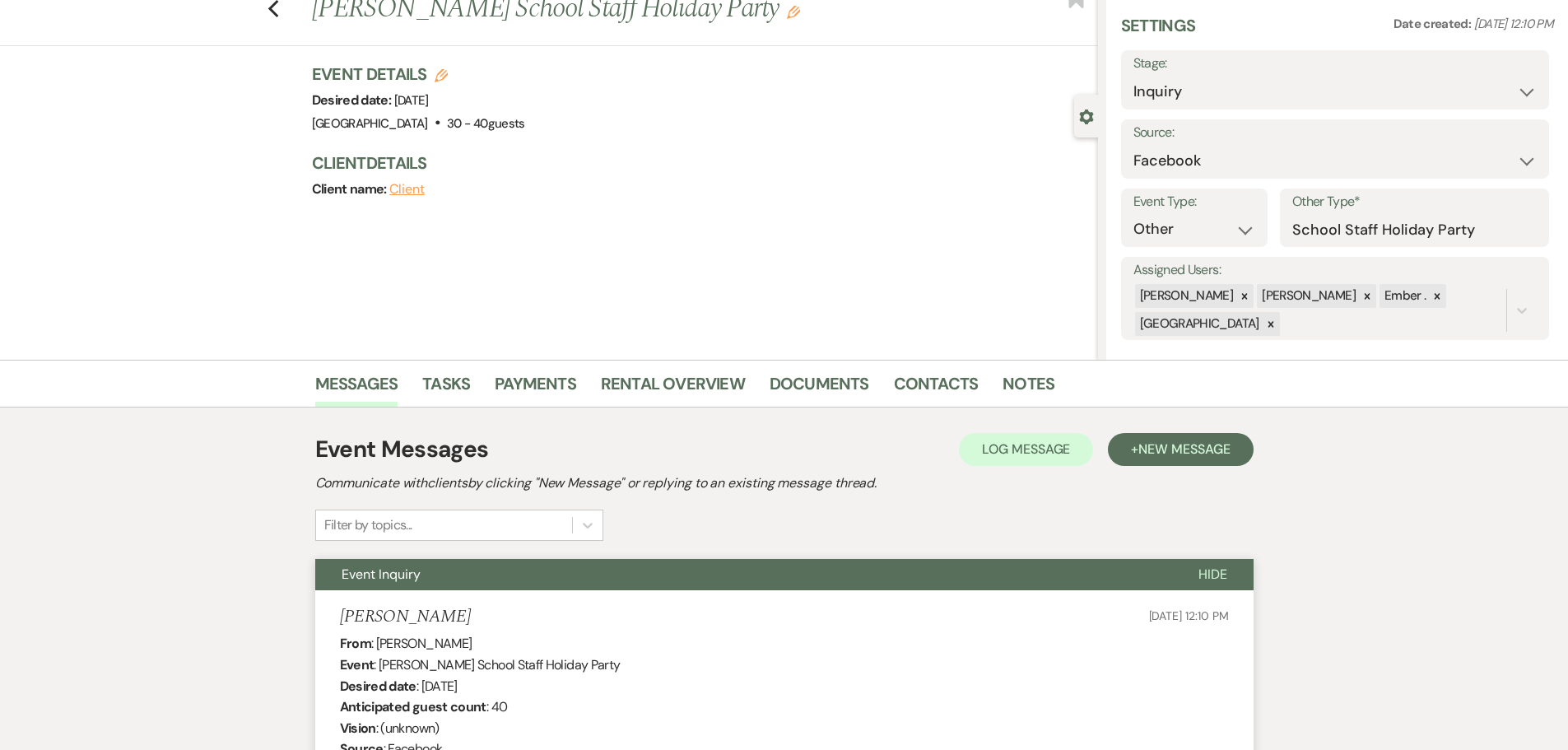
scroll to position [0, 0]
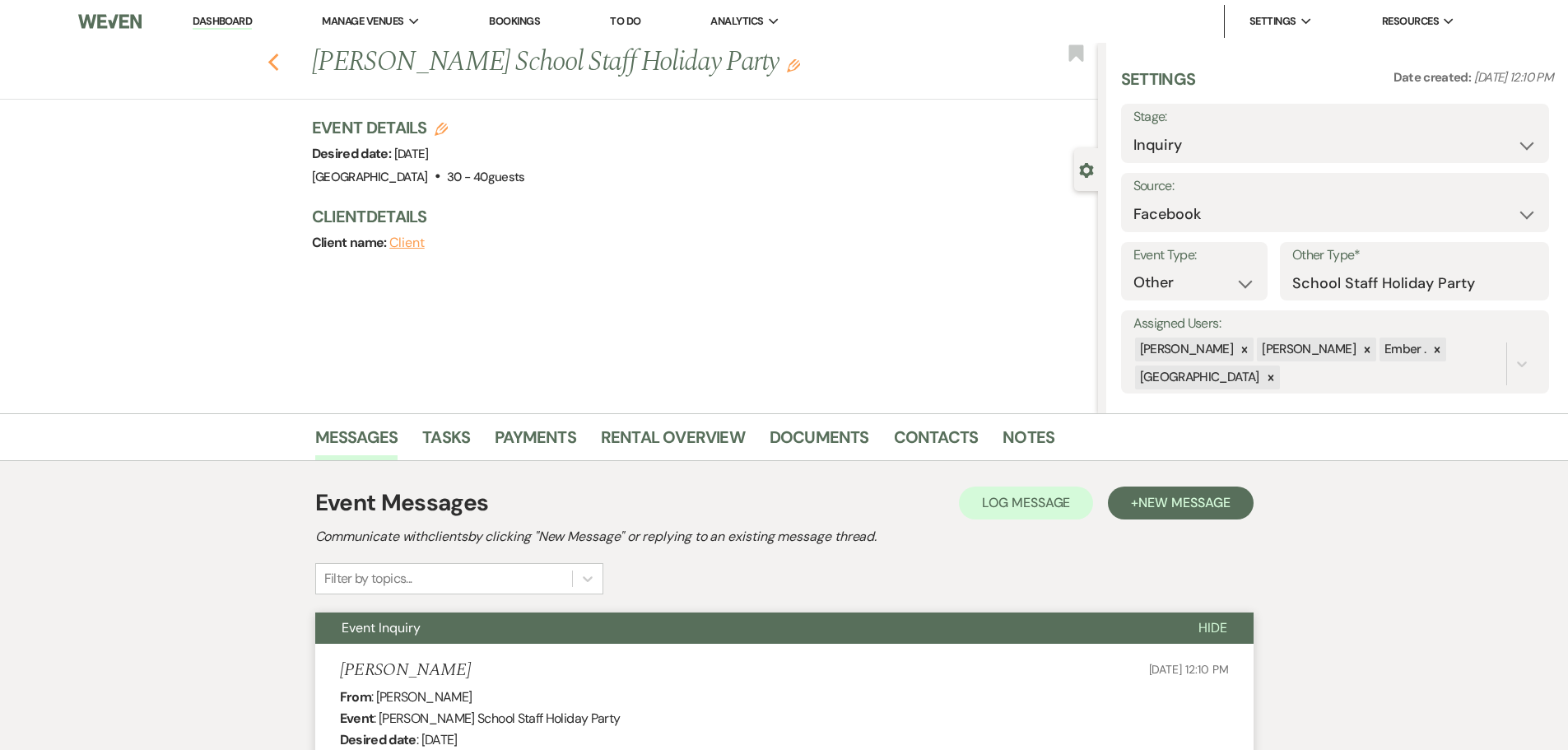
click at [280, 62] on icon "Previous" at bounding box center [273, 62] width 12 height 20
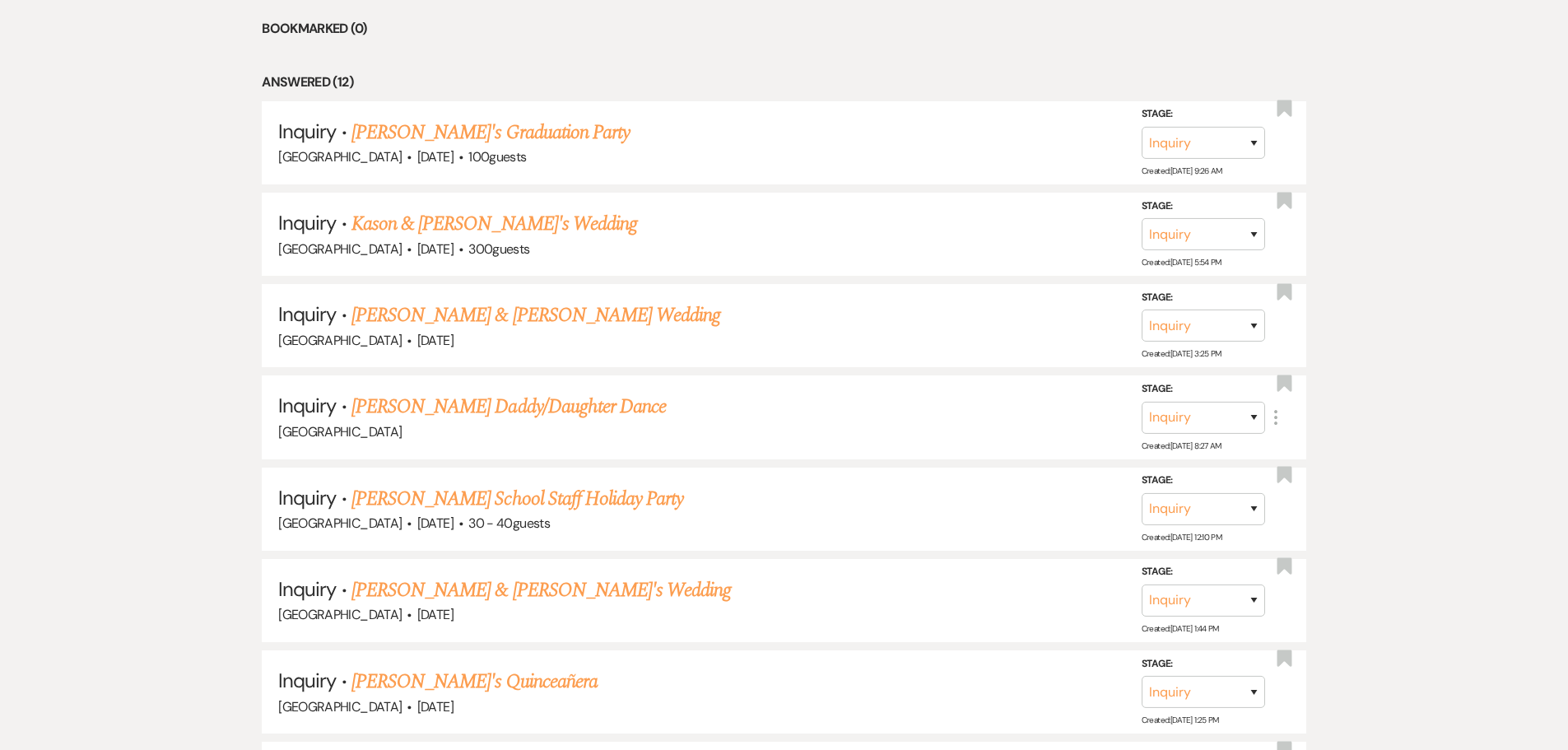
scroll to position [772, 0]
click at [508, 319] on link "[PERSON_NAME] & [PERSON_NAME] Wedding" at bounding box center [535, 316] width 369 height 30
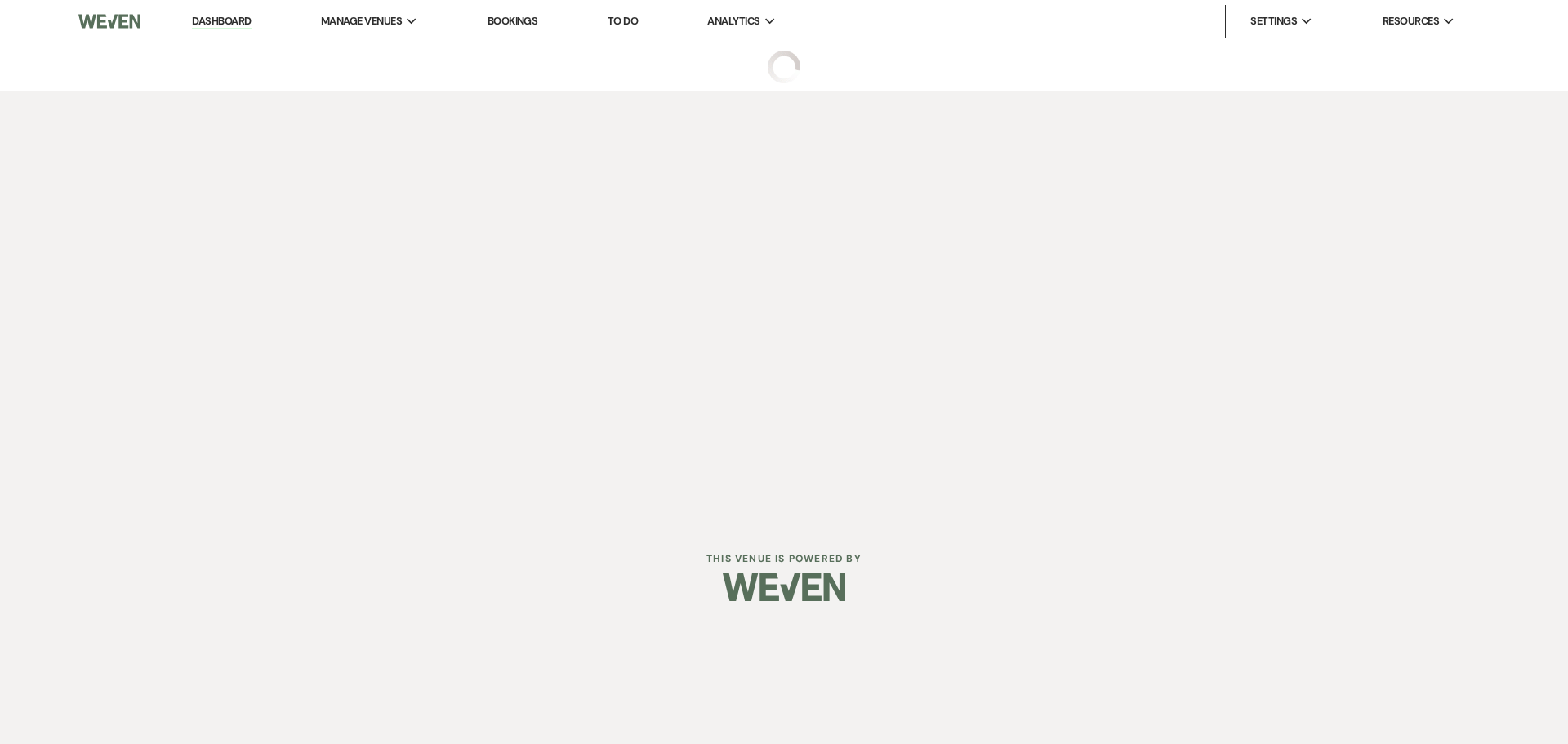
select select "5"
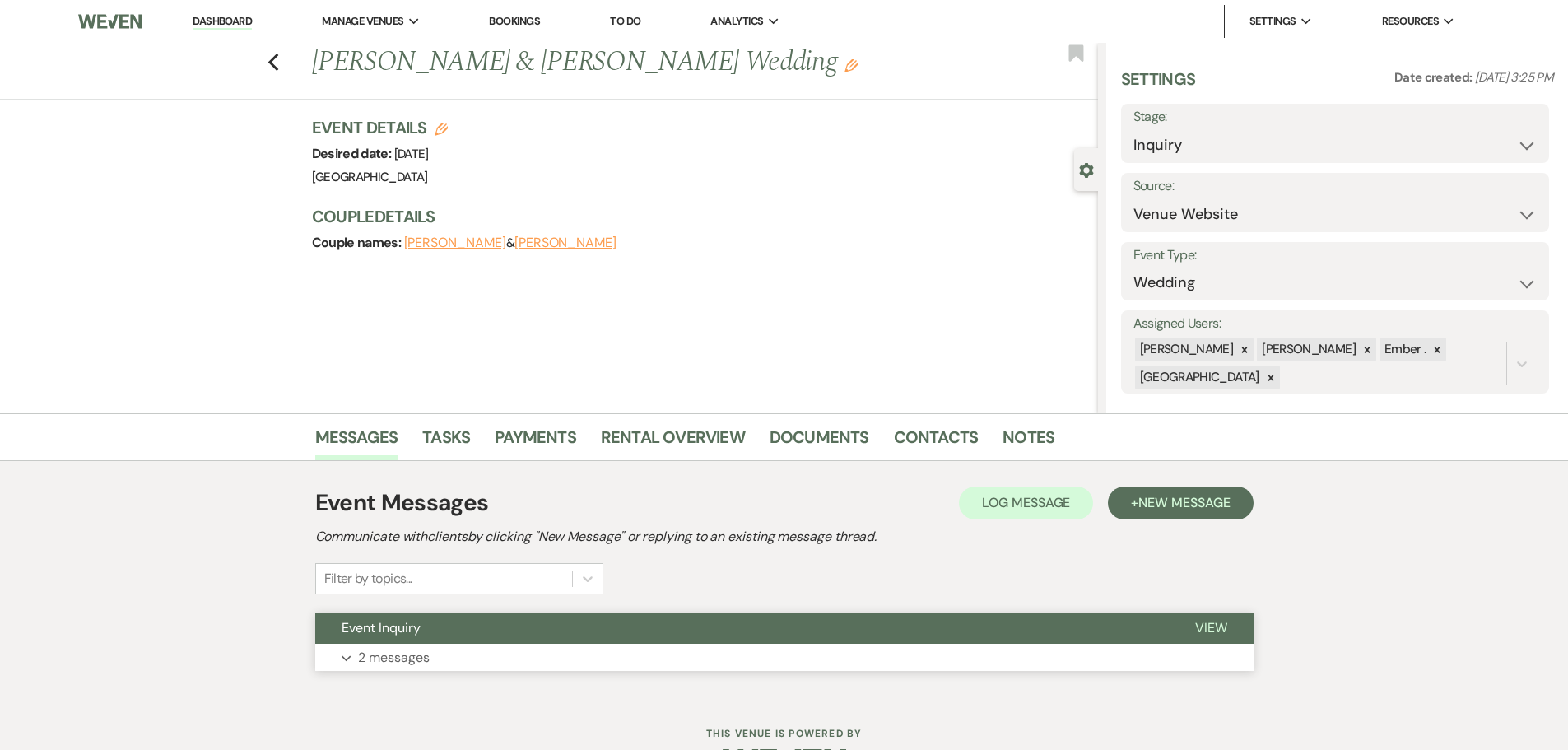
click at [653, 659] on button "Expand 2 messages" at bounding box center [785, 658] width 939 height 28
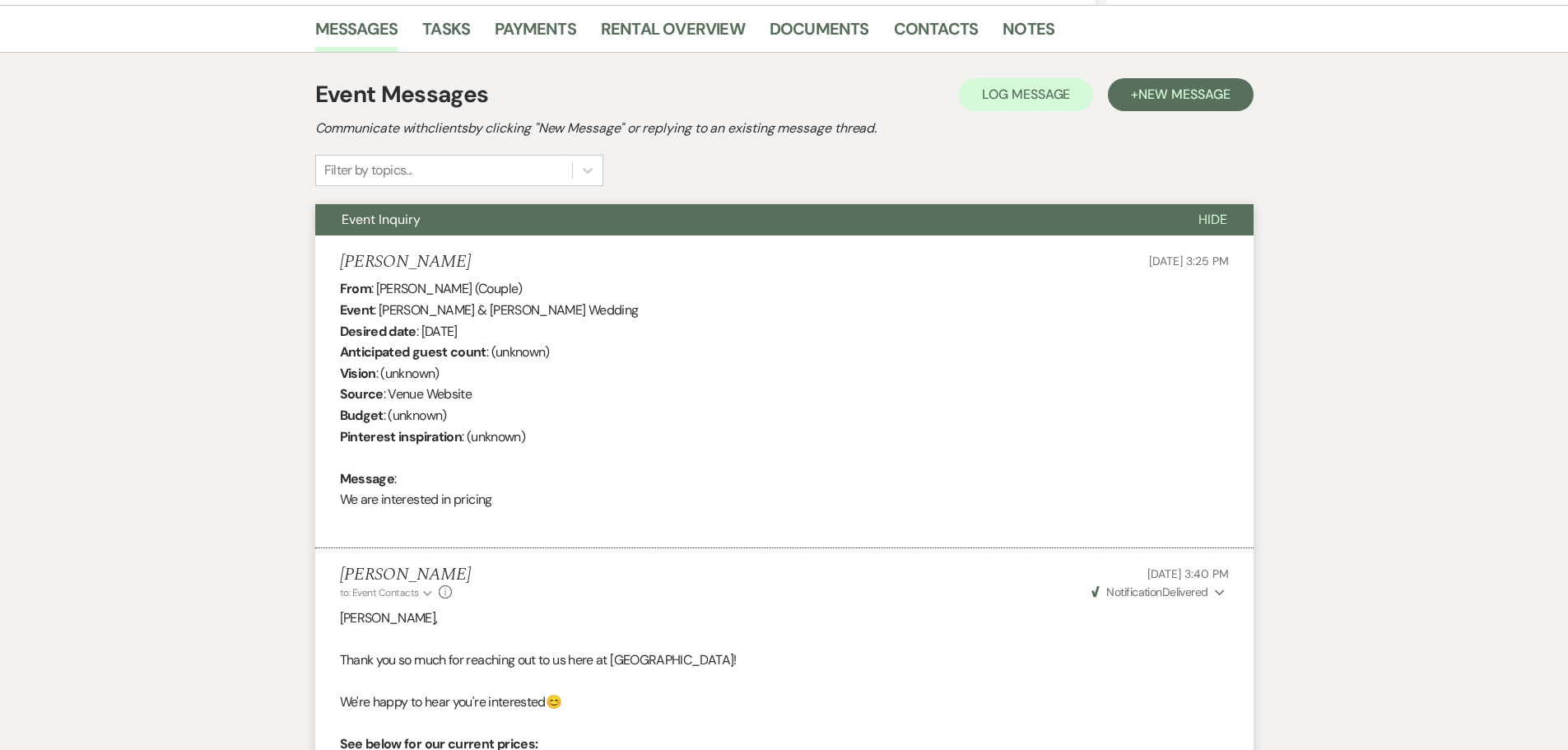
scroll to position [350, 0]
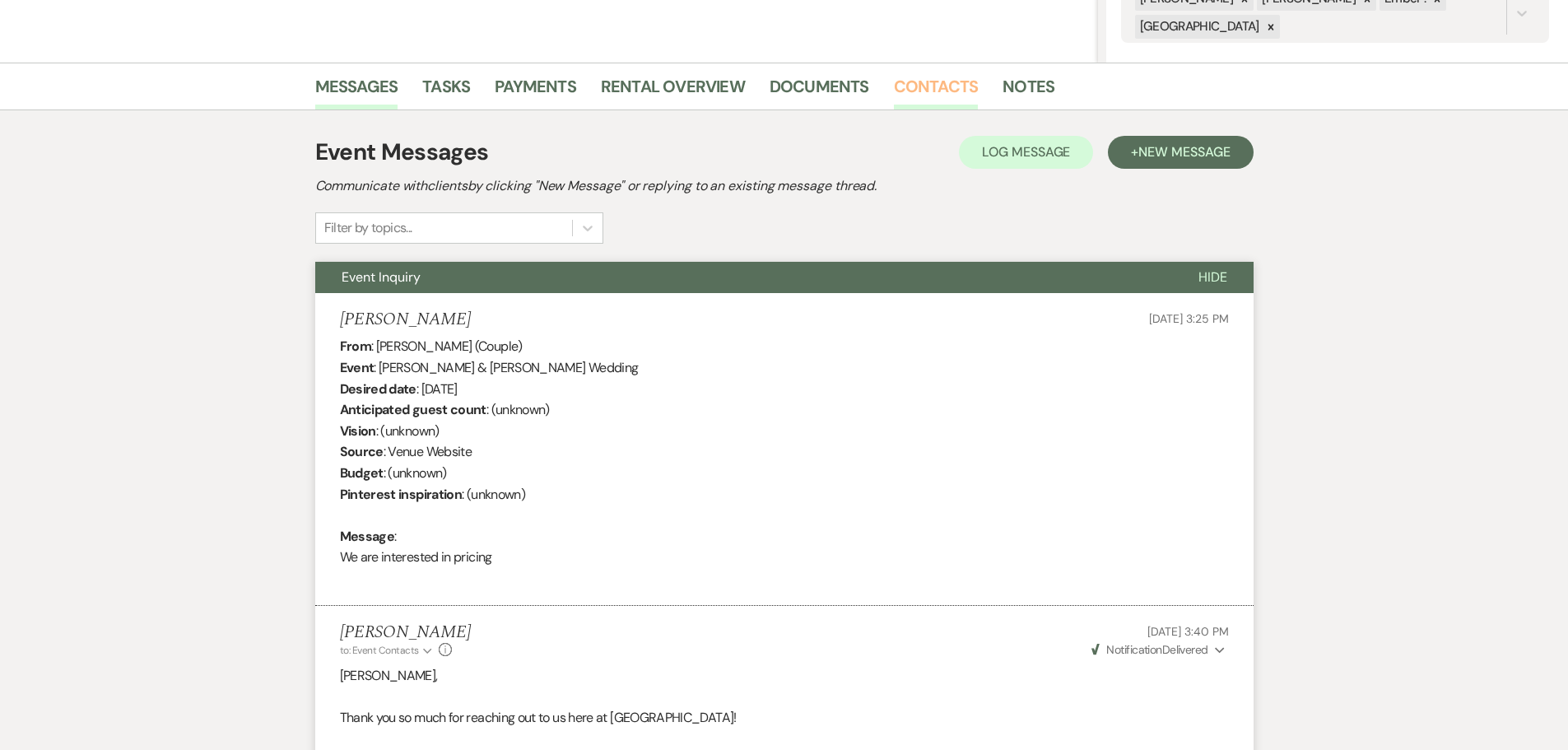
click at [924, 92] on link "Contacts" at bounding box center [936, 92] width 85 height 37
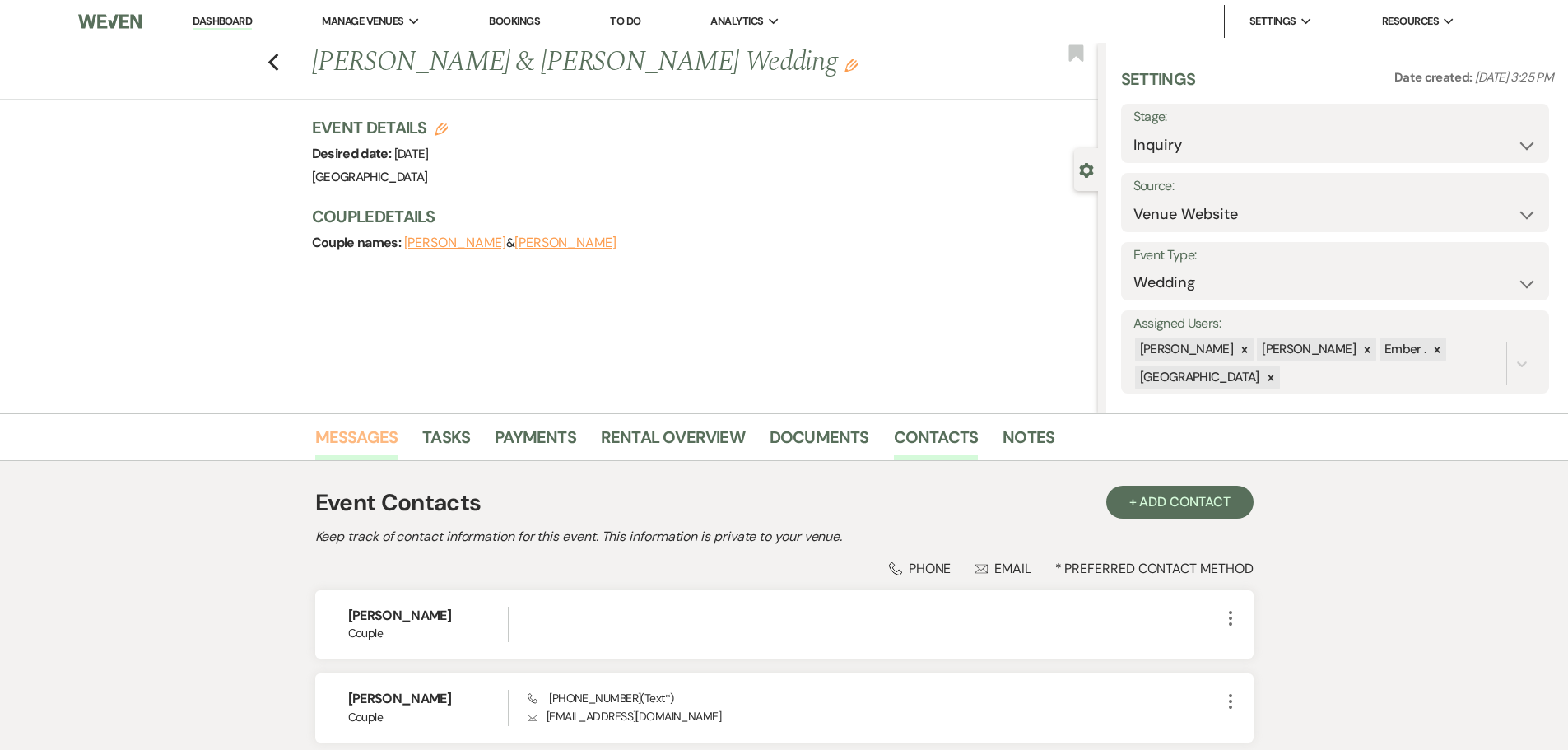
click at [333, 438] on link "Messages" at bounding box center [357, 442] width 83 height 37
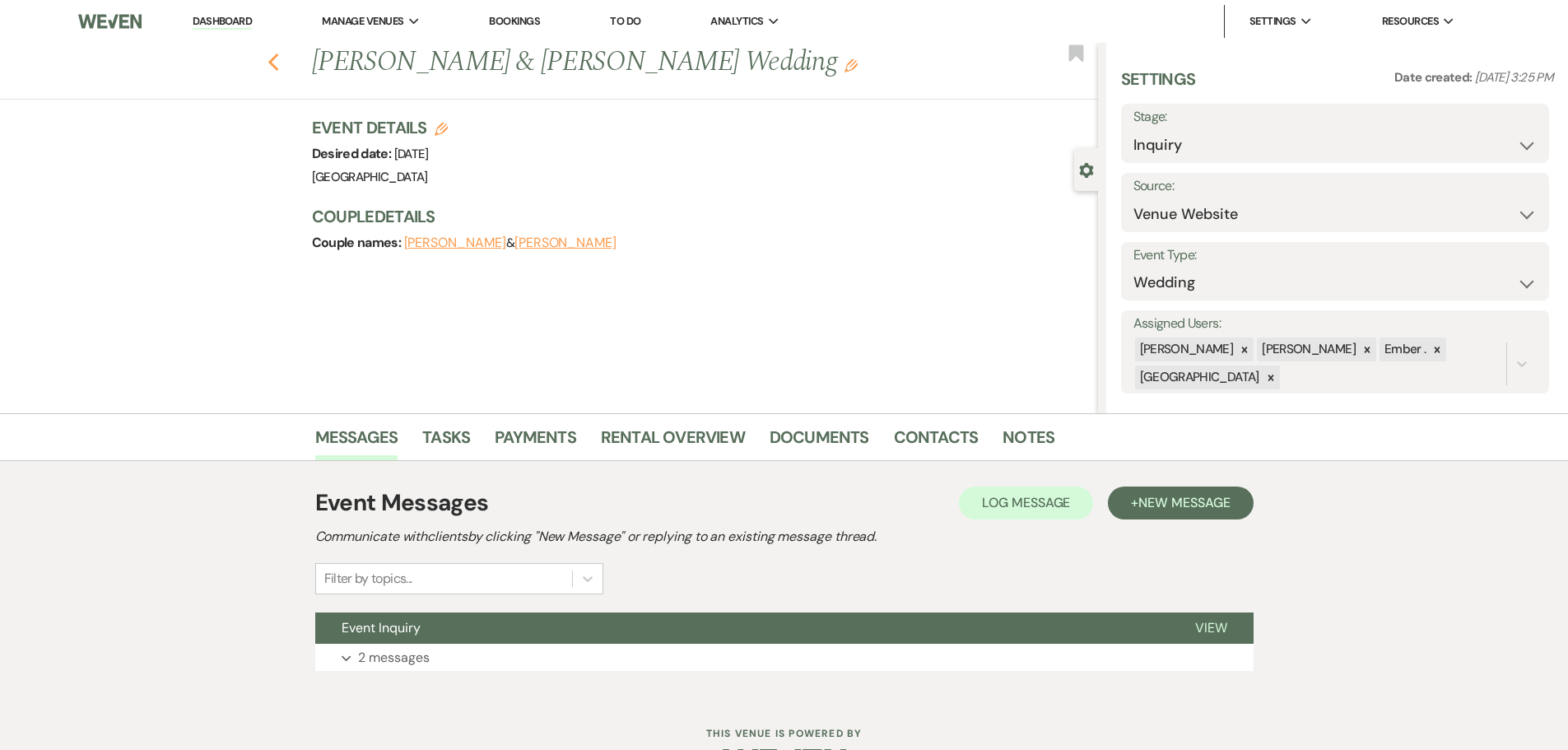
click at [278, 66] on use "button" at bounding box center [272, 62] width 11 height 18
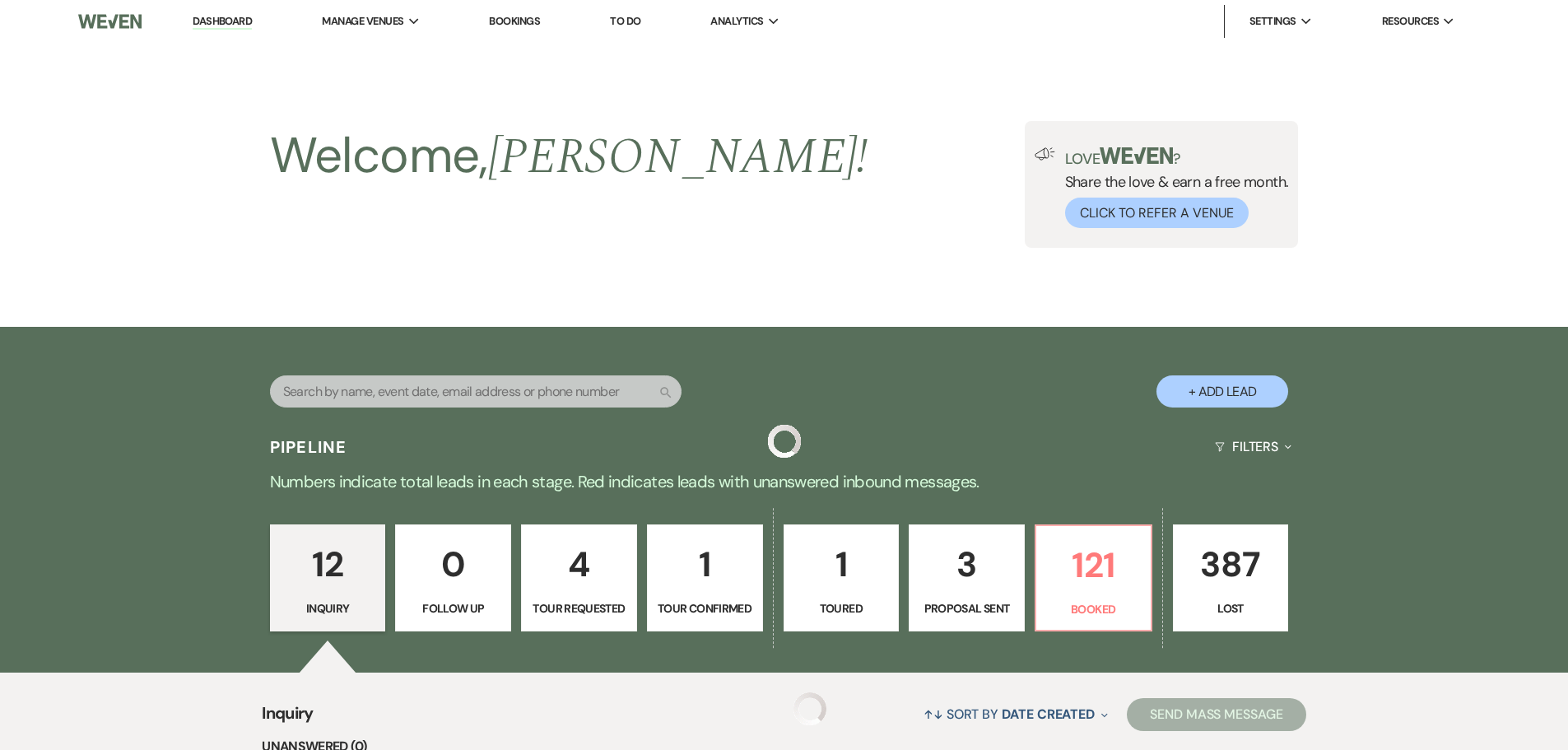
scroll to position [772, 0]
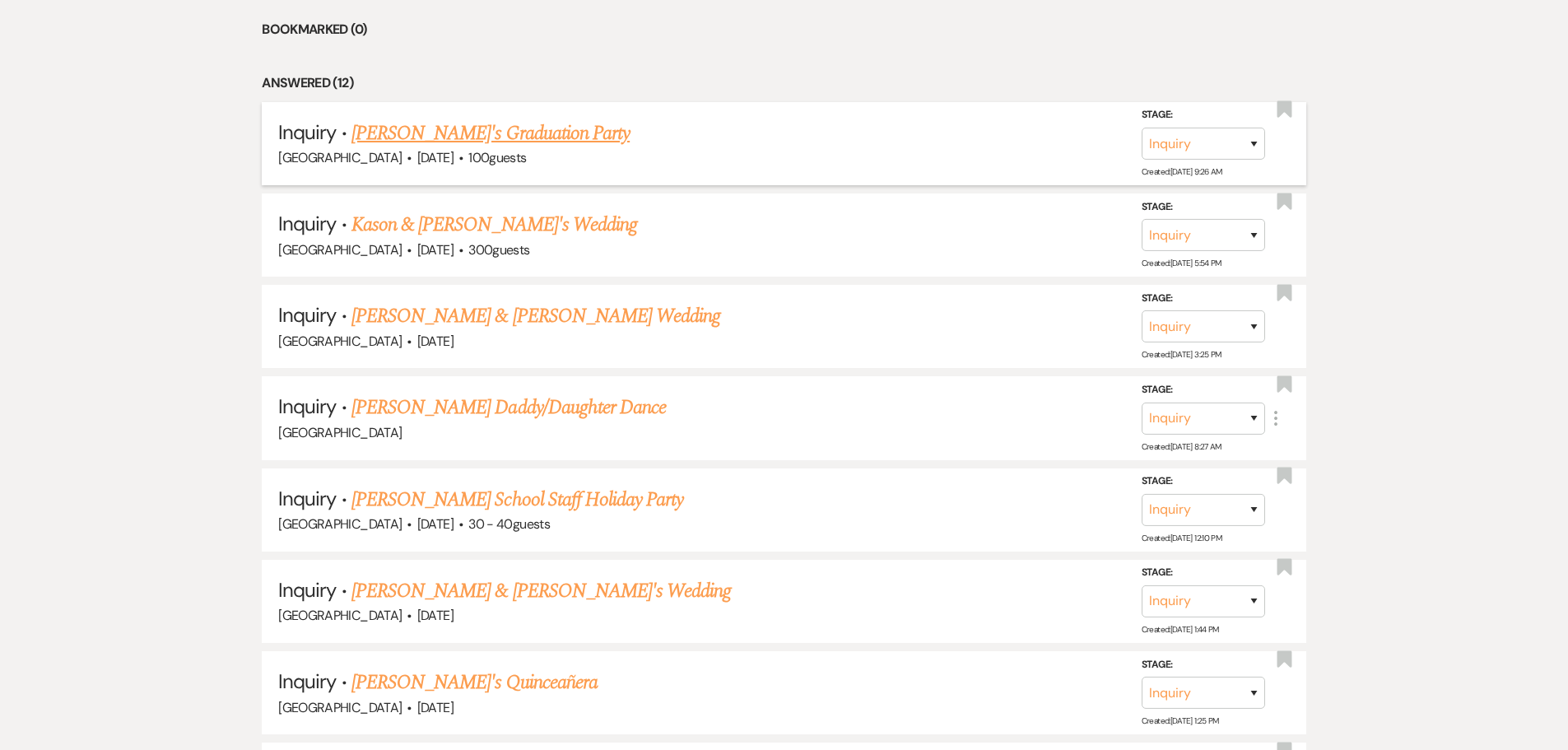
click at [436, 135] on link "[PERSON_NAME]'s Graduation Party" at bounding box center [490, 133] width 278 height 30
select select "5"
select select "19"
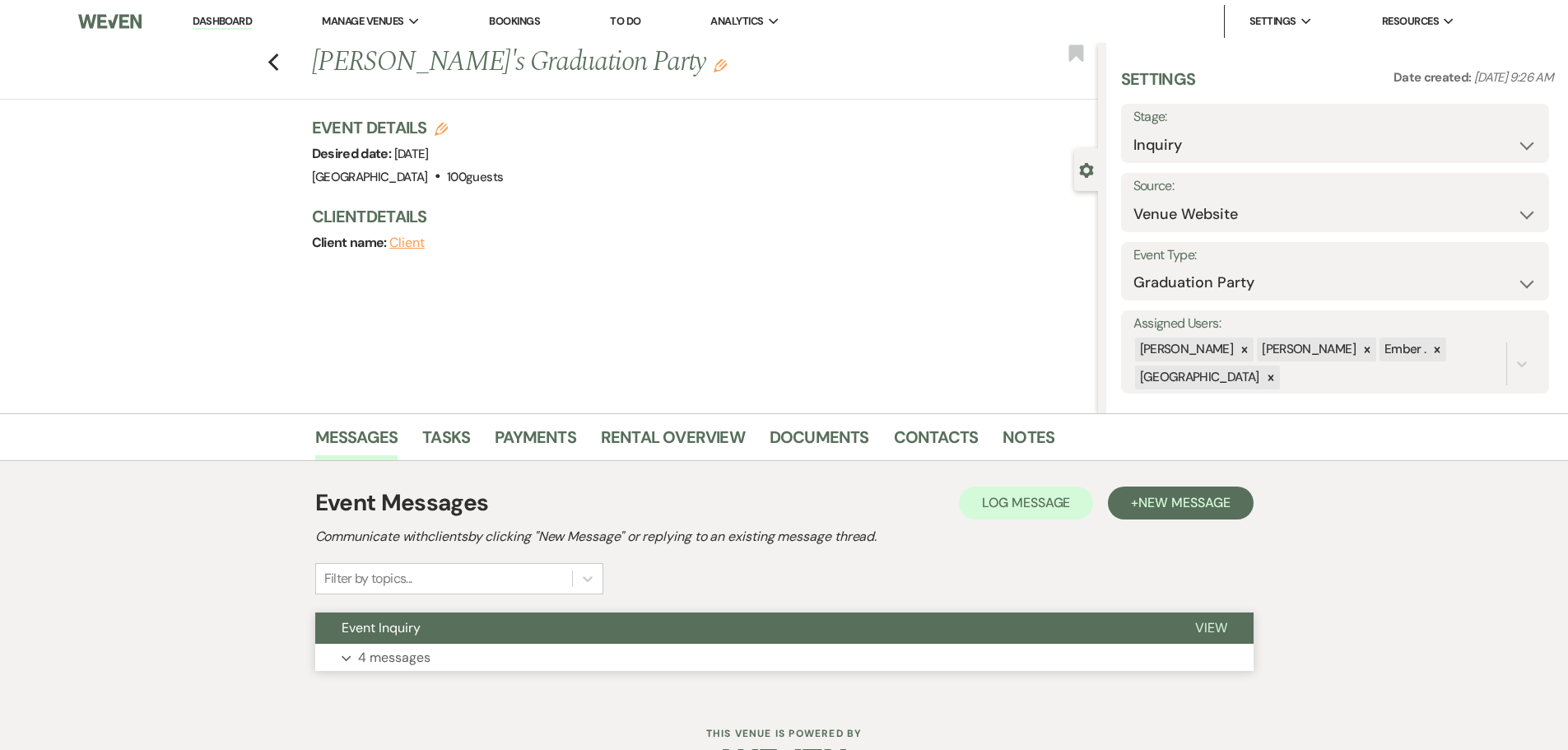
click at [382, 653] on p "4 messages" at bounding box center [394, 658] width 72 height 22
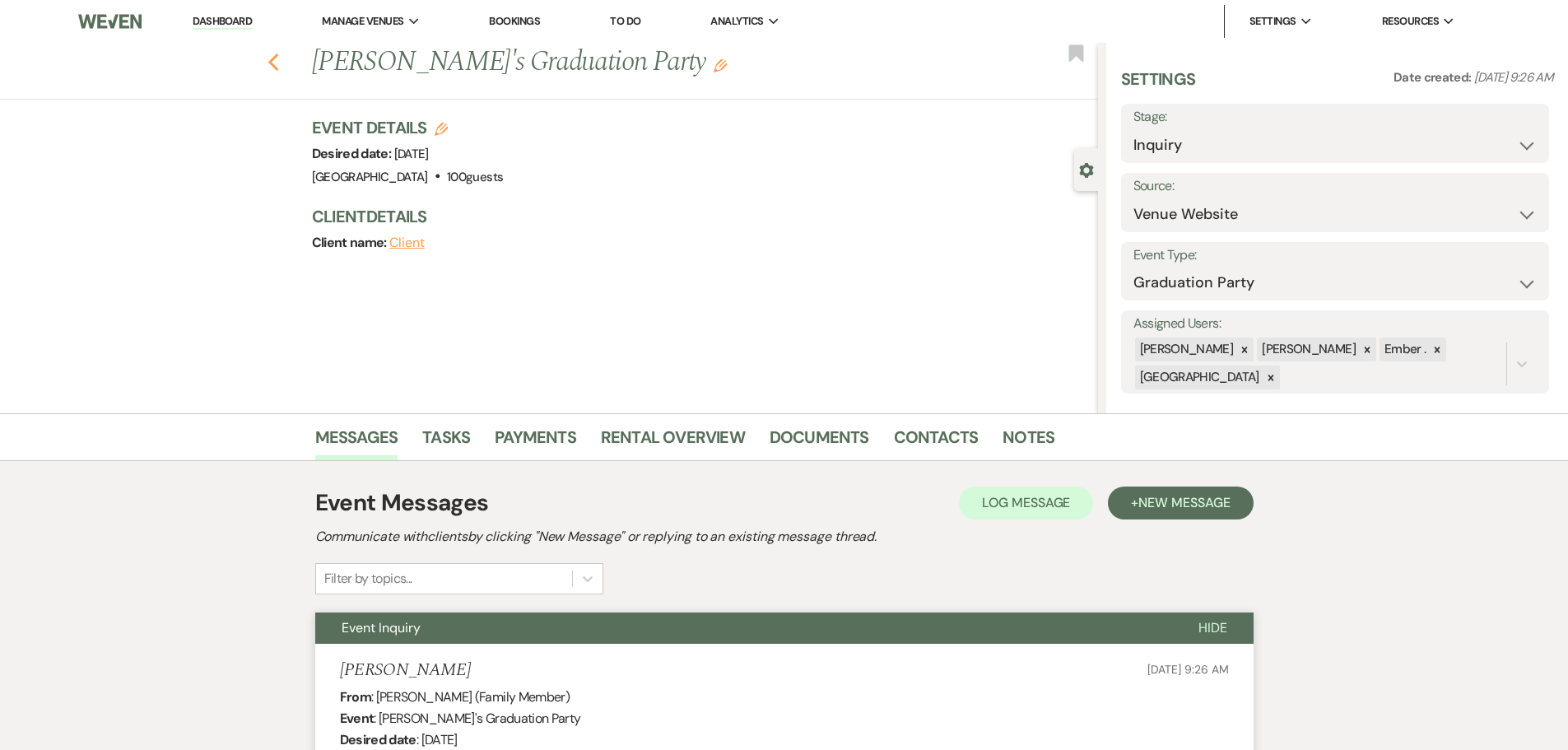
click at [280, 62] on icon "Previous" at bounding box center [273, 62] width 12 height 20
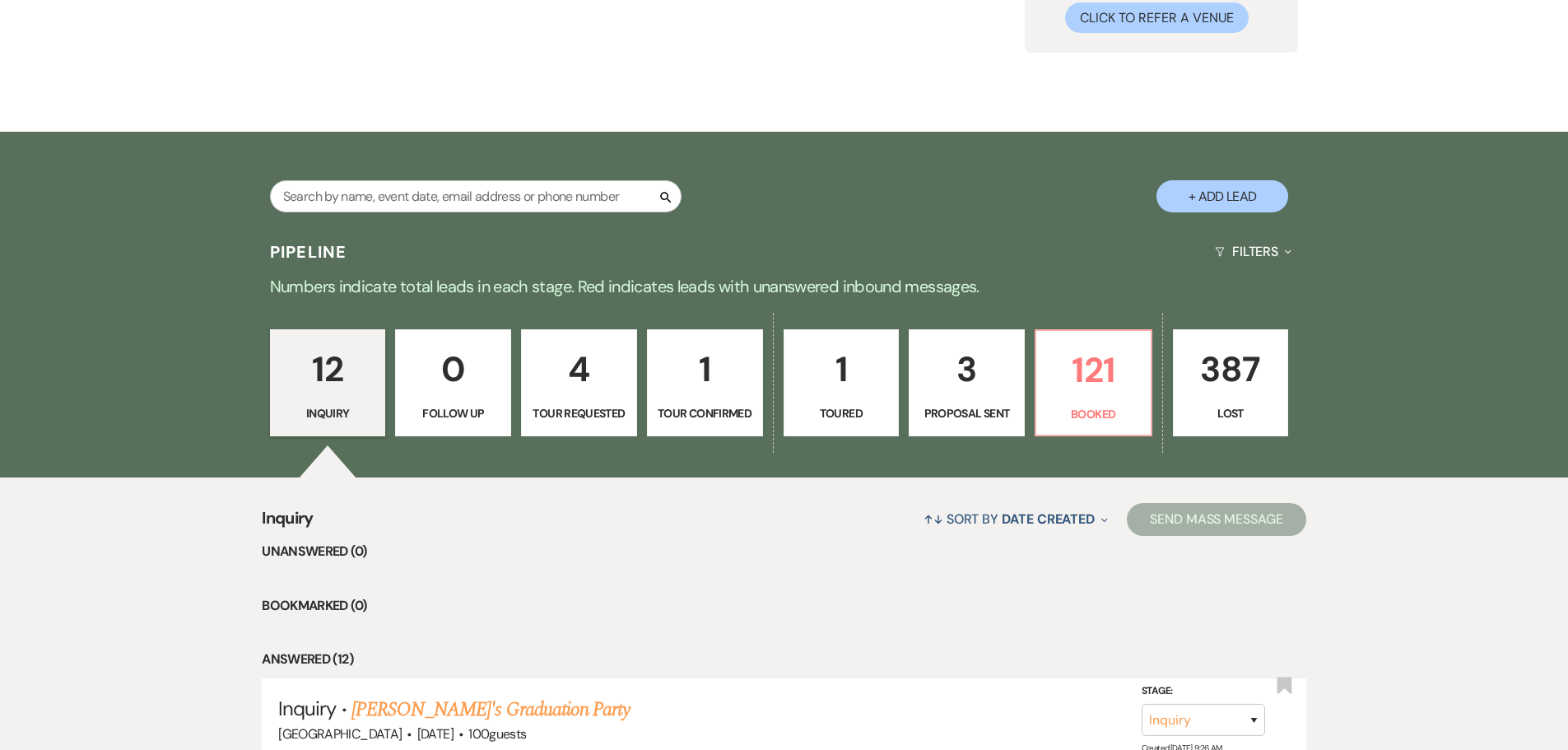
click at [597, 371] on p "4" at bounding box center [579, 369] width 95 height 55
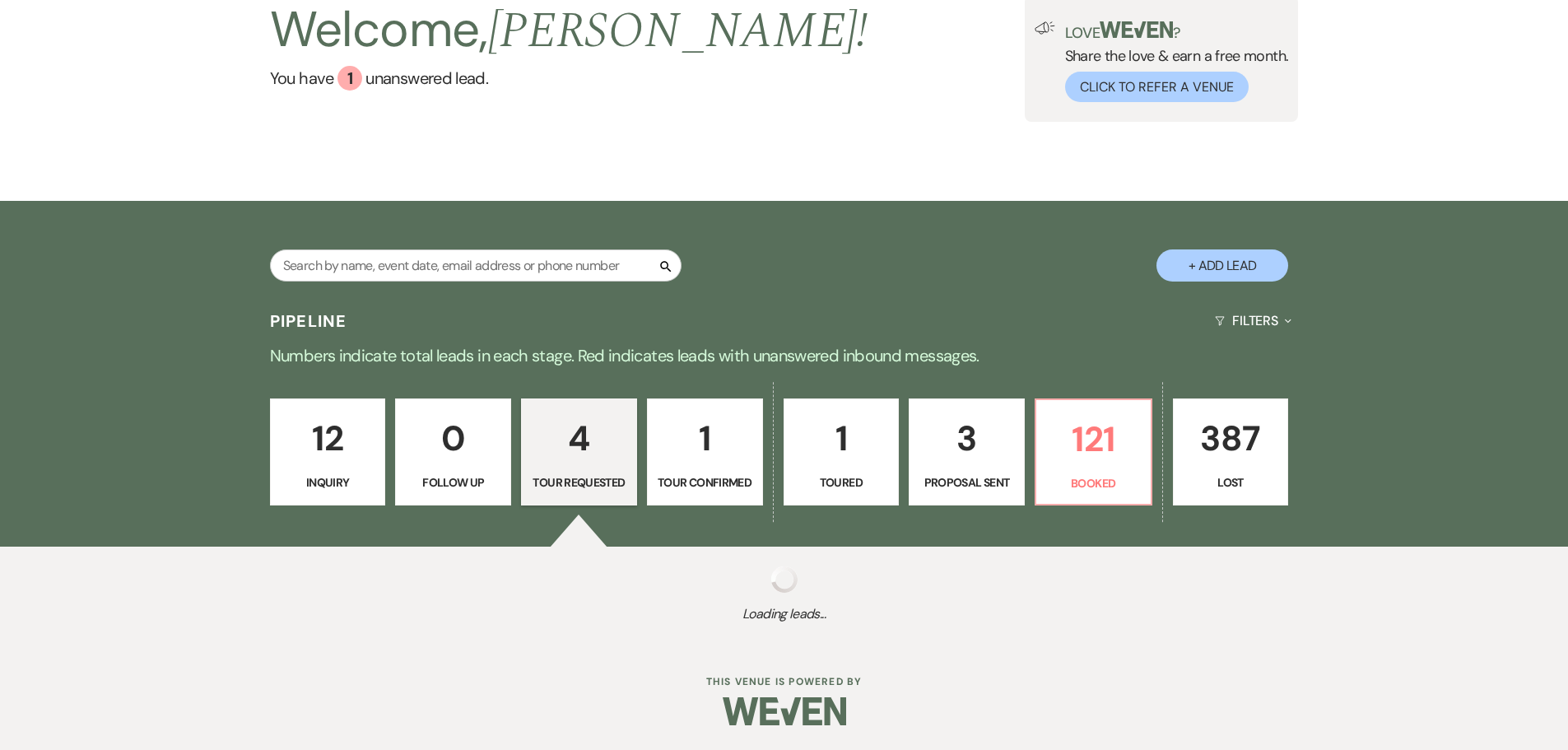
select select "2"
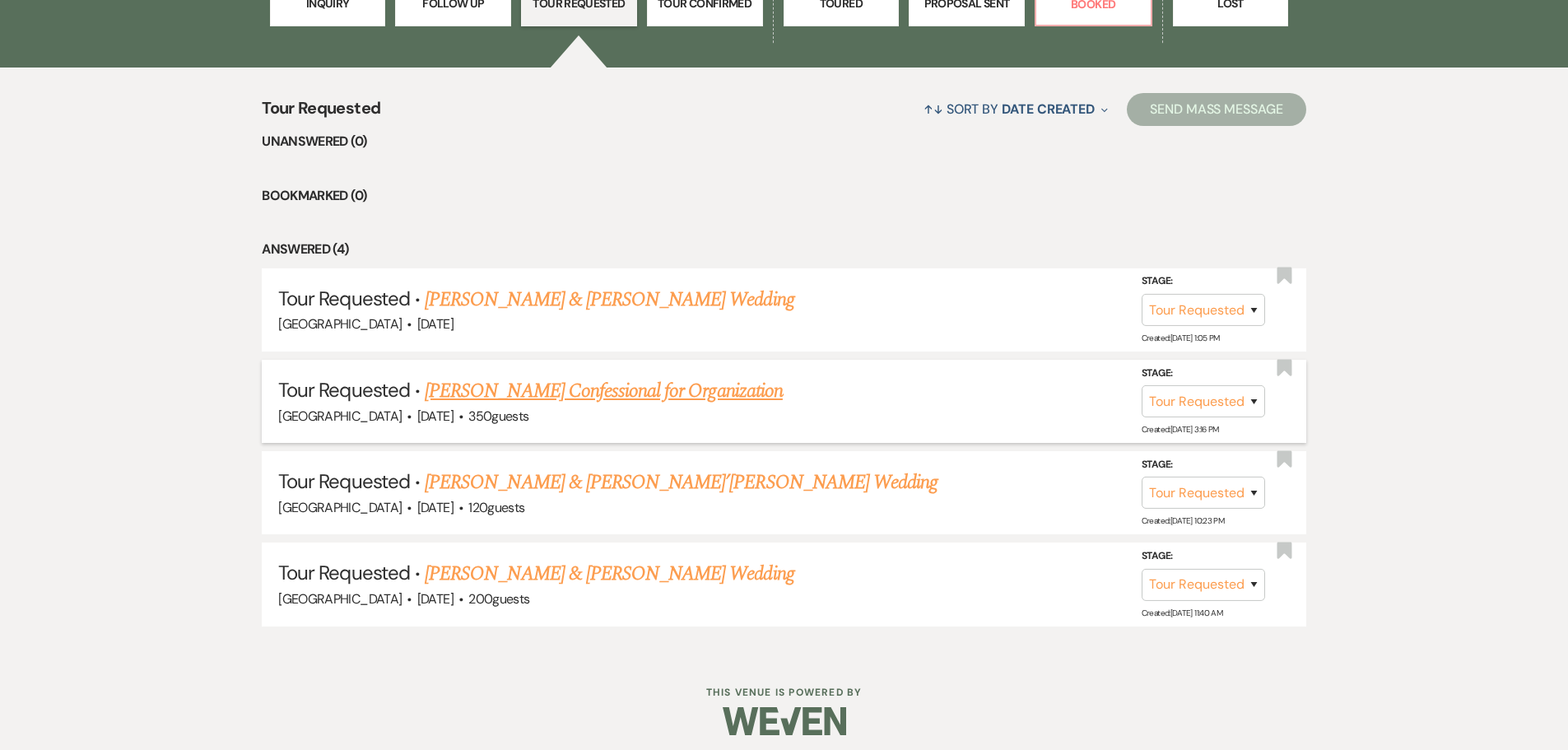
scroll to position [607, 0]
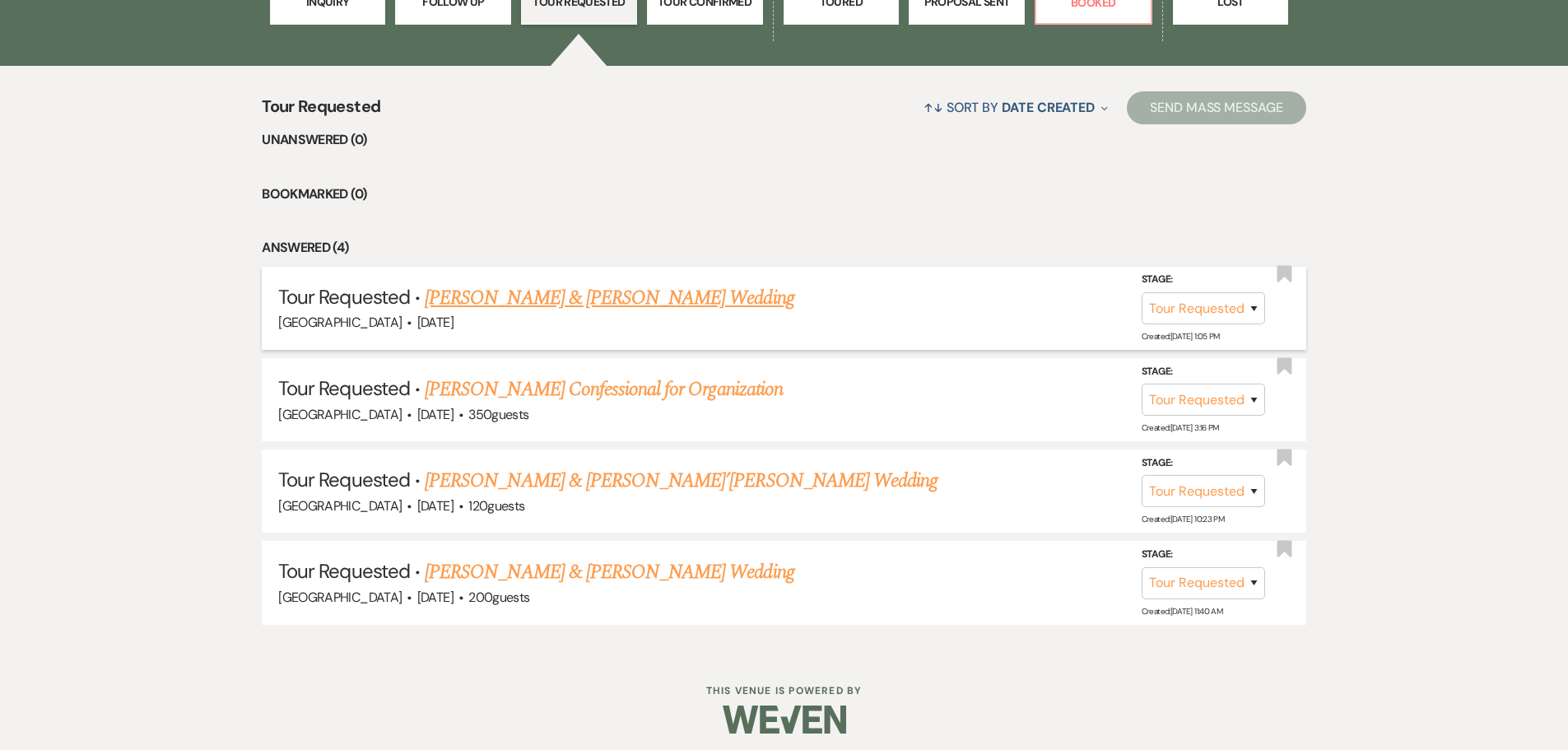
click at [571, 302] on link "Ty Van Hull & Sara Kephart's Wedding" at bounding box center [608, 298] width 369 height 30
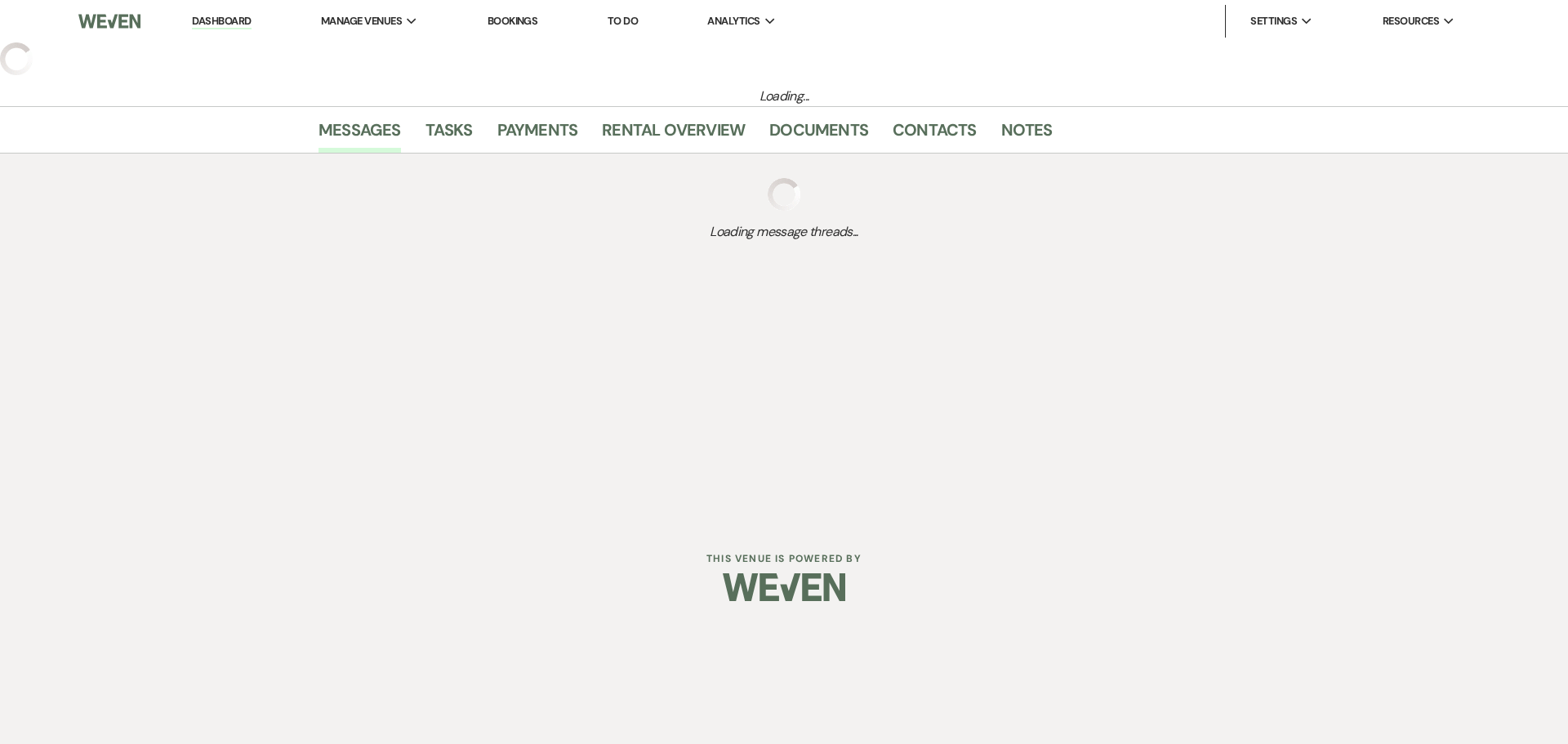
select select "2"
select select "5"
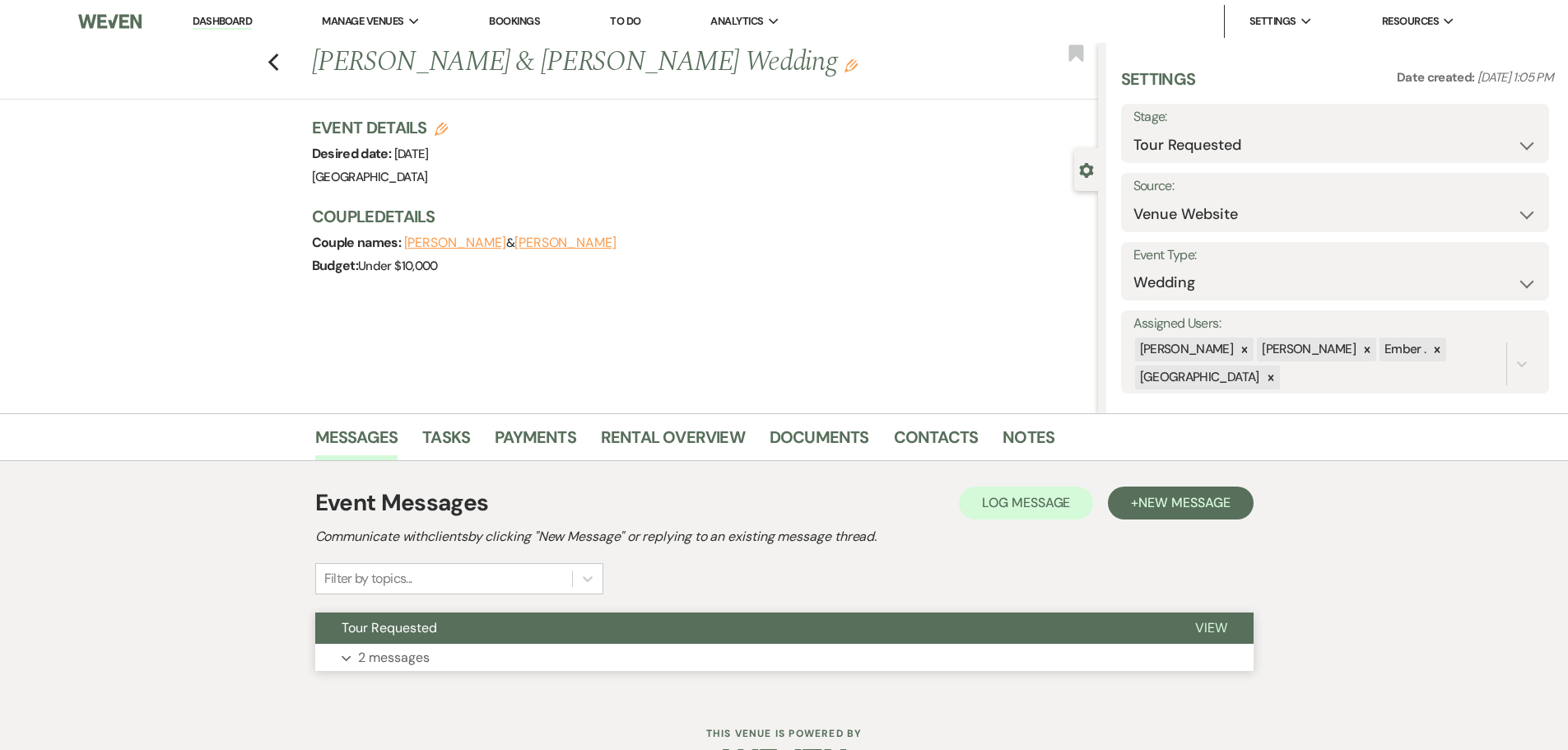
click at [370, 660] on p "2 messages" at bounding box center [394, 658] width 72 height 22
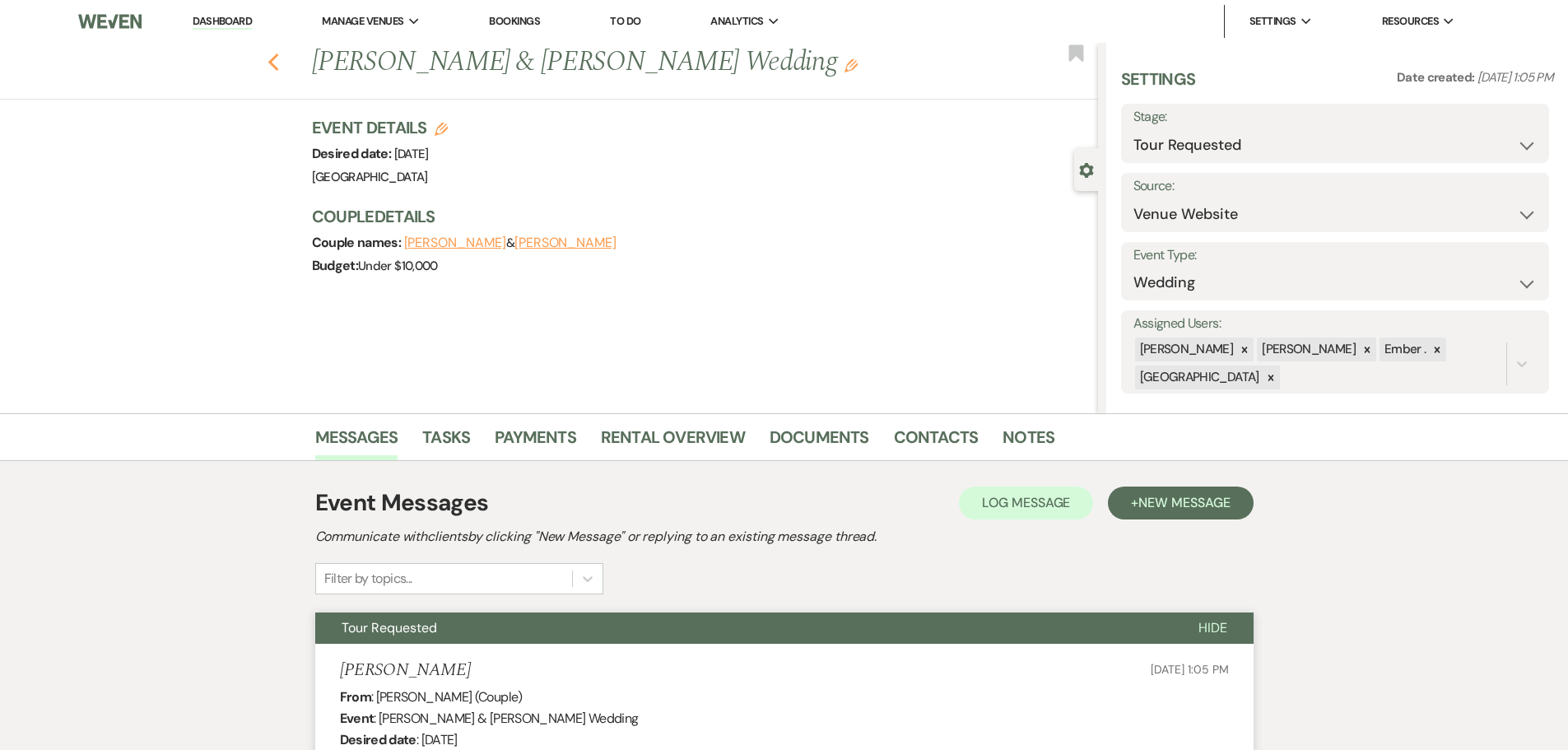
click at [278, 67] on use "button" at bounding box center [272, 62] width 11 height 18
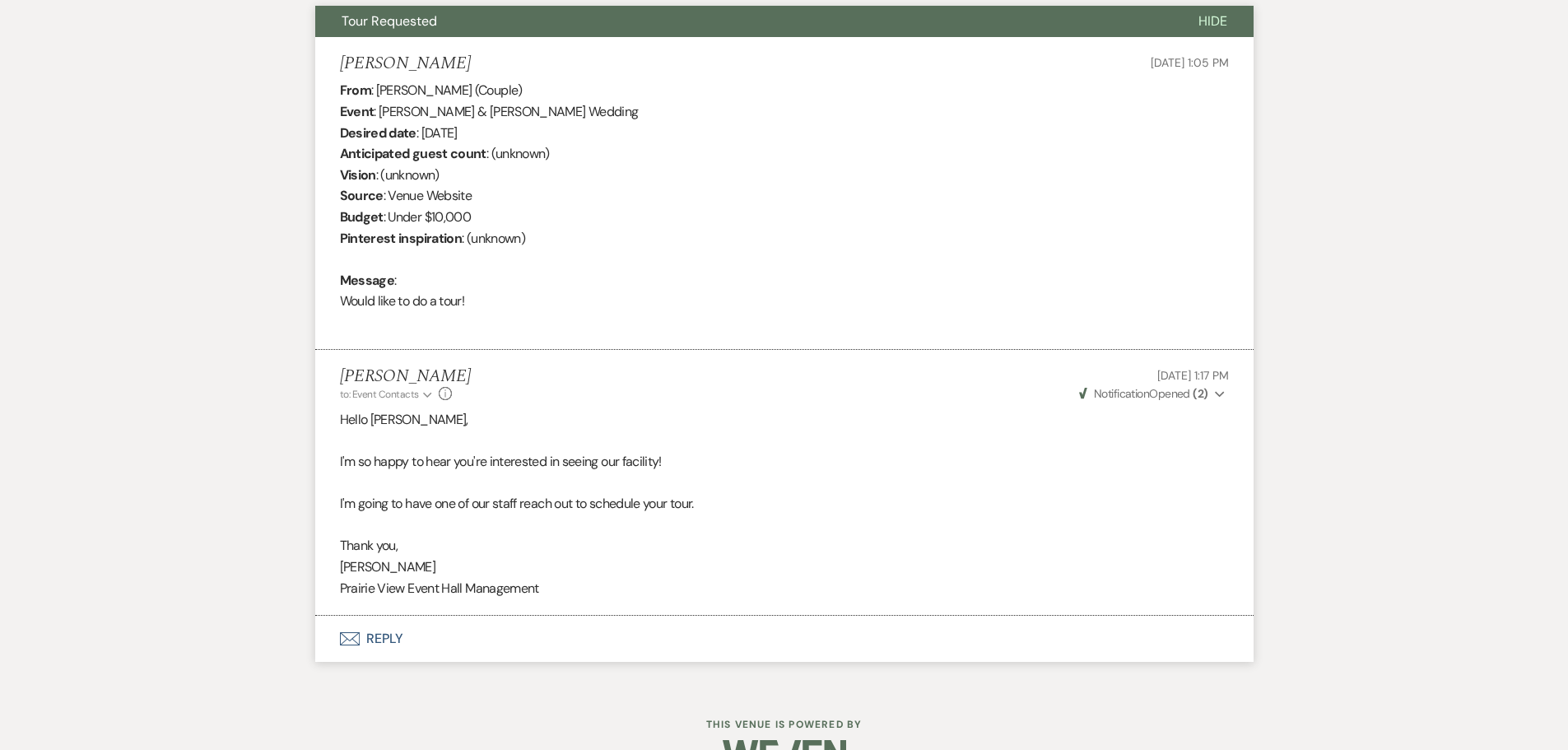
select select "2"
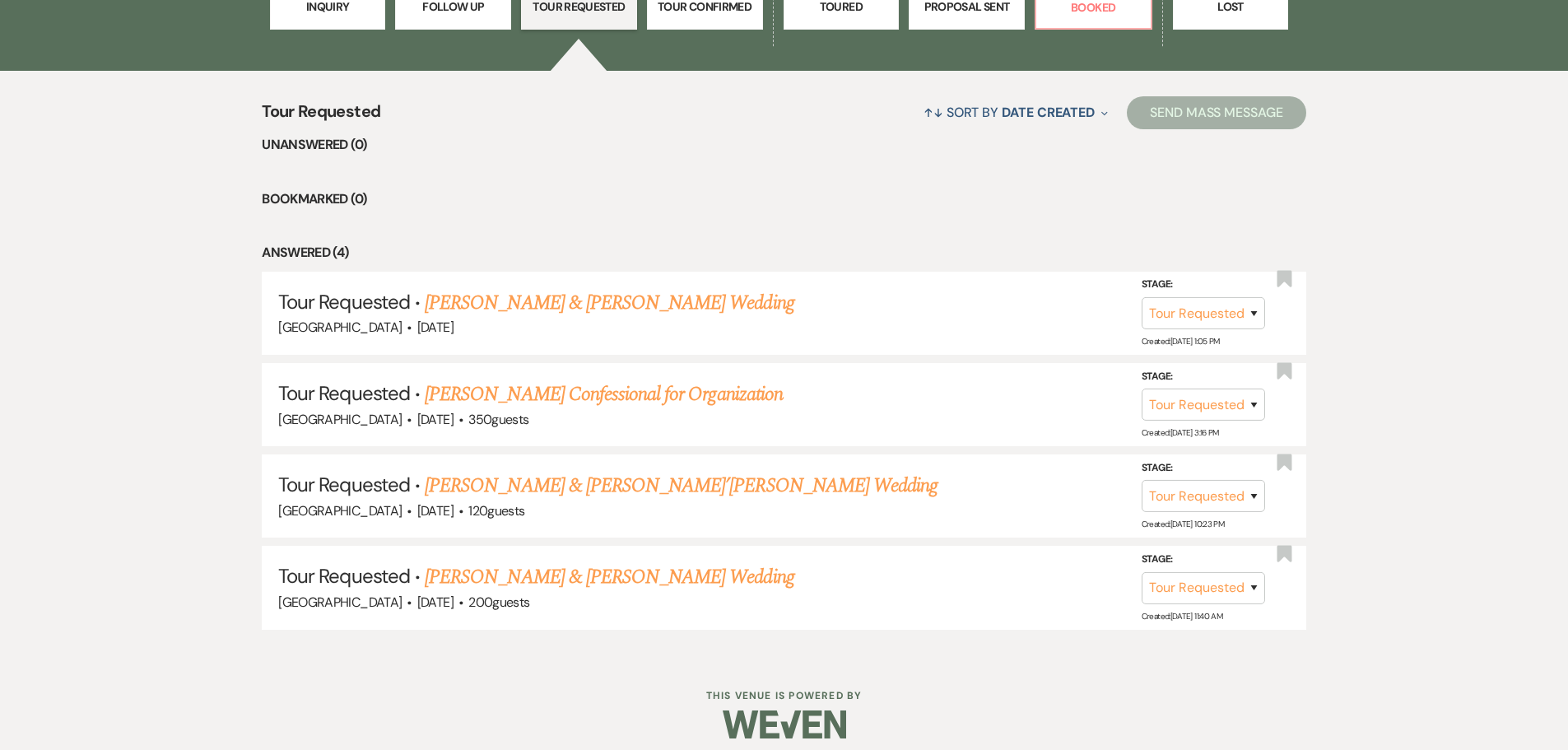
scroll to position [0, 0]
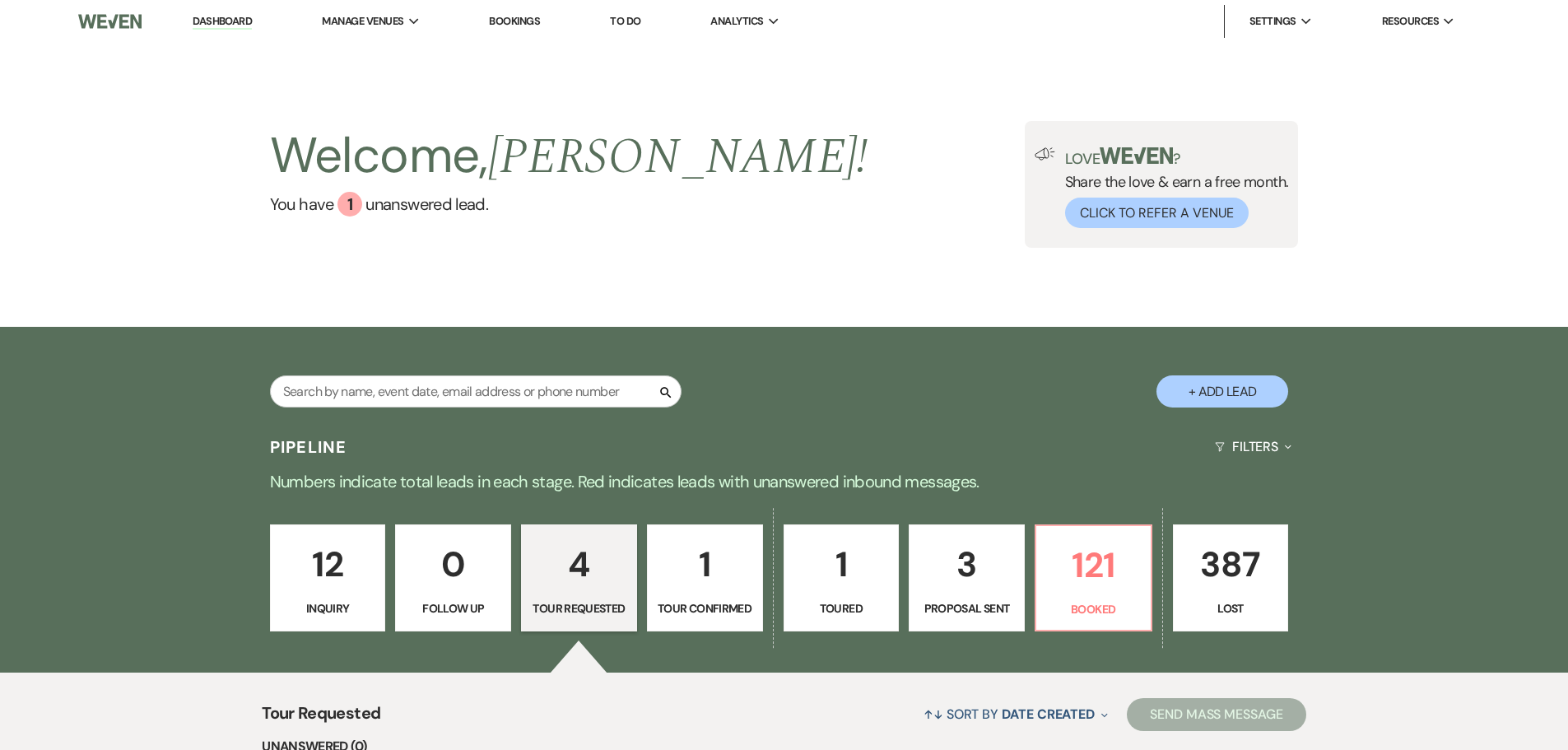
click at [241, 25] on link "Dashboard" at bounding box center [221, 22] width 59 height 16
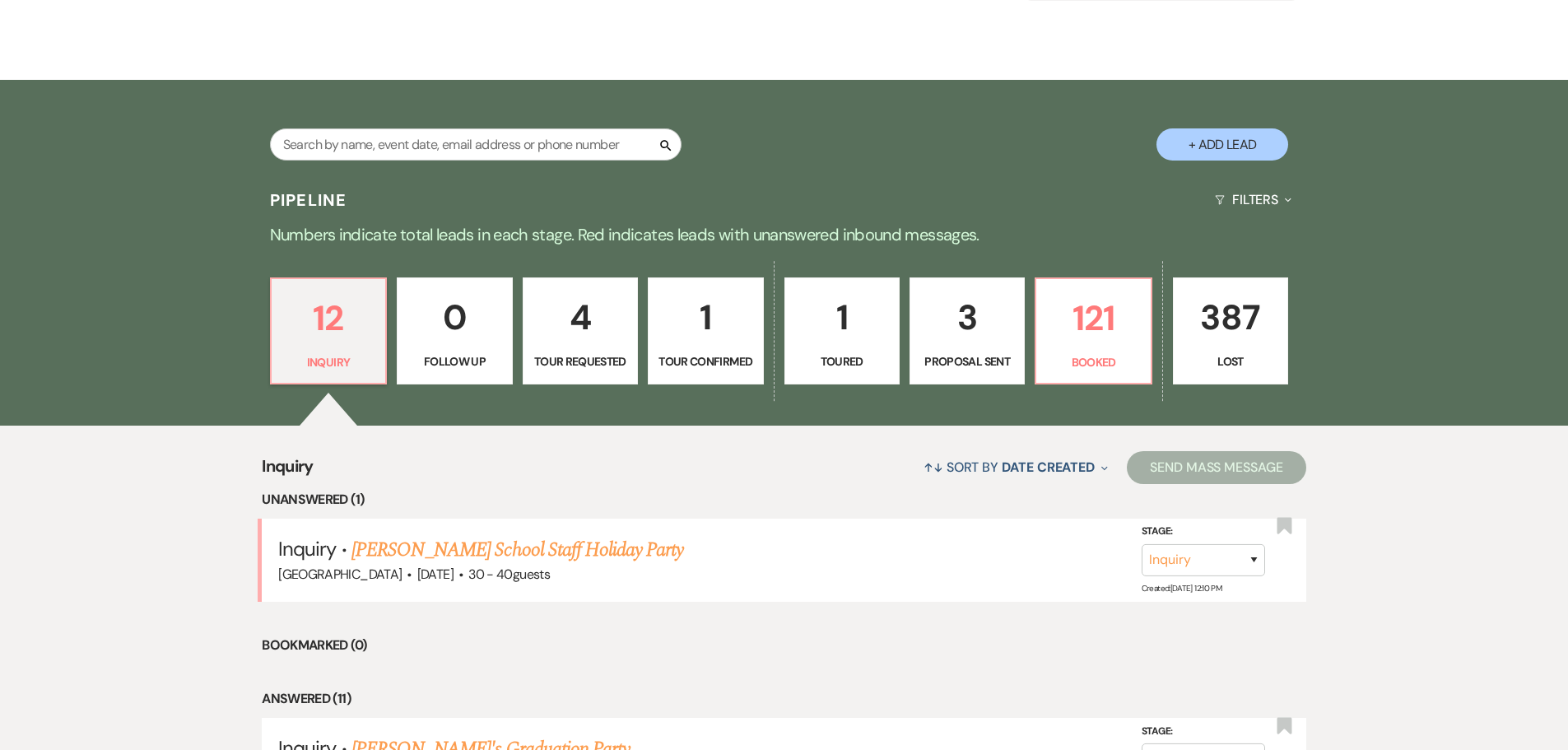
scroll to position [247, 0]
click at [509, 550] on link "[PERSON_NAME] School Staff Holiday Party" at bounding box center [518, 550] width 333 height 30
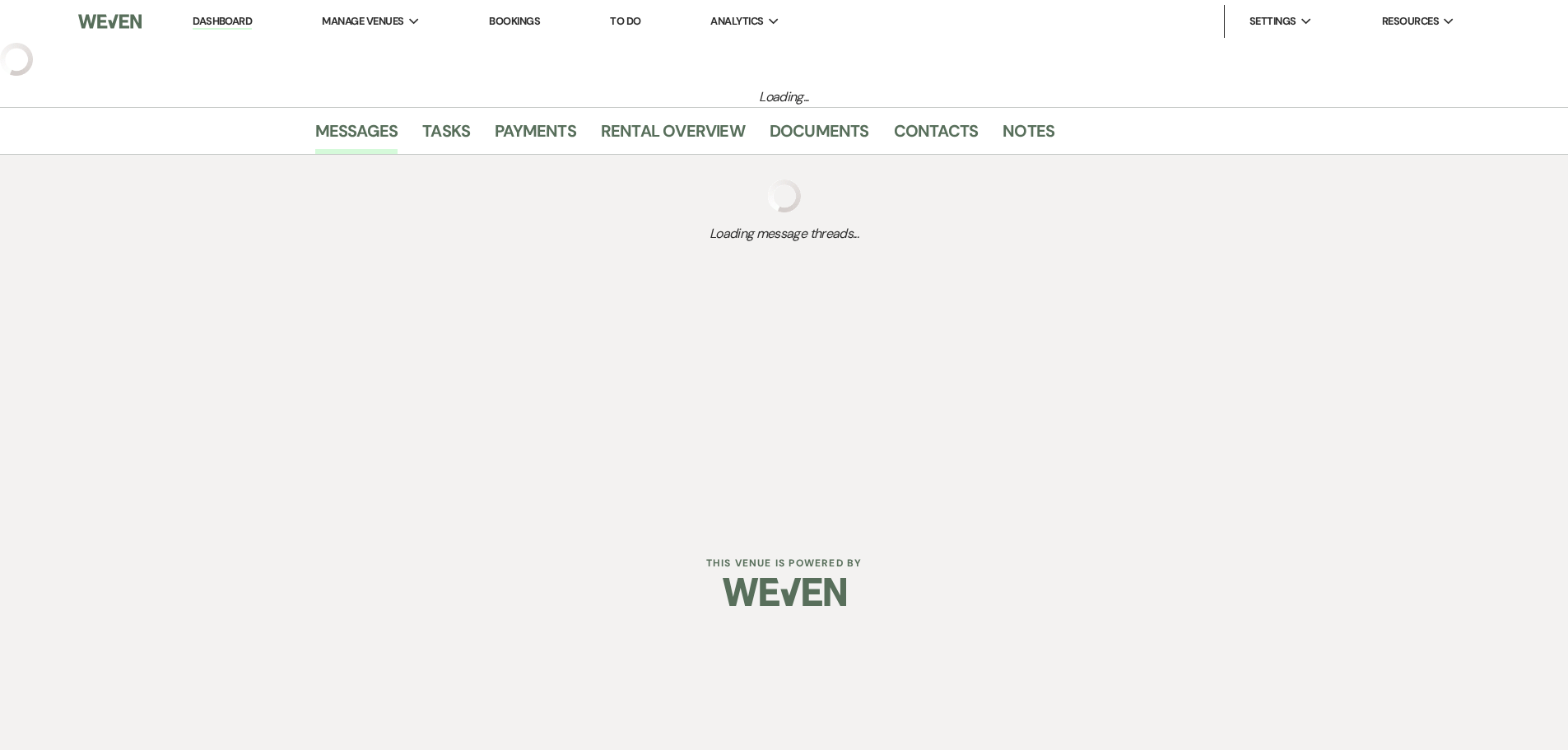
select select "8"
select select "13"
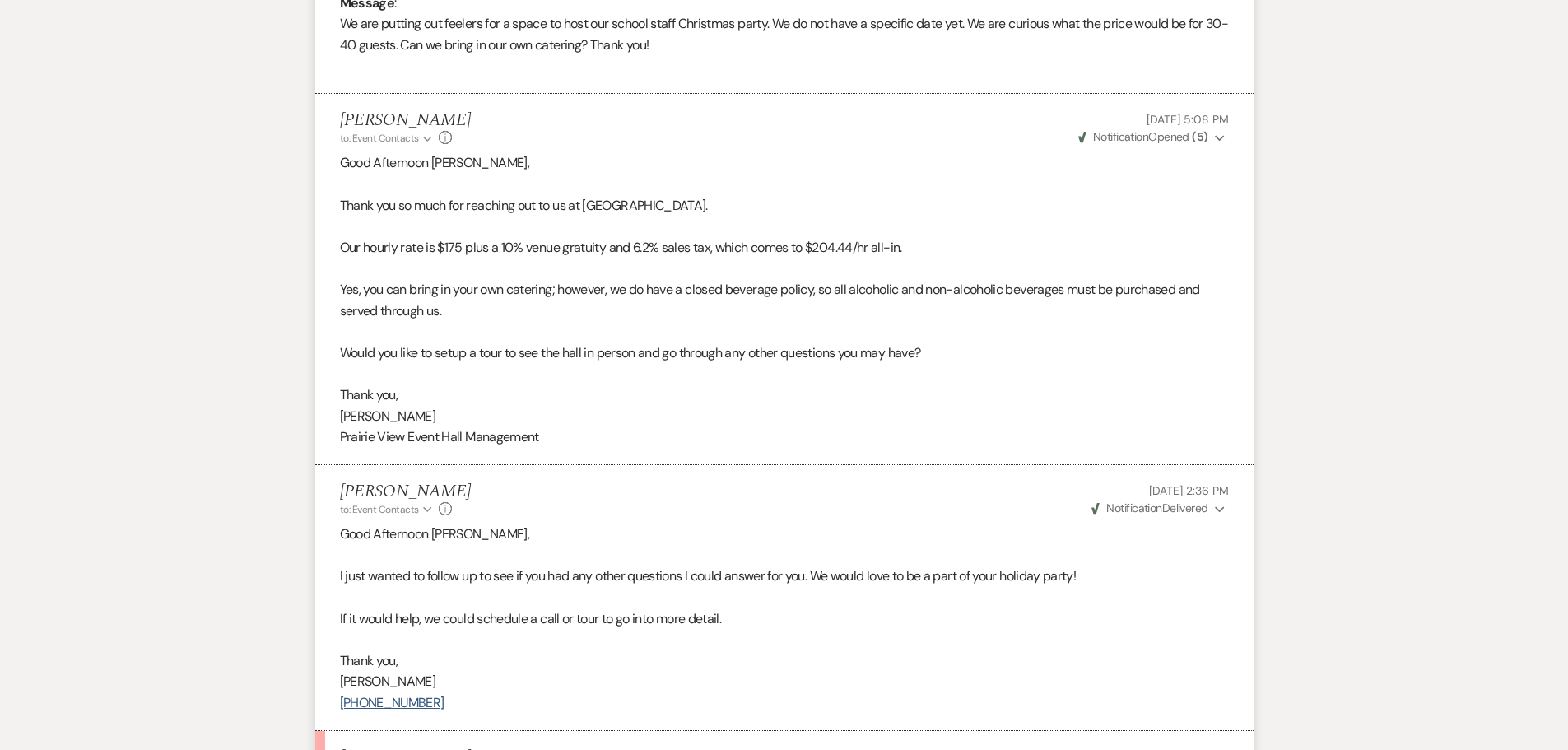
scroll to position [1271, 0]
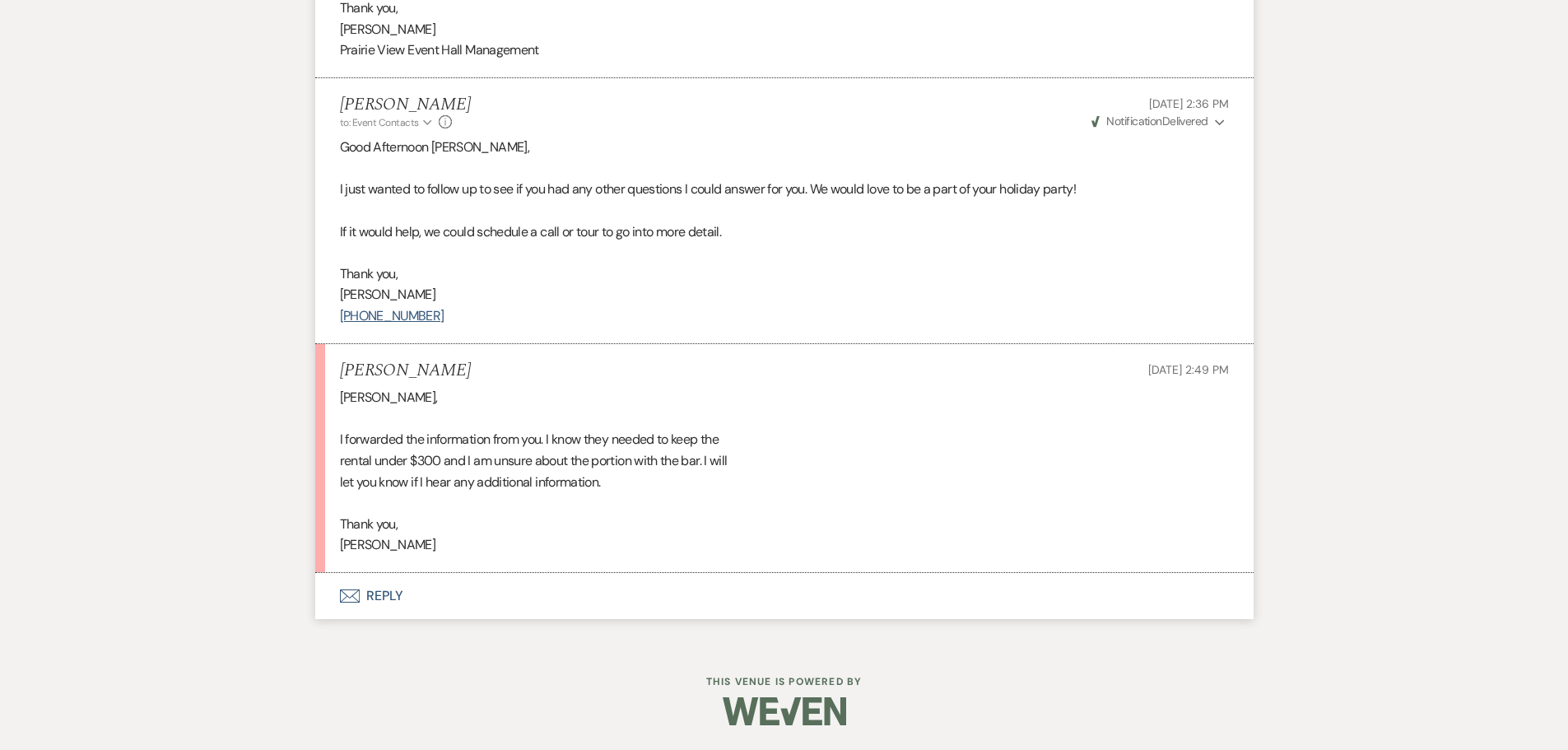
click at [395, 595] on button "Envelope Reply" at bounding box center [785, 595] width 939 height 46
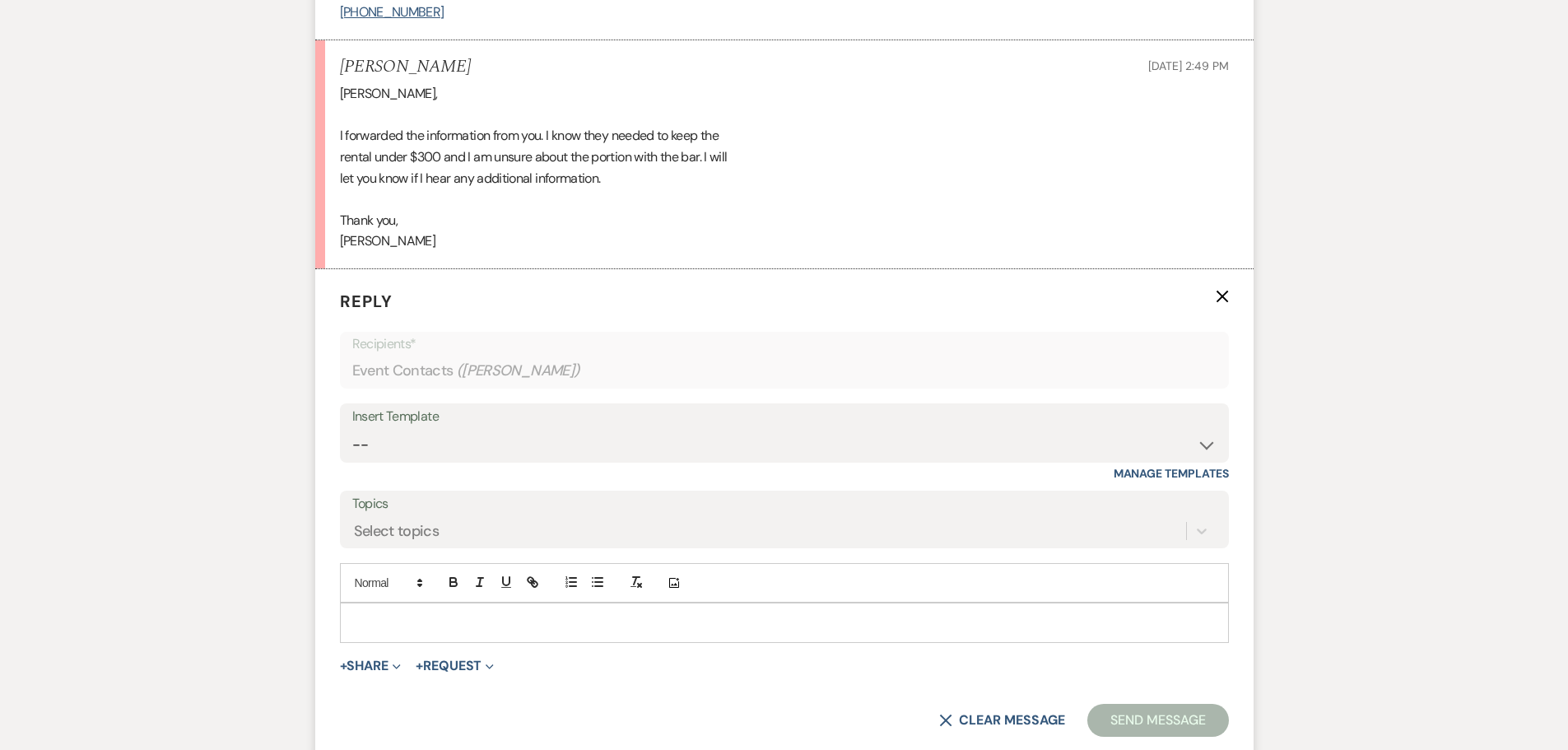
scroll to position [1586, 0]
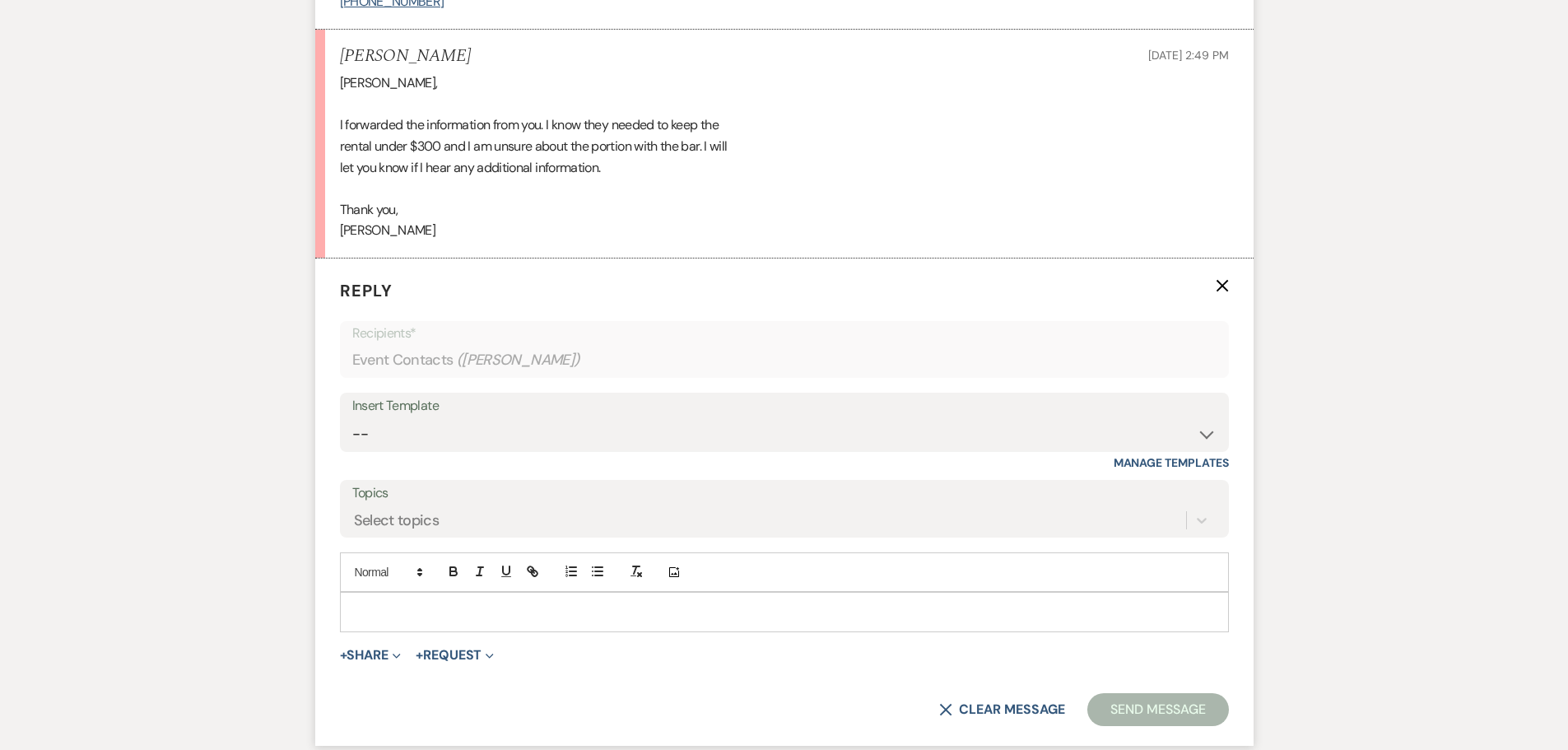
click at [363, 609] on p at bounding box center [784, 612] width 863 height 18
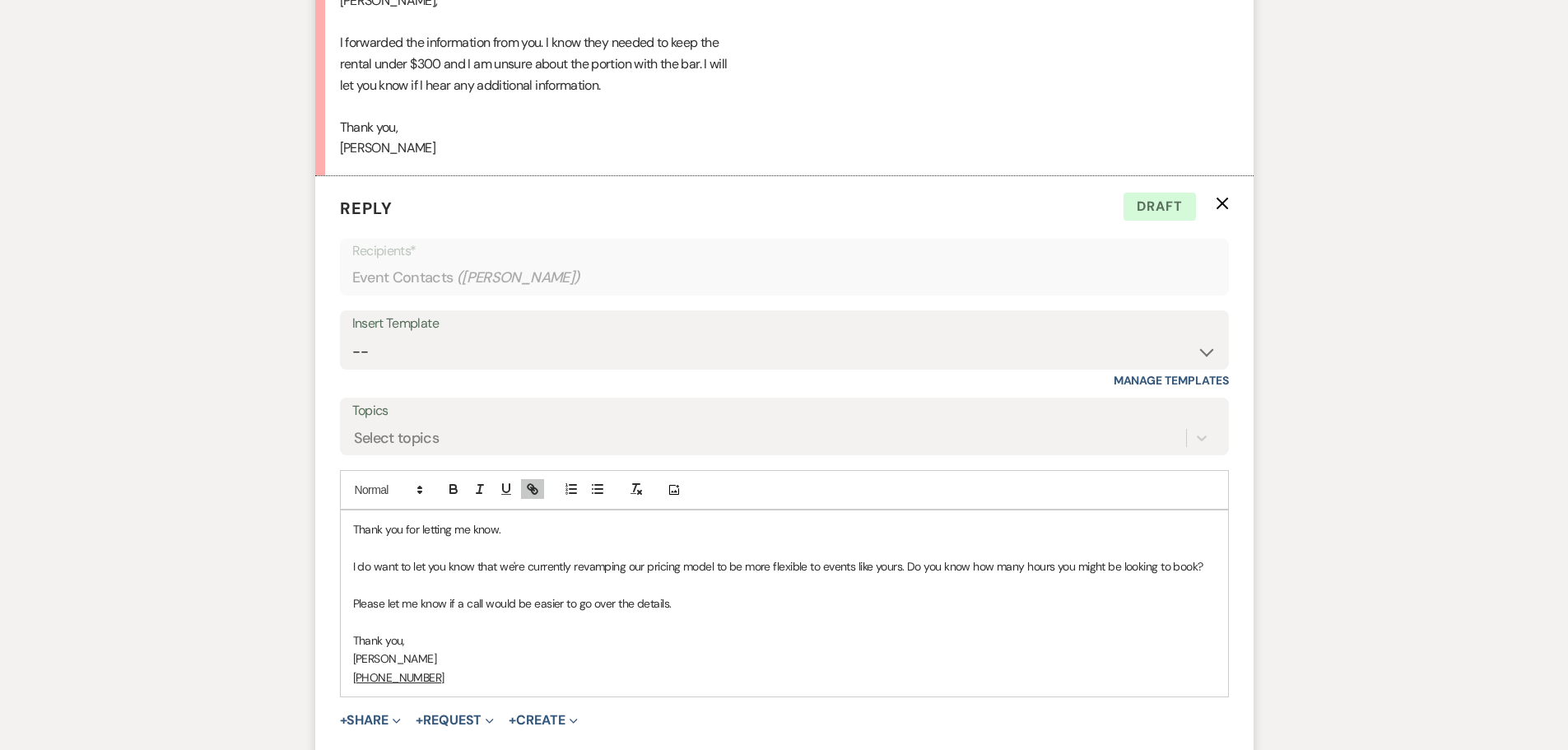
scroll to position [1751, 0]
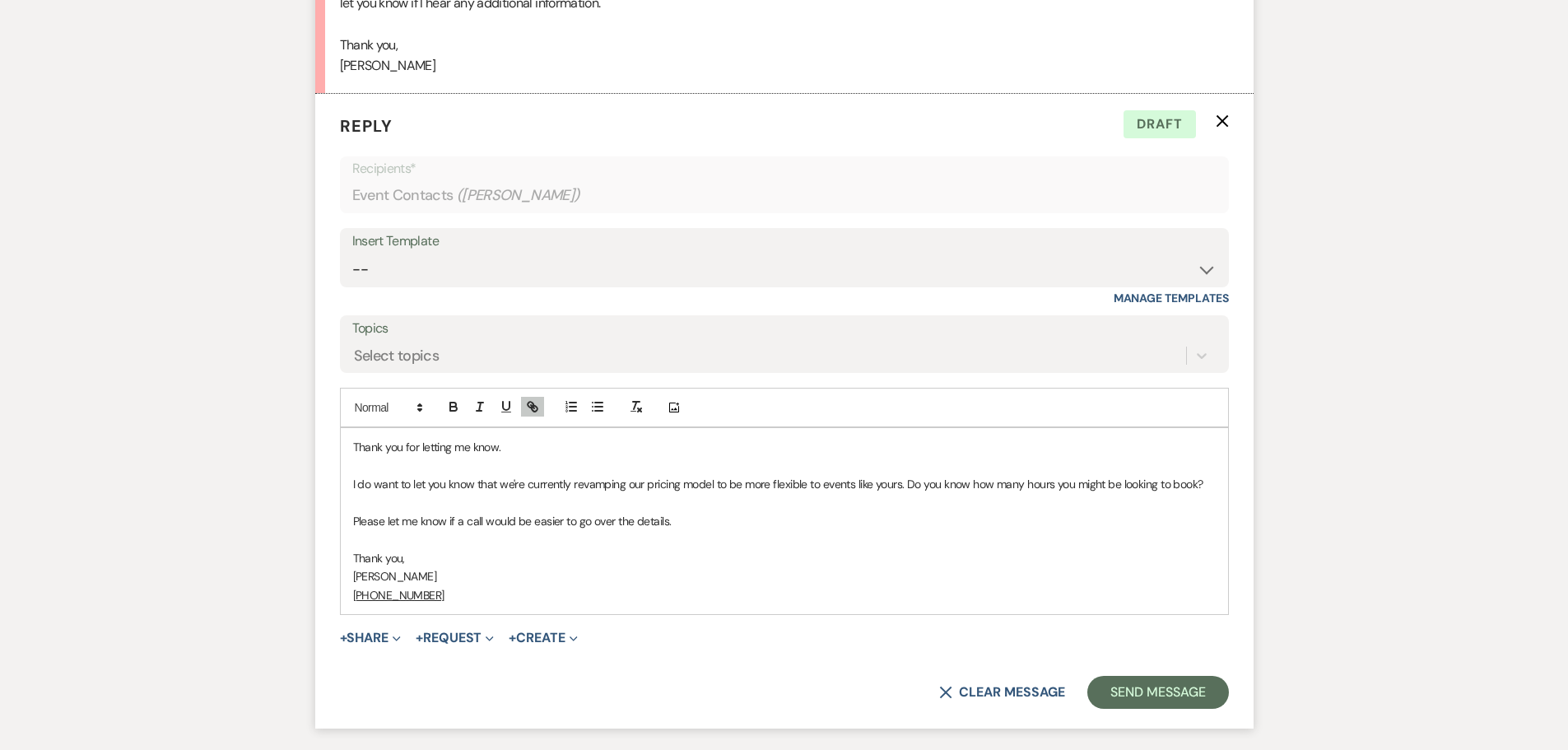
click at [902, 490] on p "I do want to let you know that we're currently revamping our pricing model to b…" at bounding box center [784, 484] width 863 height 18
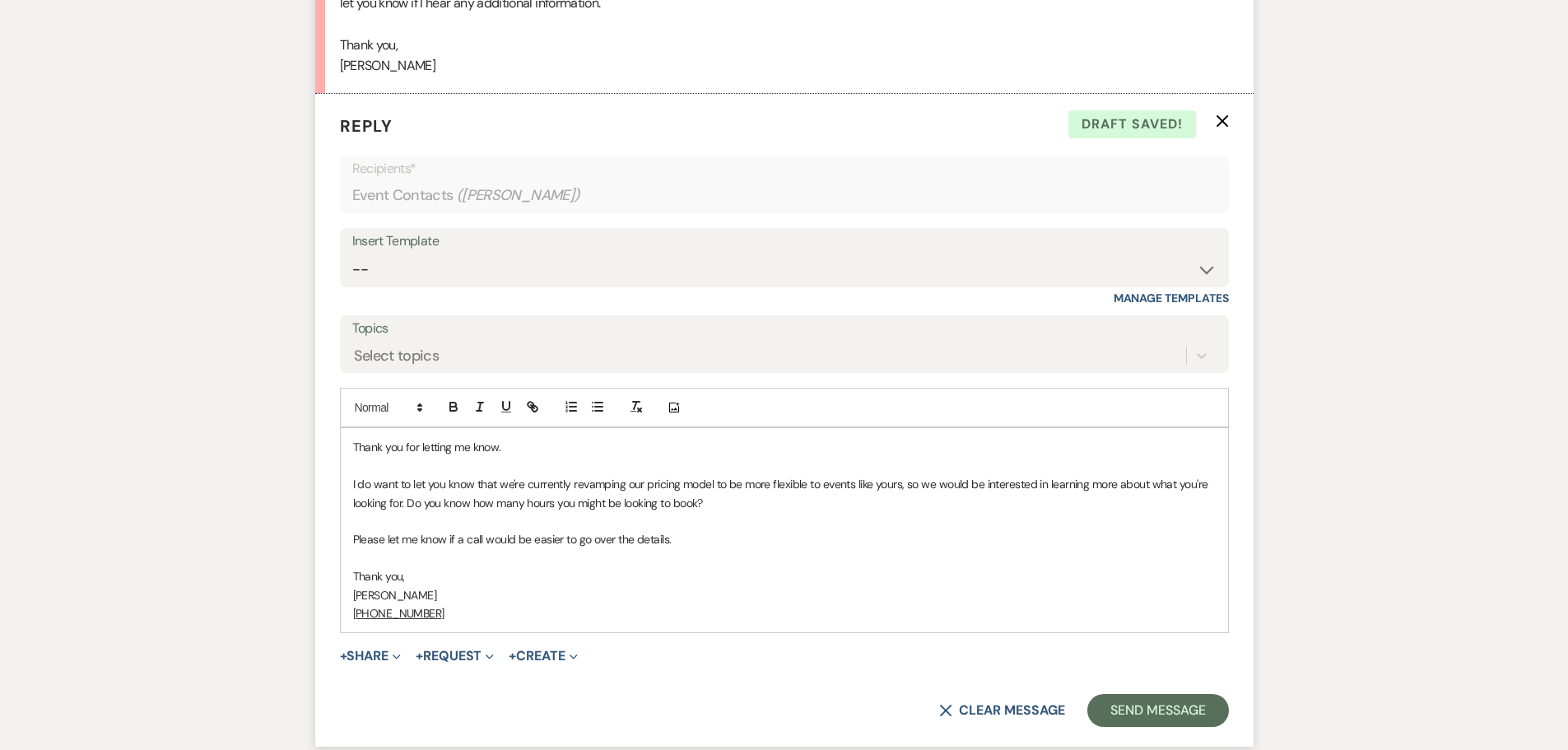
click at [628, 497] on p "I do want to let you know that we're currently revamping our pricing model to b…" at bounding box center [784, 494] width 863 height 37
click at [1177, 709] on button "Send Message" at bounding box center [1158, 711] width 141 height 33
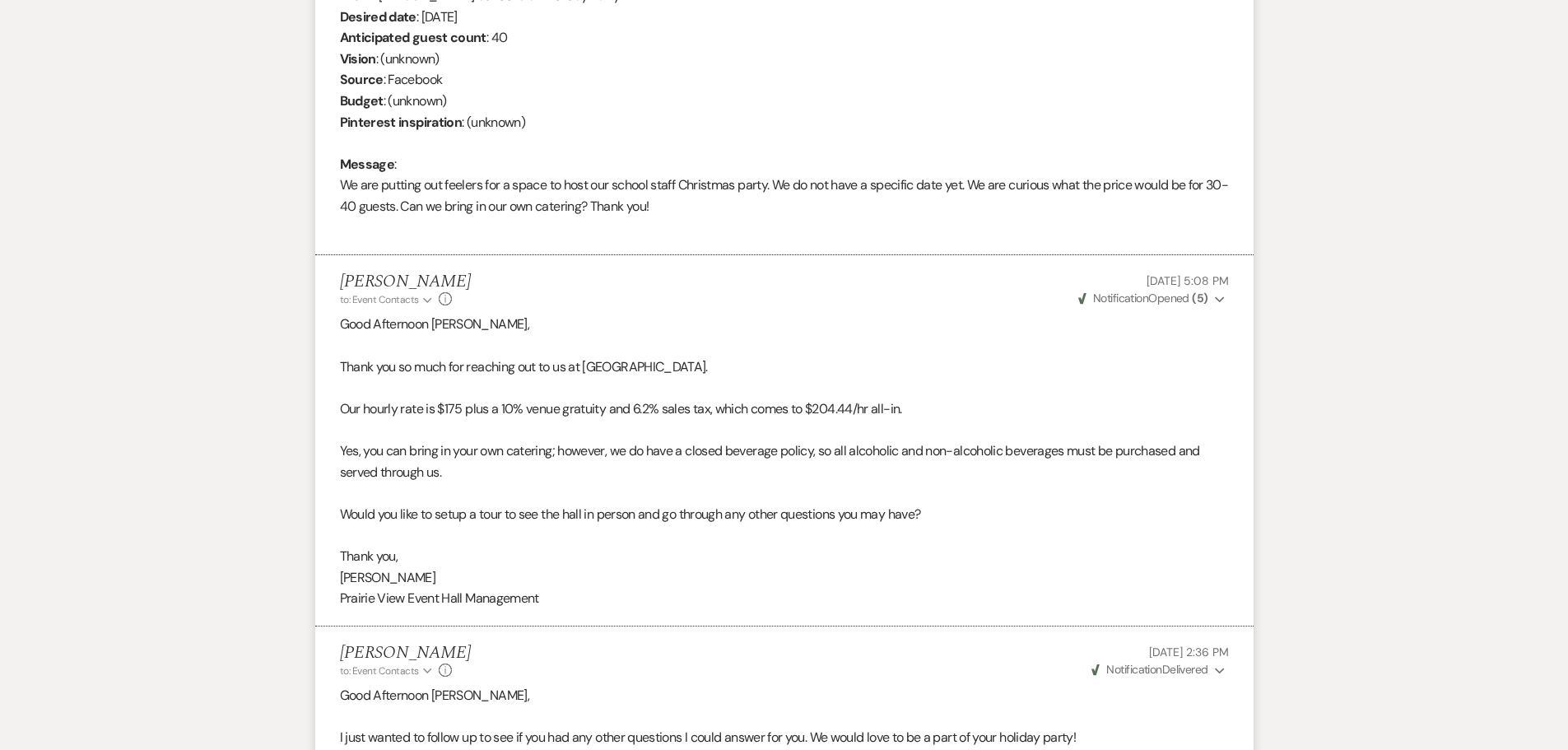
scroll to position [0, 0]
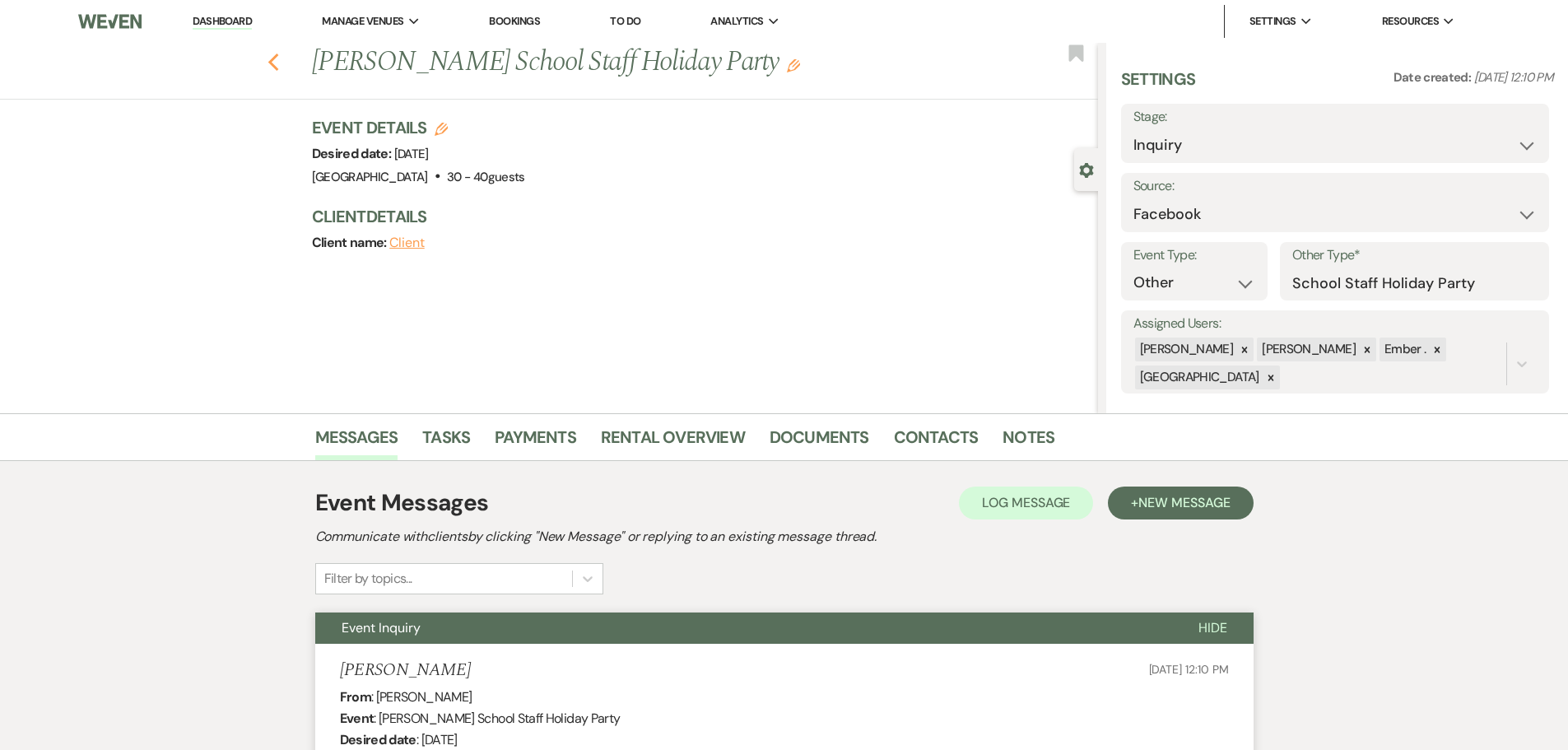
click at [280, 60] on icon "Previous" at bounding box center [273, 62] width 12 height 20
